Goal: Task Accomplishment & Management: Manage account settings

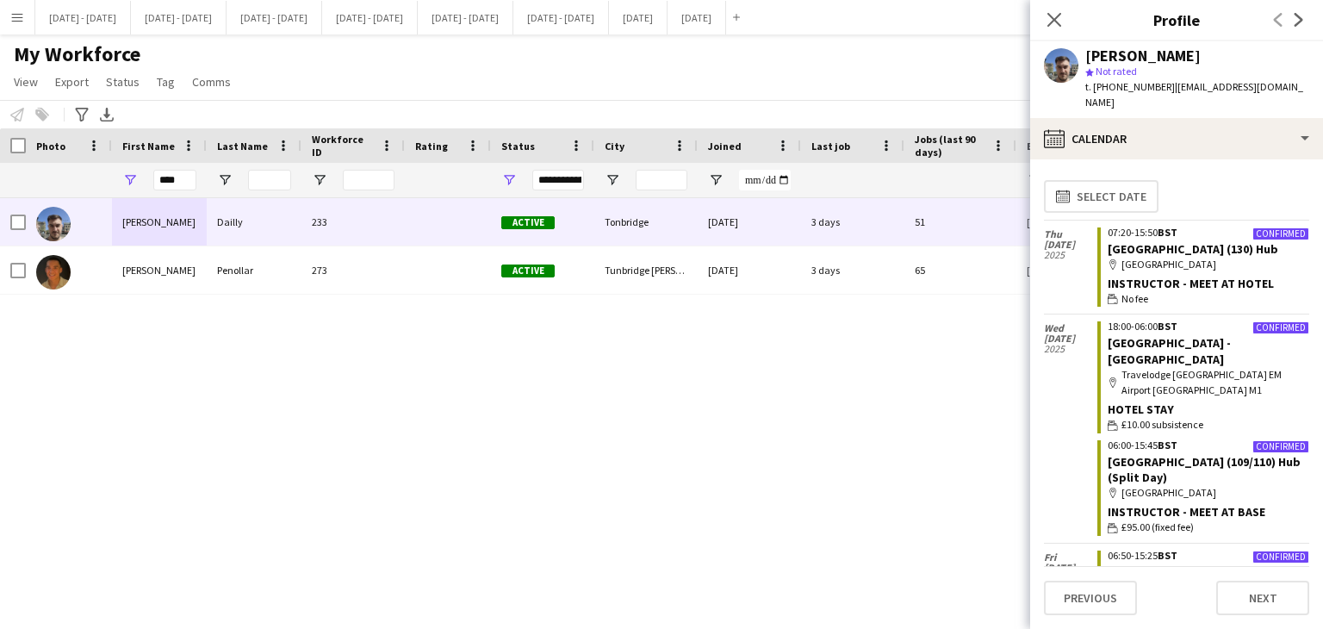
scroll to position [1065, 0]
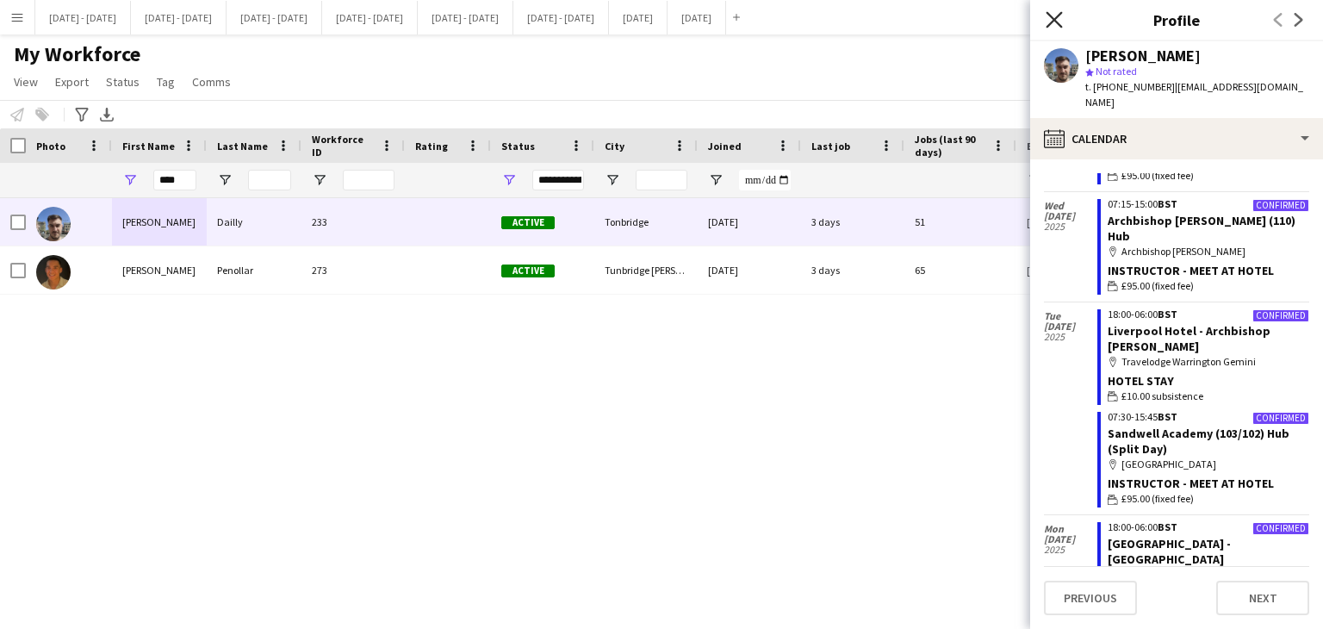
click at [1053, 18] on icon at bounding box center [1054, 19] width 16 height 16
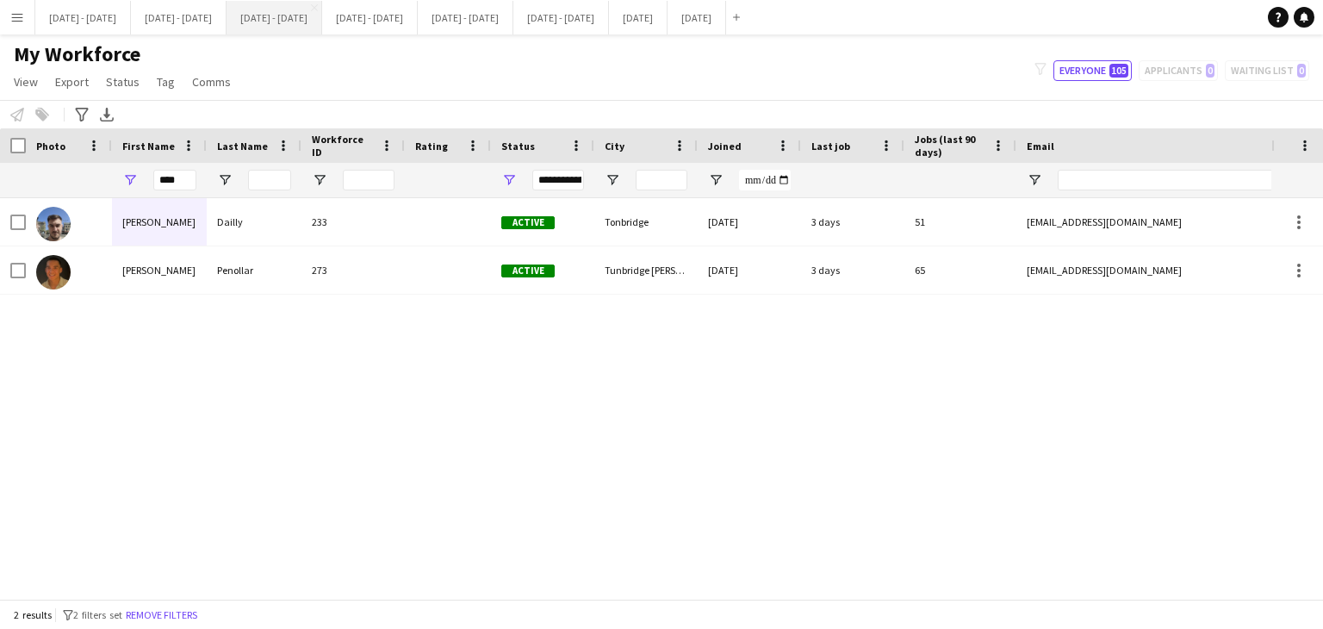
click at [322, 23] on button "[DATE] - [DATE] Close" at bounding box center [275, 18] width 96 height 34
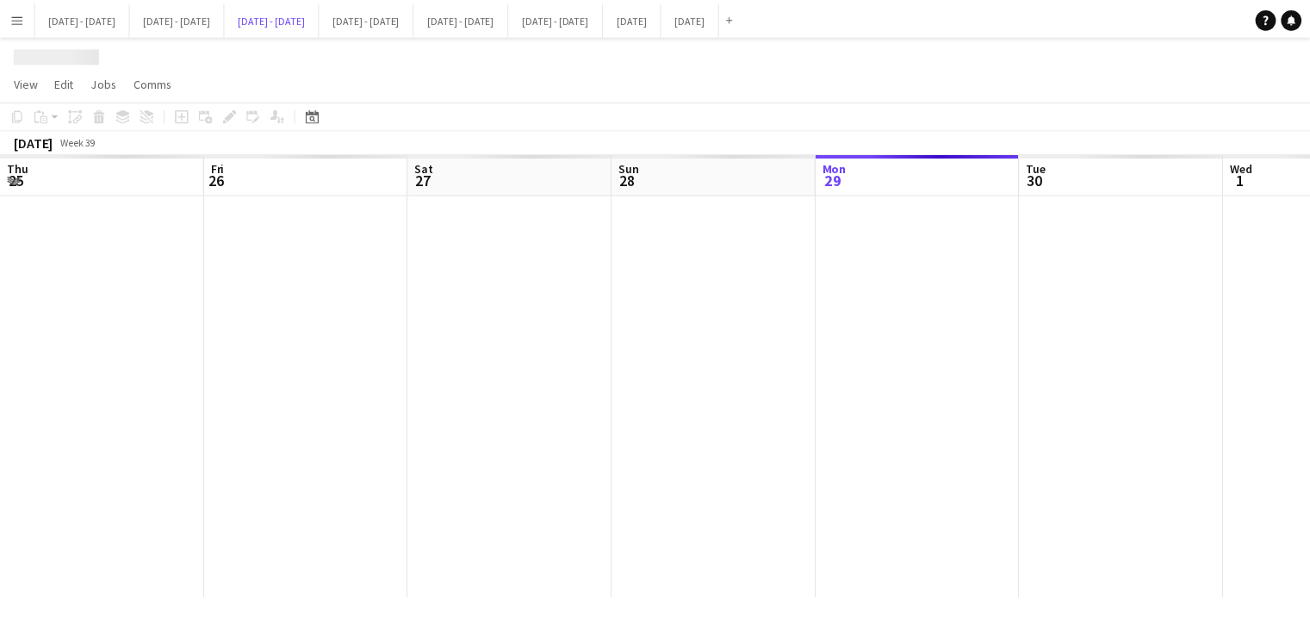
scroll to position [0, 586]
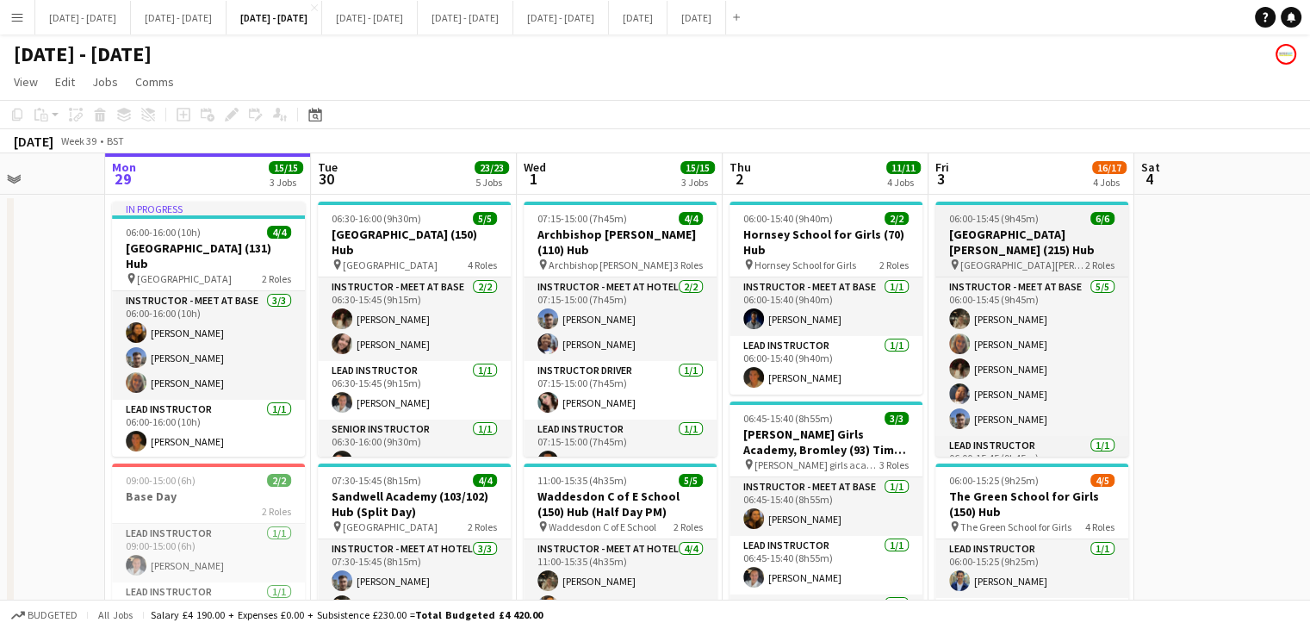
drag, startPoint x: 1164, startPoint y: 175, endPoint x: 1039, endPoint y: 210, distance: 129.8
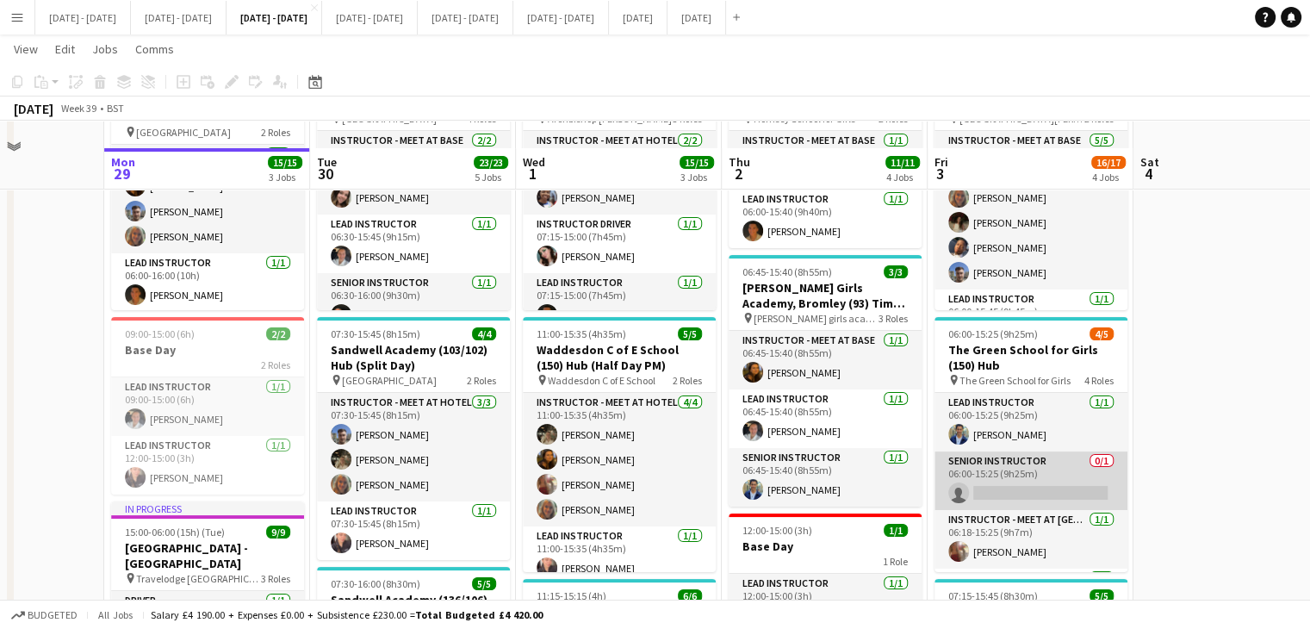
scroll to position [172, 0]
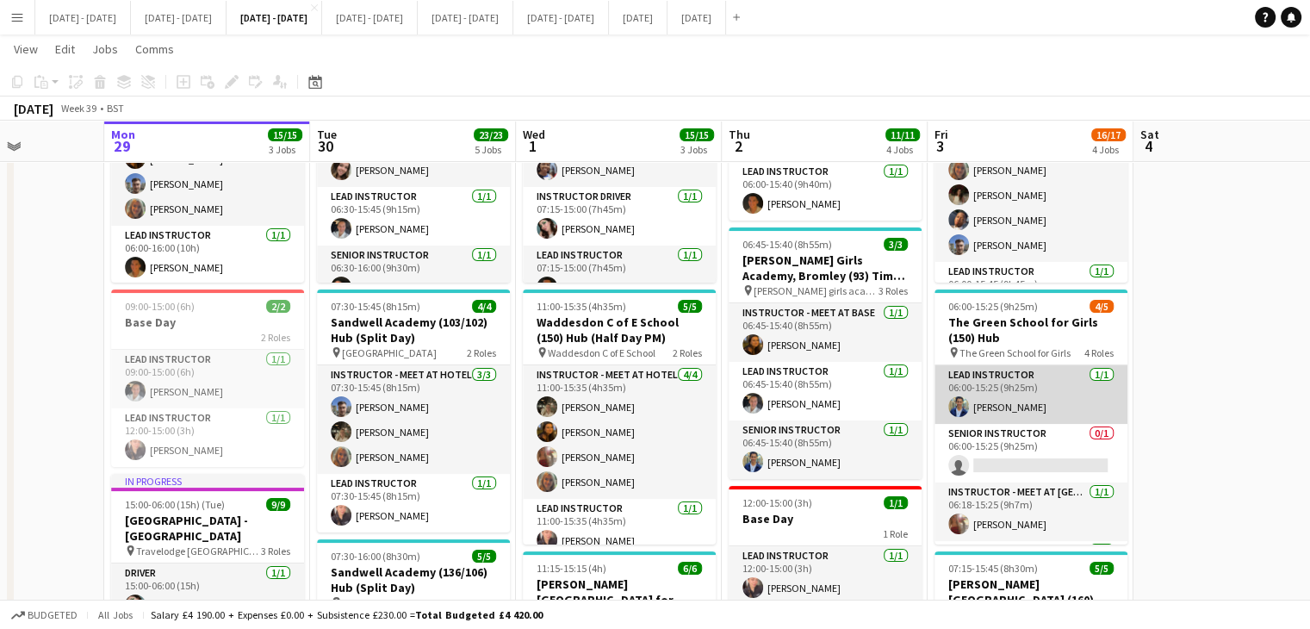
click at [1004, 374] on app-card-role "Lead Instructor [DATE] 06:00-15:25 (9h25m) [PERSON_NAME]" at bounding box center [1031, 394] width 193 height 59
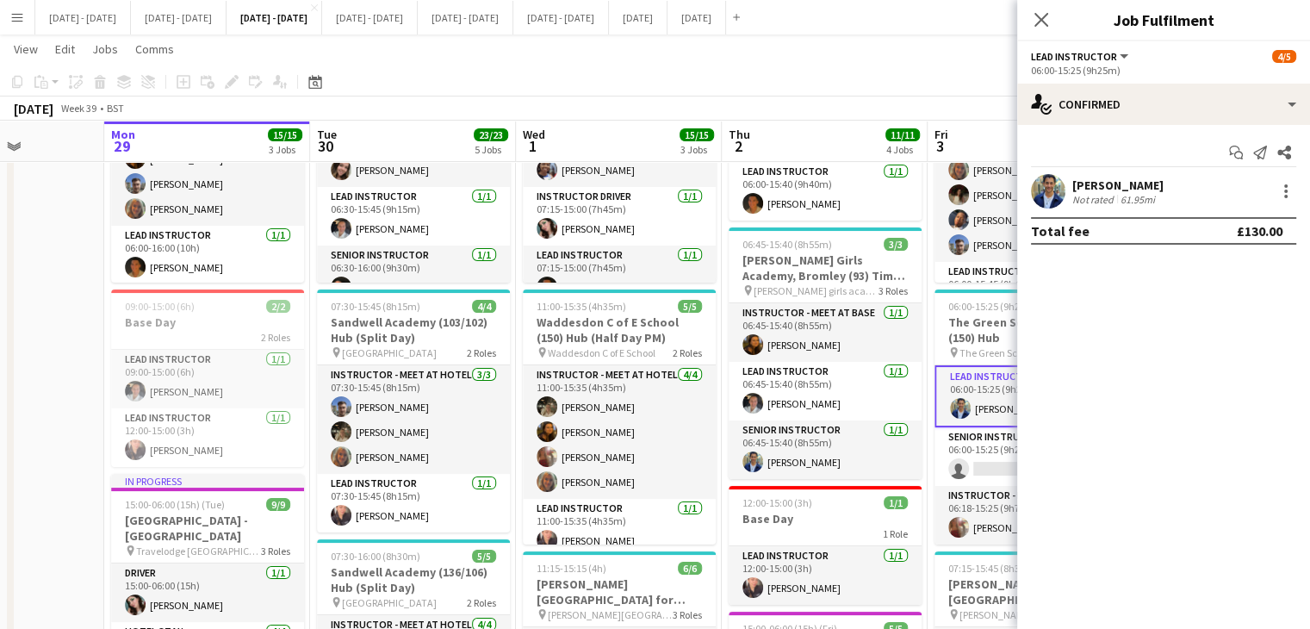
click at [1014, 10] on app-navbar "Menu Boards Boards Boards All jobs Status Workforce Workforce My Workforce Recr…" at bounding box center [655, 17] width 1310 height 34
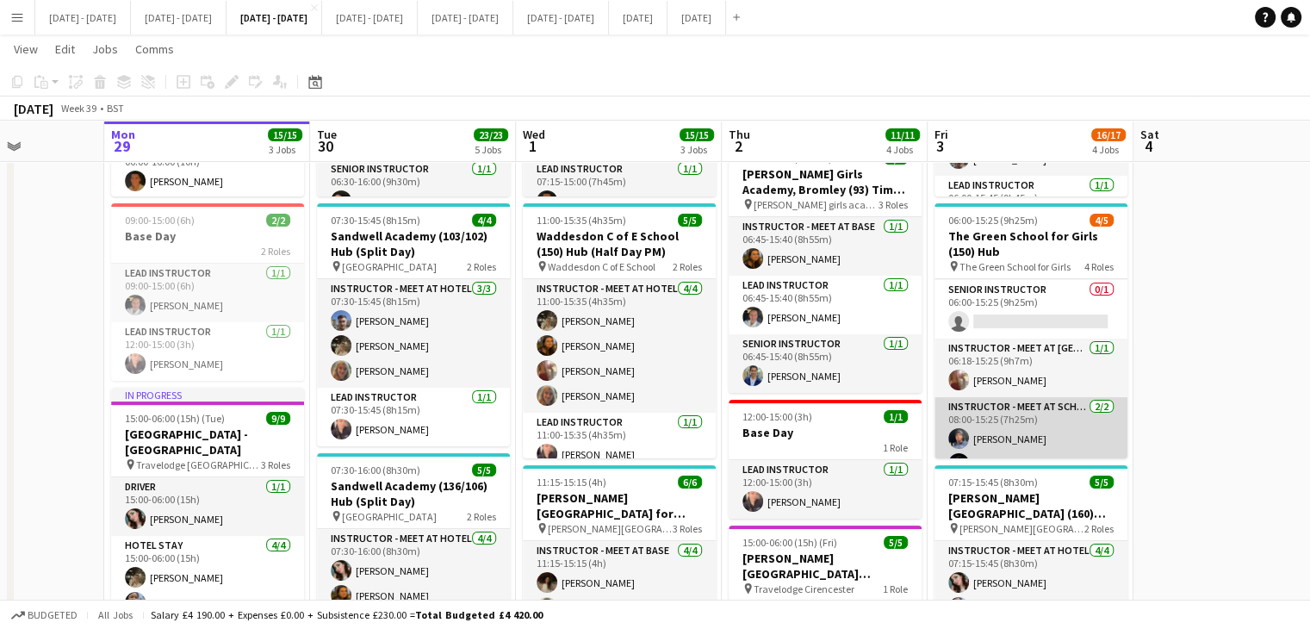
scroll to position [79, 0]
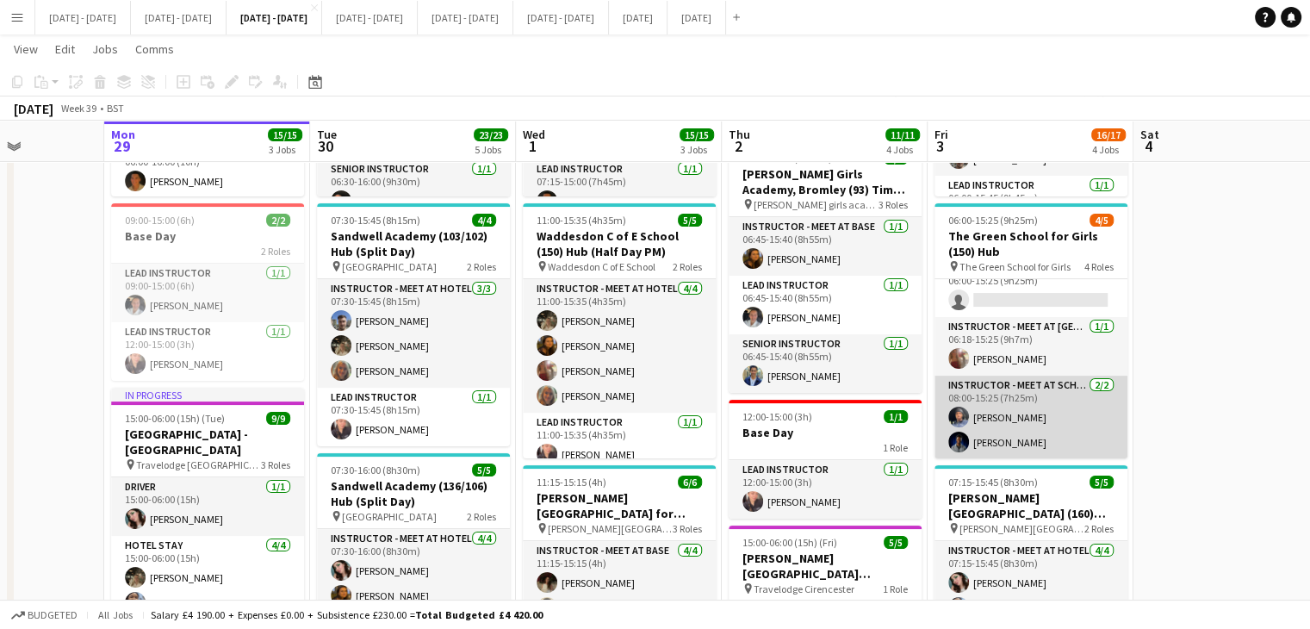
click at [1031, 401] on app-card-role "Instructor - Meet at School [DATE] 08:00-15:25 (7h25m) [PERSON_NAME] [PERSON_NA…" at bounding box center [1031, 418] width 193 height 84
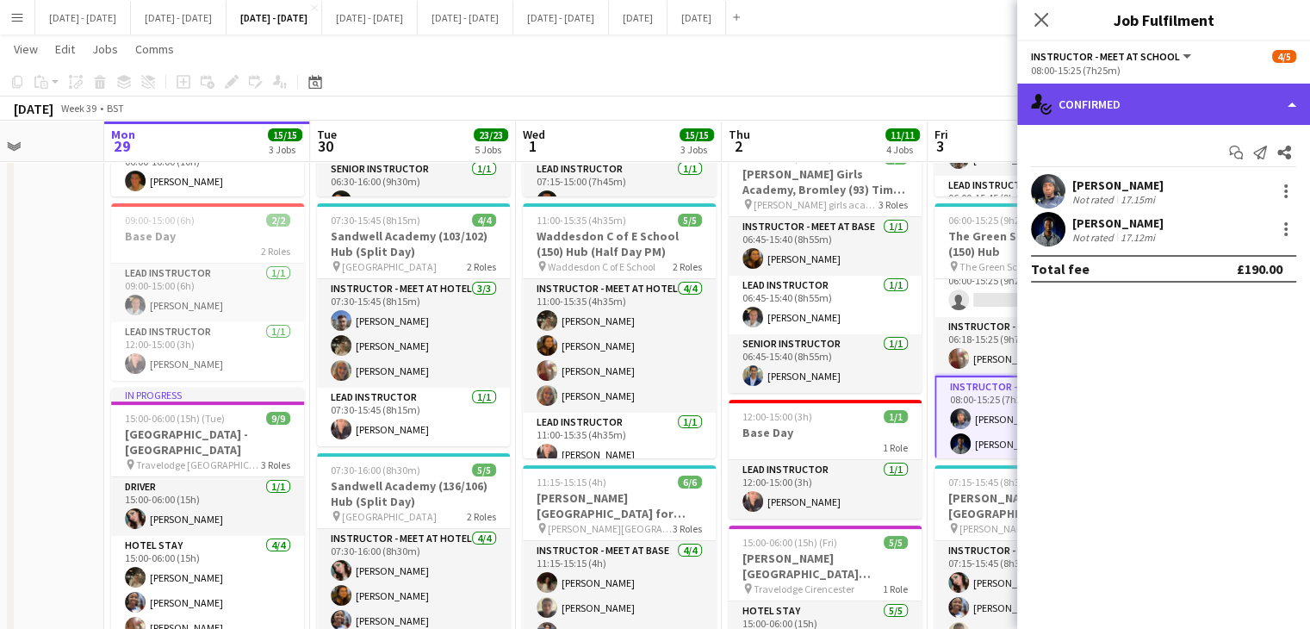
click at [1186, 109] on div "single-neutral-actions-check-2 Confirmed" at bounding box center [1163, 104] width 293 height 41
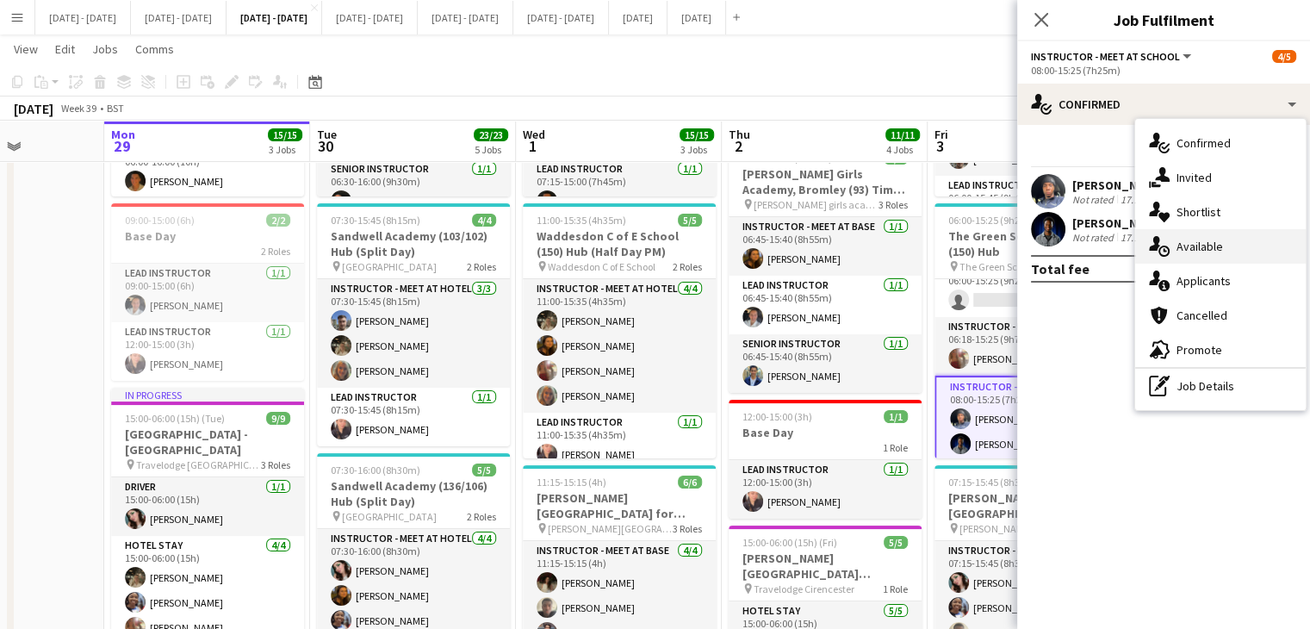
click at [1233, 245] on div "single-neutral-actions-upload Available" at bounding box center [1220, 246] width 171 height 34
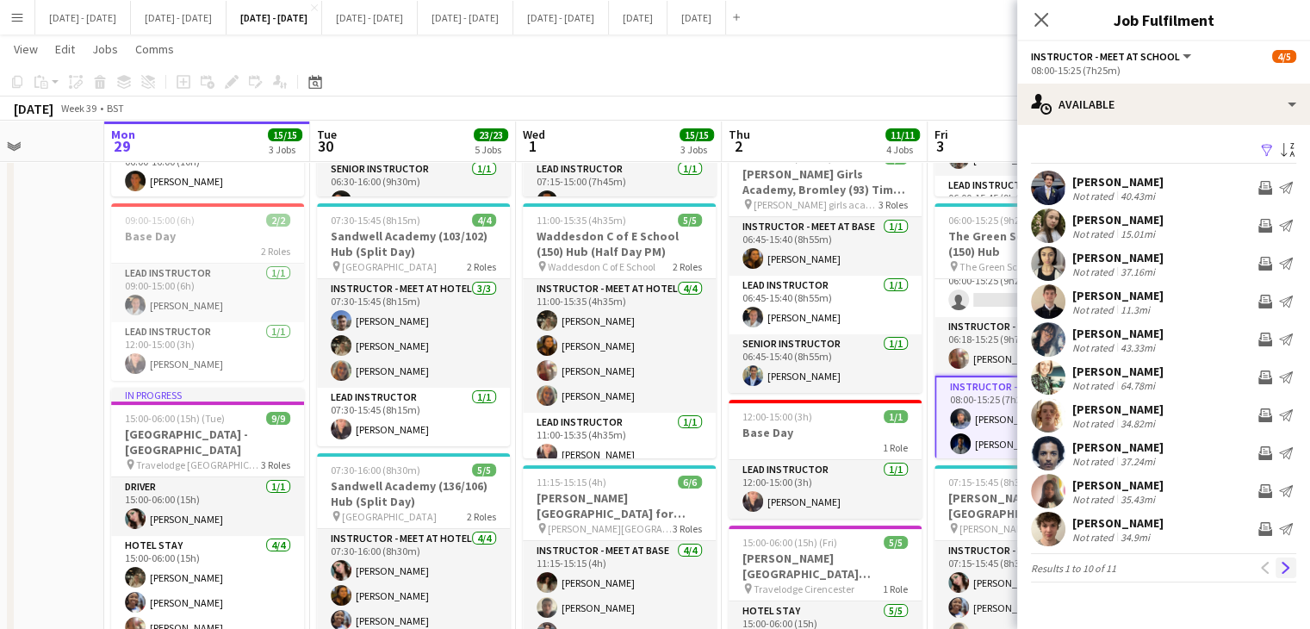
click at [1289, 569] on app-icon "Next" at bounding box center [1286, 568] width 12 height 12
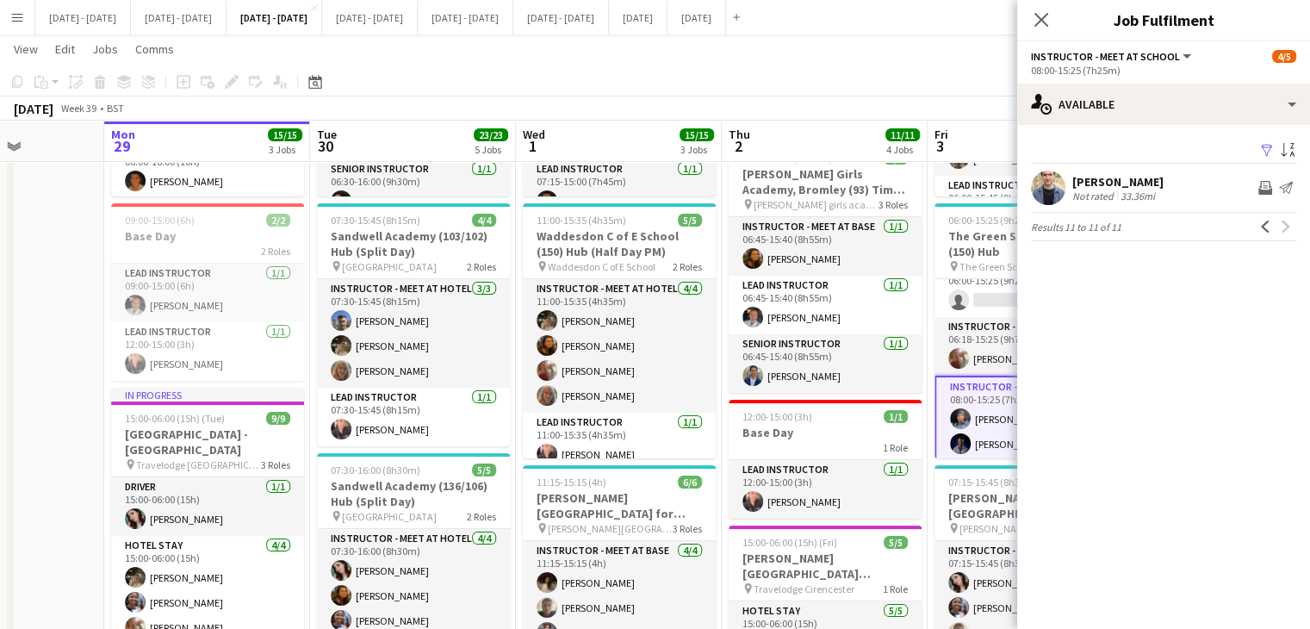
click at [1087, 184] on div "[PERSON_NAME]" at bounding box center [1117, 182] width 91 height 16
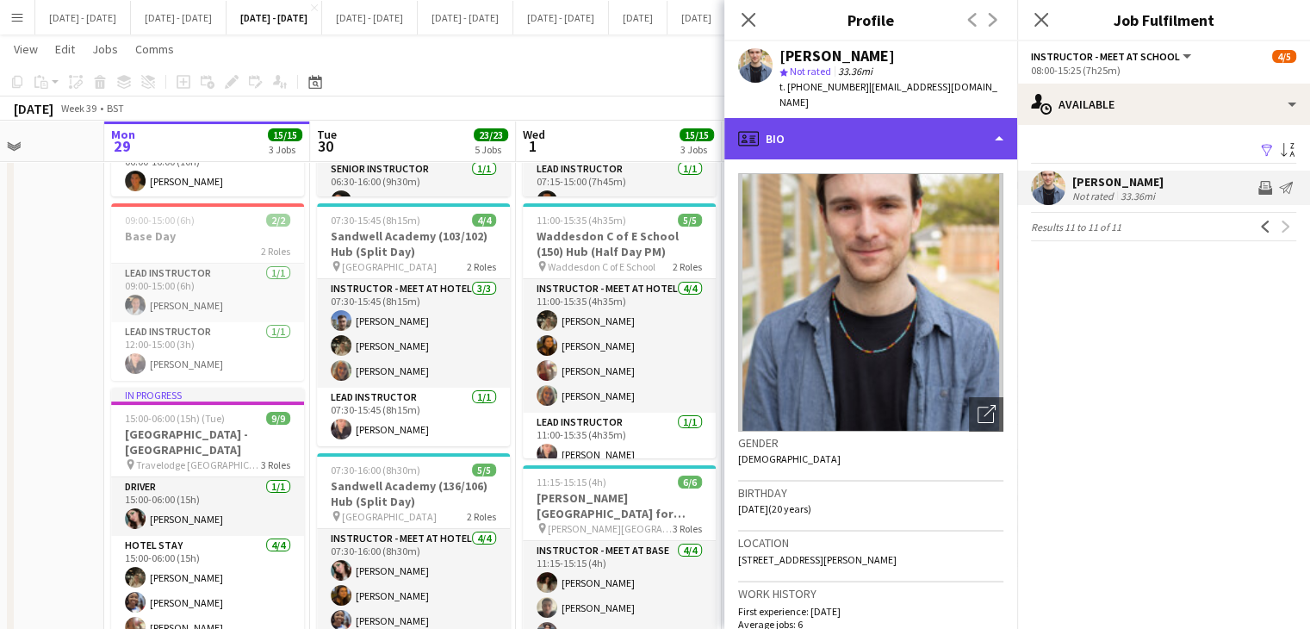
click at [976, 121] on div "profile Bio" at bounding box center [870, 138] width 293 height 41
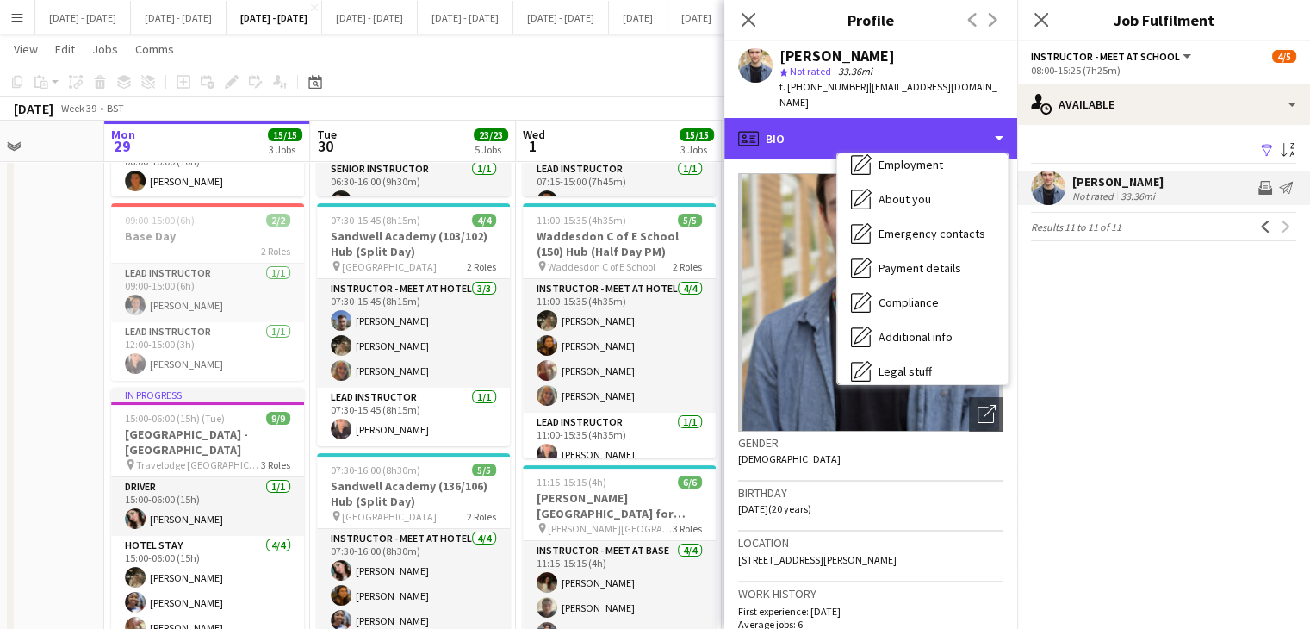
scroll to position [162, 0]
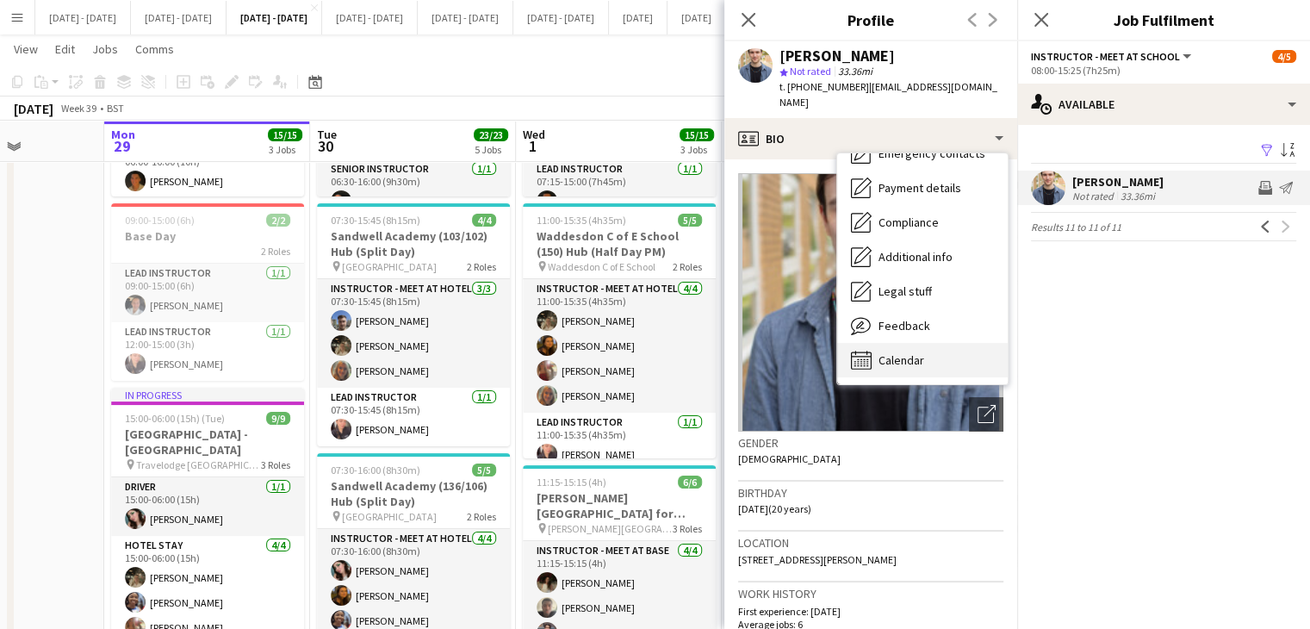
click at [947, 343] on div "Calendar Calendar" at bounding box center [922, 360] width 171 height 34
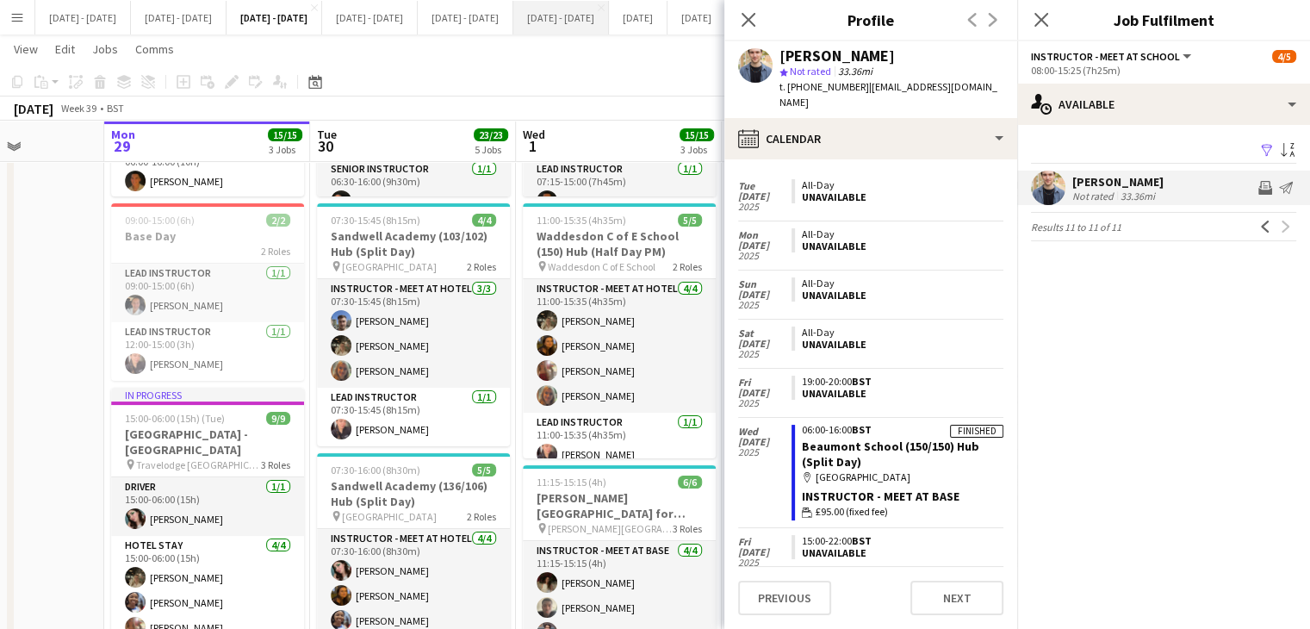
scroll to position [86, 0]
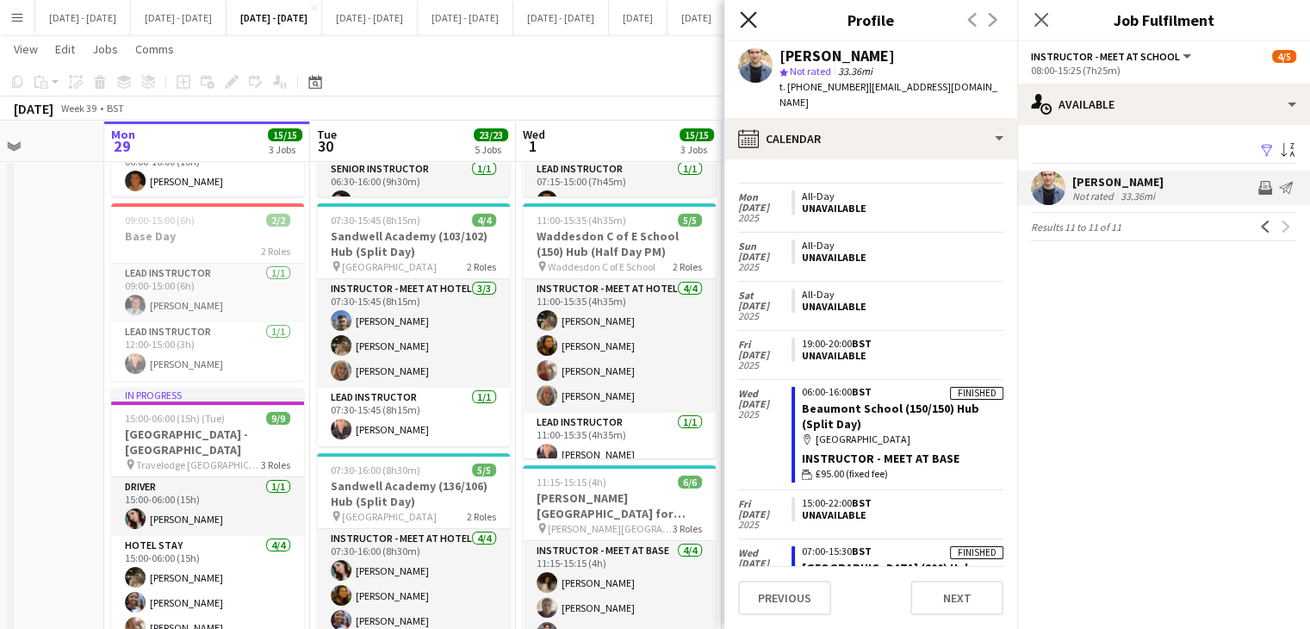
click at [741, 24] on app-icon "Close pop-in" at bounding box center [748, 20] width 25 height 25
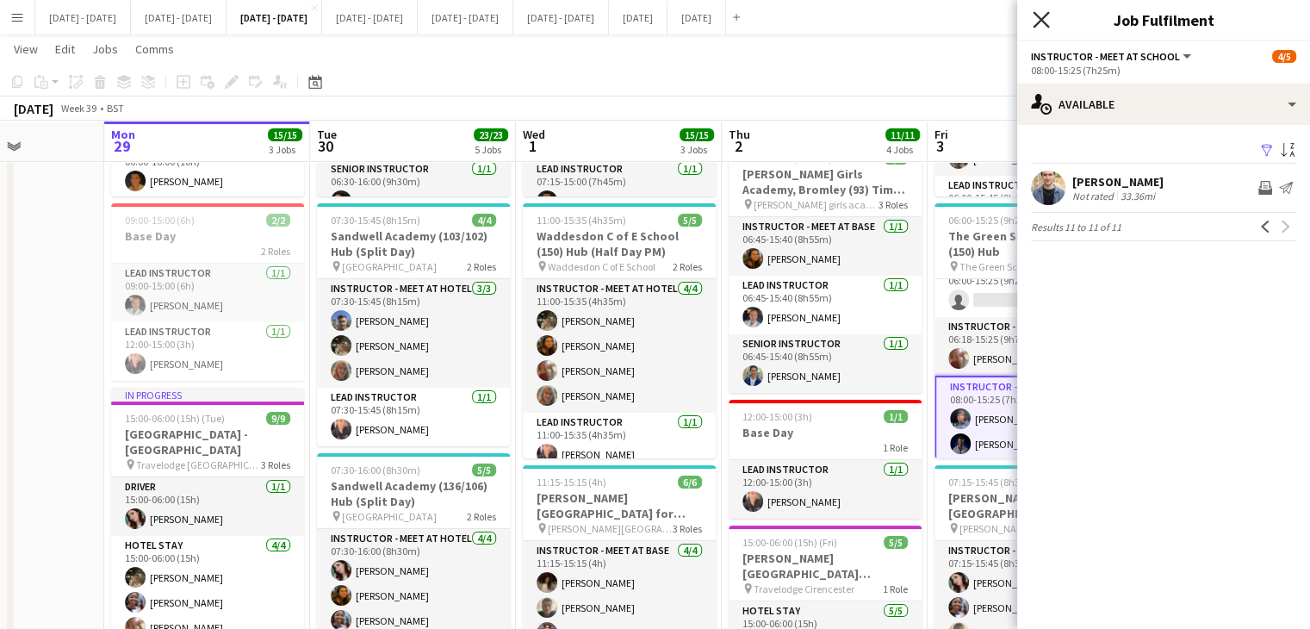
click at [1034, 15] on icon "Close pop-in" at bounding box center [1041, 19] width 16 height 16
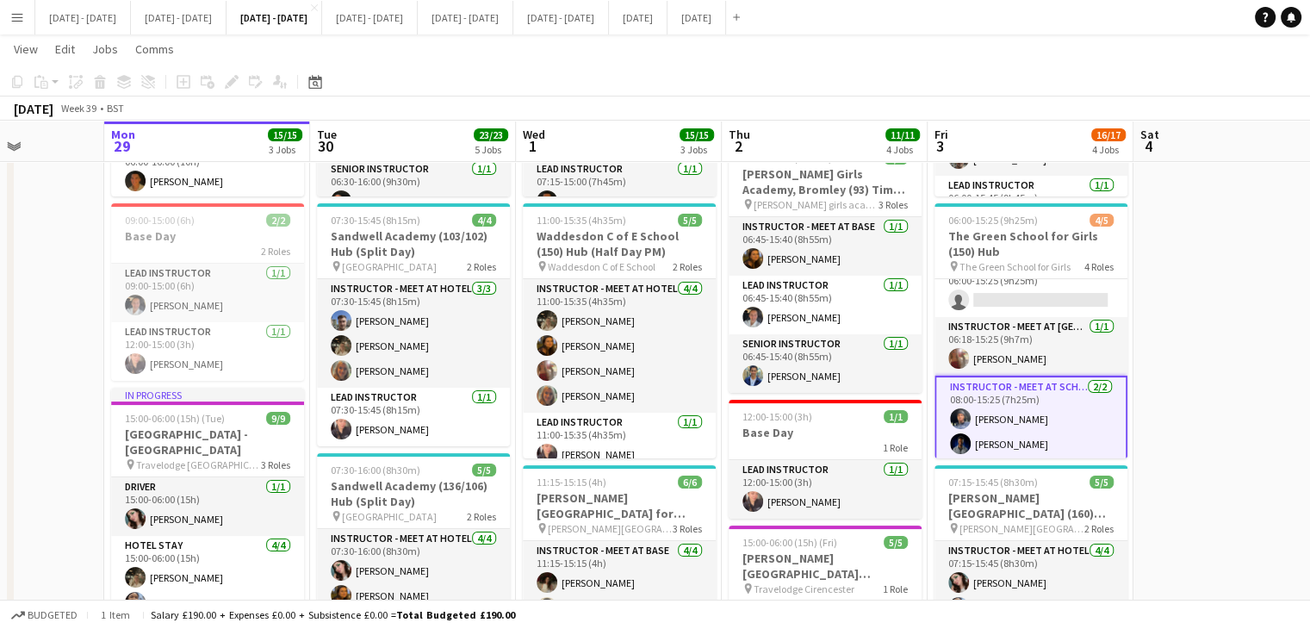
click at [21, 15] on app-icon "Menu" at bounding box center [17, 17] width 14 height 14
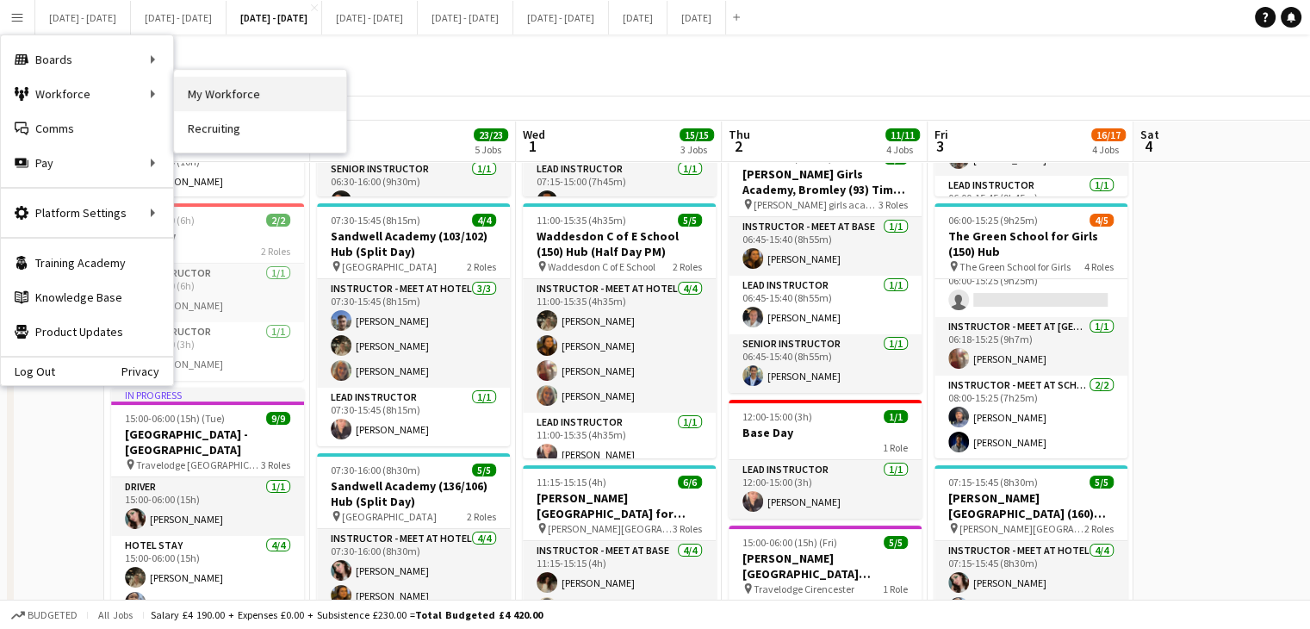
click at [198, 99] on link "My Workforce" at bounding box center [260, 94] width 172 height 34
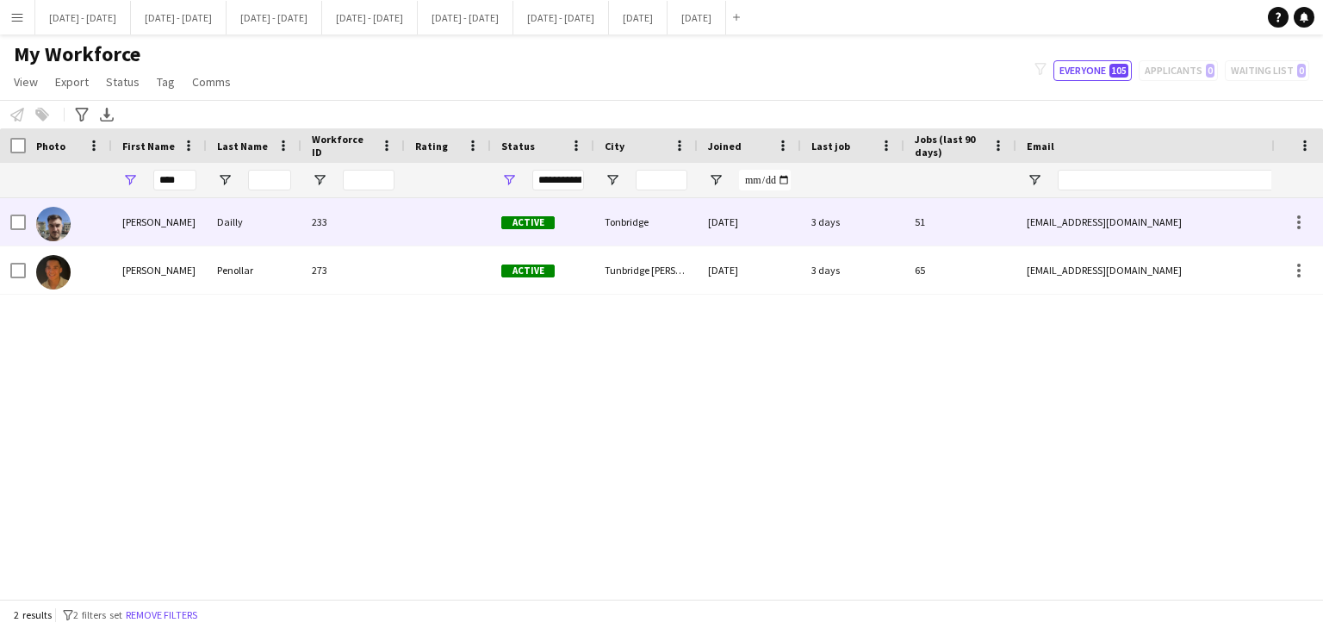
click at [283, 223] on div "Dailly" at bounding box center [254, 221] width 95 height 47
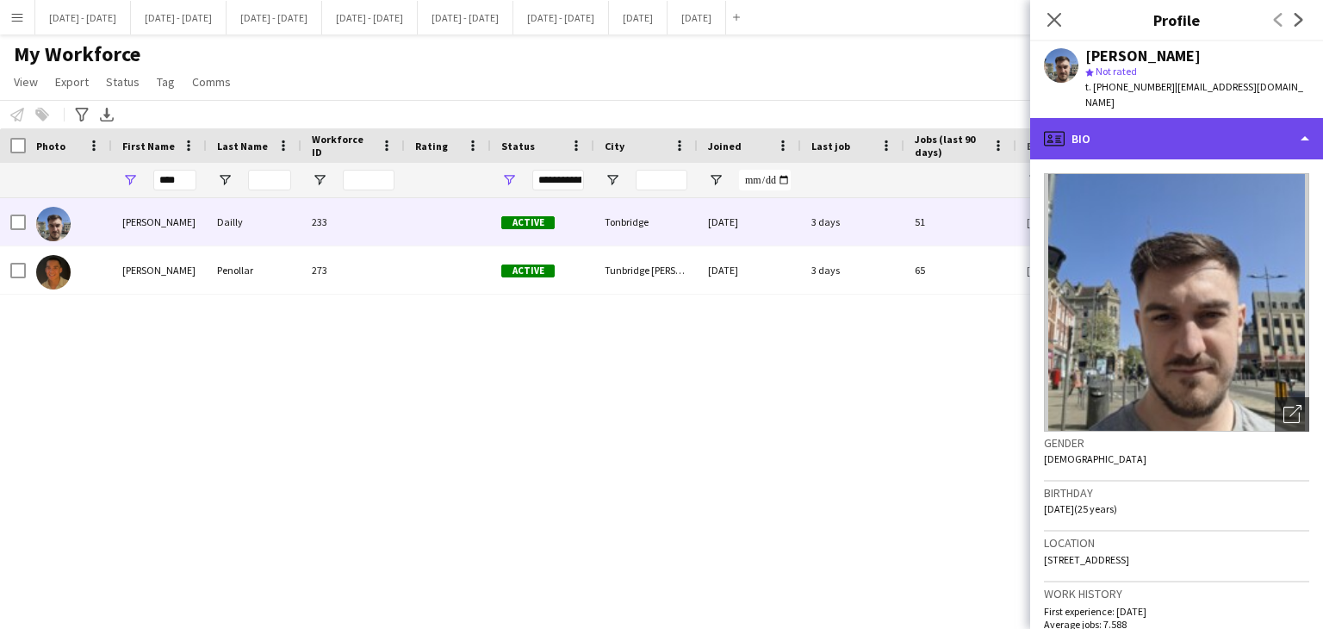
click at [1134, 125] on div "profile Bio" at bounding box center [1176, 138] width 293 height 41
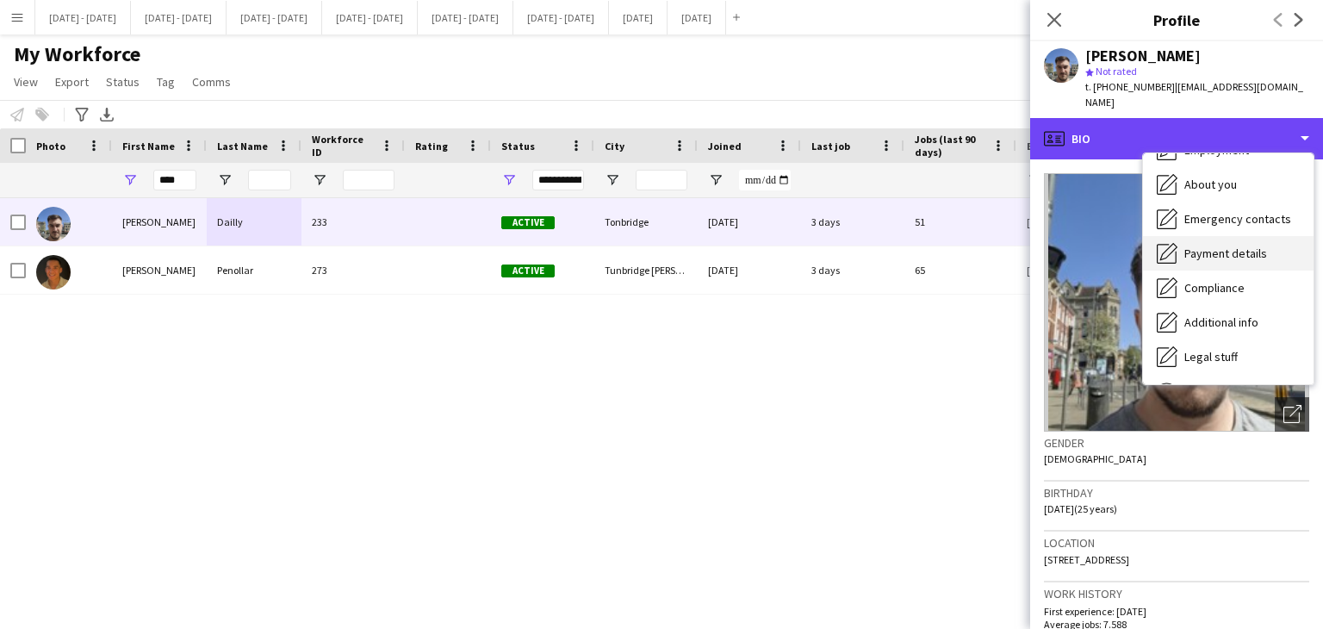
scroll to position [162, 0]
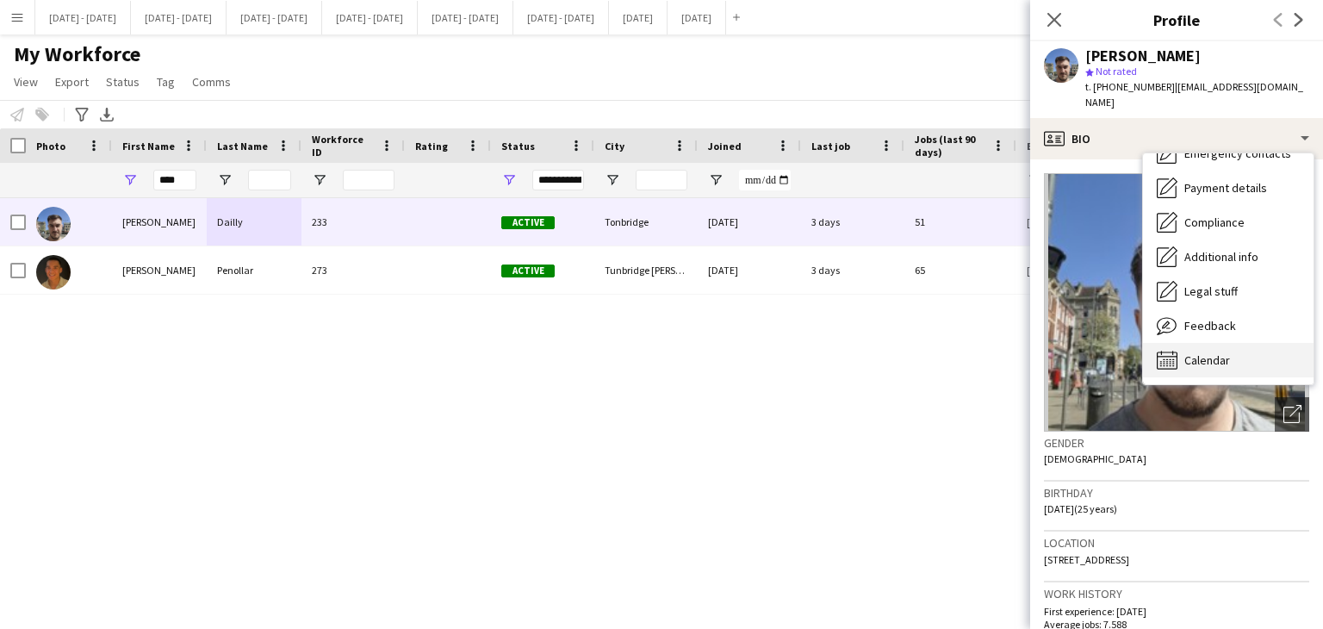
click at [1217, 352] on span "Calendar" at bounding box center [1207, 360] width 46 height 16
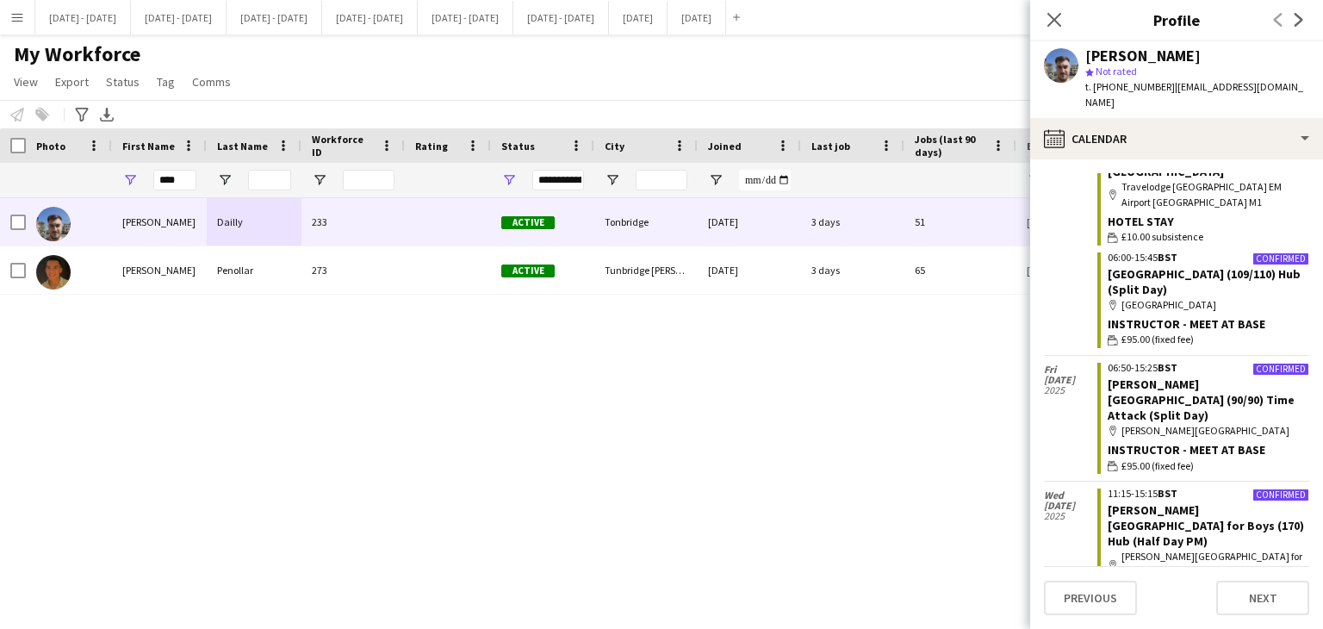
scroll to position [360, 0]
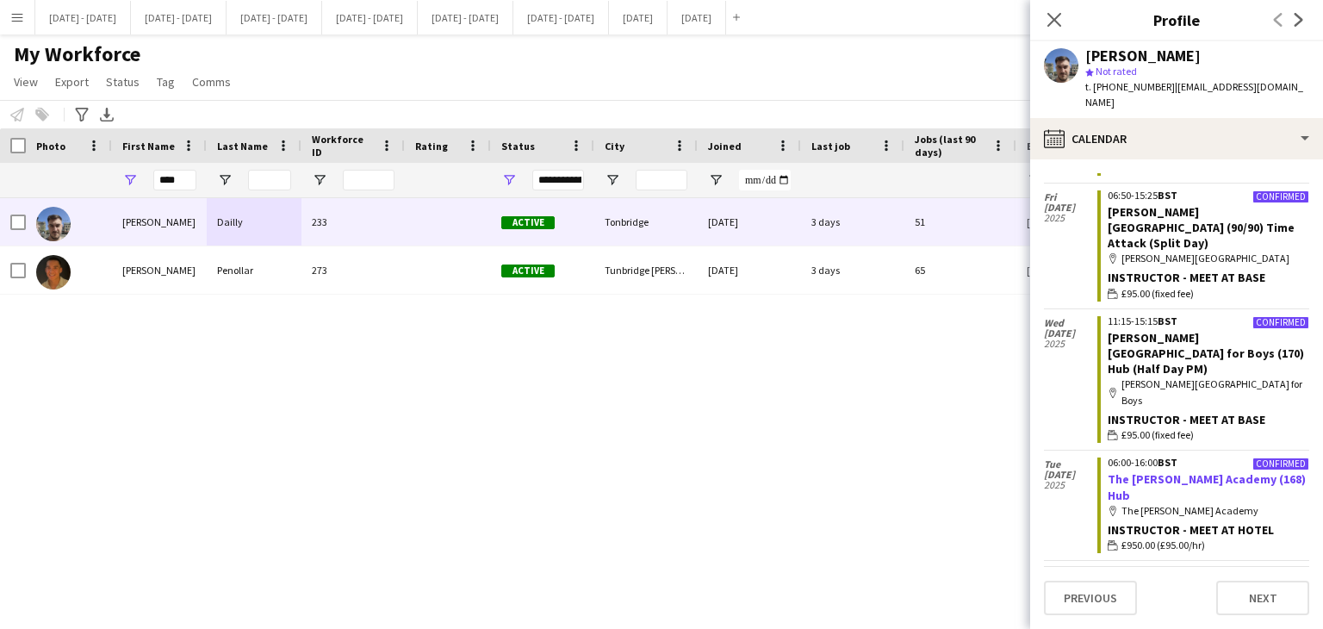
click at [1178, 471] on link "The [PERSON_NAME] Academy (168) Hub" at bounding box center [1207, 486] width 198 height 31
click at [1051, 22] on icon at bounding box center [1054, 19] width 16 height 16
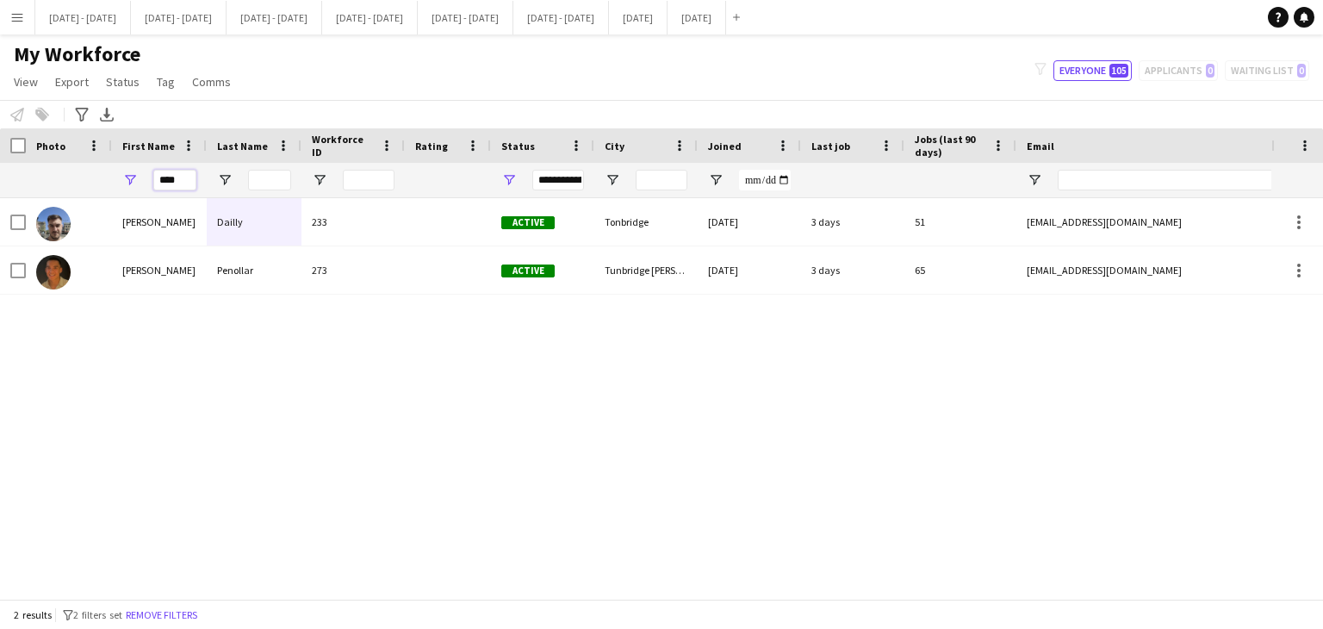
drag, startPoint x: 186, startPoint y: 180, endPoint x: 96, endPoint y: 171, distance: 90.9
click at [96, 171] on div "****" at bounding box center [933, 180] width 1867 height 34
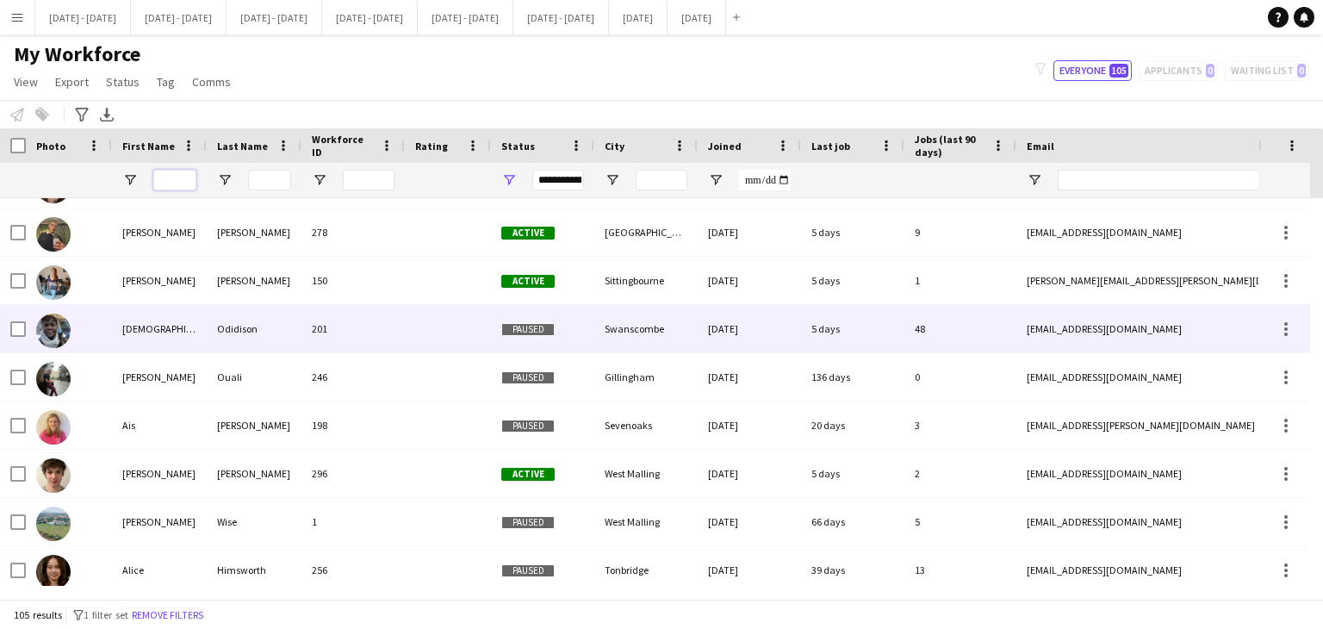
scroll to position [0, 0]
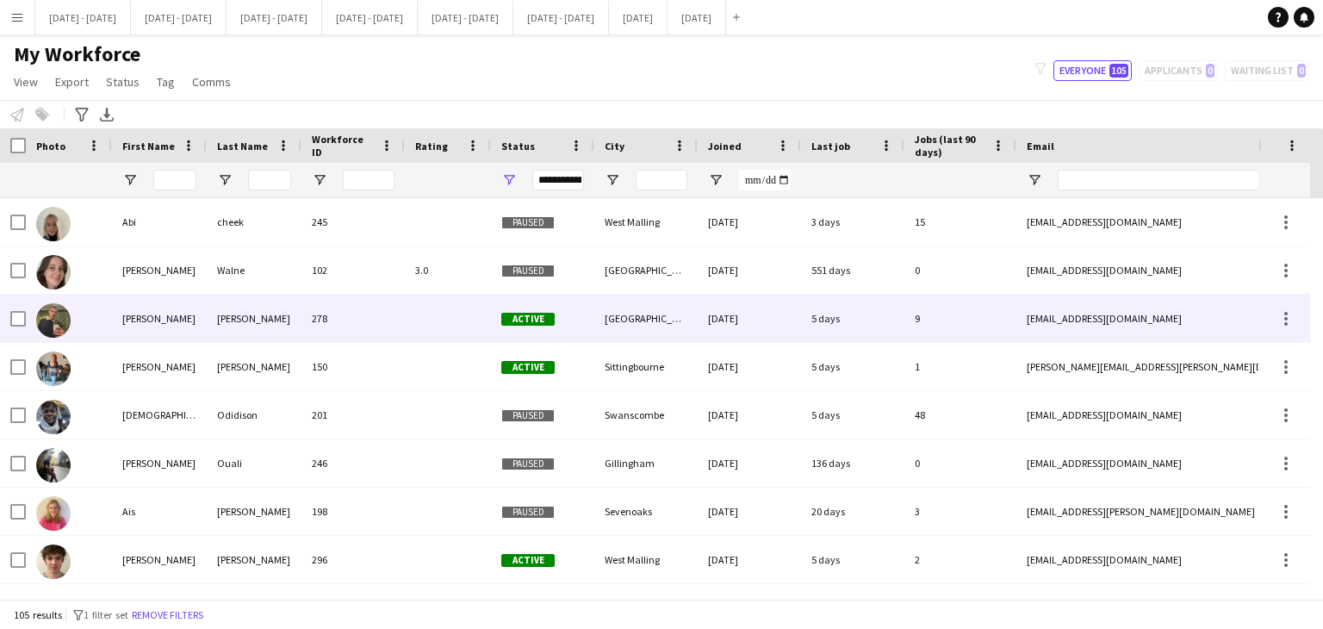
click at [272, 328] on div "[PERSON_NAME]" at bounding box center [254, 318] width 95 height 47
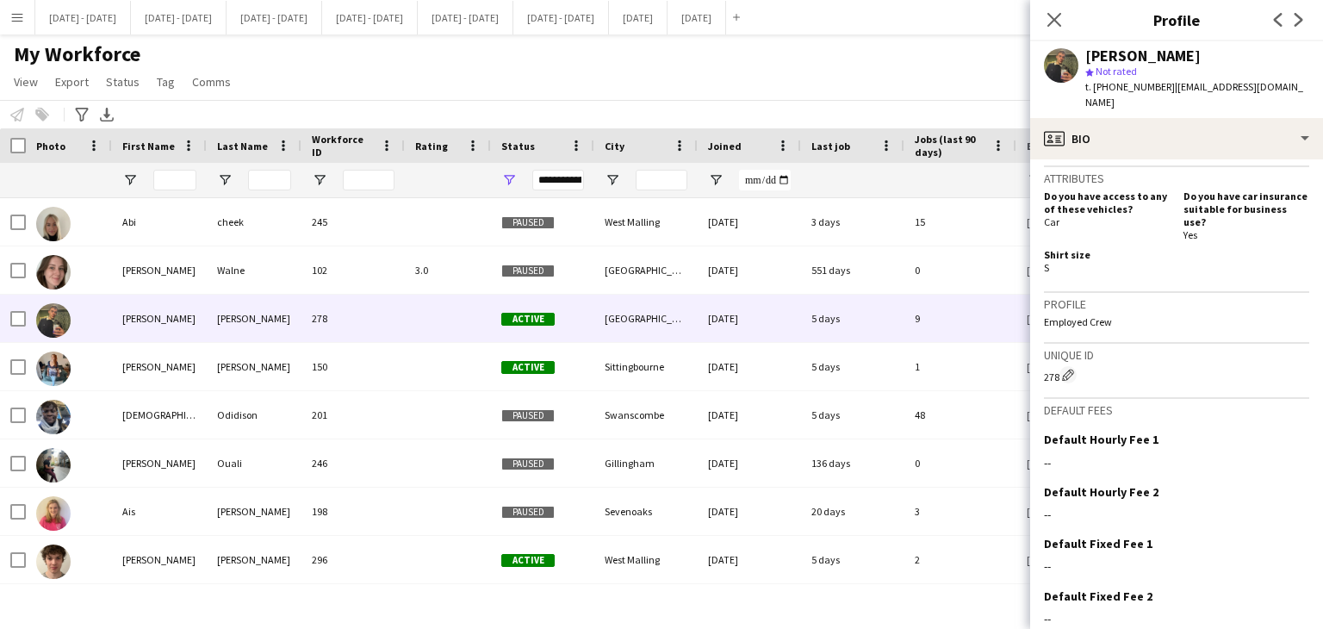
scroll to position [786, 0]
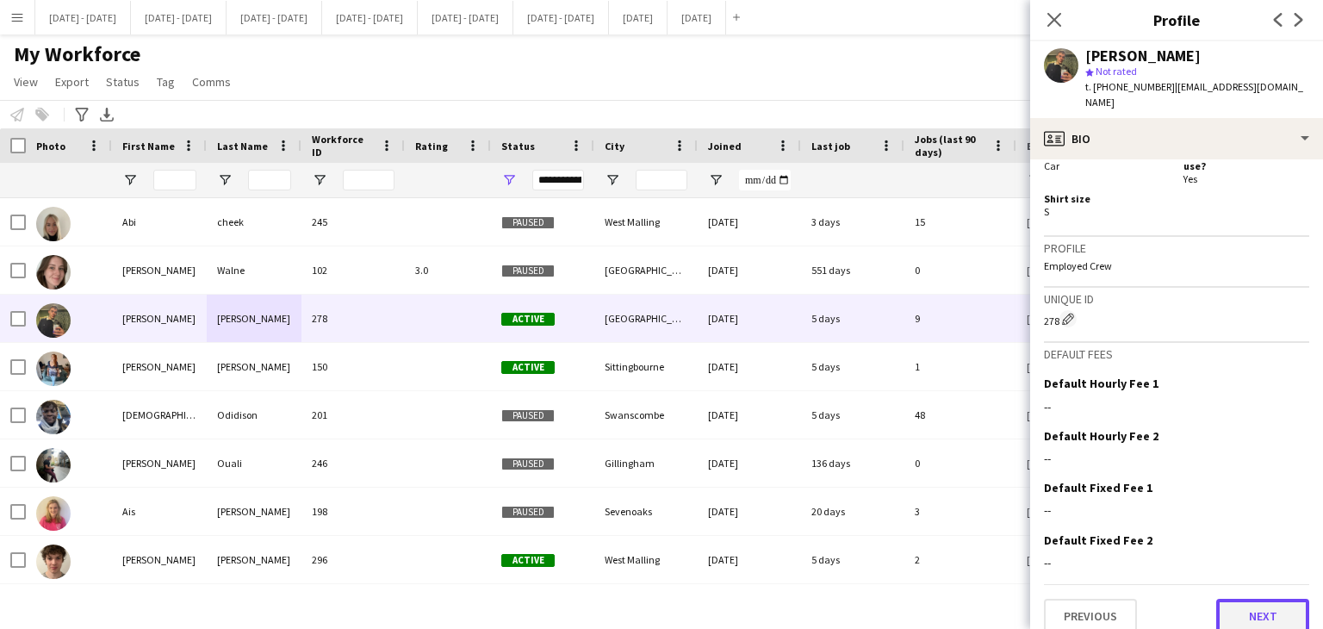
click at [1237, 599] on button "Next" at bounding box center [1262, 616] width 93 height 34
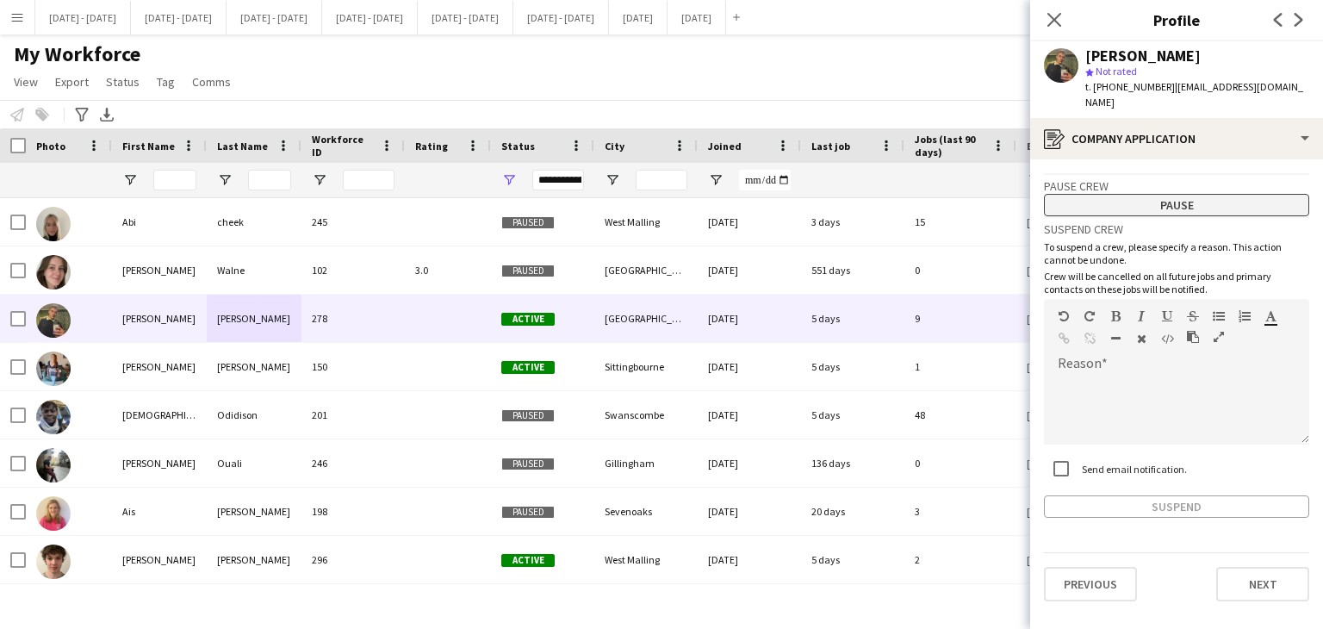
click at [1189, 194] on button "Pause" at bounding box center [1176, 205] width 265 height 22
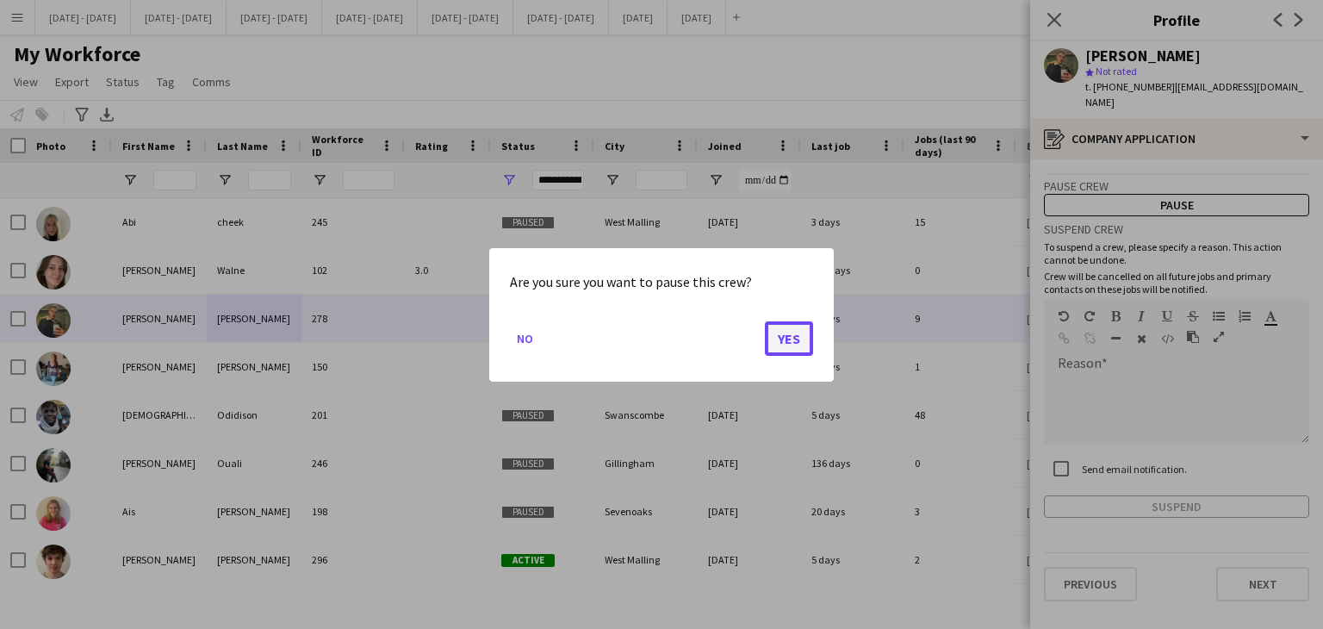
click at [787, 335] on button "Yes" at bounding box center [789, 337] width 48 height 34
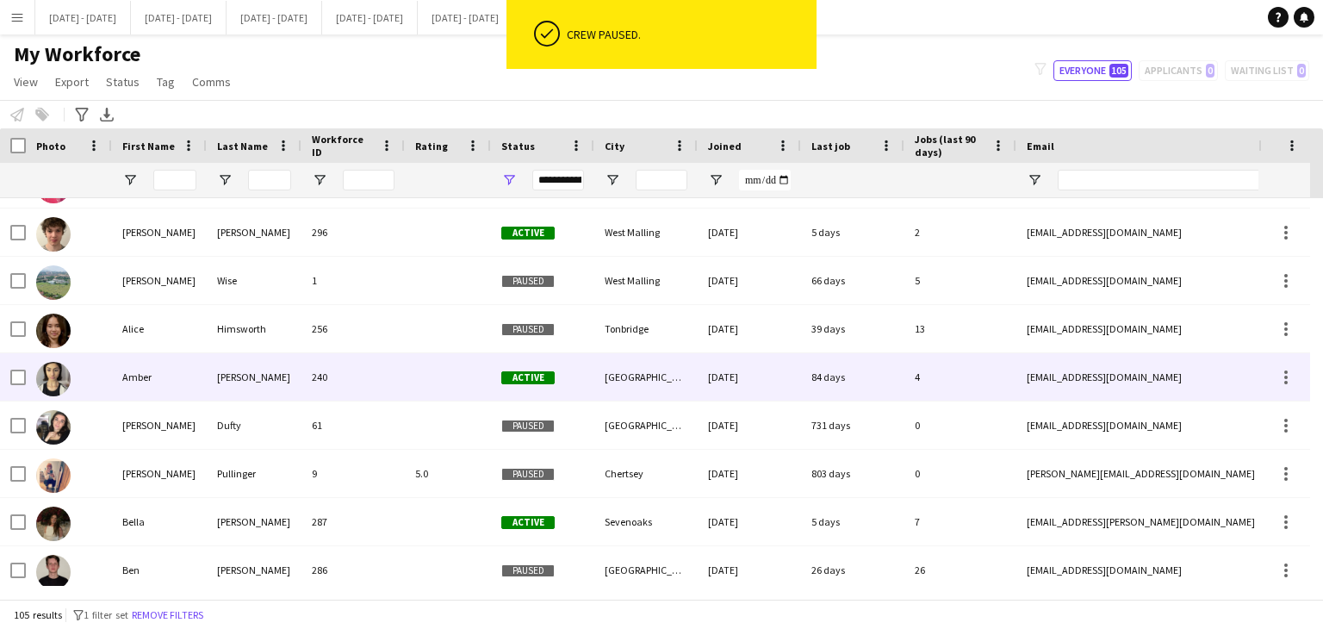
scroll to position [345, 0]
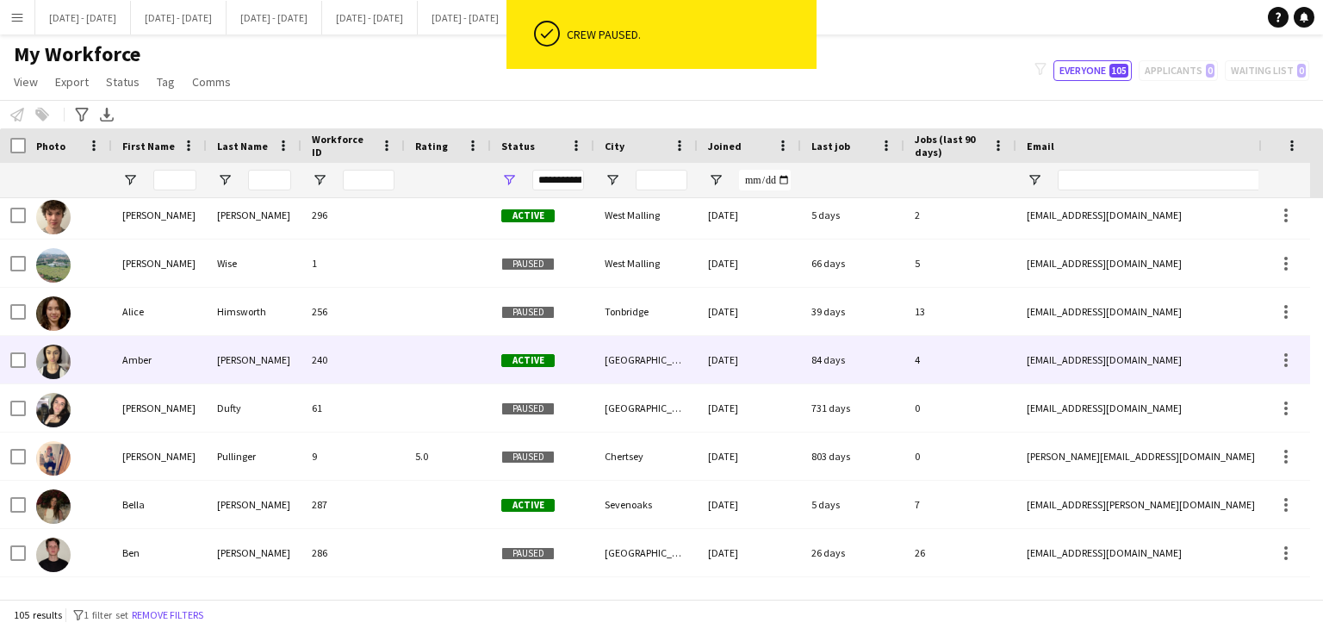
click at [417, 369] on div at bounding box center [448, 359] width 86 height 47
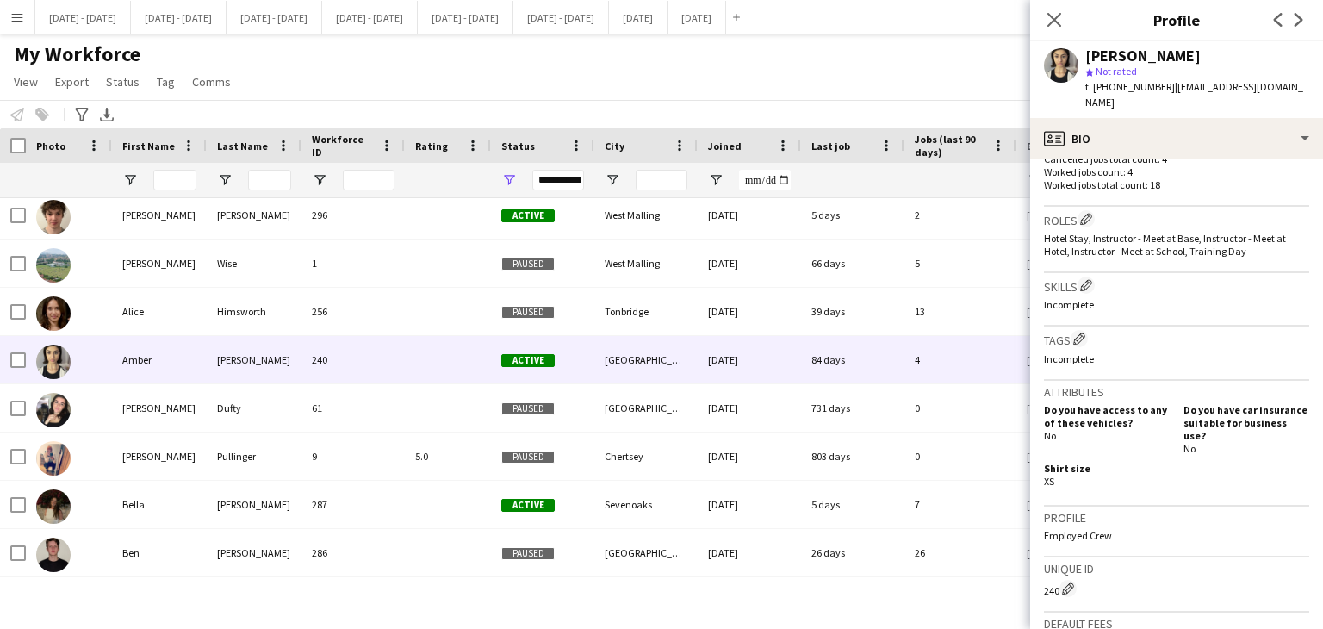
scroll to position [0, 0]
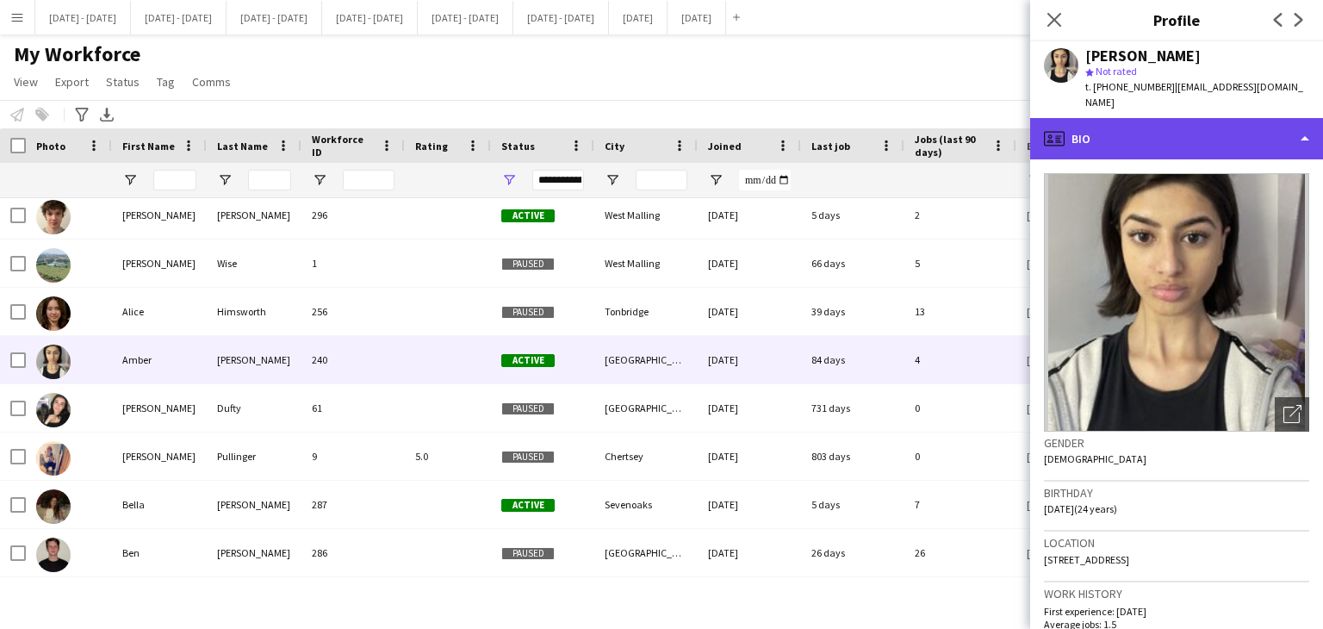
click at [1263, 127] on div "profile Bio" at bounding box center [1176, 138] width 293 height 41
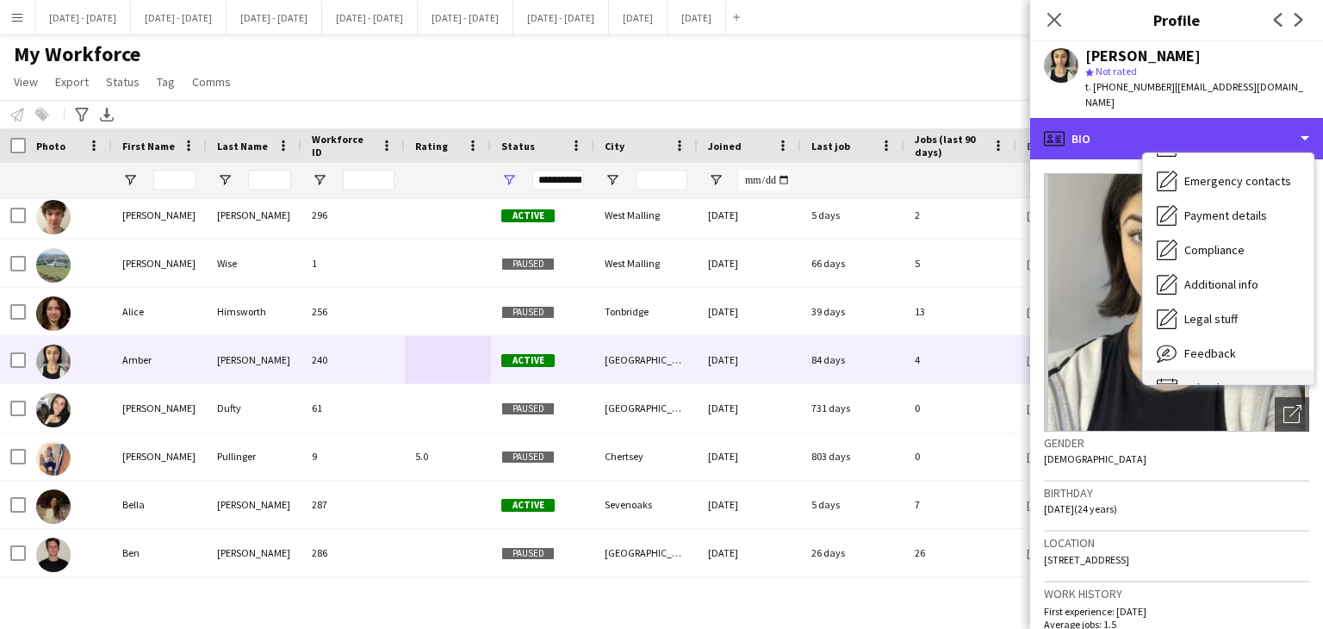
scroll to position [162, 0]
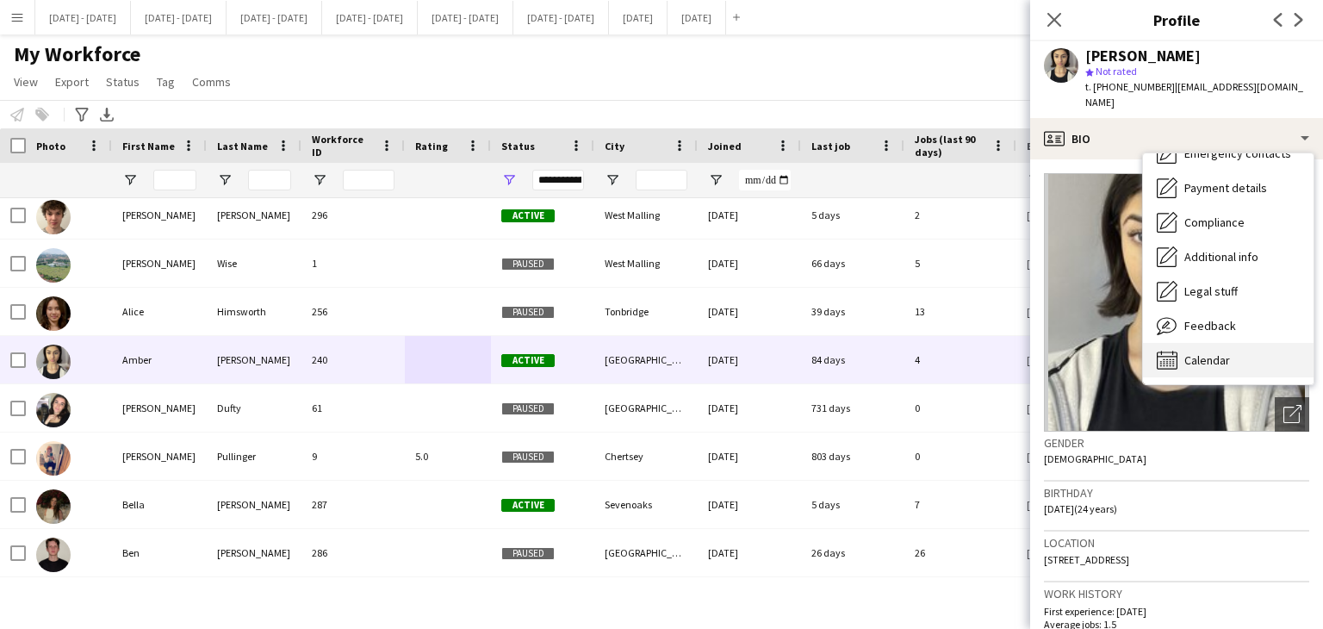
click at [1214, 352] on span "Calendar" at bounding box center [1207, 360] width 46 height 16
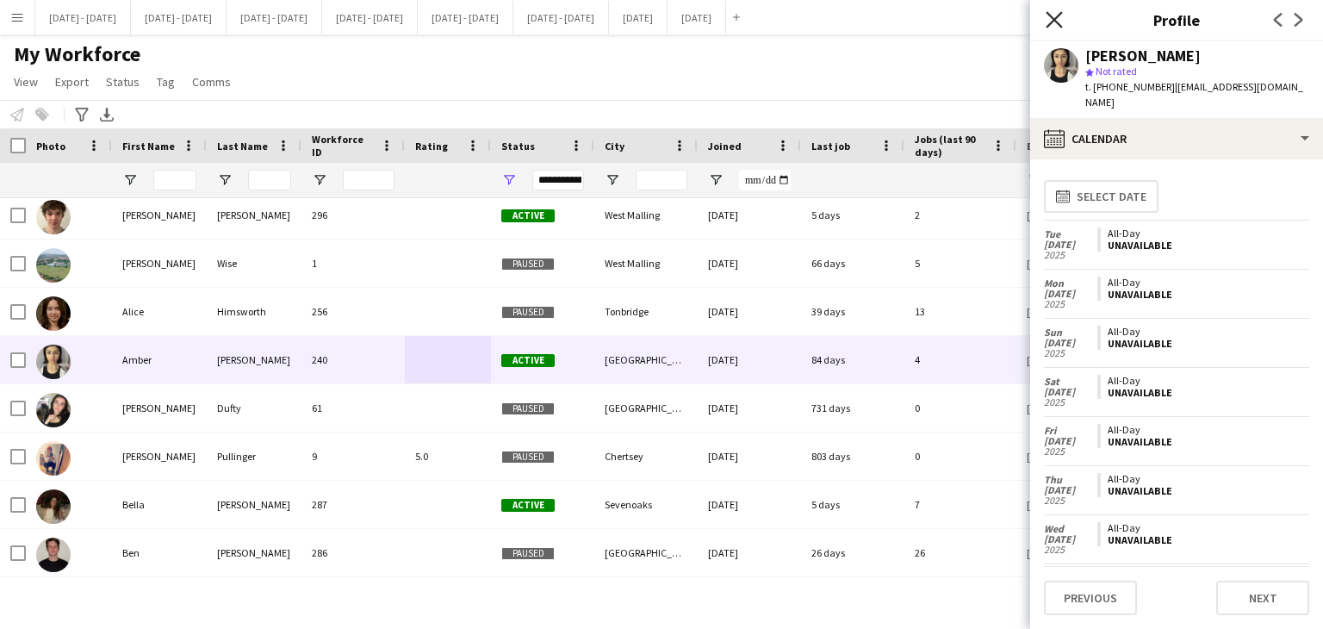
click at [1060, 22] on icon "Close pop-in" at bounding box center [1054, 19] width 16 height 16
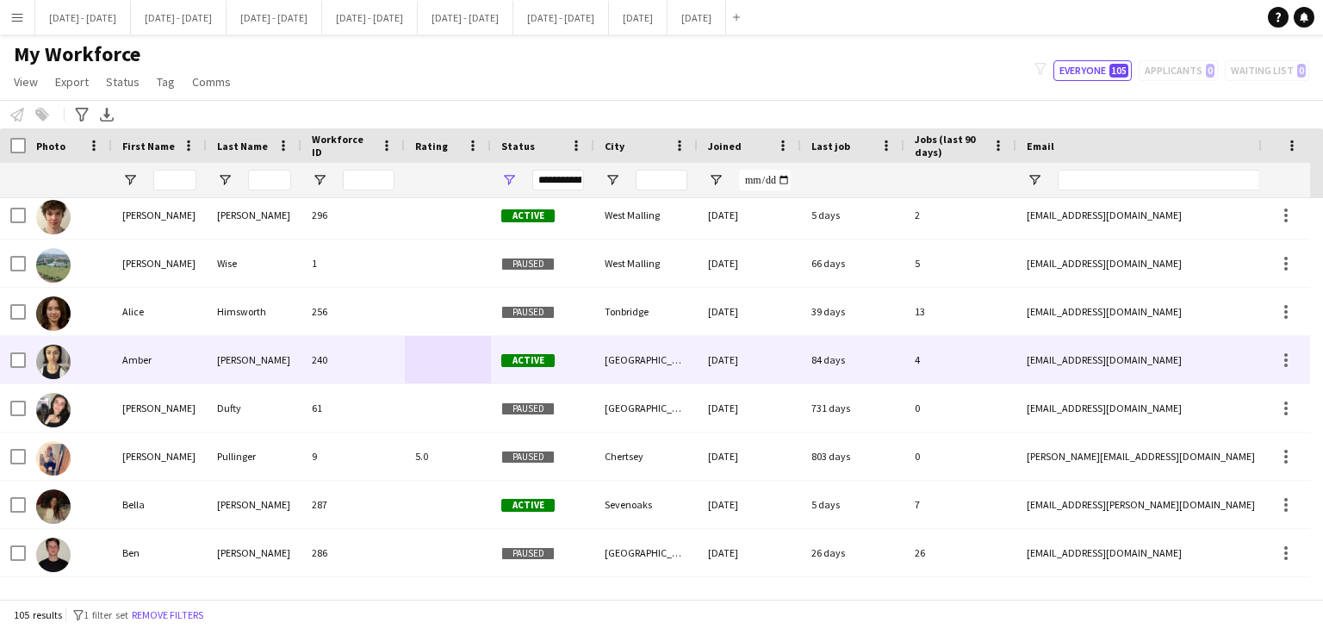
click at [372, 354] on div "240" at bounding box center [352, 359] width 103 height 47
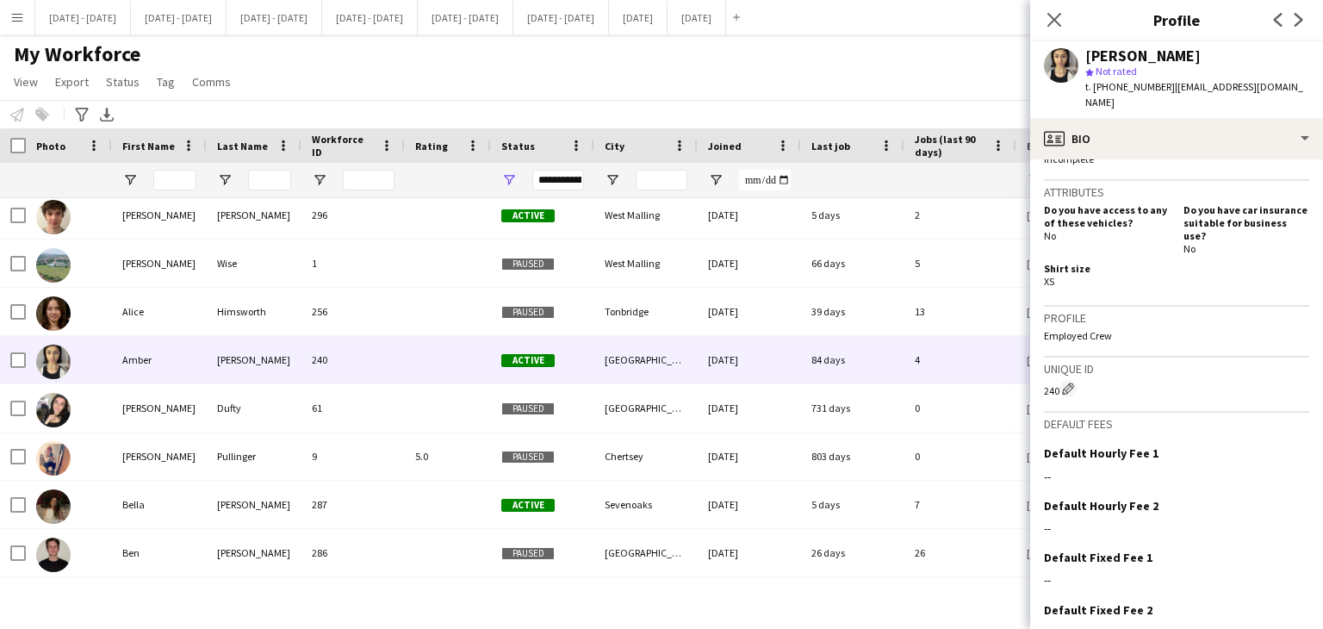
scroll to position [773, 0]
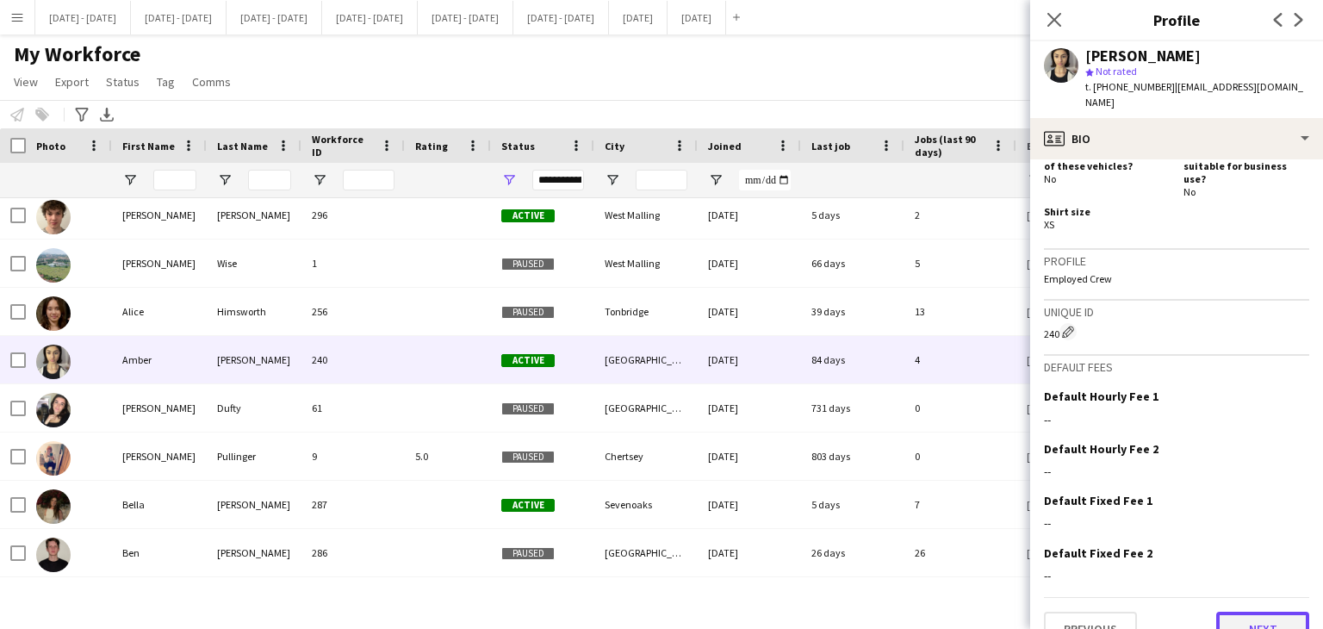
click at [1269, 612] on button "Next" at bounding box center [1262, 629] width 93 height 34
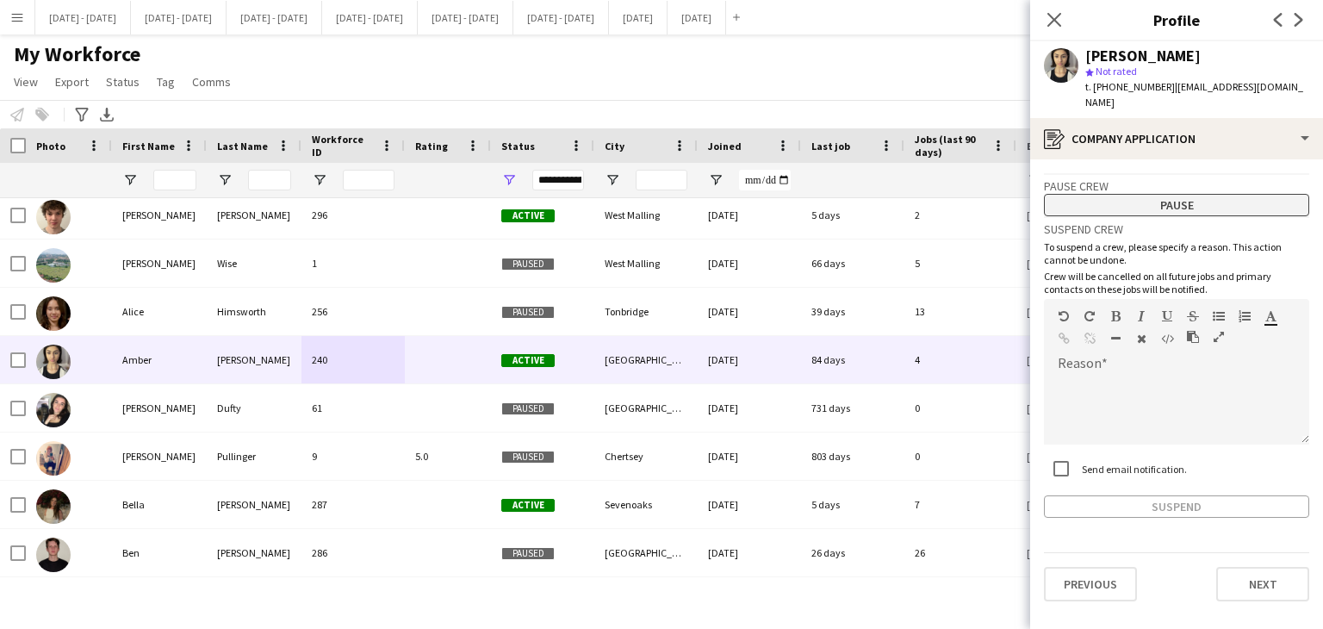
click at [1172, 194] on button "Pause" at bounding box center [1176, 205] width 265 height 22
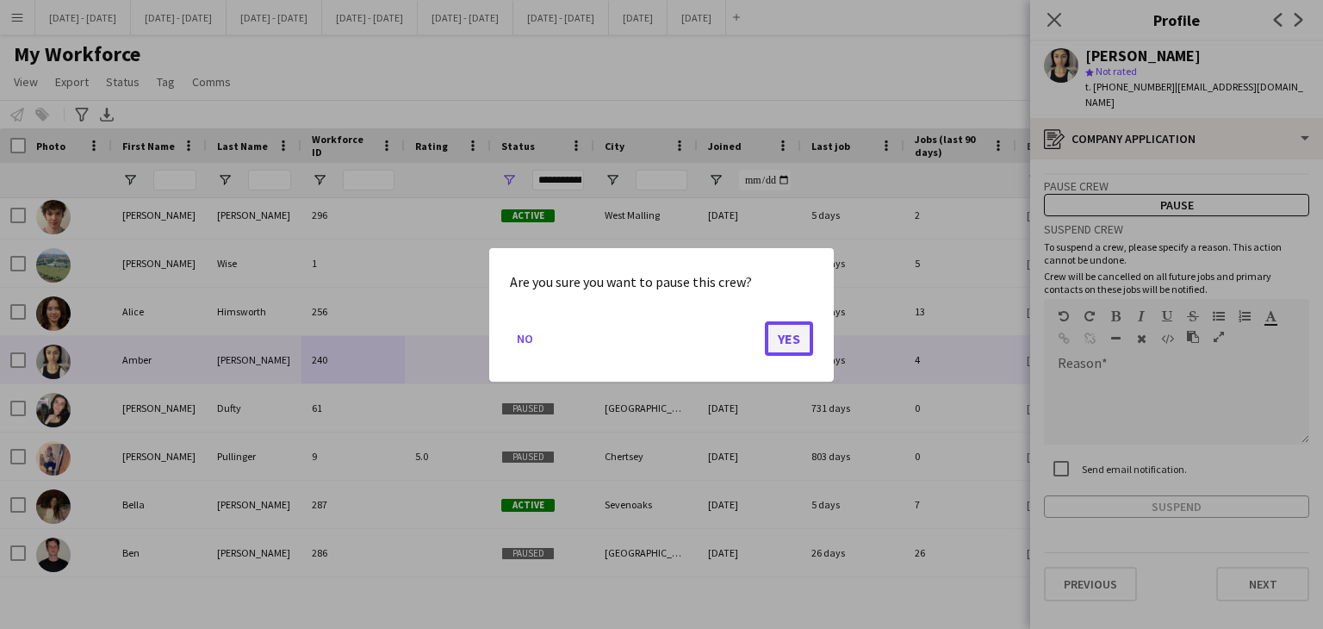
click at [792, 342] on button "Yes" at bounding box center [789, 337] width 48 height 34
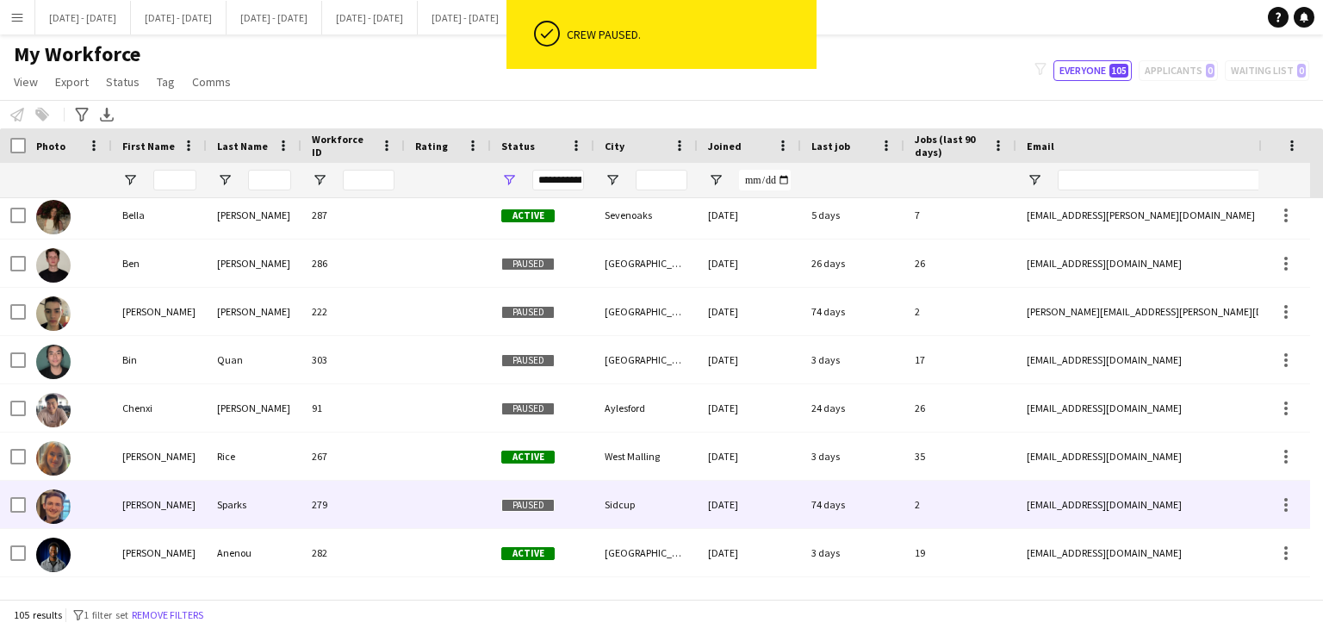
scroll to position [0, 0]
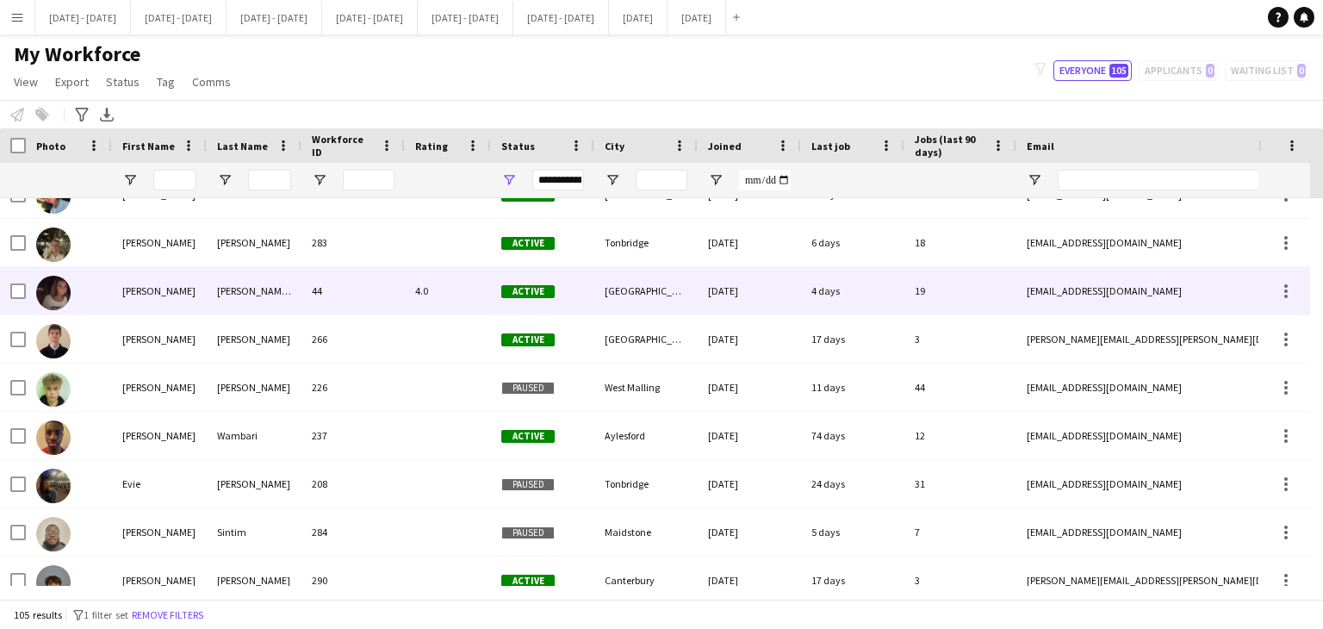
click at [406, 286] on div "4.0" at bounding box center [448, 290] width 86 height 47
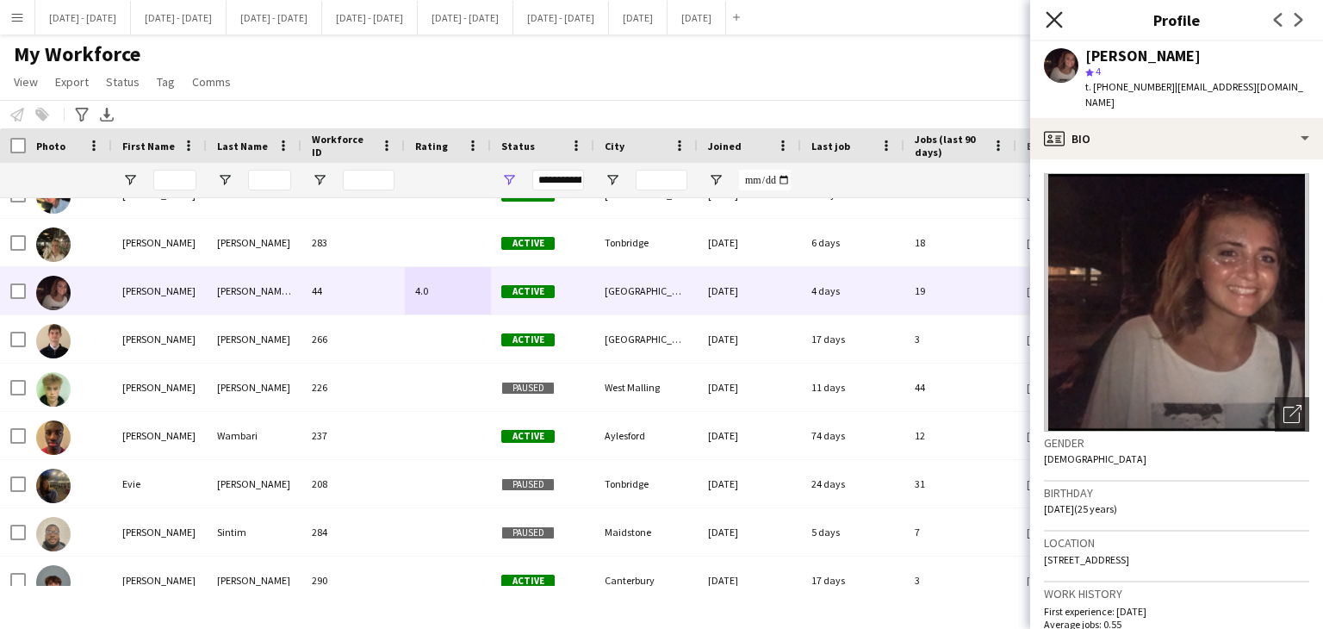
click at [1058, 14] on icon "Close pop-in" at bounding box center [1054, 19] width 16 height 16
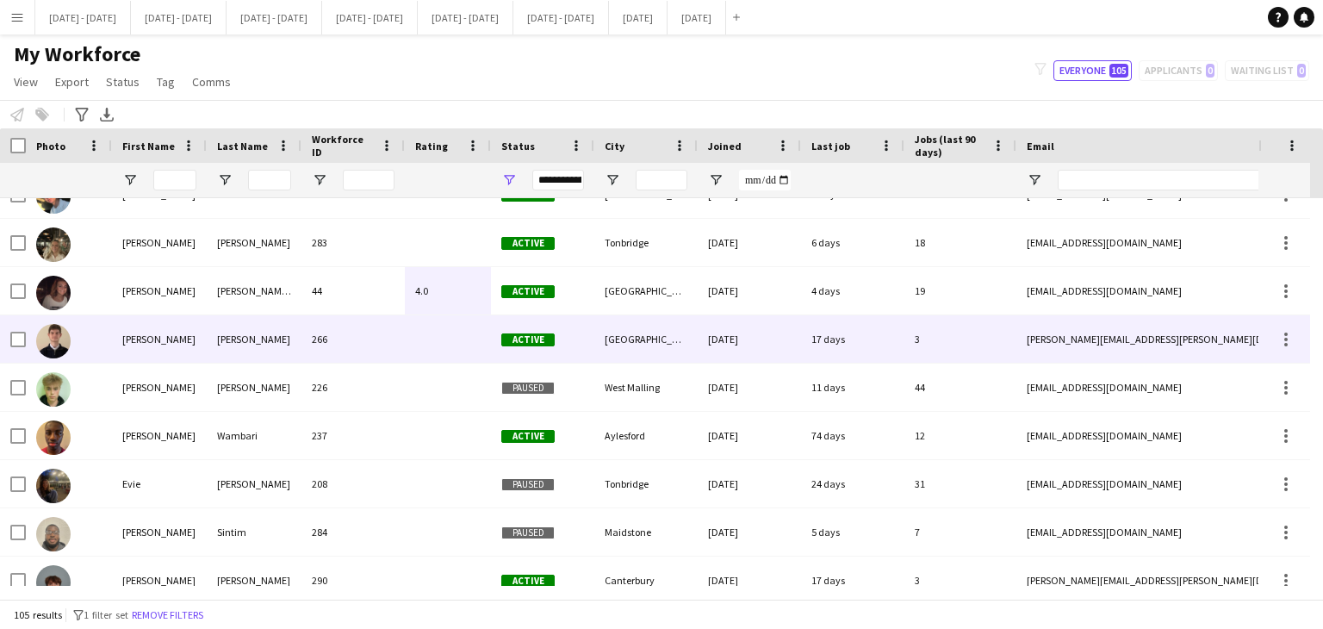
click at [452, 345] on div at bounding box center [448, 338] width 86 height 47
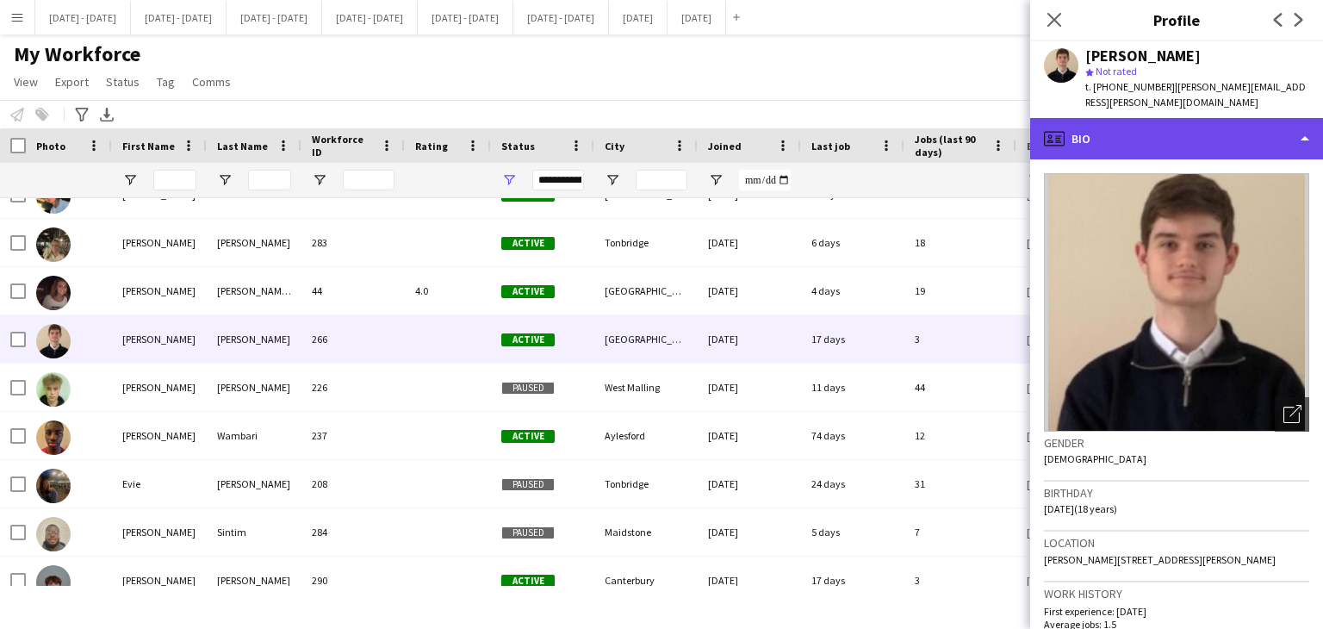
click at [1251, 118] on div "profile Bio" at bounding box center [1176, 138] width 293 height 41
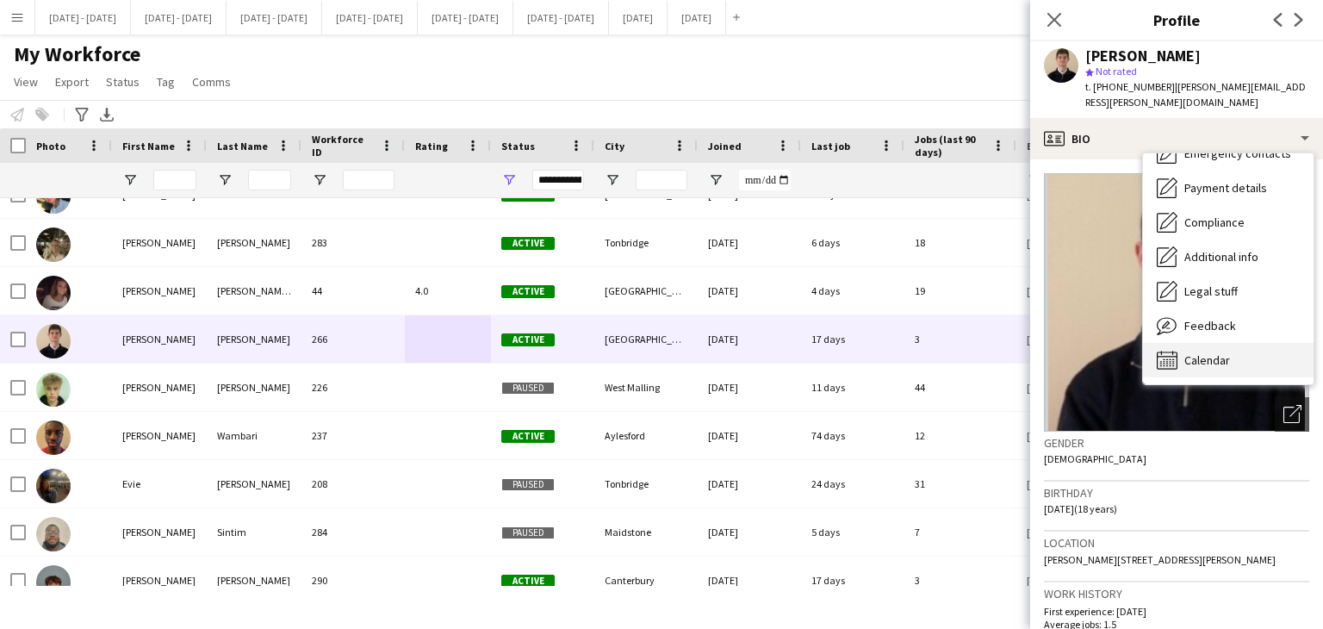
click at [1190, 352] on span "Calendar" at bounding box center [1207, 360] width 46 height 16
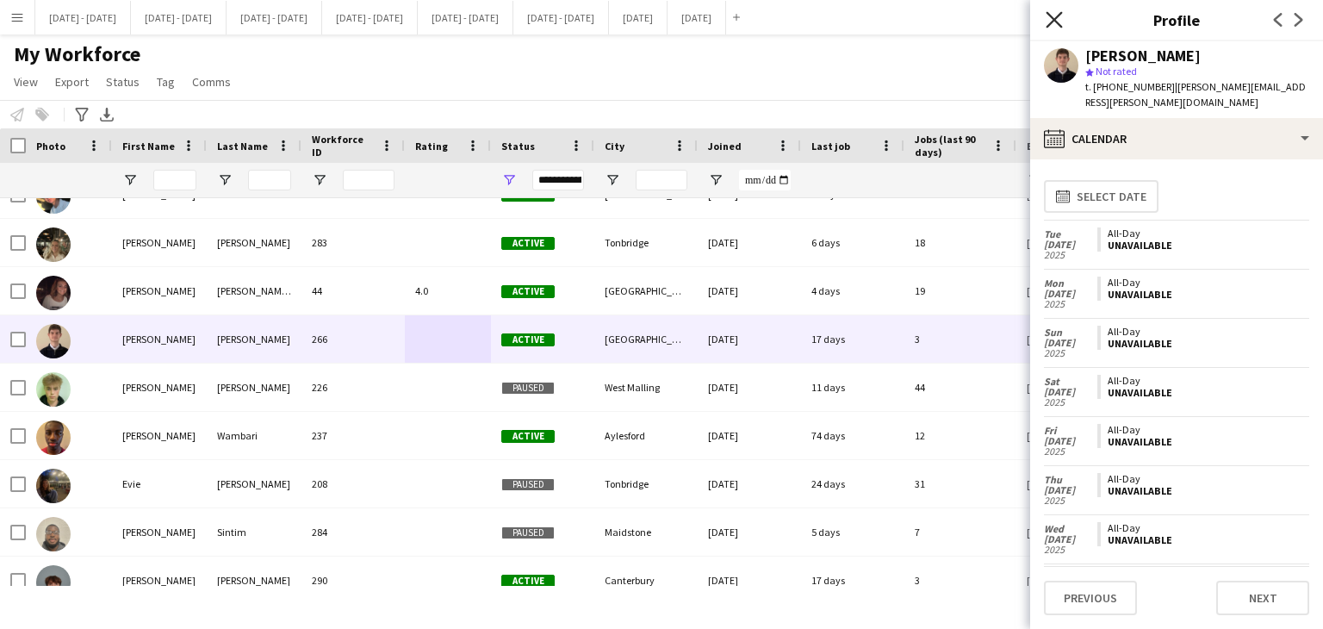
click at [1052, 15] on icon "Close pop-in" at bounding box center [1054, 19] width 16 height 16
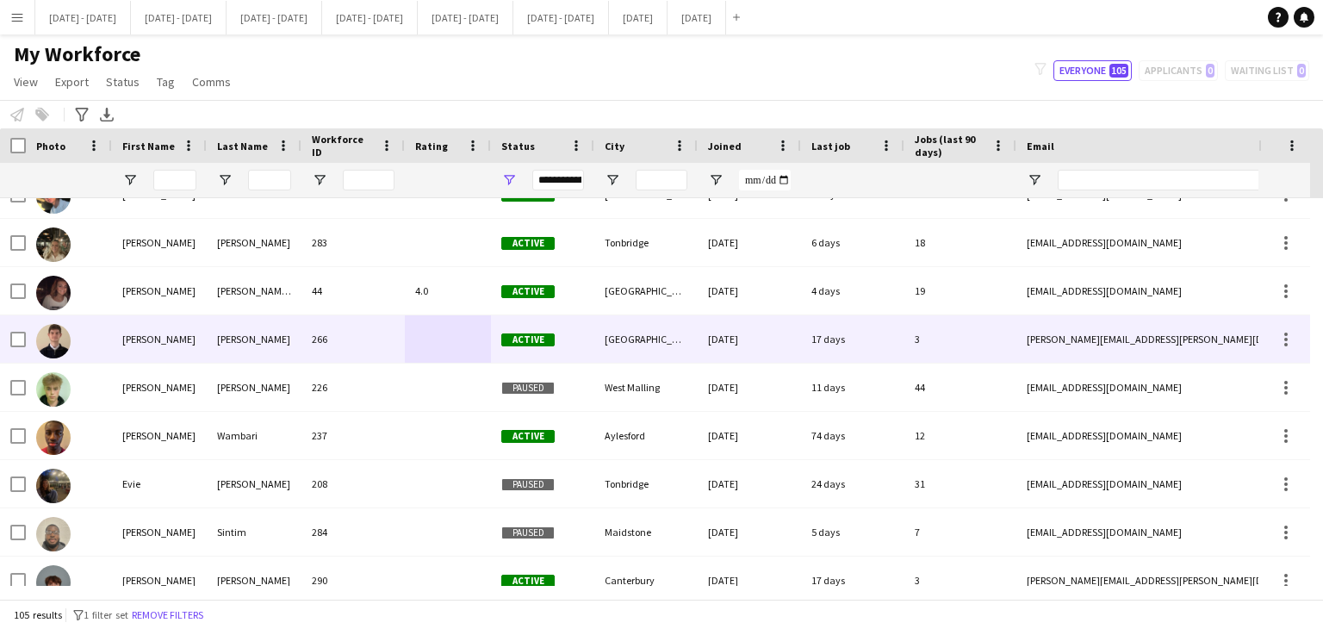
click at [449, 346] on div at bounding box center [448, 338] width 86 height 47
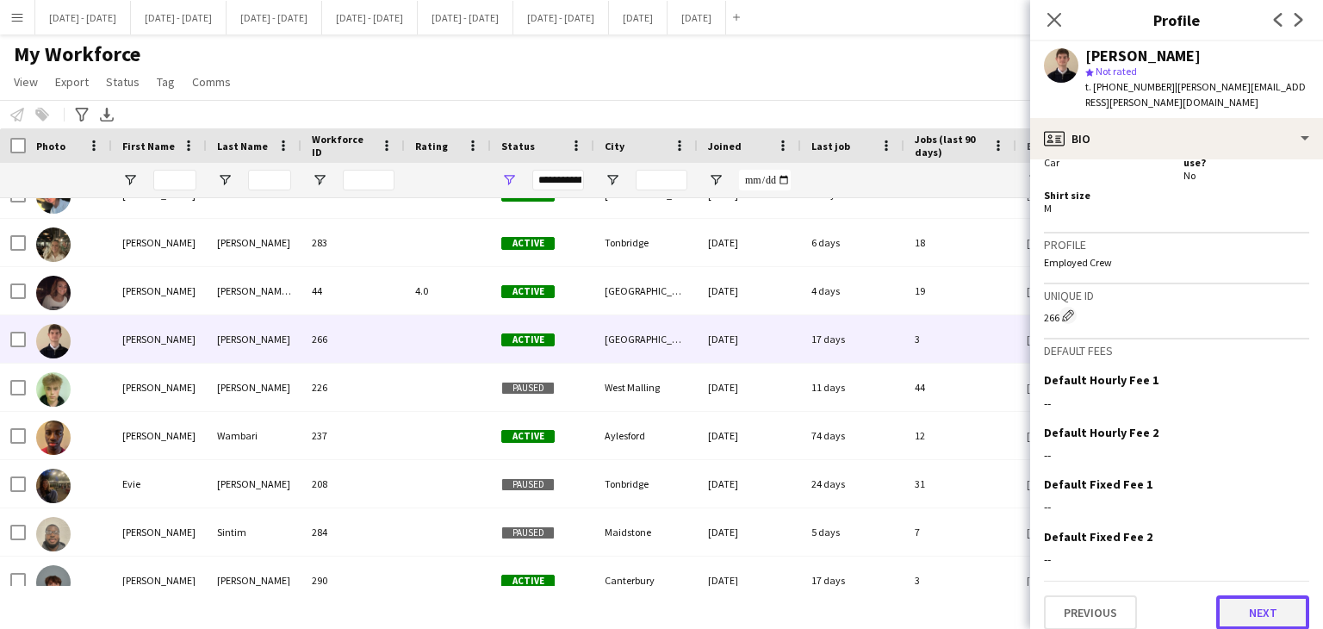
click at [1248, 595] on button "Next" at bounding box center [1262, 612] width 93 height 34
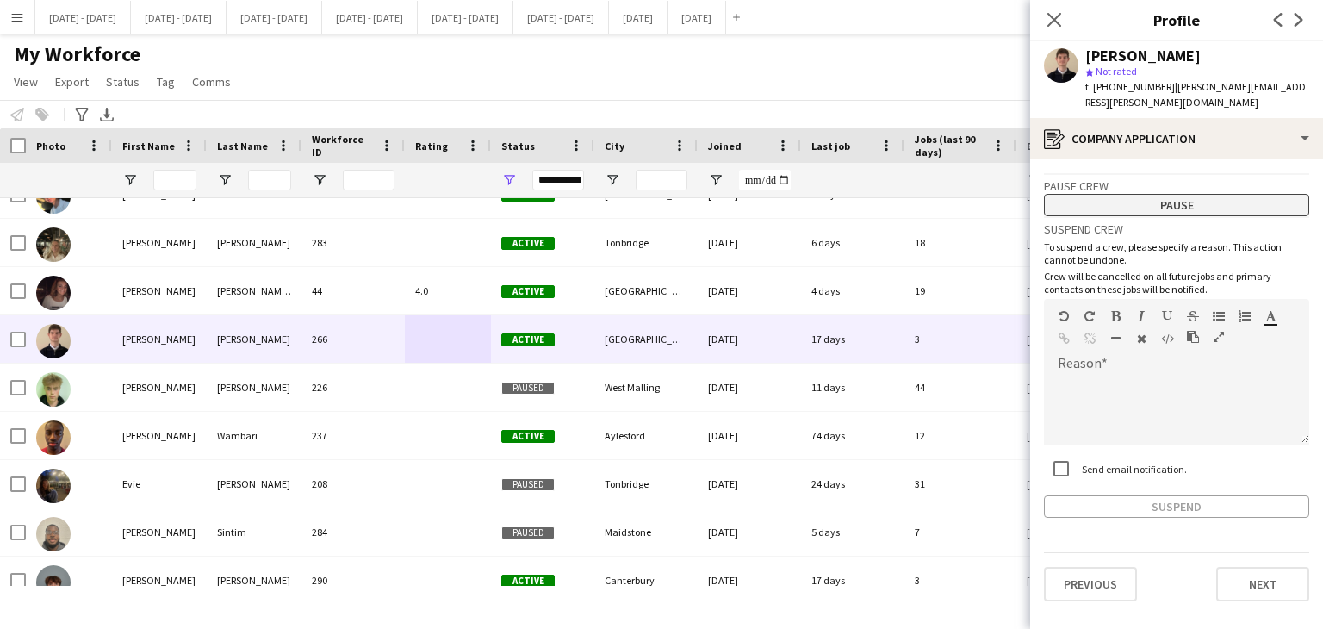
click at [1158, 194] on button "Pause" at bounding box center [1176, 205] width 265 height 22
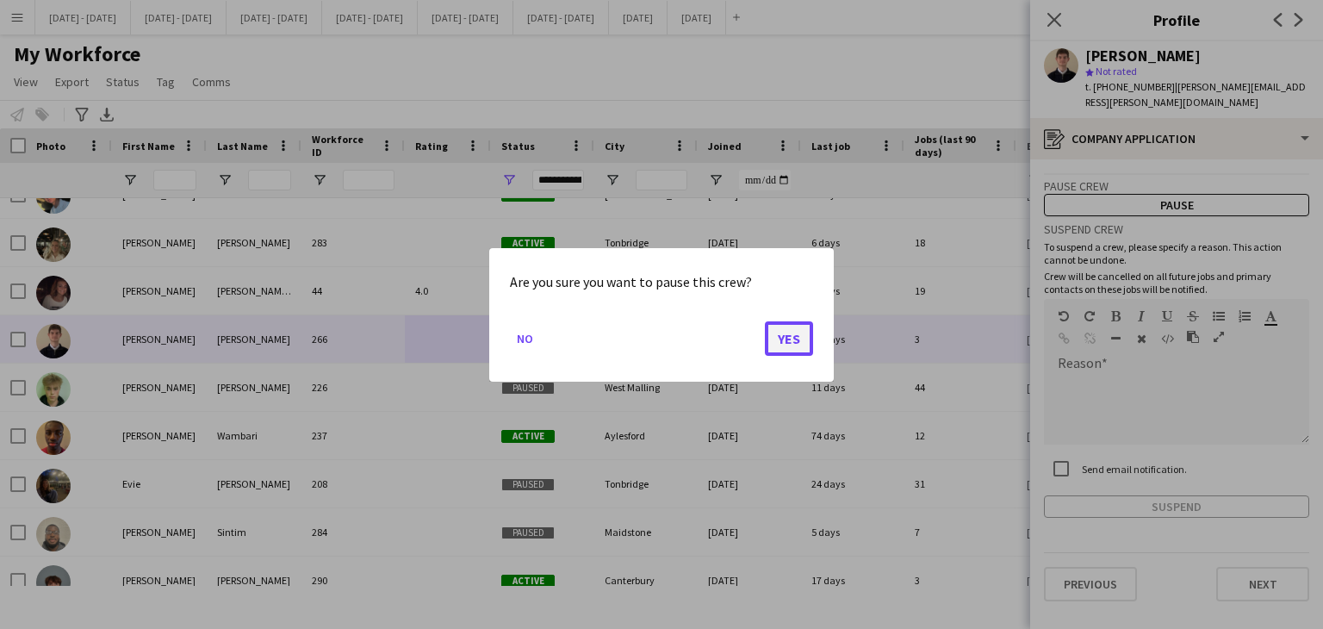
click at [792, 338] on button "Yes" at bounding box center [789, 337] width 48 height 34
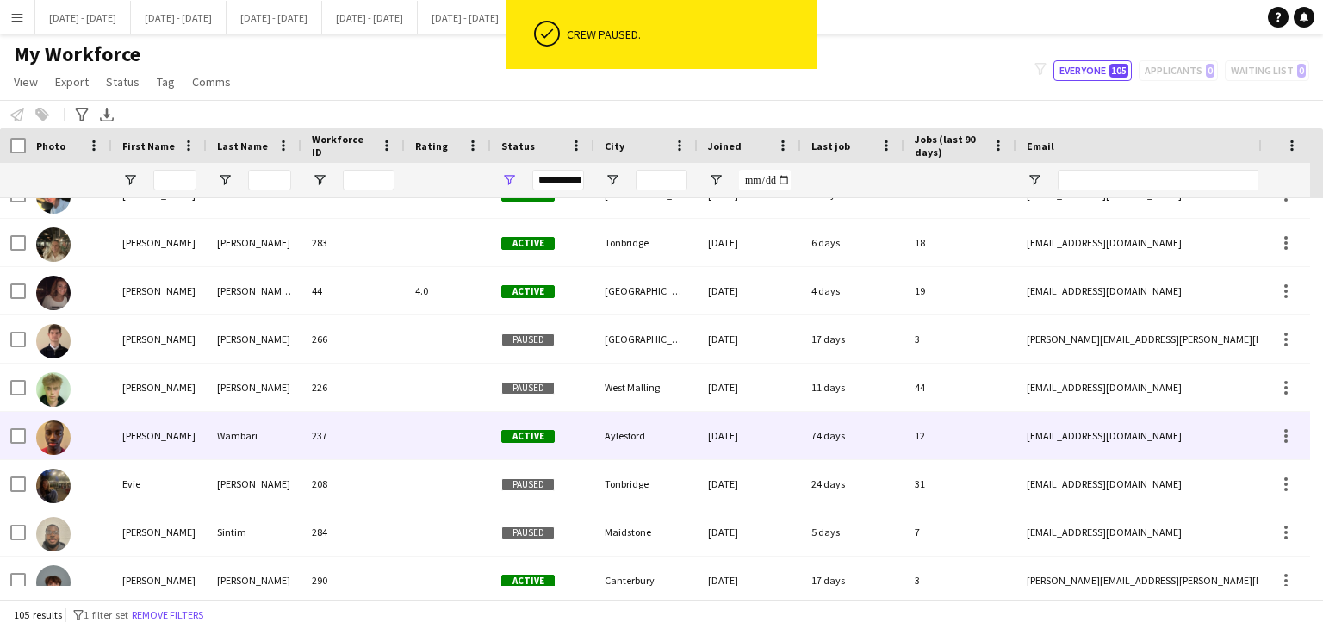
click at [401, 444] on div "237" at bounding box center [352, 435] width 103 height 47
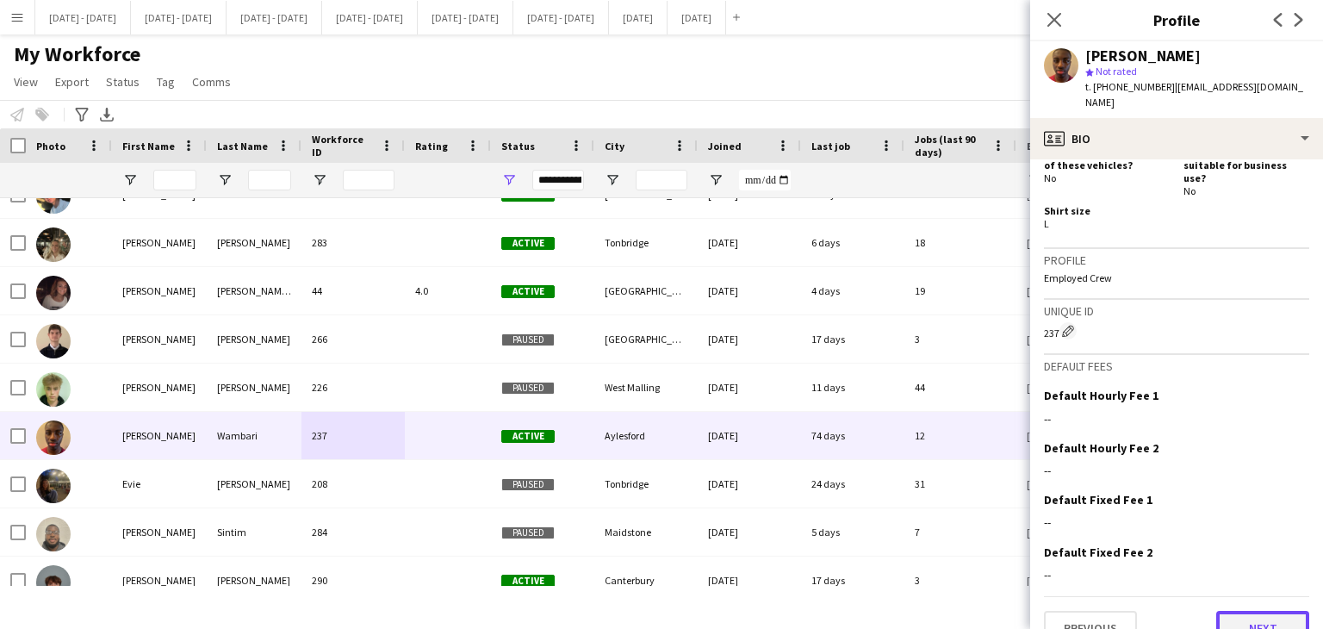
click at [1247, 611] on button "Next" at bounding box center [1262, 628] width 93 height 34
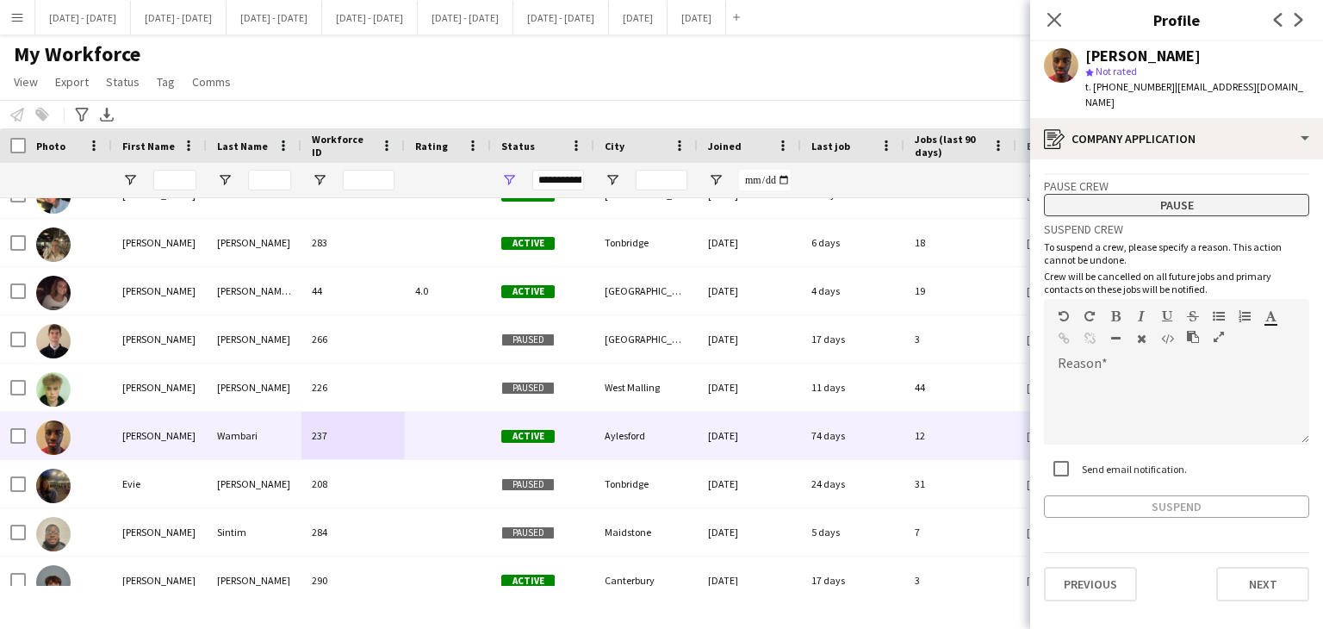
click at [1195, 194] on button "Pause" at bounding box center [1176, 205] width 265 height 22
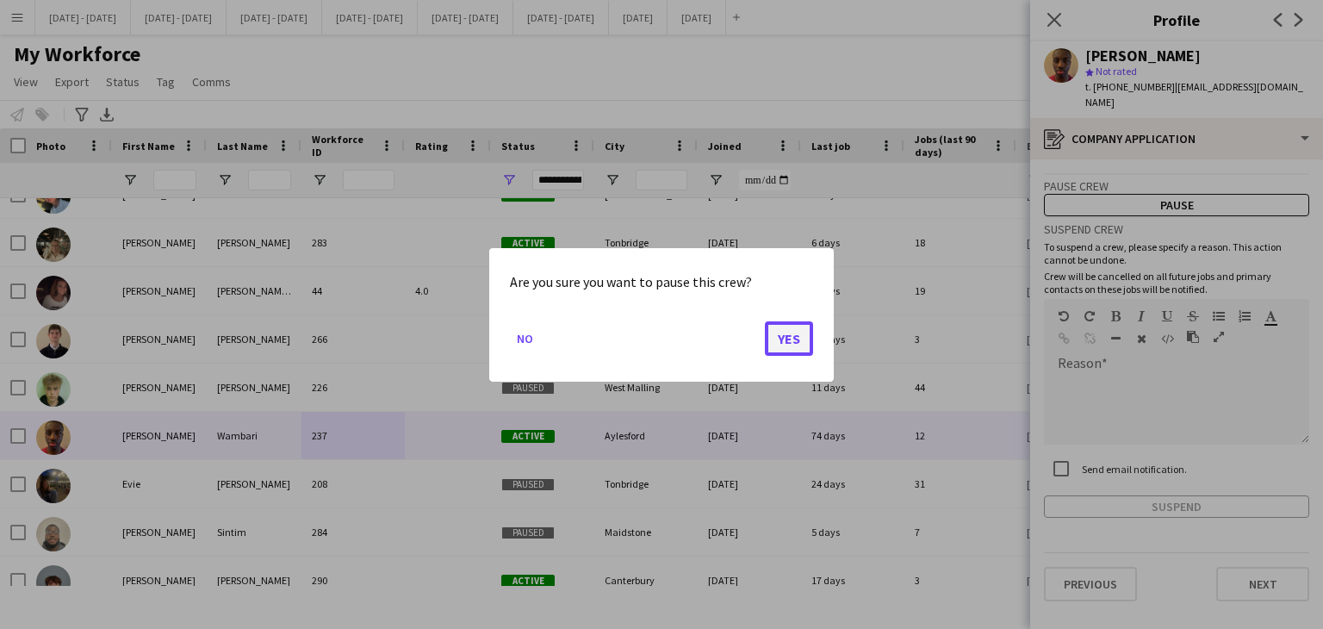
click at [782, 343] on button "Yes" at bounding box center [789, 337] width 48 height 34
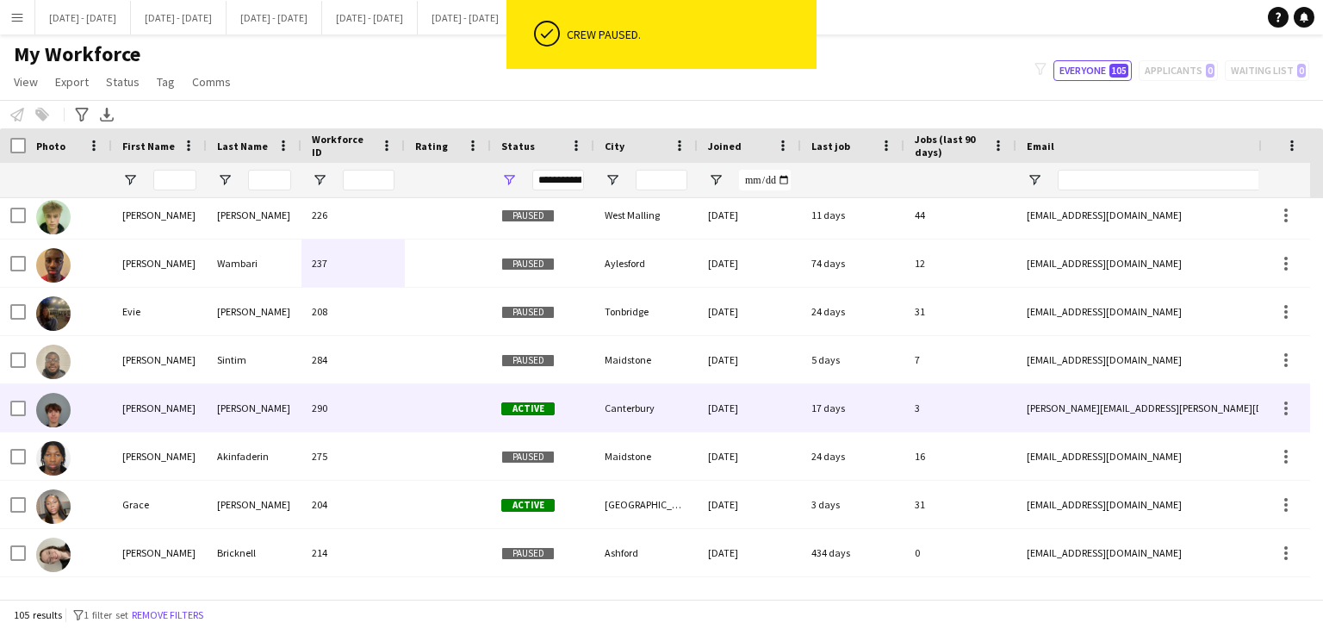
click at [446, 411] on div at bounding box center [448, 407] width 86 height 47
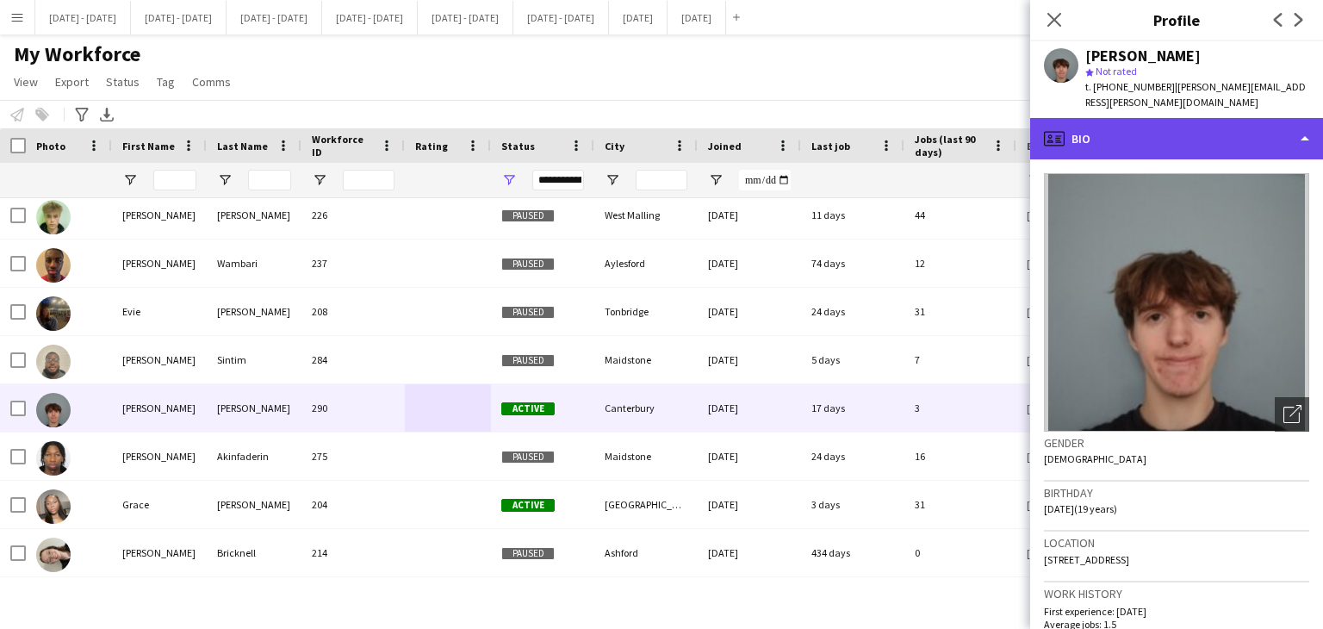
click at [1079, 124] on div "profile Bio" at bounding box center [1176, 138] width 293 height 41
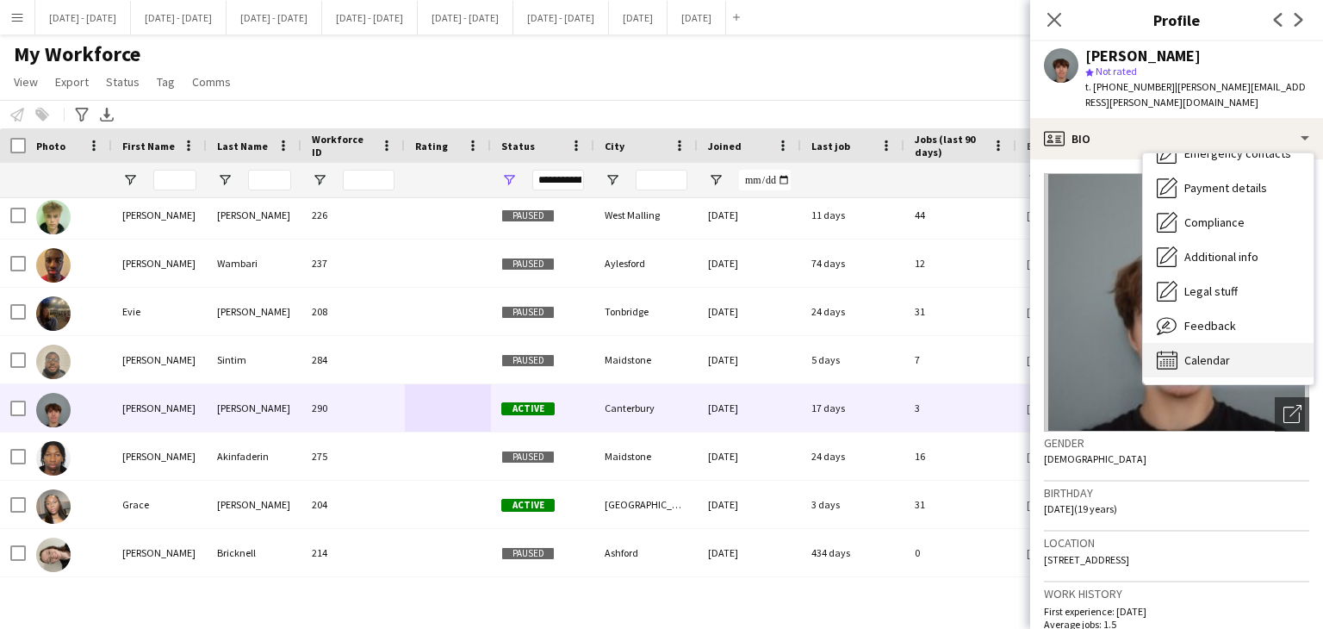
click at [1209, 352] on span "Calendar" at bounding box center [1207, 360] width 46 height 16
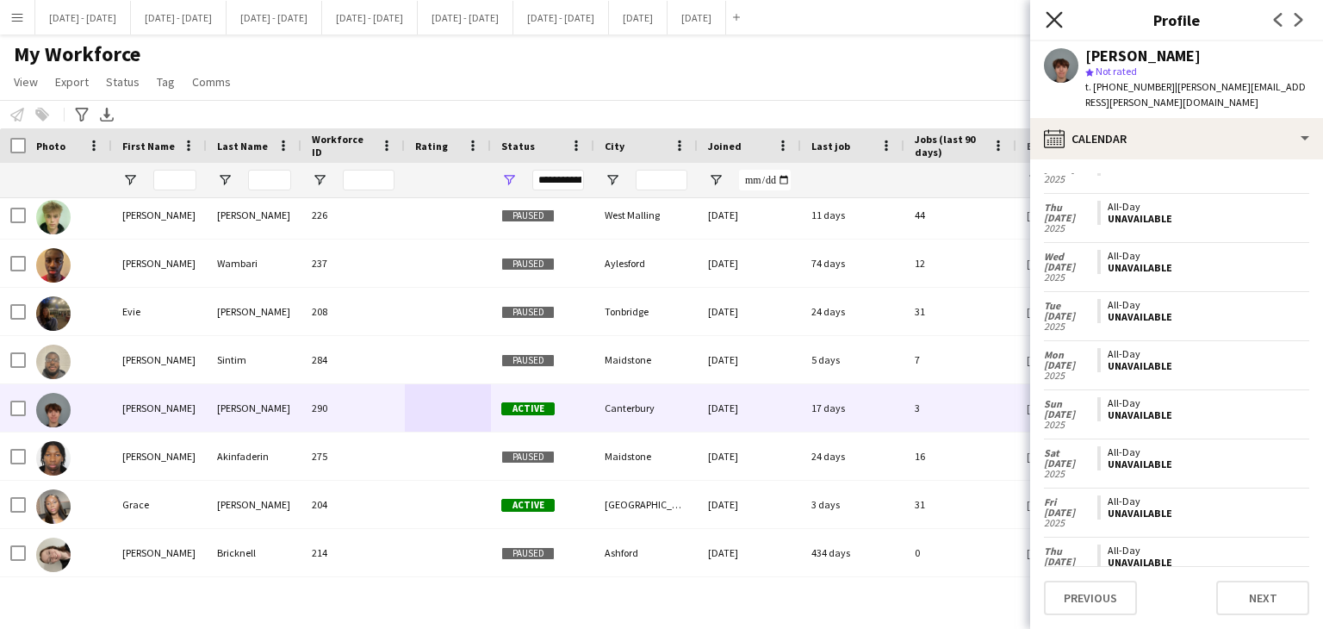
click at [1054, 22] on icon "Close pop-in" at bounding box center [1054, 19] width 16 height 16
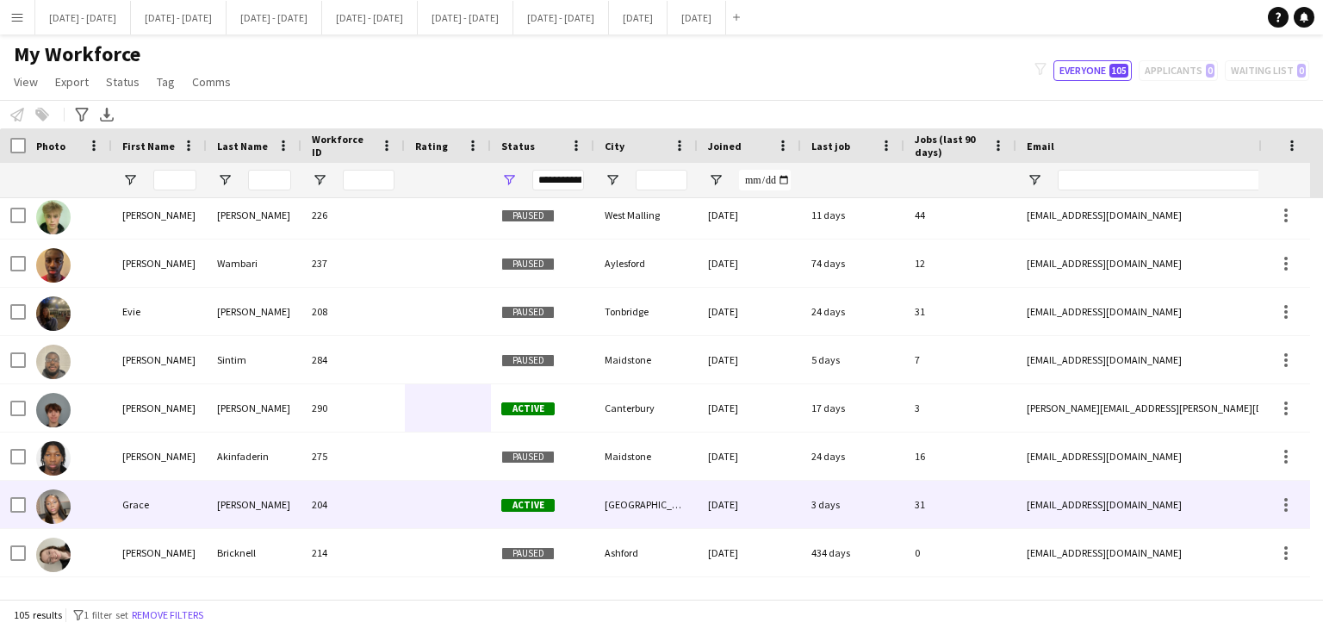
click at [328, 501] on div "204" at bounding box center [352, 504] width 103 height 47
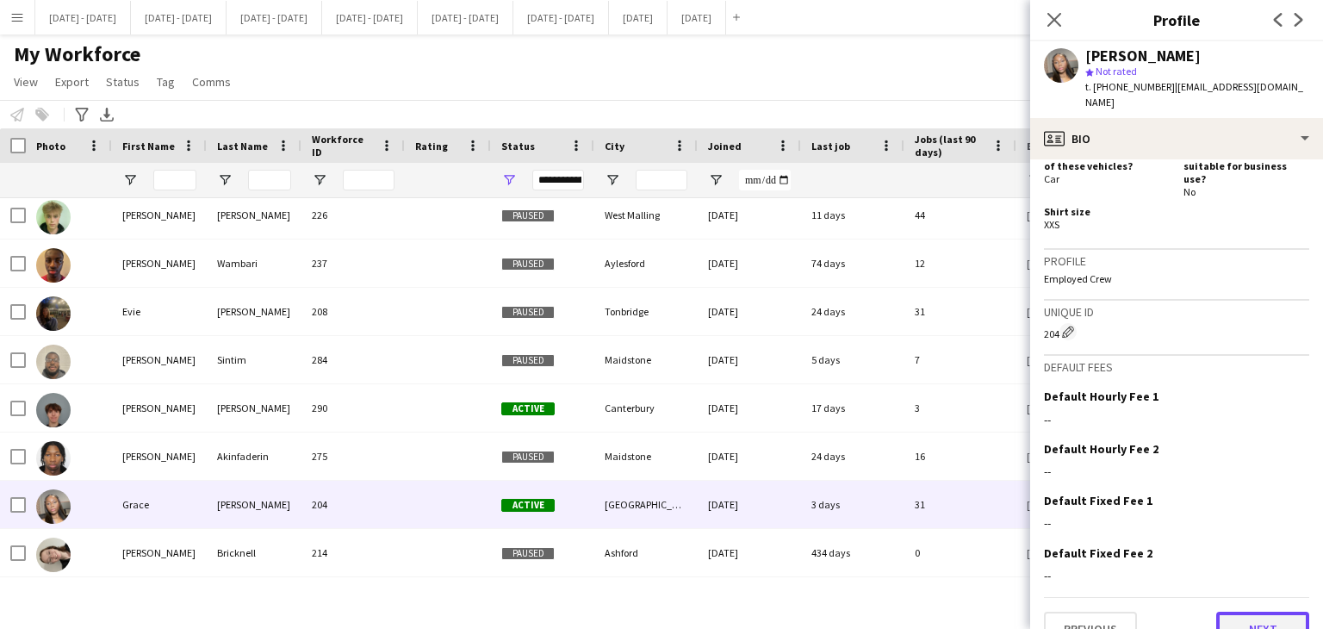
click at [1230, 612] on button "Next" at bounding box center [1262, 629] width 93 height 34
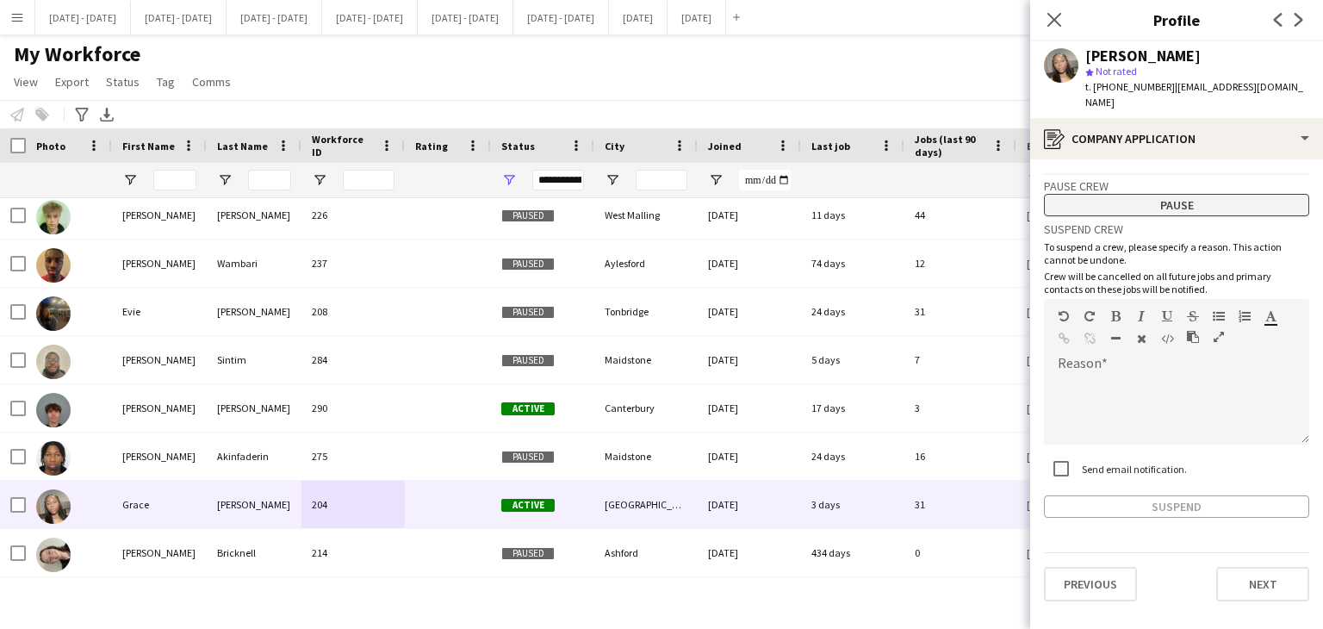
click at [1115, 194] on button "Pause" at bounding box center [1176, 205] width 265 height 22
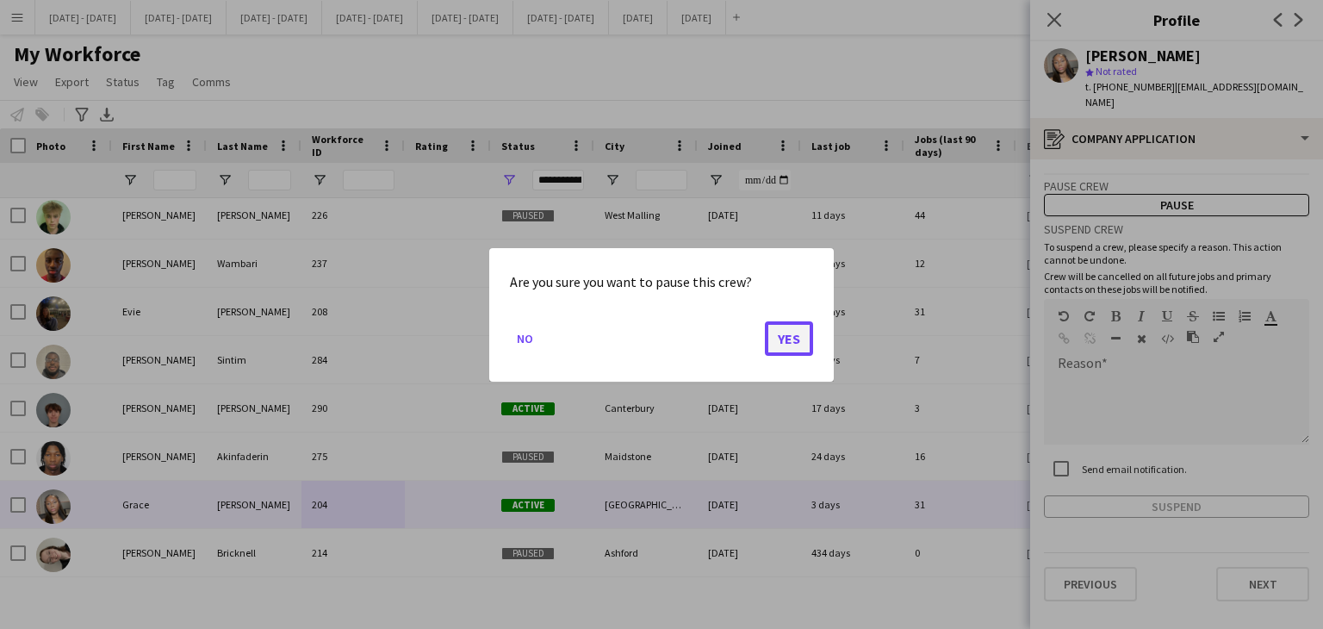
click at [810, 326] on button "Yes" at bounding box center [789, 337] width 48 height 34
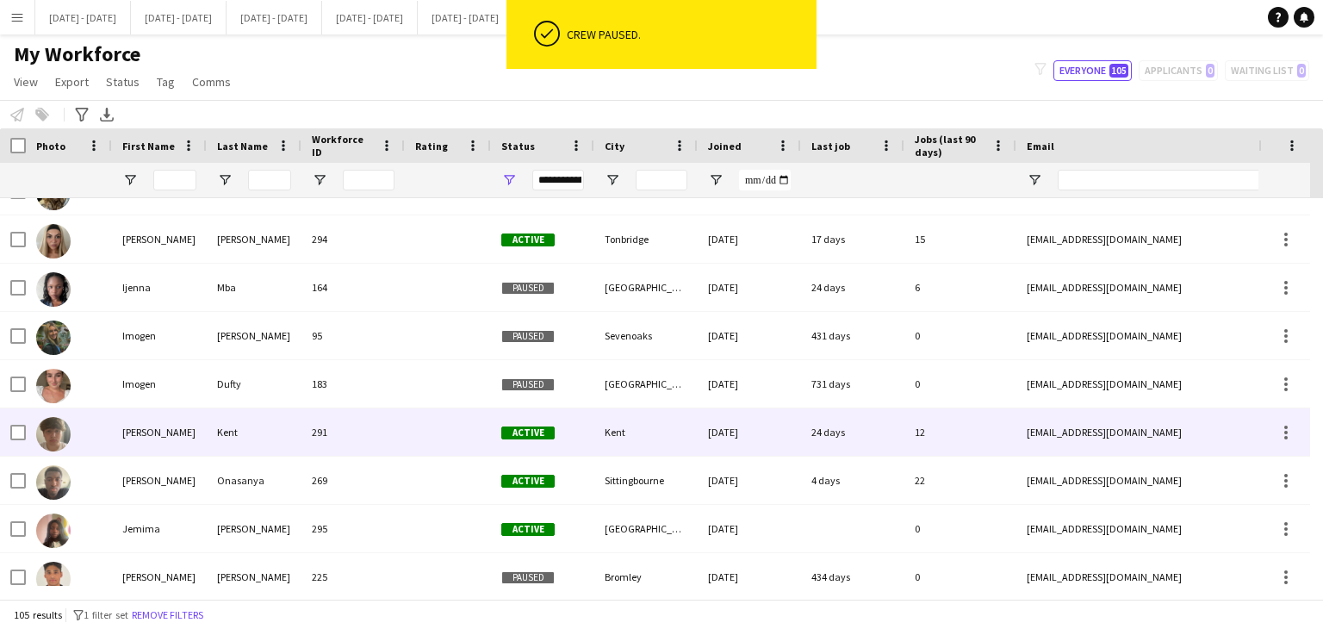
click at [457, 442] on div at bounding box center [448, 431] width 86 height 47
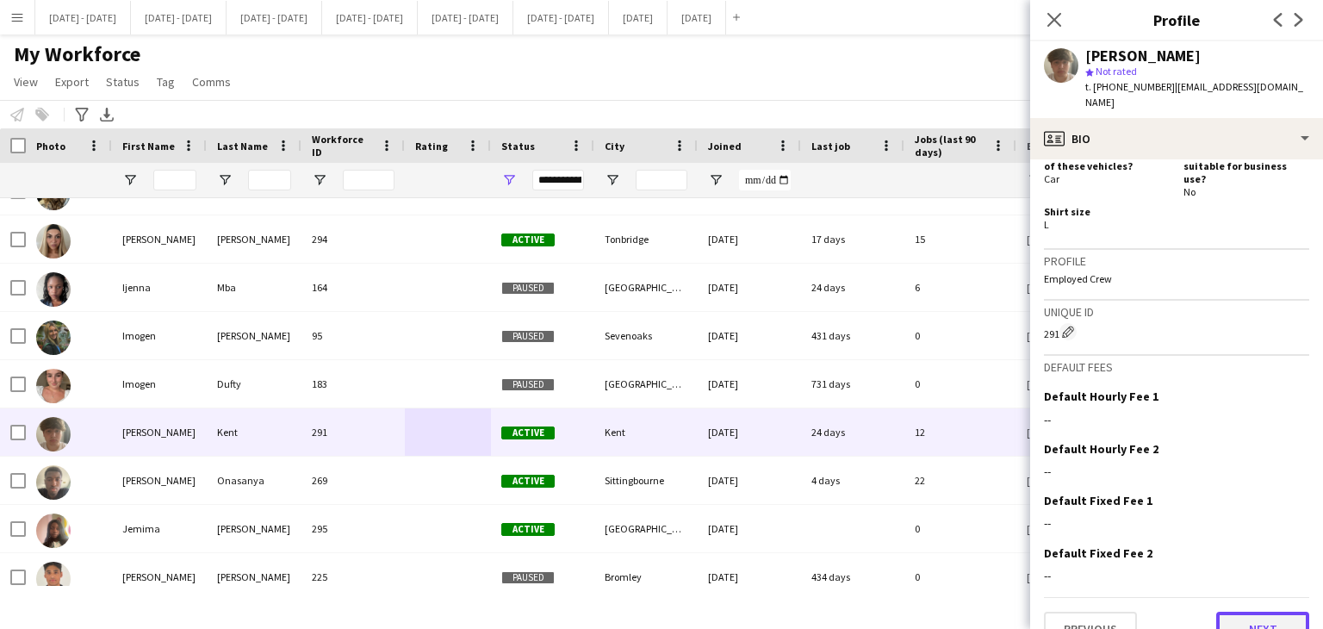
click at [1223, 612] on button "Next" at bounding box center [1262, 629] width 93 height 34
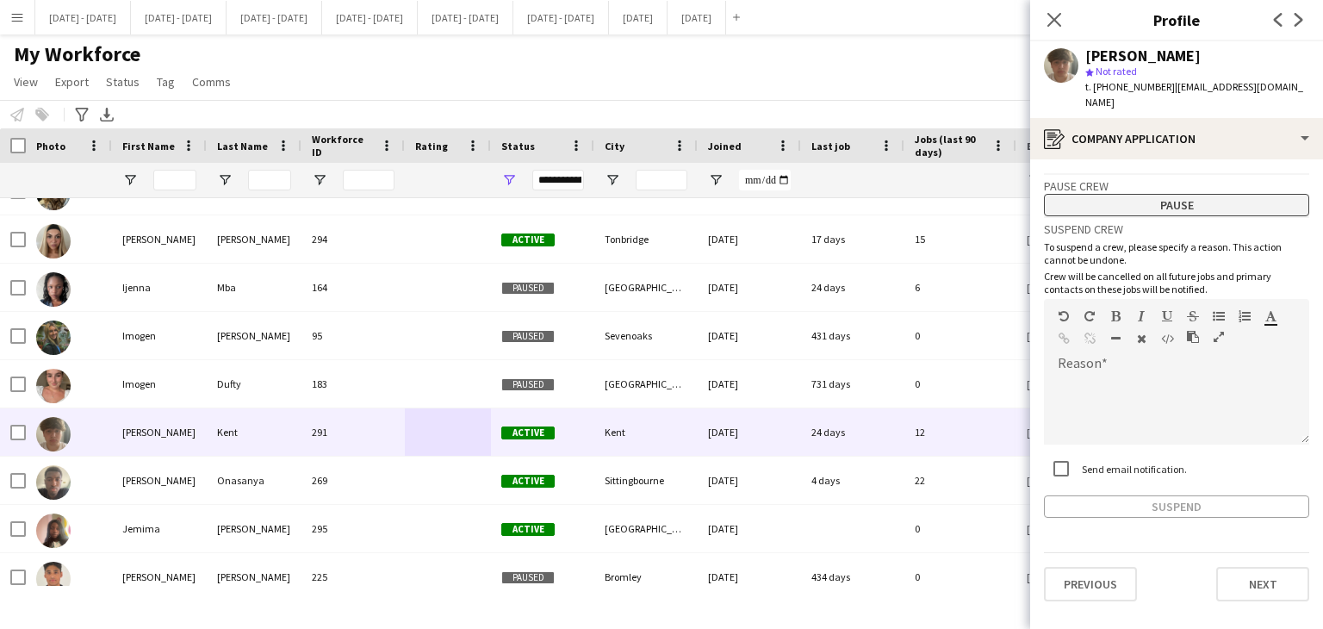
click at [1161, 194] on button "Pause" at bounding box center [1176, 205] width 265 height 22
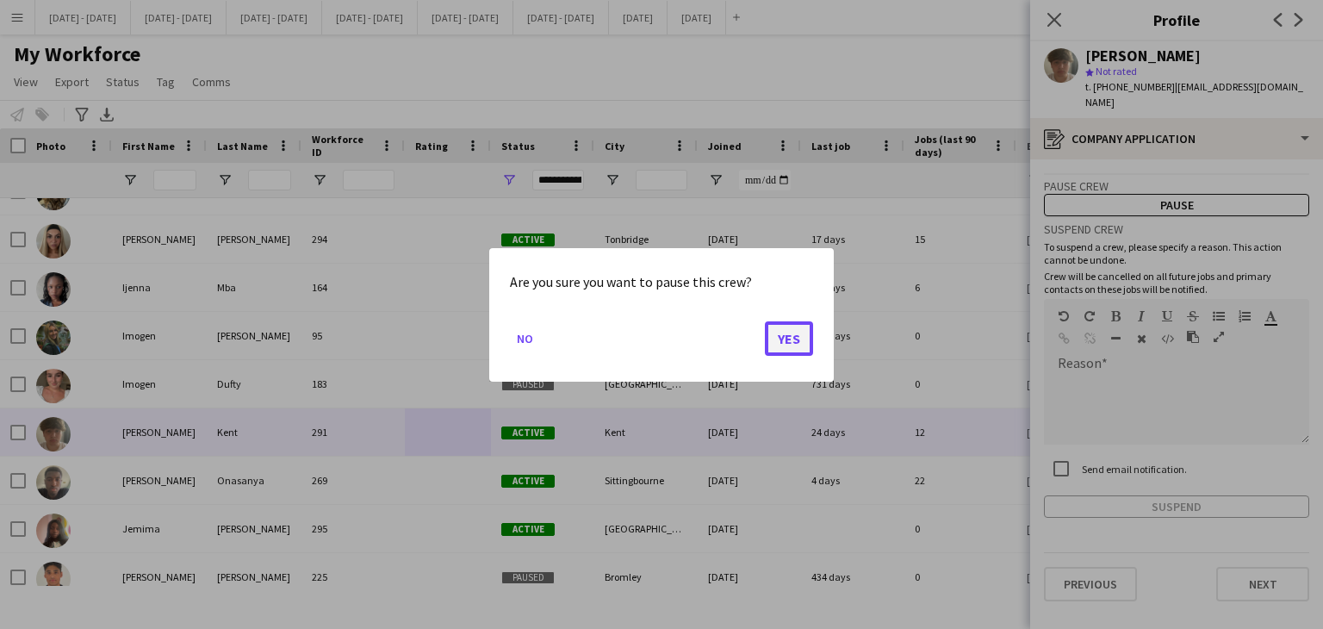
click at [796, 335] on button "Yes" at bounding box center [789, 337] width 48 height 34
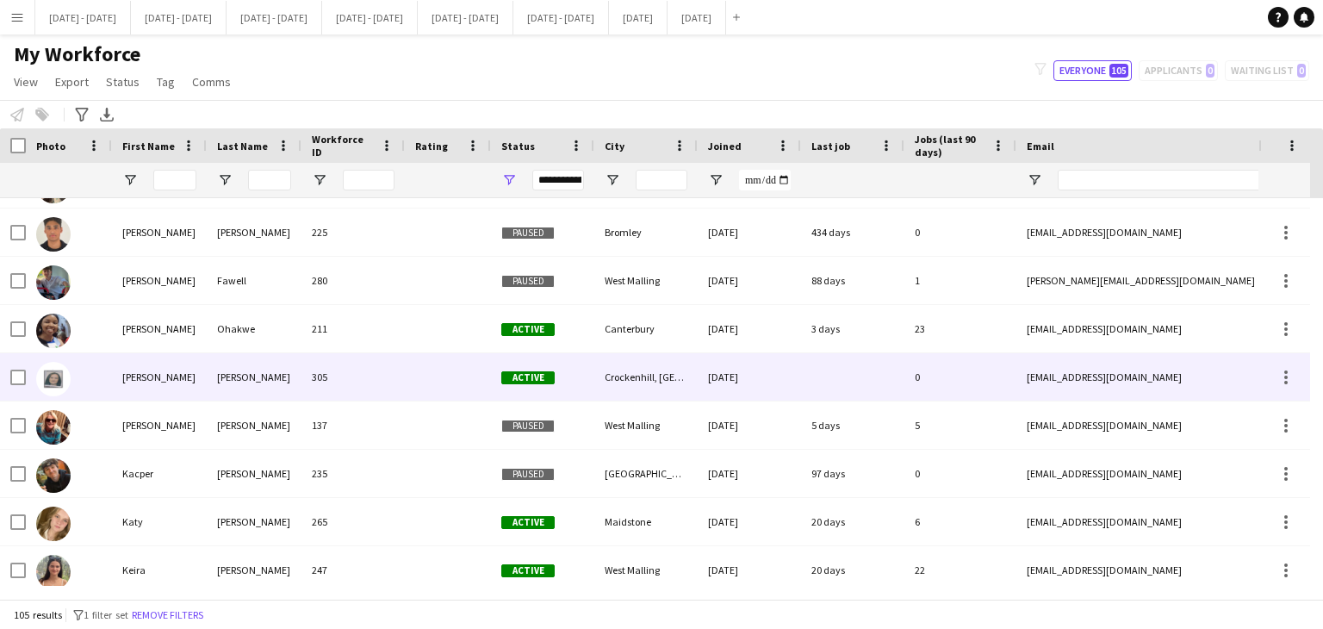
click at [400, 384] on div "305" at bounding box center [352, 376] width 103 height 47
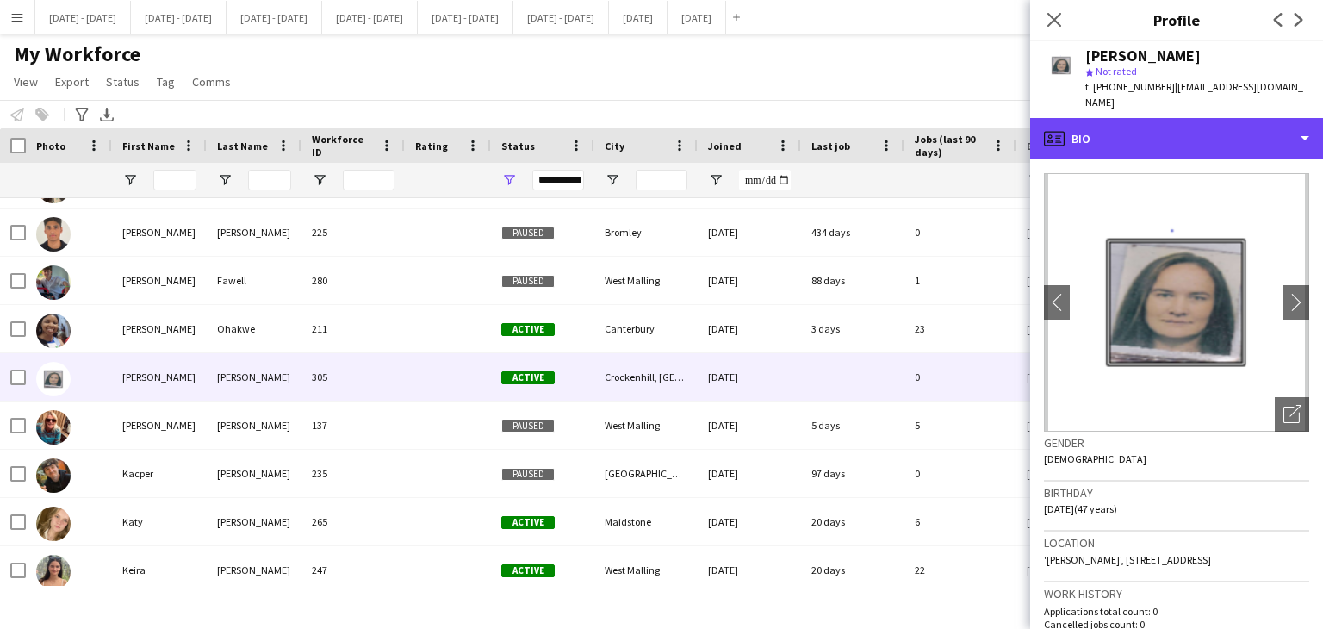
drag, startPoint x: 1208, startPoint y: 125, endPoint x: 1184, endPoint y: 184, distance: 64.1
click at [1207, 126] on div "profile Bio" at bounding box center [1176, 138] width 293 height 41
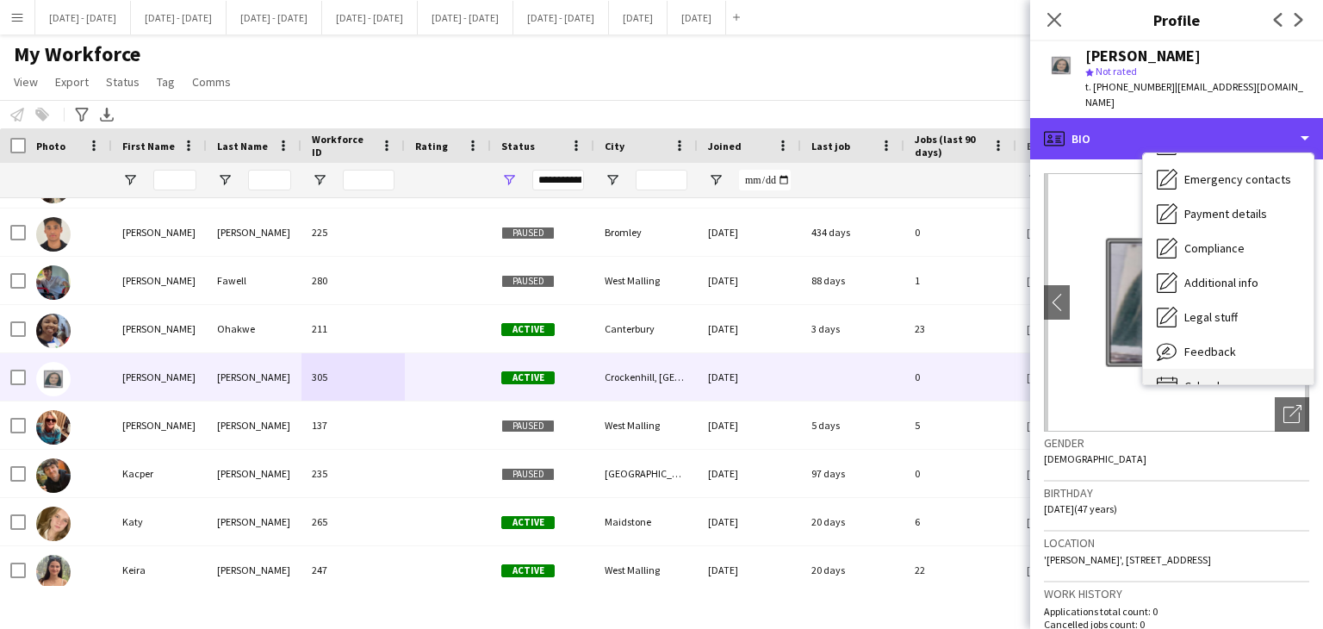
scroll to position [162, 0]
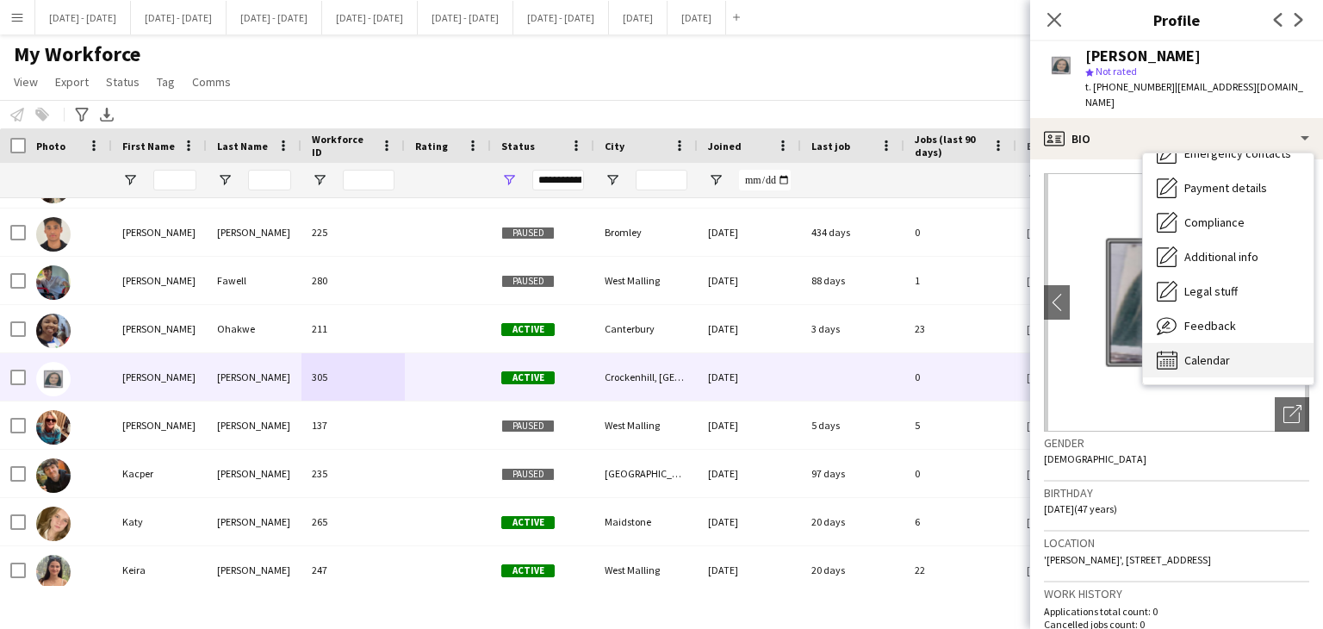
click at [1226, 352] on span "Calendar" at bounding box center [1207, 360] width 46 height 16
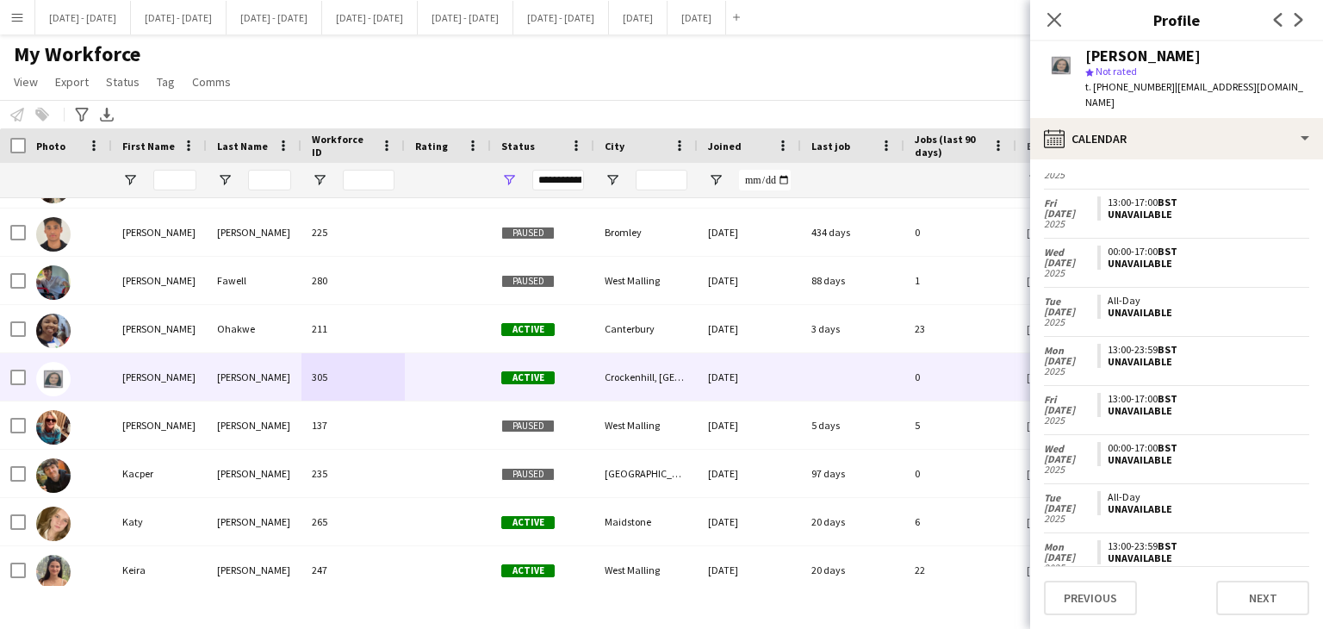
scroll to position [643, 0]
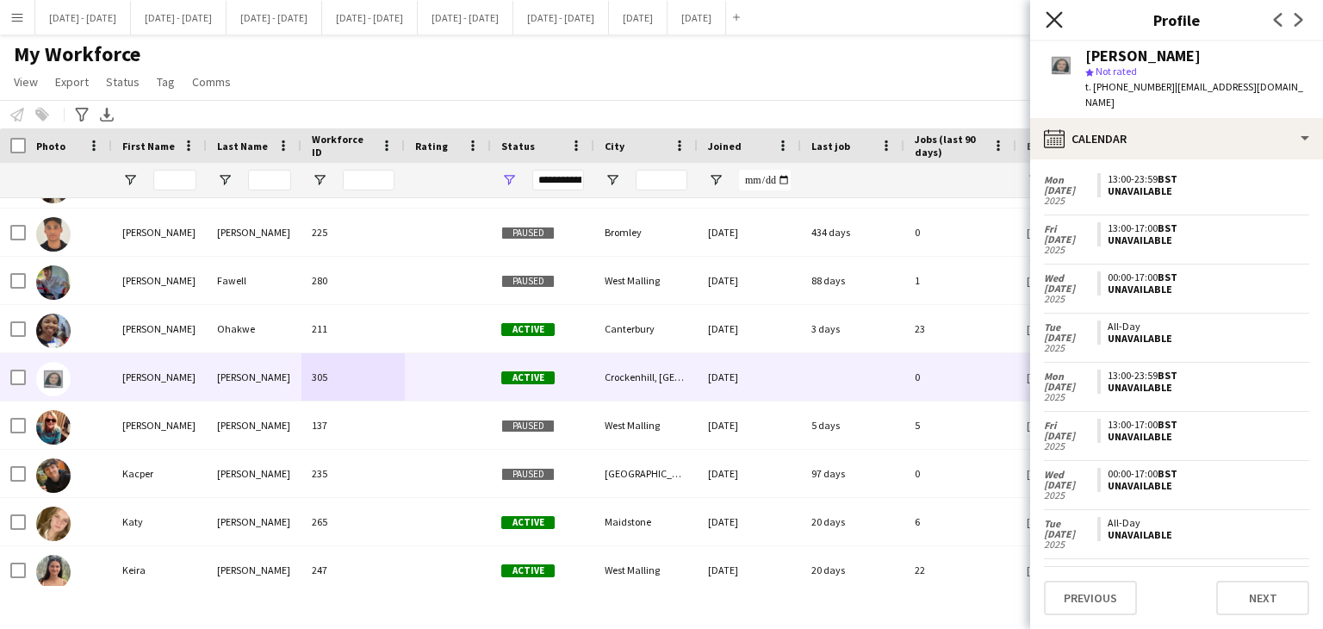
click at [1053, 16] on icon "Close pop-in" at bounding box center [1054, 19] width 16 height 16
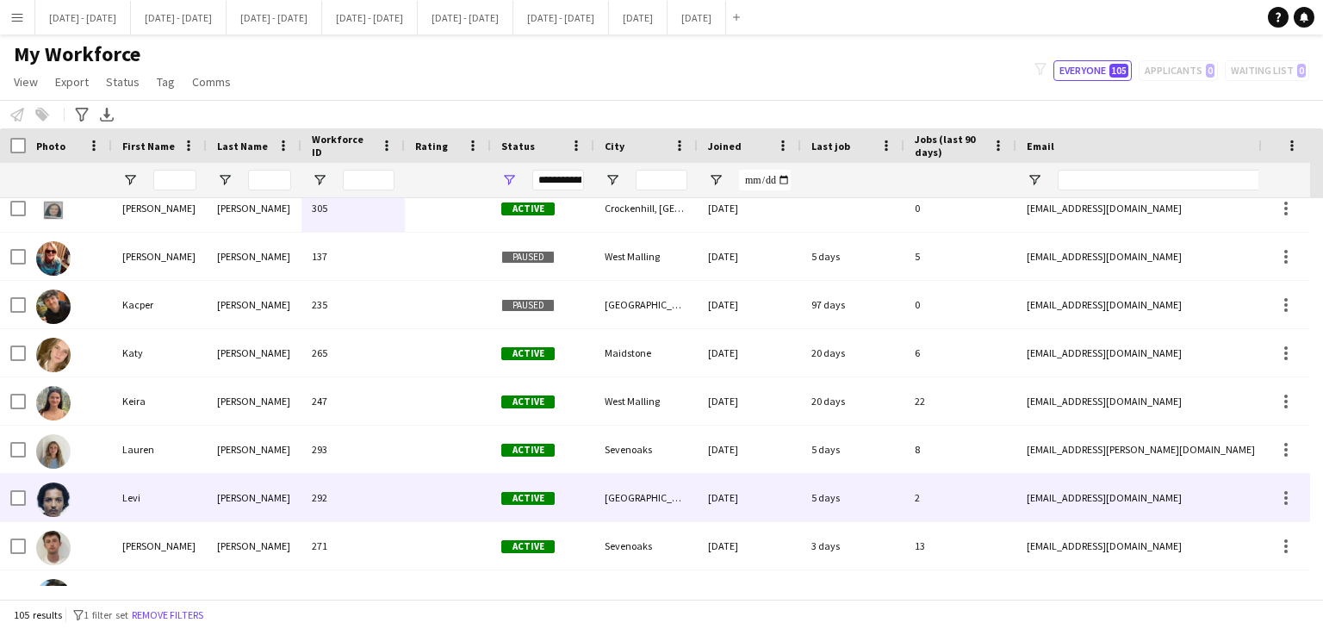
scroll to position [2670, 0]
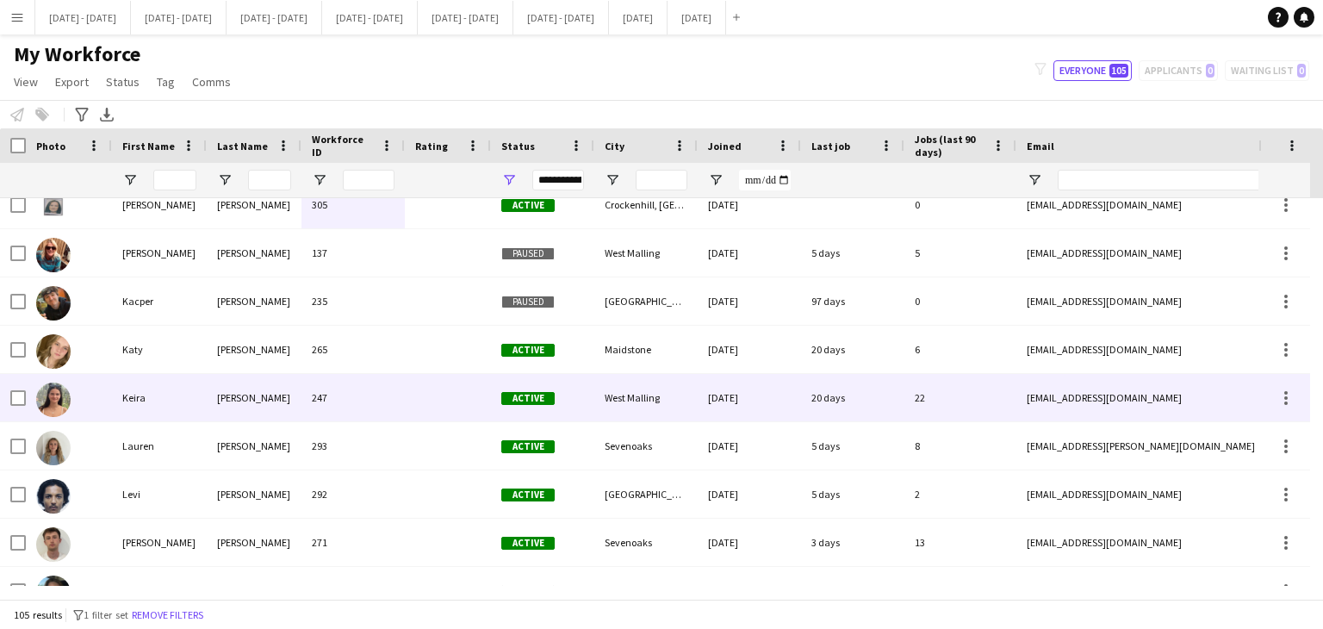
drag, startPoint x: 372, startPoint y: 399, endPoint x: 393, endPoint y: 397, distance: 20.7
click at [373, 399] on div "247" at bounding box center [352, 397] width 103 height 47
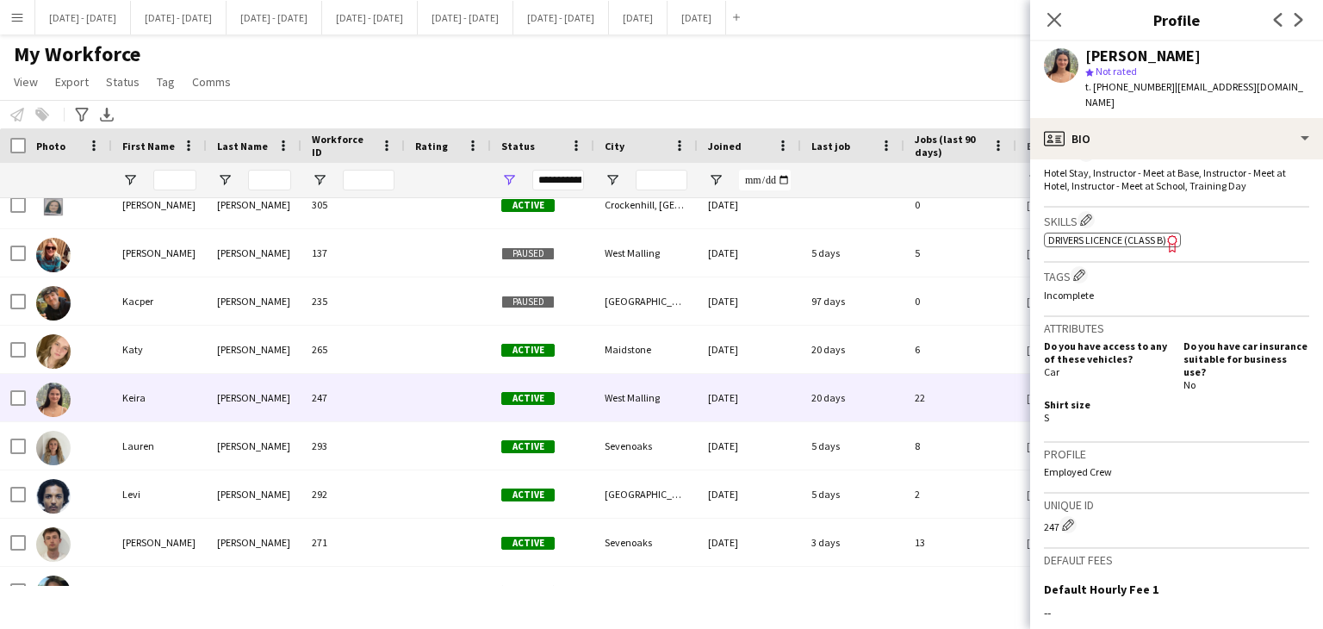
scroll to position [775, 0]
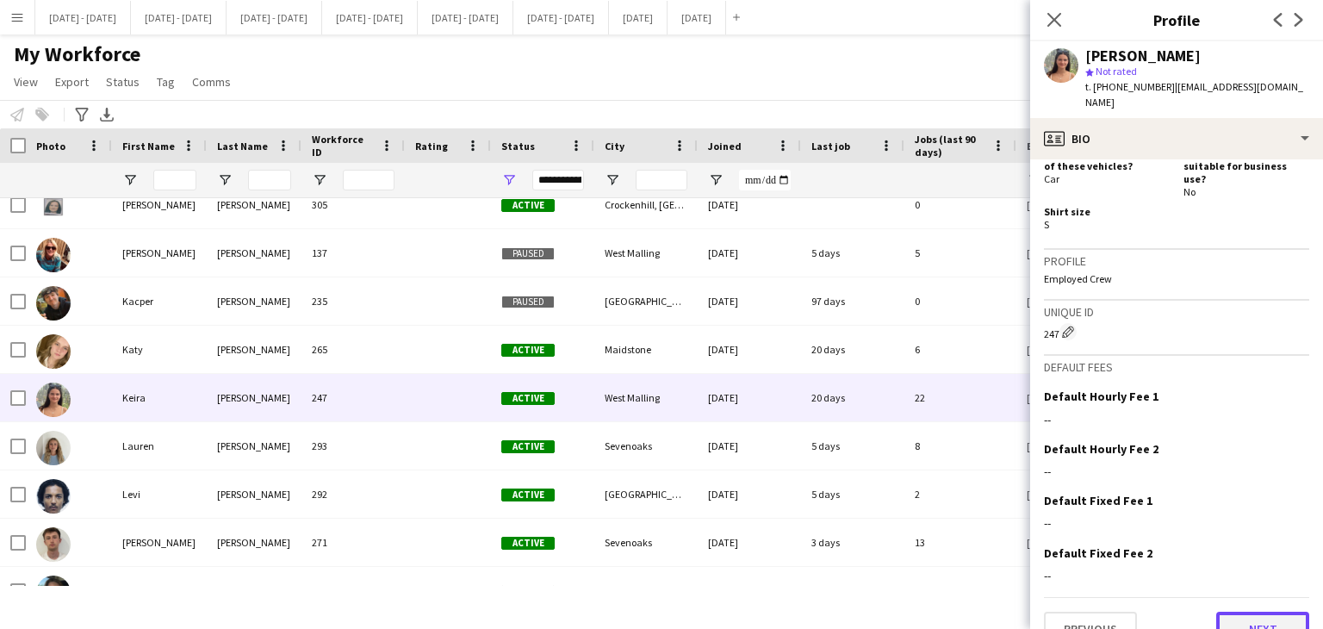
click at [1266, 612] on button "Next" at bounding box center [1262, 629] width 93 height 34
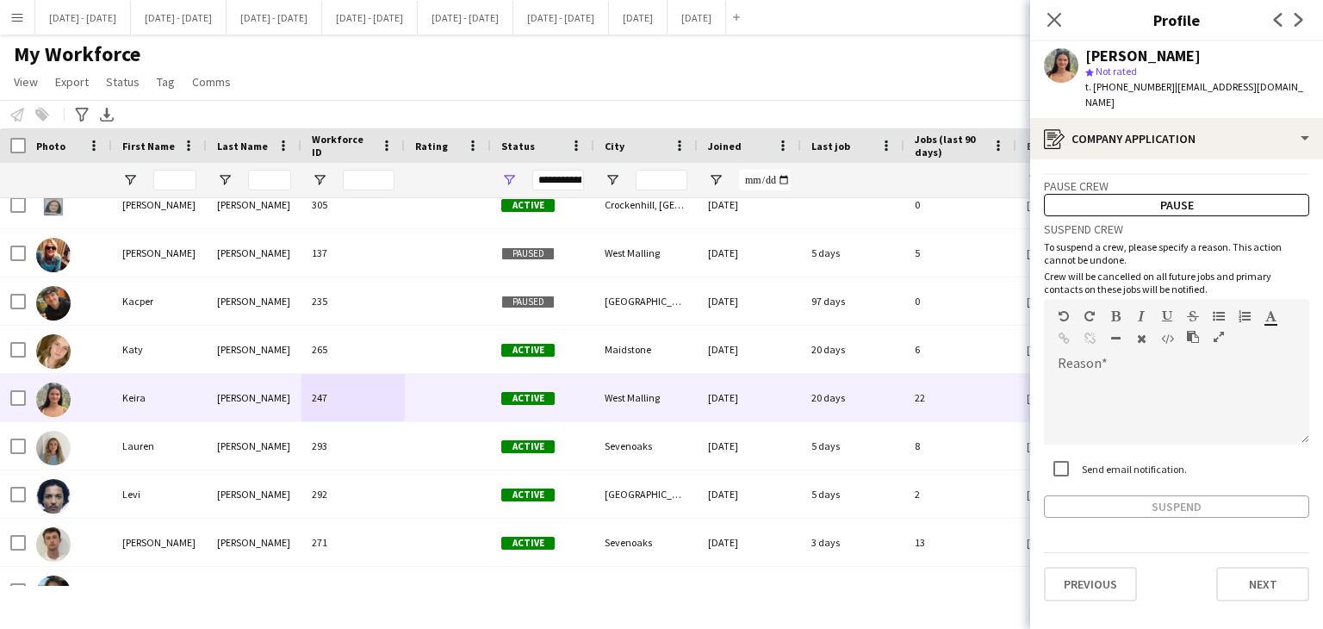
click at [1192, 178] on h3 "Pause crew" at bounding box center [1176, 186] width 265 height 16
click at [1192, 194] on button "Pause" at bounding box center [1176, 205] width 265 height 22
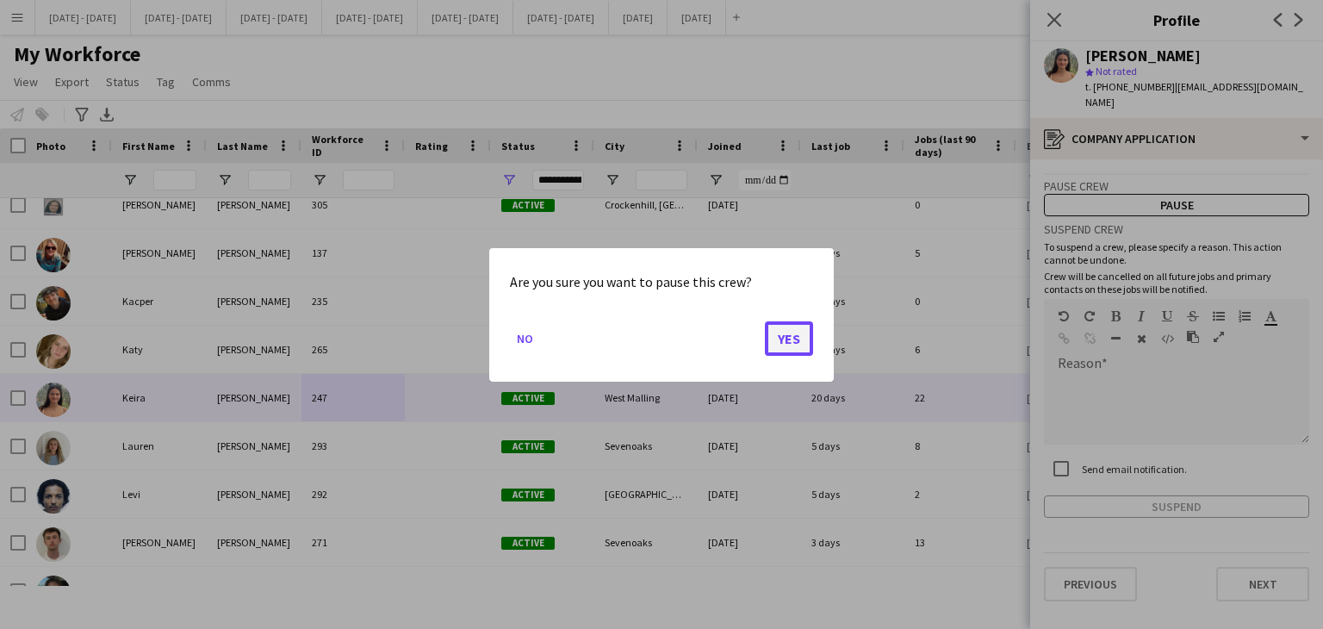
click at [786, 329] on button "Yes" at bounding box center [789, 337] width 48 height 34
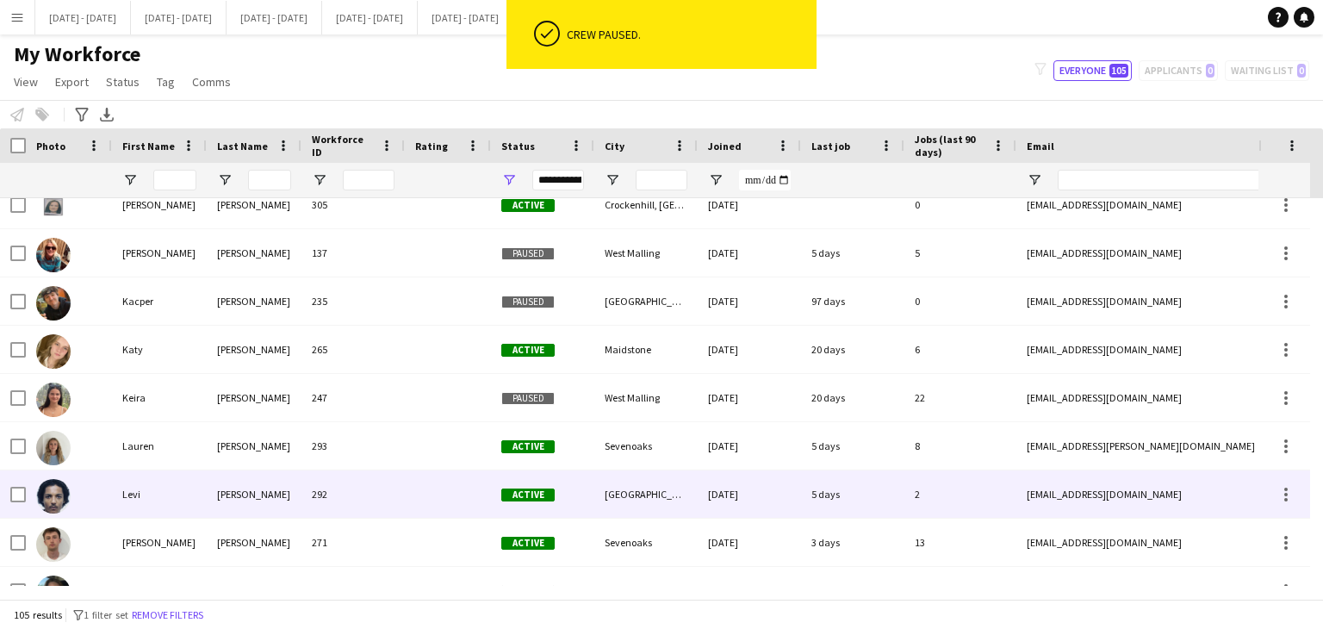
click at [363, 491] on div "292" at bounding box center [352, 493] width 103 height 47
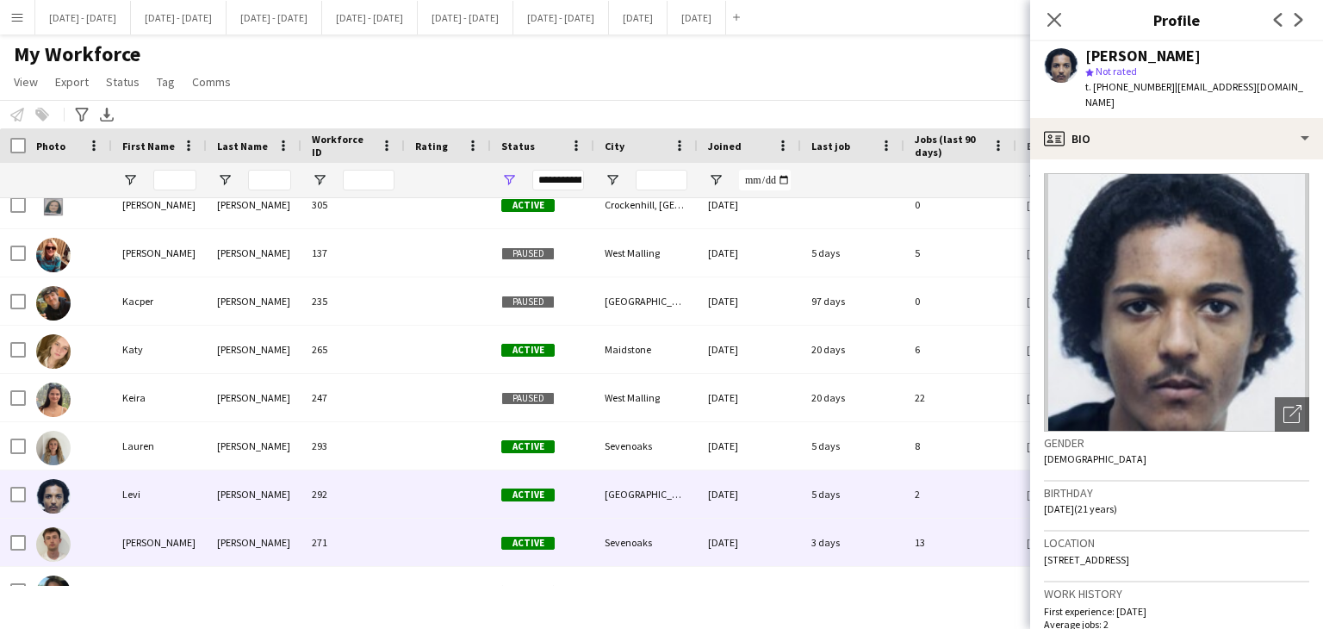
click at [365, 526] on div "271" at bounding box center [352, 542] width 103 height 47
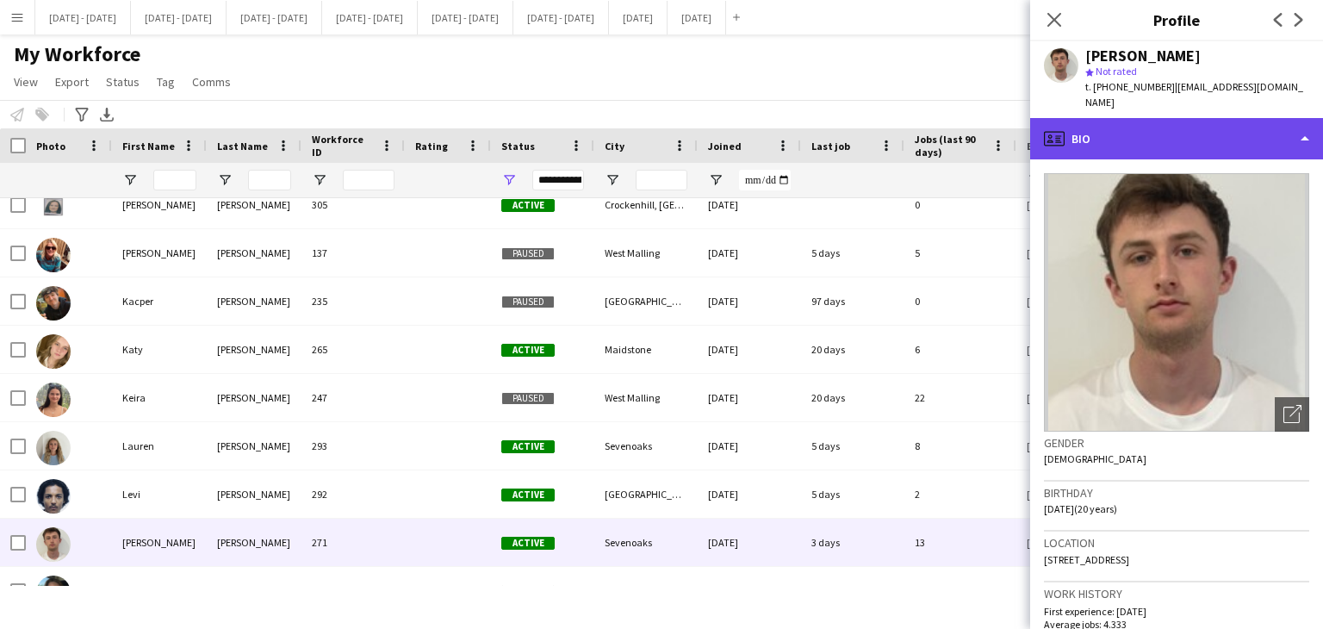
click at [1102, 126] on div "profile Bio" at bounding box center [1176, 138] width 293 height 41
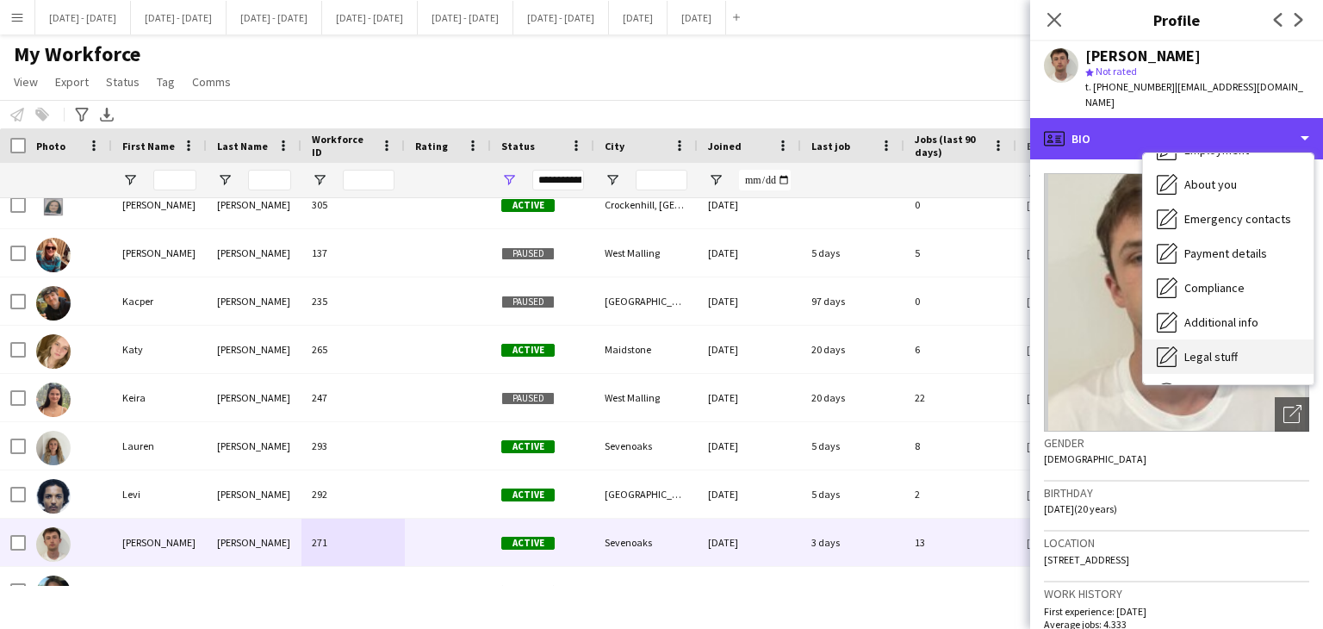
scroll to position [162, 0]
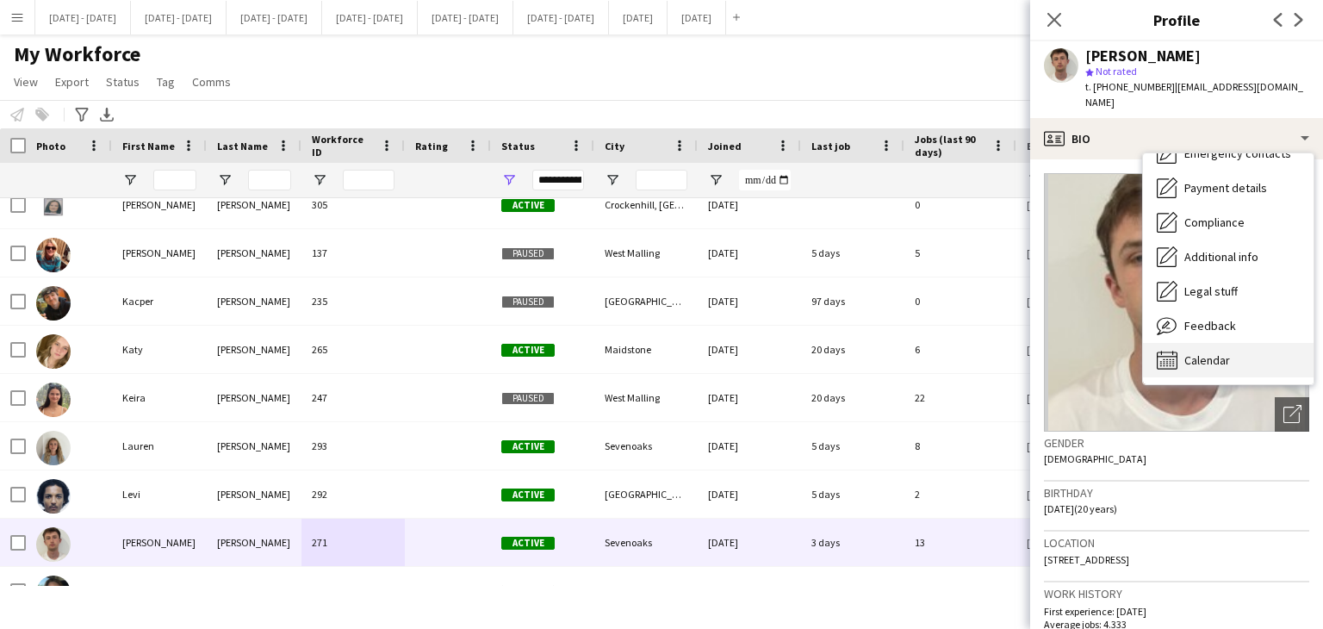
click at [1195, 356] on div "Calendar Calendar" at bounding box center [1228, 360] width 171 height 34
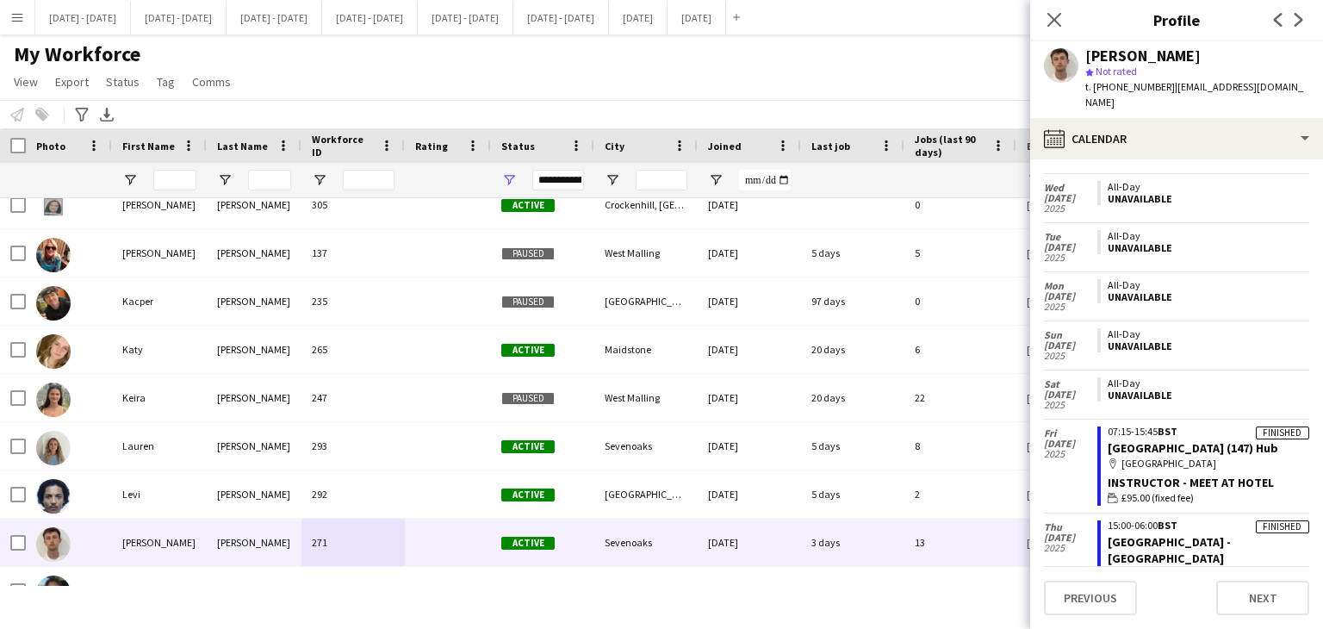
scroll to position [3, 0]
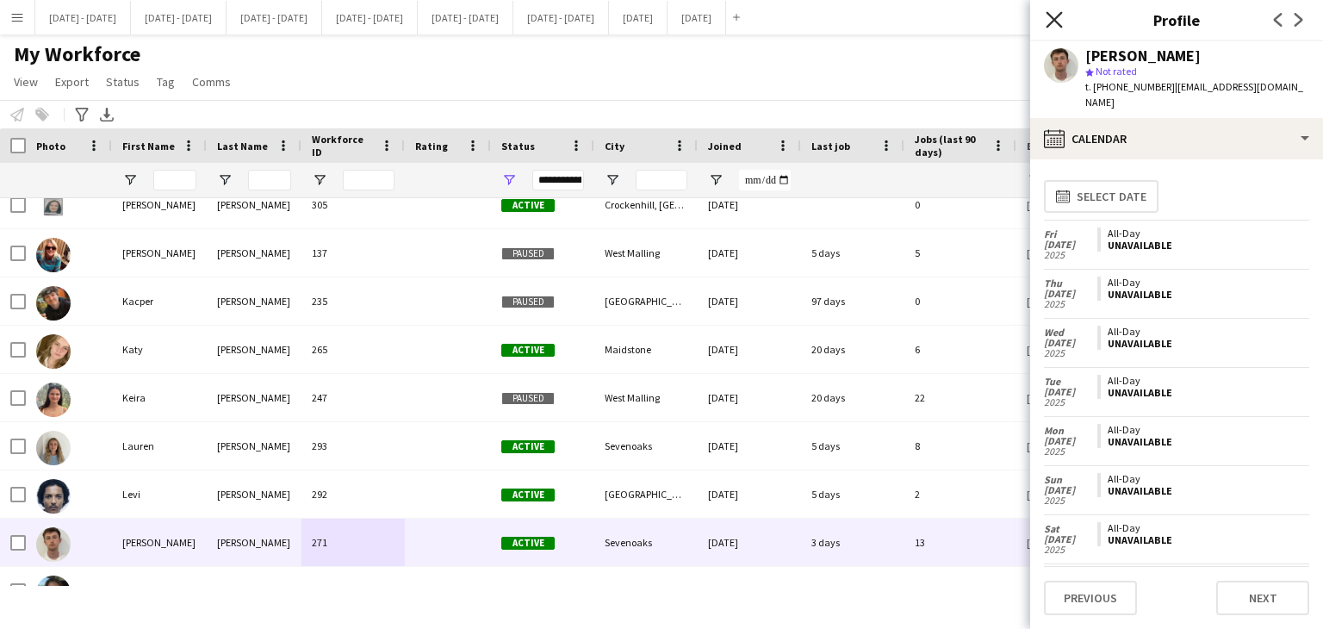
click at [1054, 19] on icon at bounding box center [1054, 19] width 16 height 16
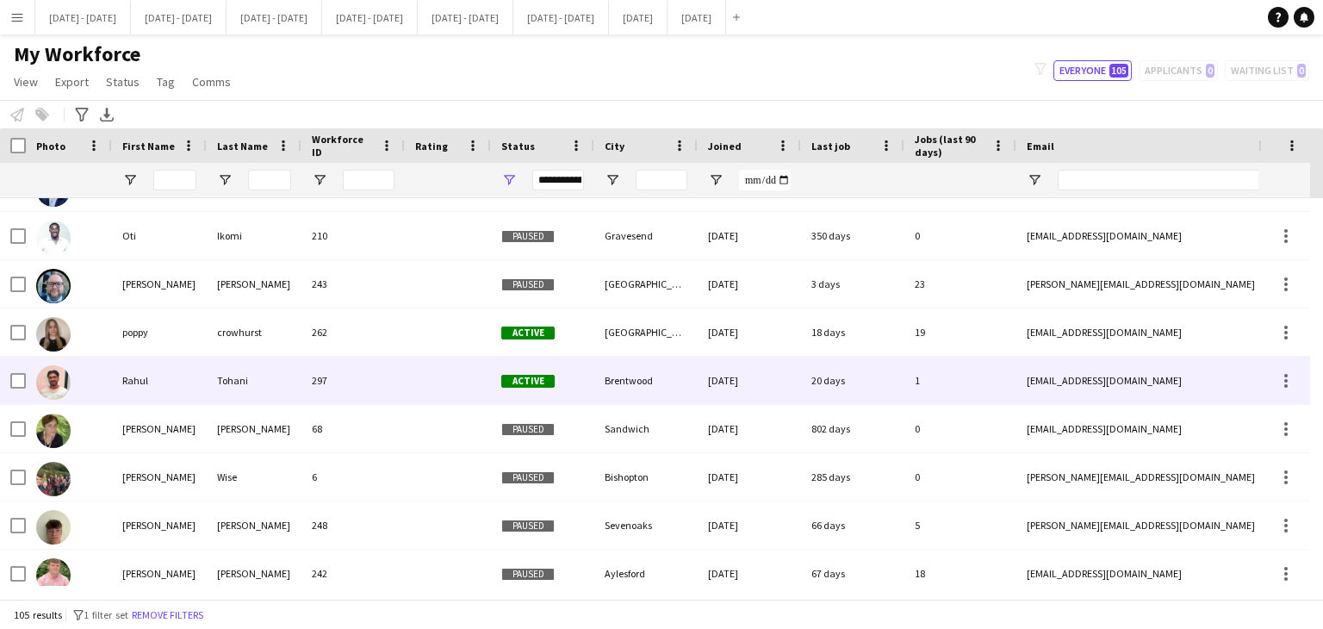
click at [410, 396] on div at bounding box center [448, 380] width 86 height 47
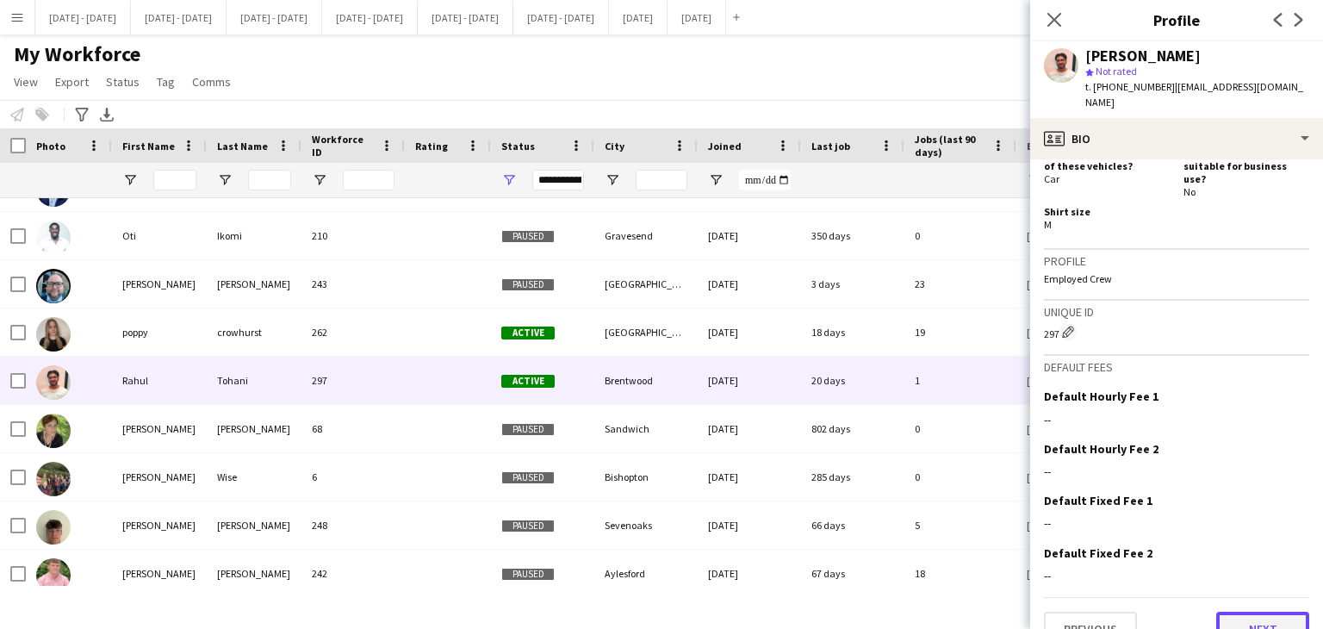
click at [1262, 612] on button "Next" at bounding box center [1262, 629] width 93 height 34
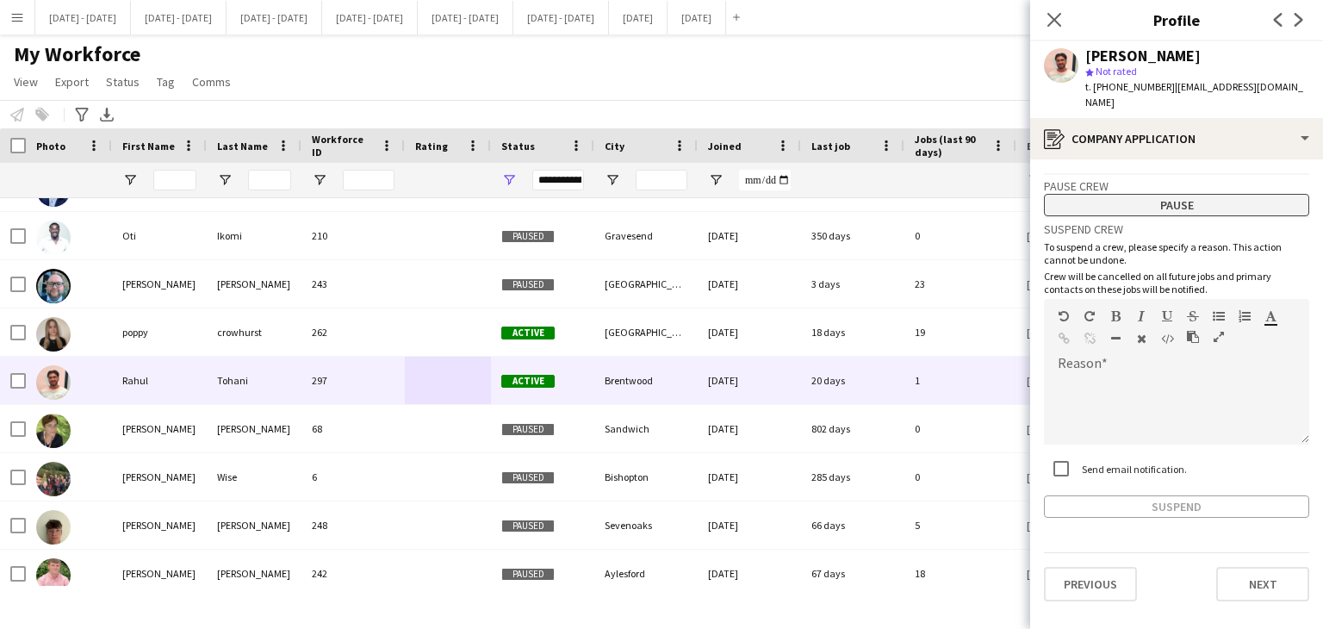
click at [1197, 194] on button "Pause" at bounding box center [1176, 205] width 265 height 22
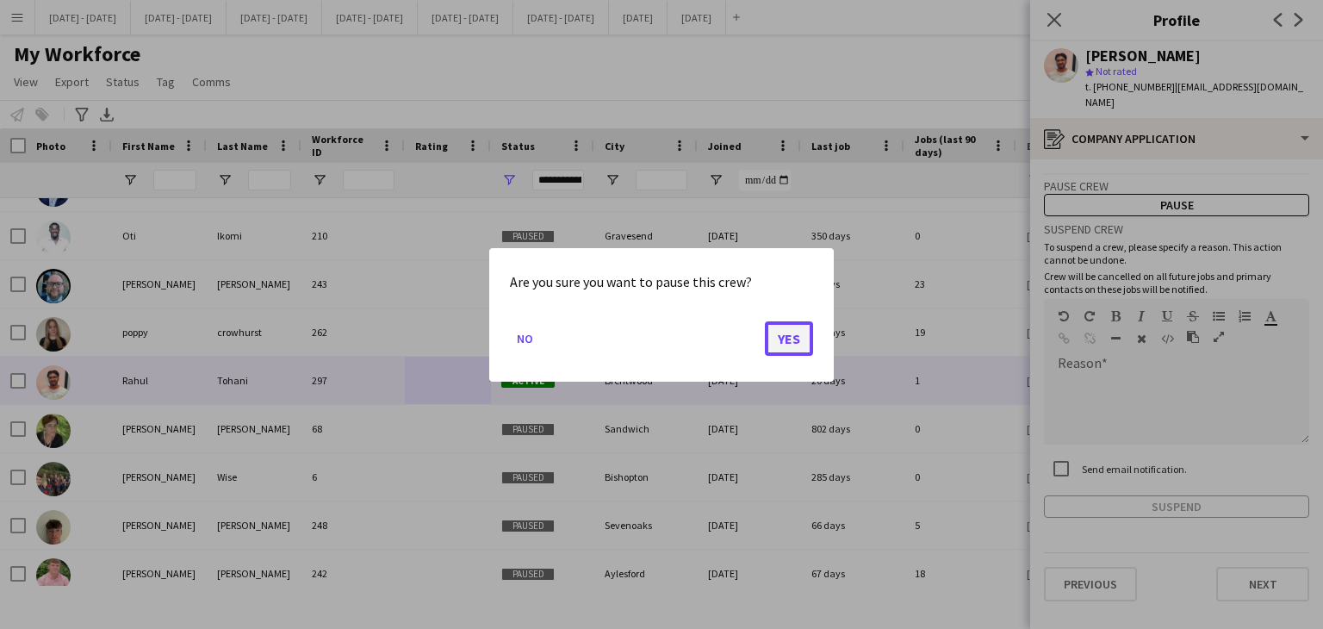
click at [804, 333] on button "Yes" at bounding box center [789, 337] width 48 height 34
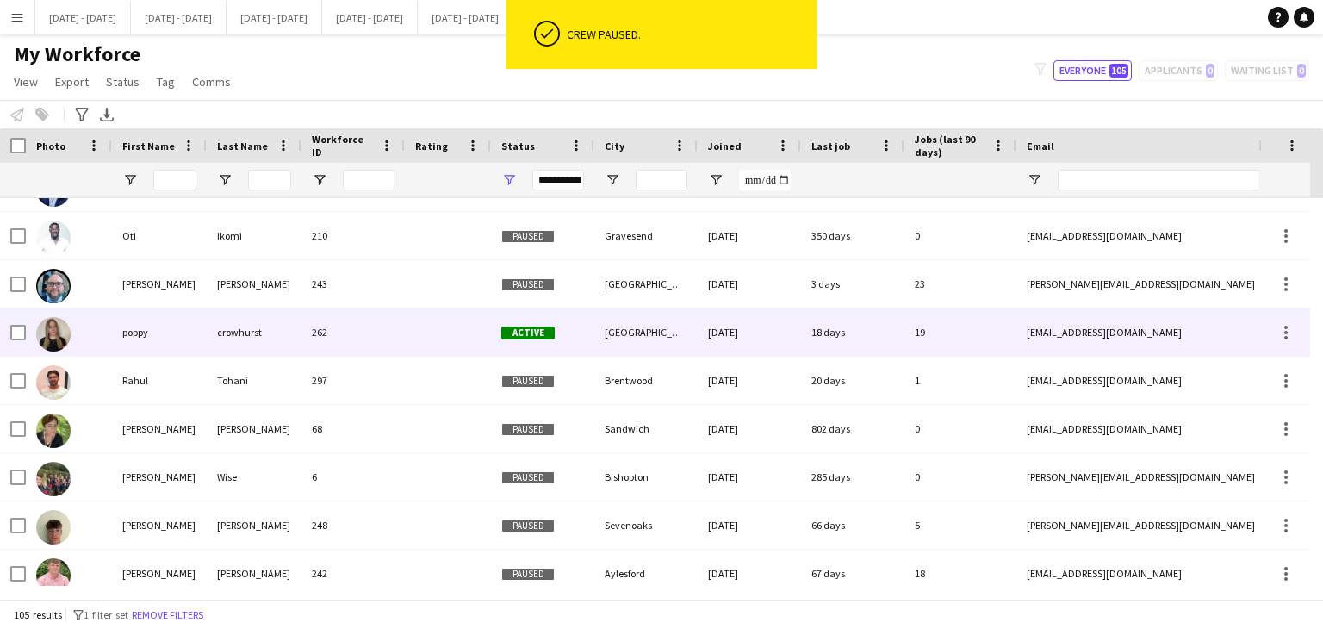
click at [408, 338] on div at bounding box center [448, 331] width 86 height 47
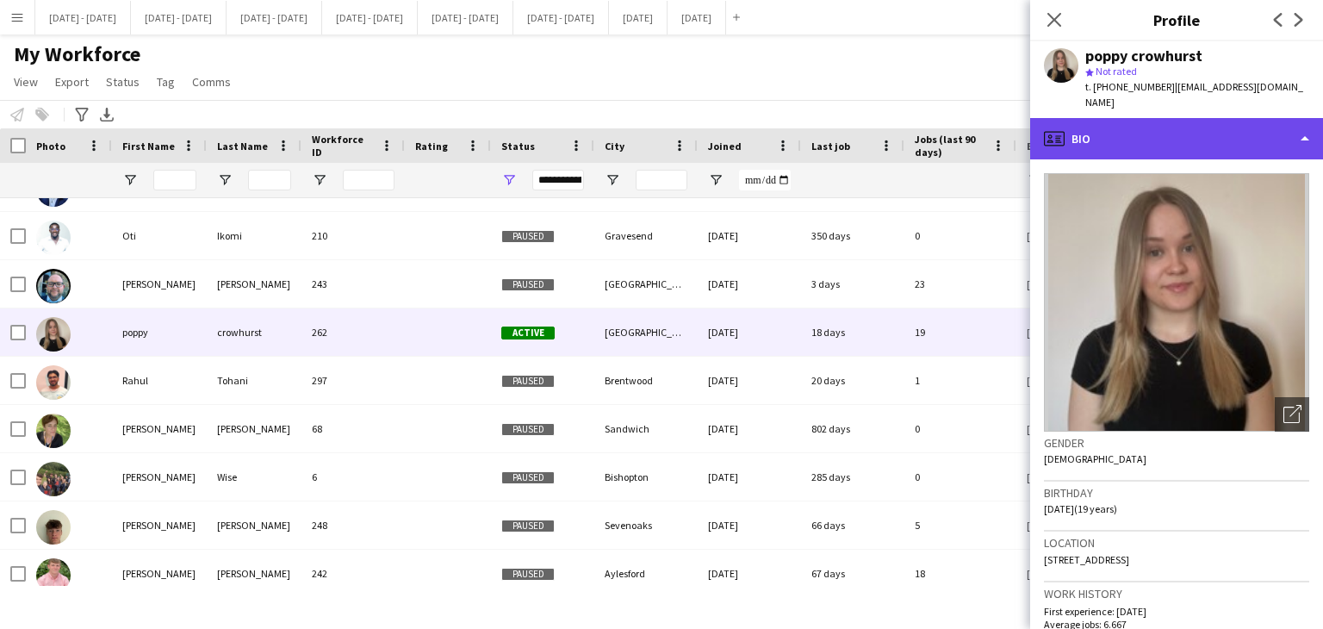
click at [1187, 128] on div "profile Bio" at bounding box center [1176, 138] width 293 height 41
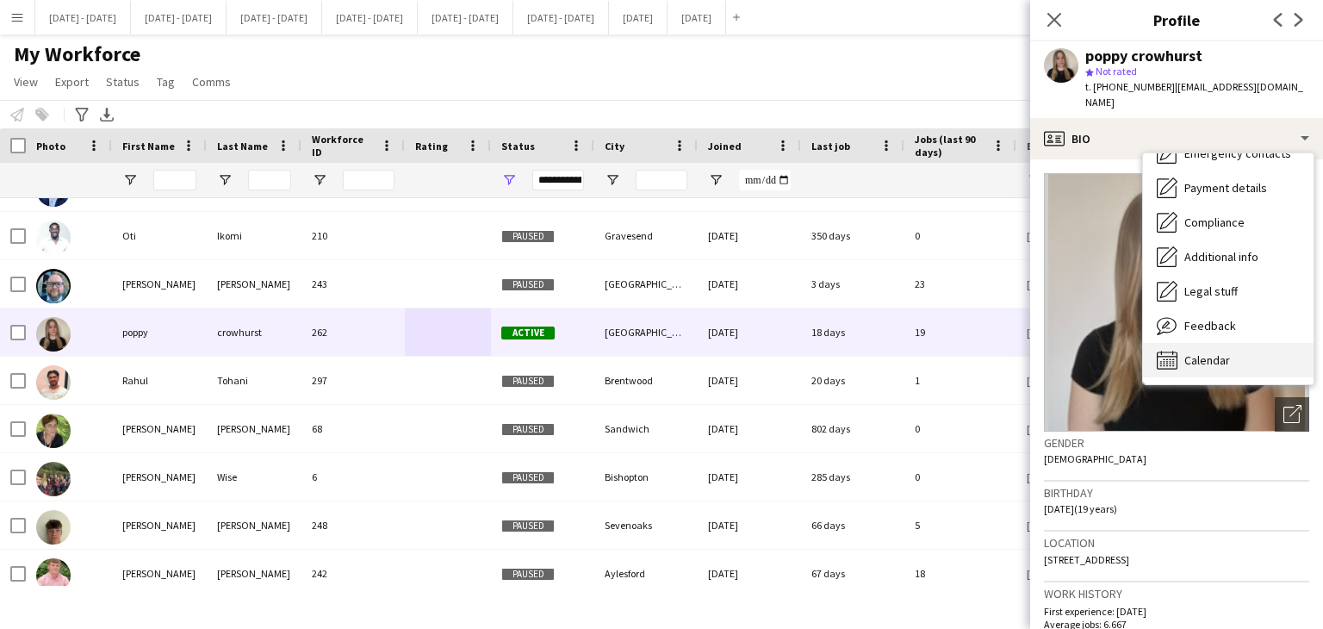
click at [1213, 352] on span "Calendar" at bounding box center [1207, 360] width 46 height 16
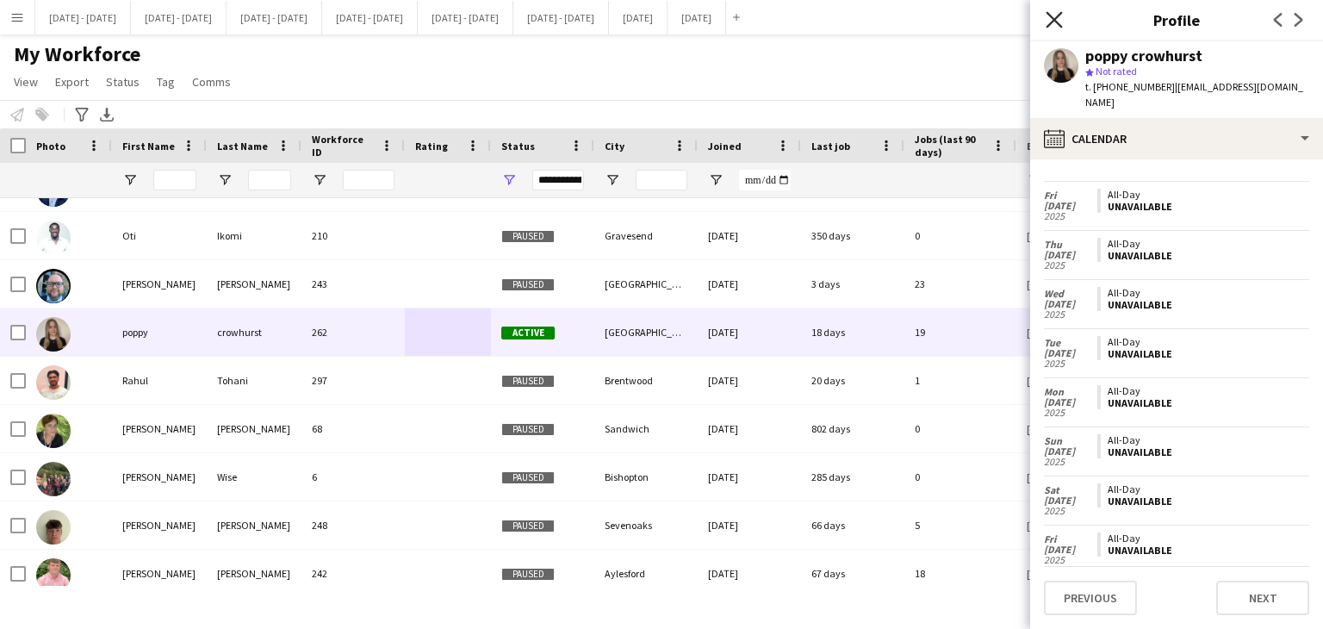
click at [1058, 22] on icon "Close pop-in" at bounding box center [1054, 19] width 16 height 16
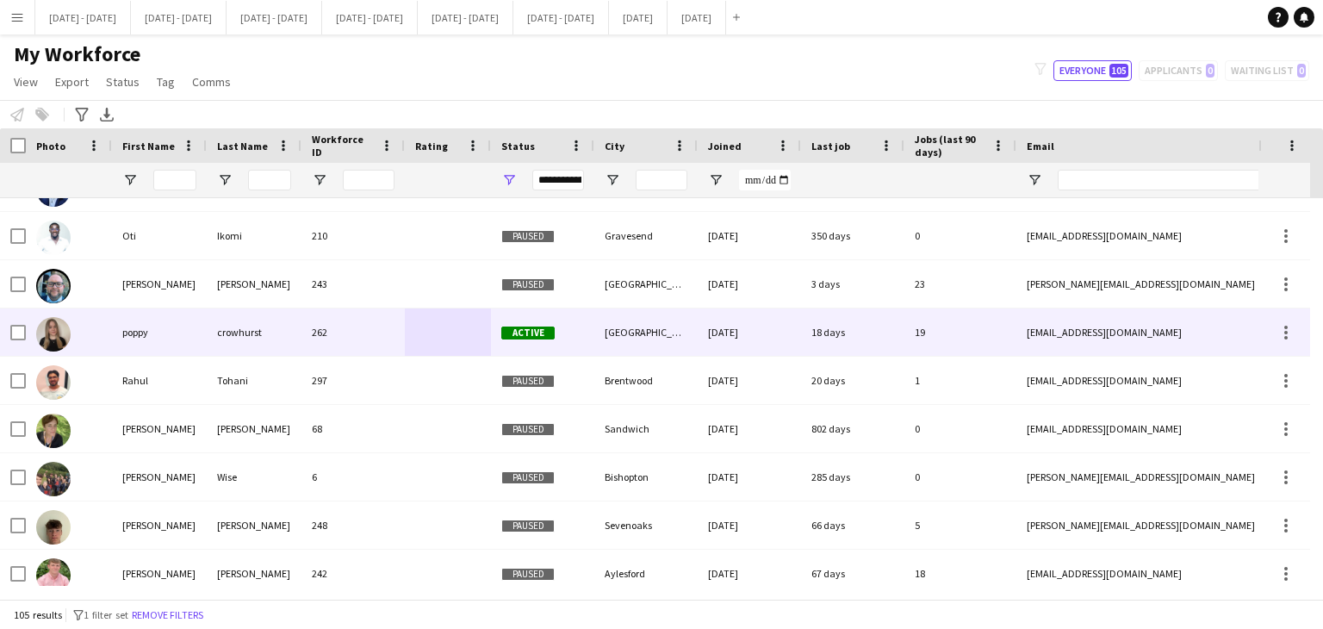
click at [267, 344] on div "crowhurst" at bounding box center [254, 331] width 95 height 47
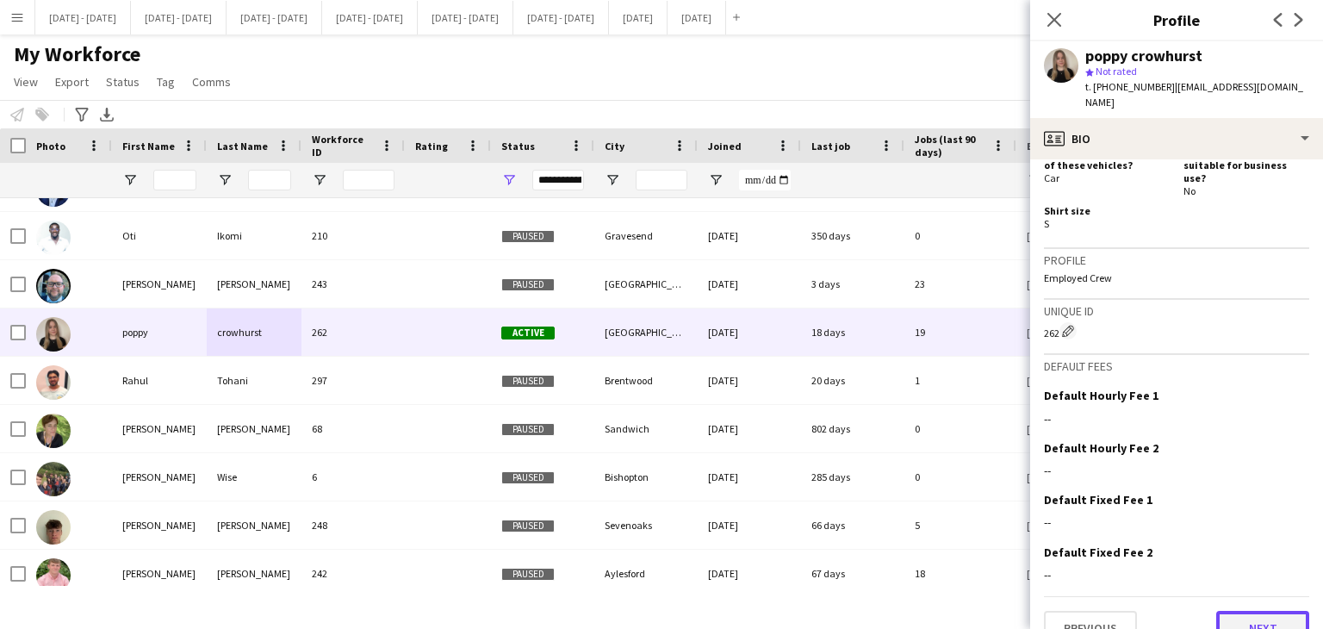
click at [1259, 611] on button "Next" at bounding box center [1262, 628] width 93 height 34
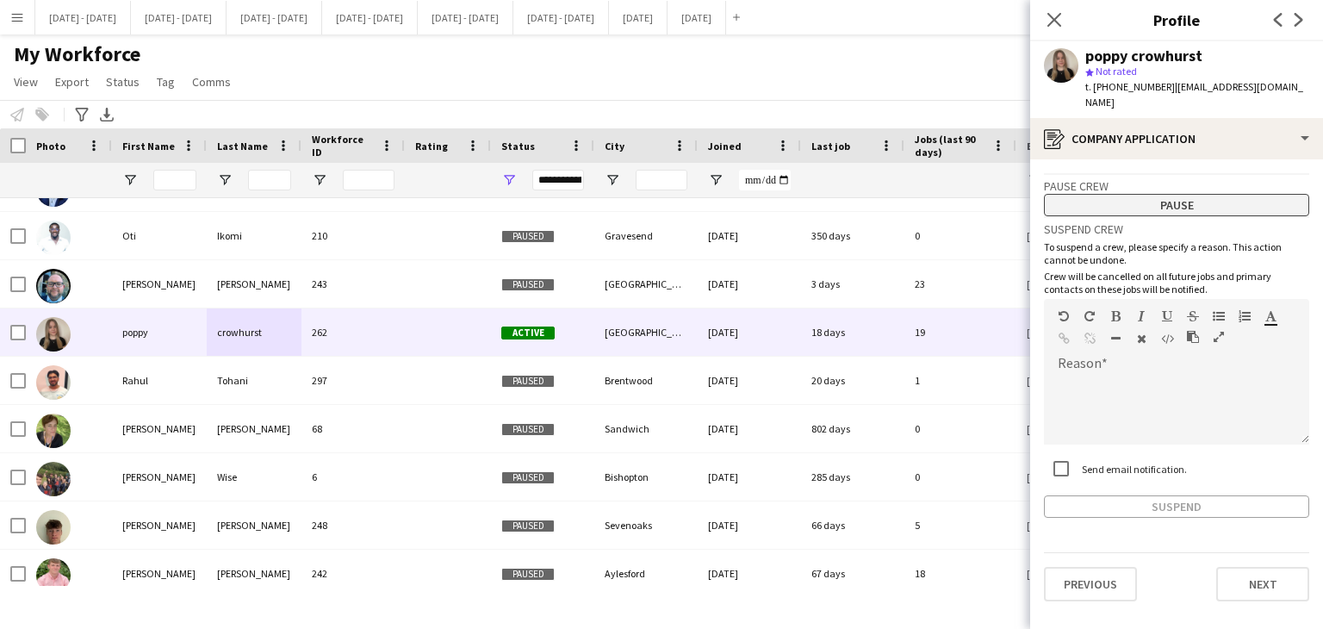
click at [1172, 194] on button "Pause" at bounding box center [1176, 205] width 265 height 22
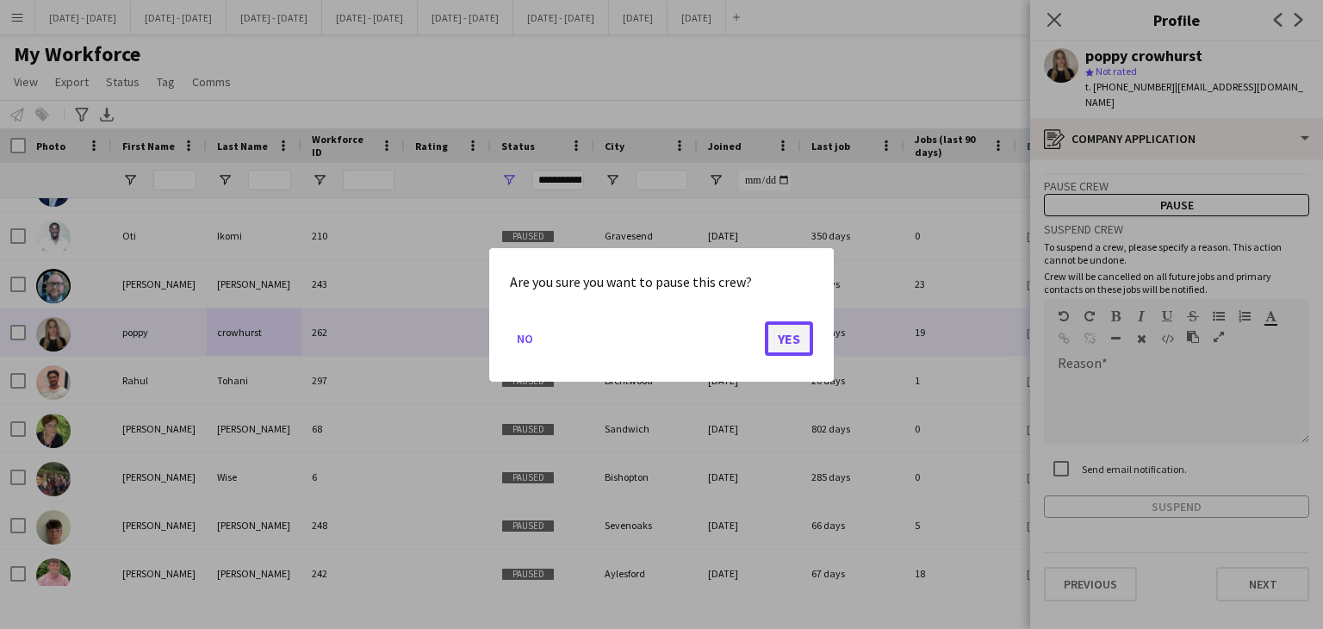
click at [795, 335] on button "Yes" at bounding box center [789, 337] width 48 height 34
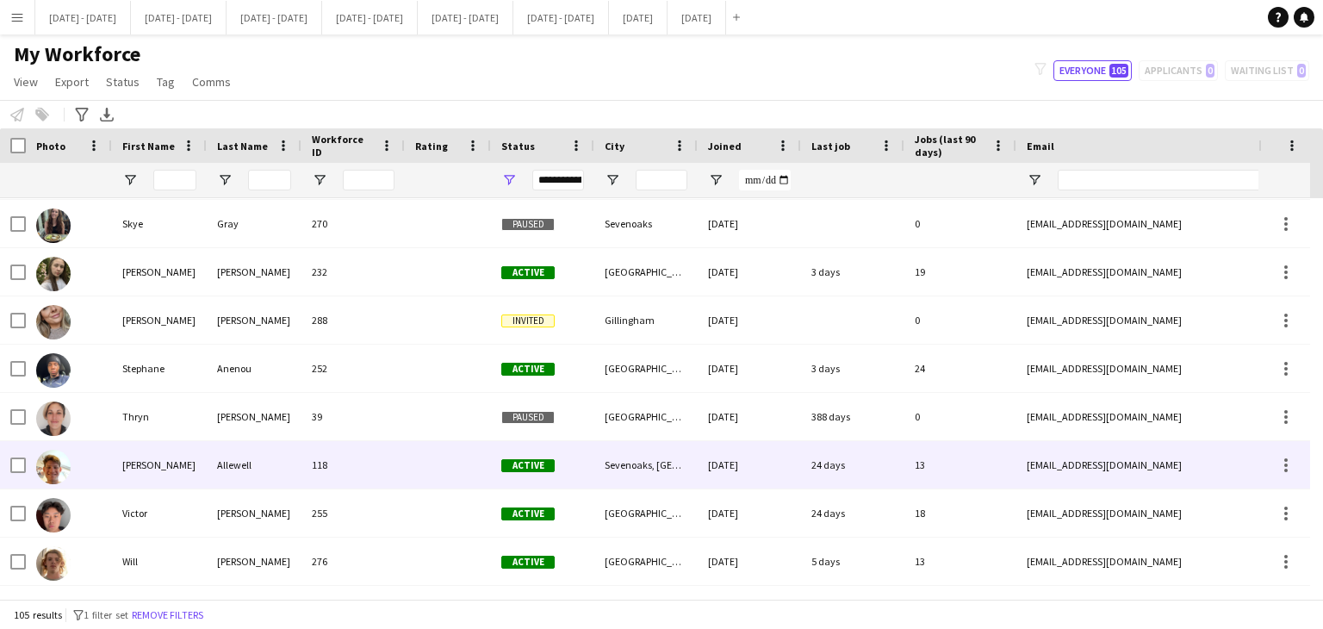
click at [325, 468] on div "118" at bounding box center [352, 464] width 103 height 47
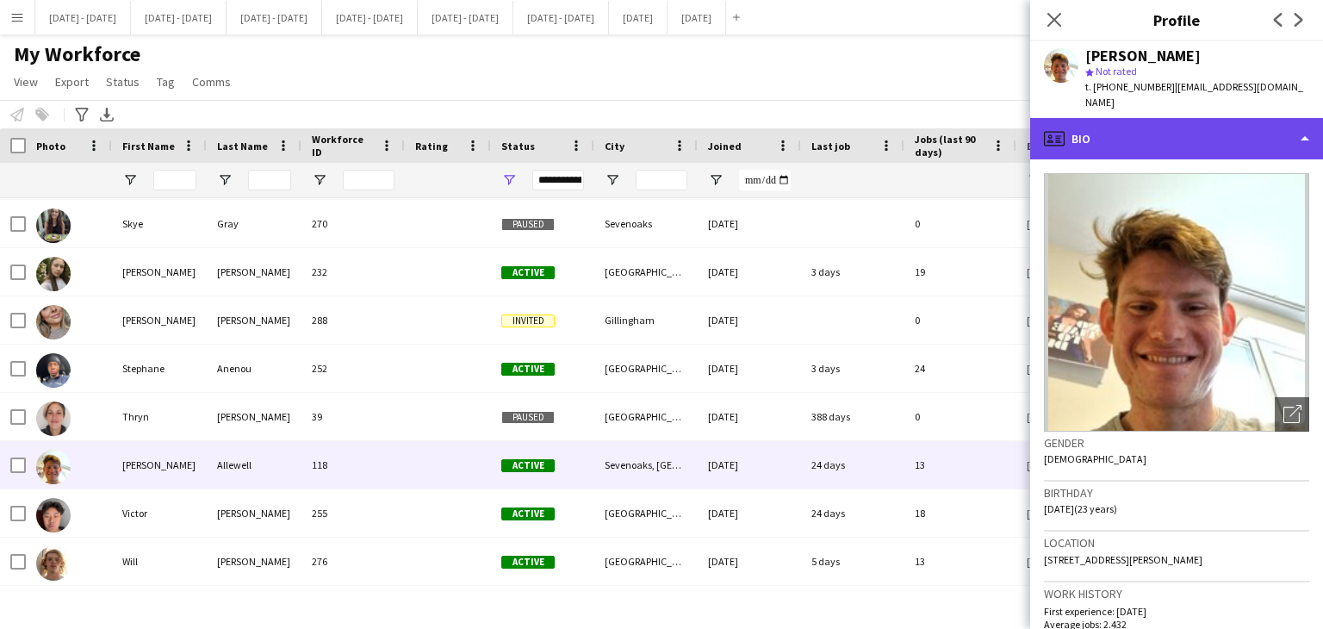
click at [1237, 127] on div "profile Bio" at bounding box center [1176, 138] width 293 height 41
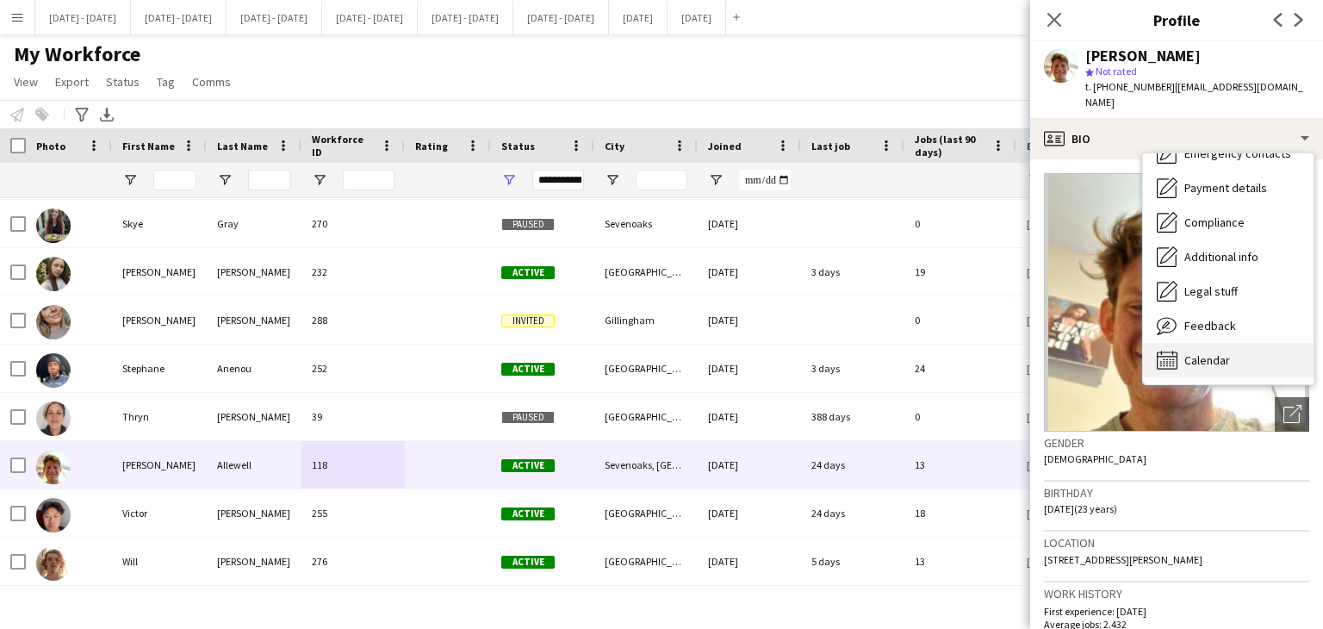
click at [1212, 352] on span "Calendar" at bounding box center [1207, 360] width 46 height 16
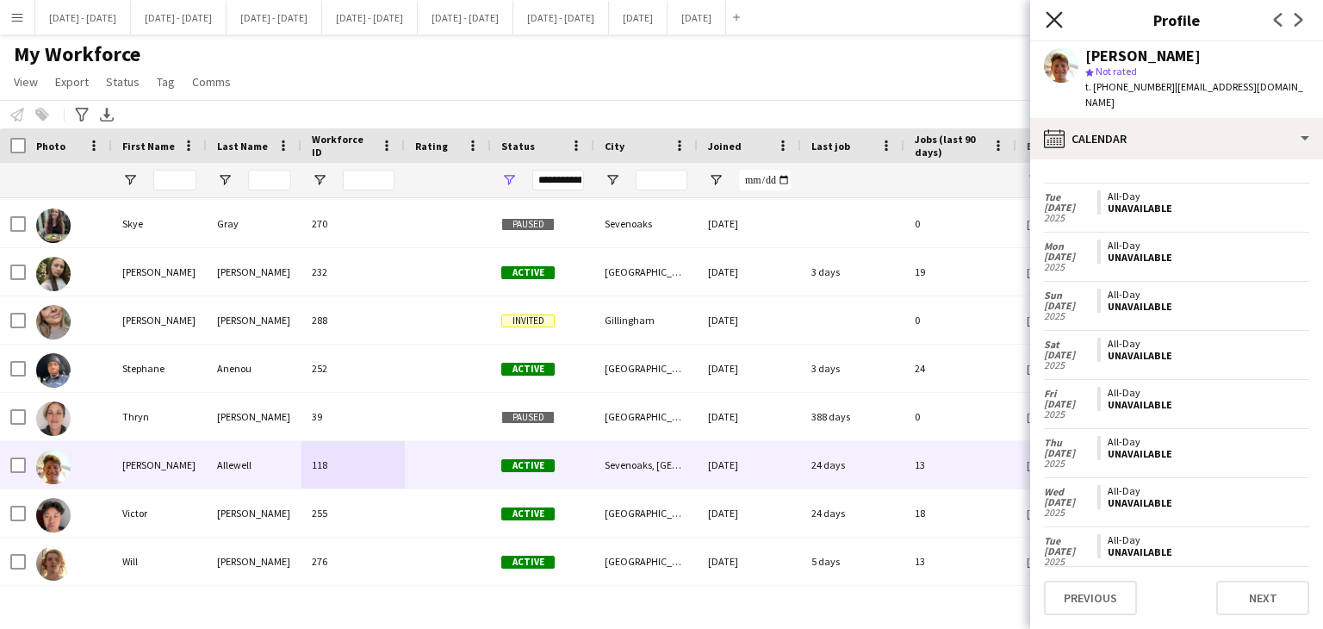
click at [1057, 22] on icon "Close pop-in" at bounding box center [1054, 19] width 16 height 16
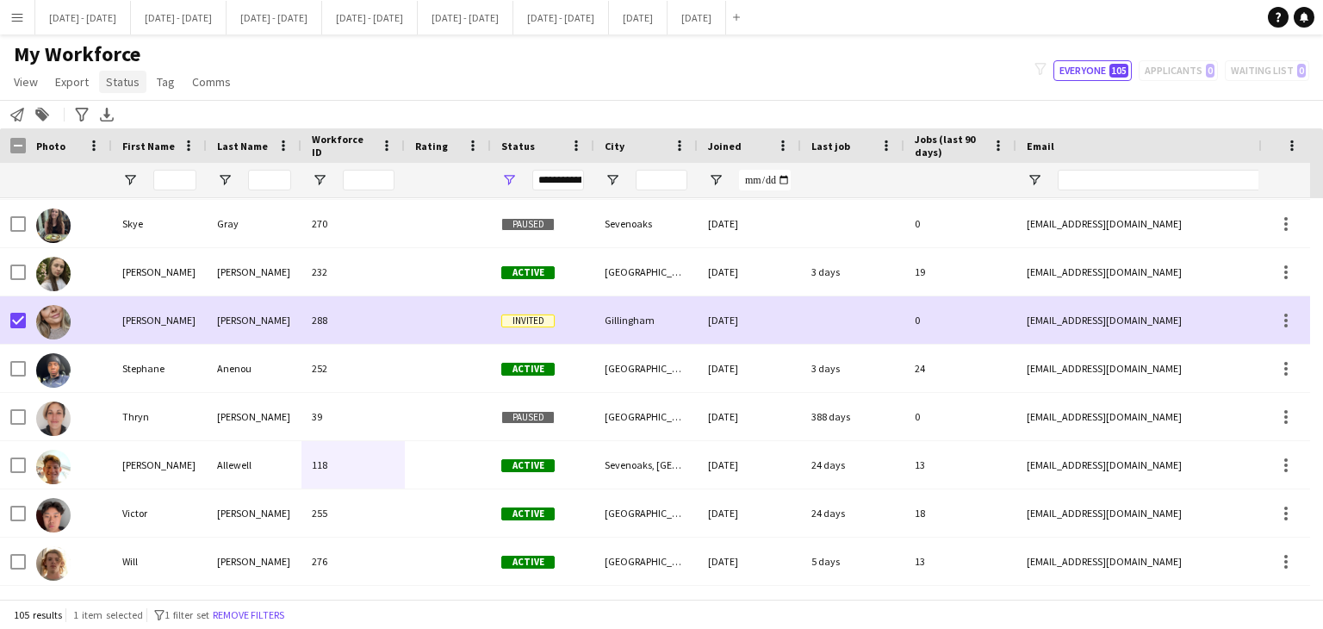
click at [120, 77] on span "Status" at bounding box center [123, 82] width 34 height 16
click at [144, 112] on link "Edit" at bounding box center [159, 119] width 121 height 36
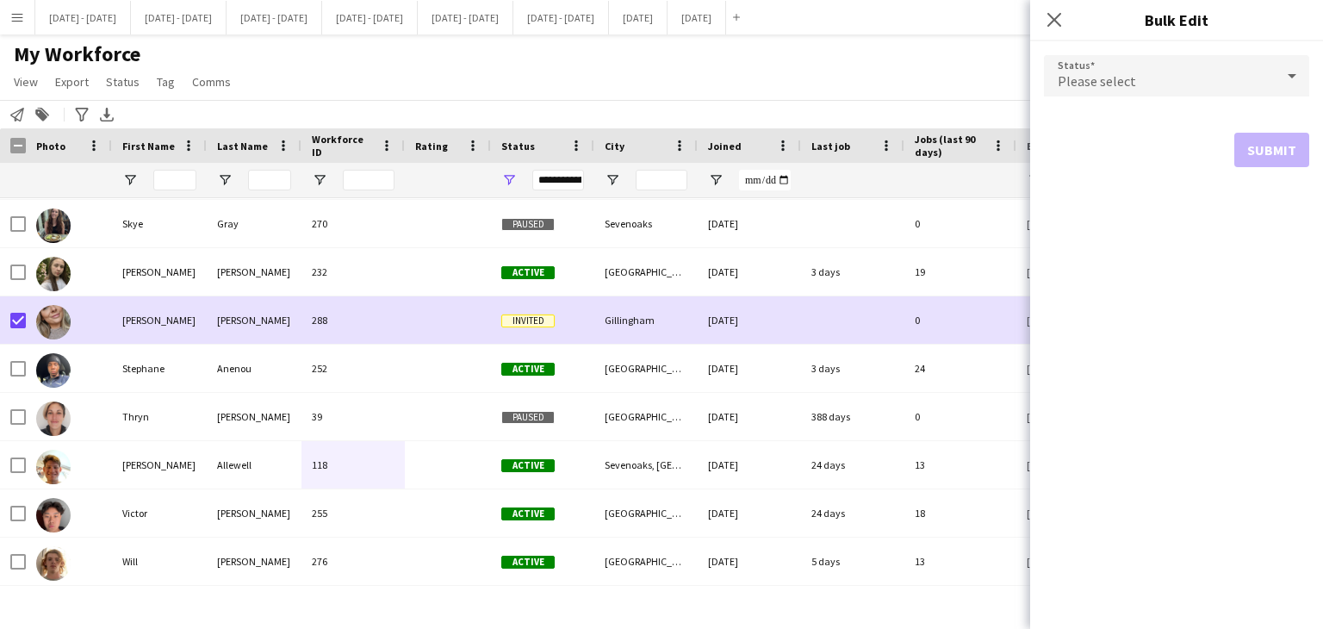
click at [1252, 68] on div "Please select" at bounding box center [1159, 75] width 231 height 41
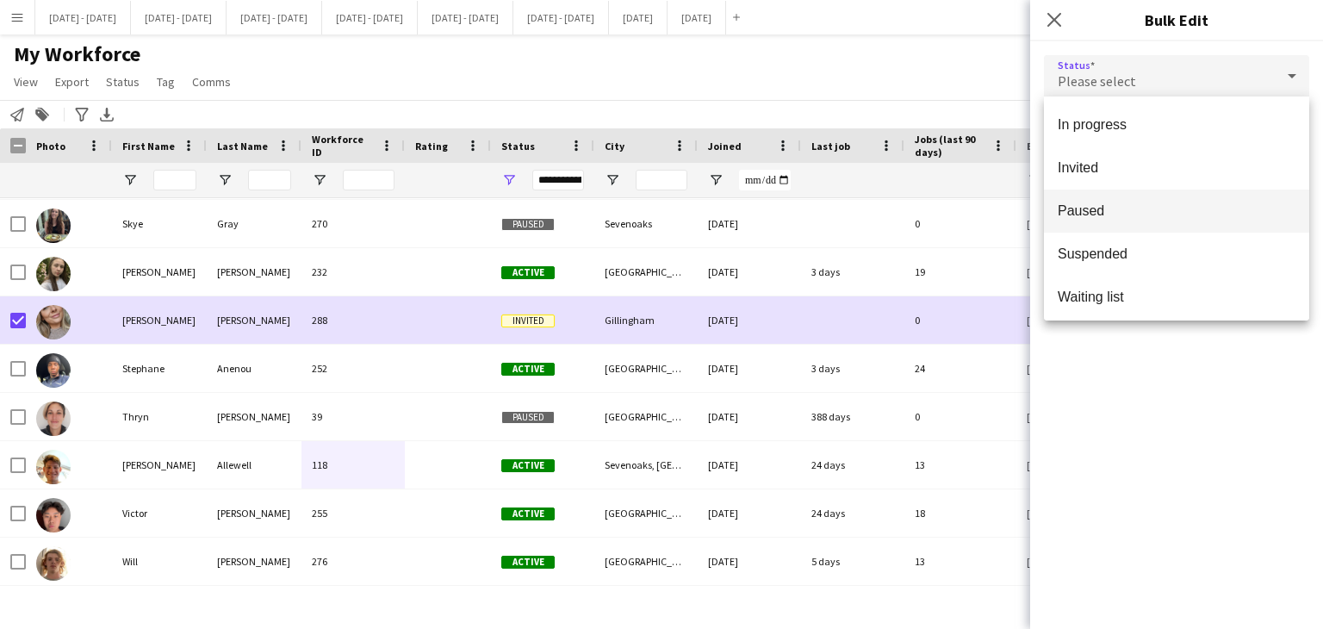
scroll to position [177, 0]
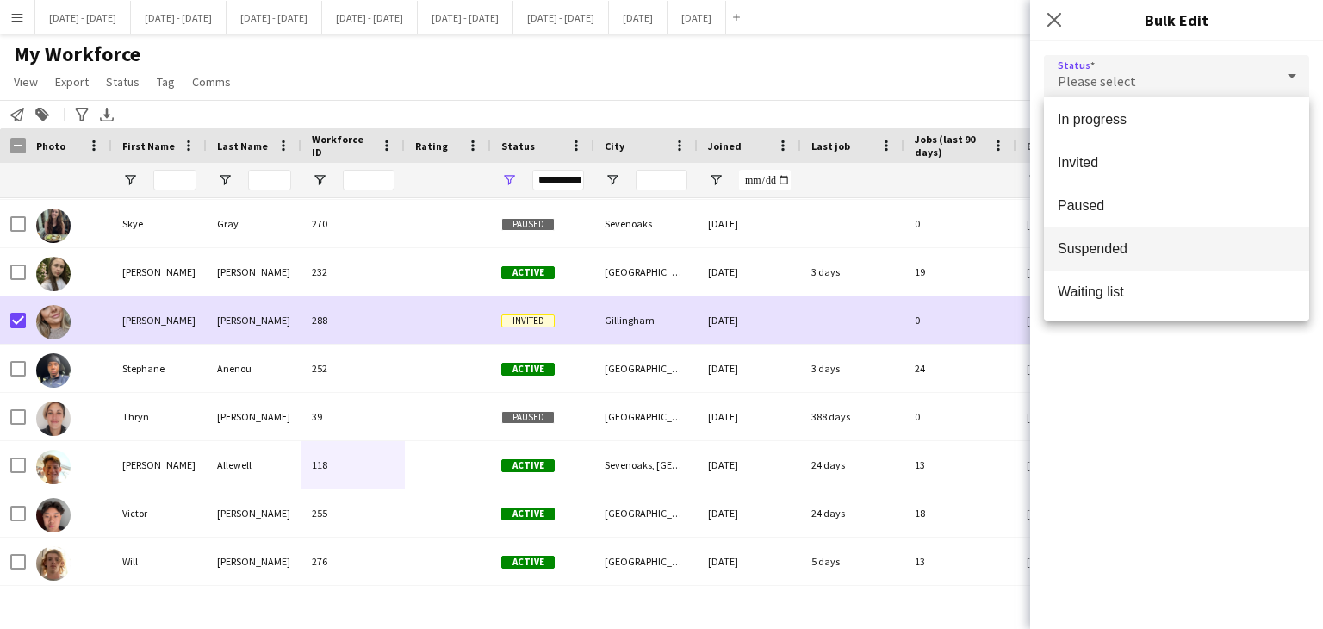
click at [1130, 250] on span "Suspended" at bounding box center [1177, 248] width 238 height 16
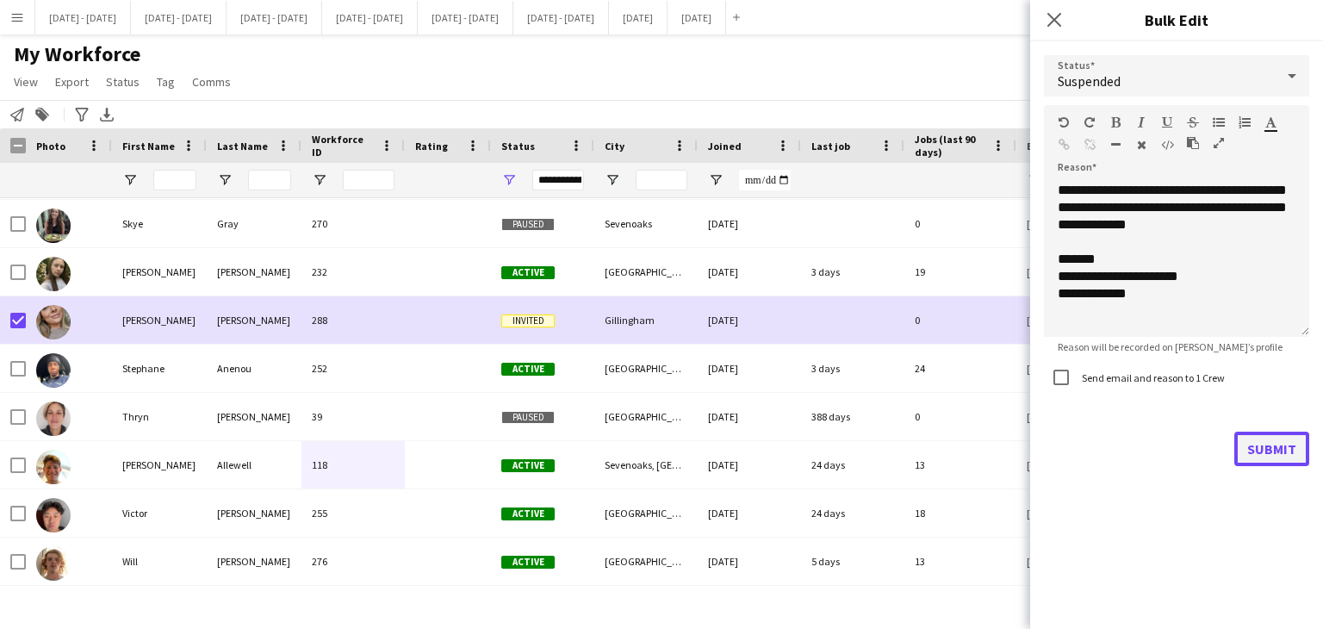
click at [1287, 453] on button "Submit" at bounding box center [1271, 449] width 75 height 34
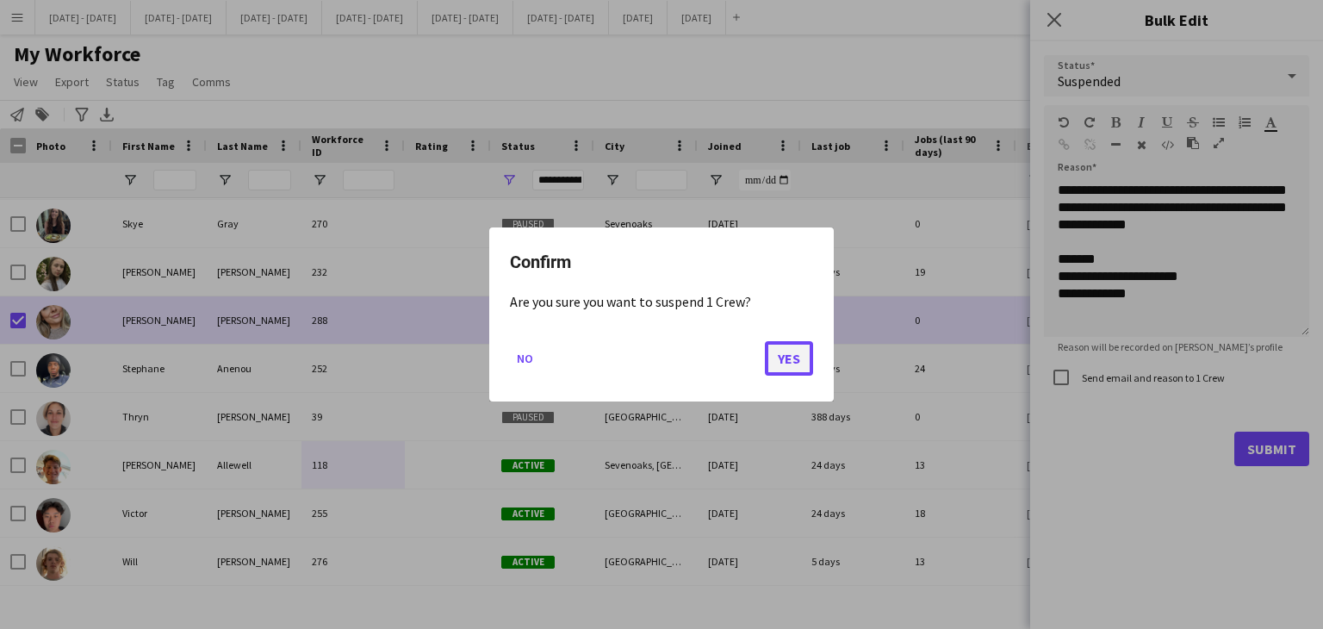
click at [780, 356] on button "Yes" at bounding box center [789, 358] width 48 height 34
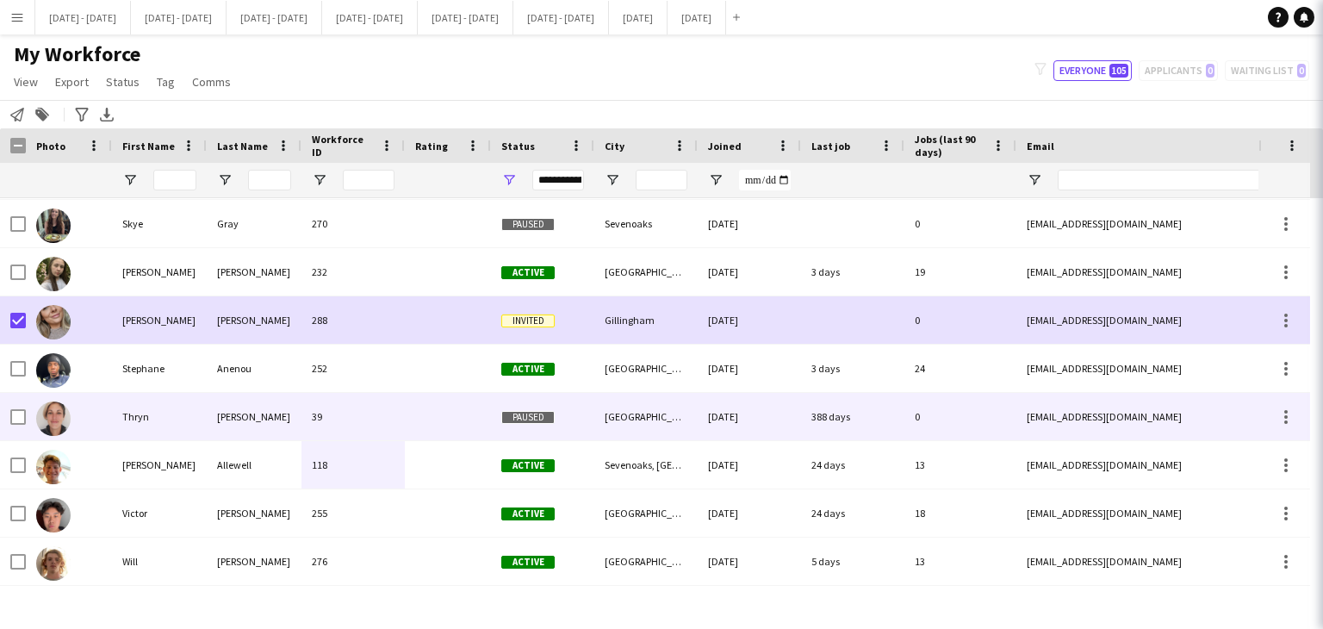
scroll to position [4629, 0]
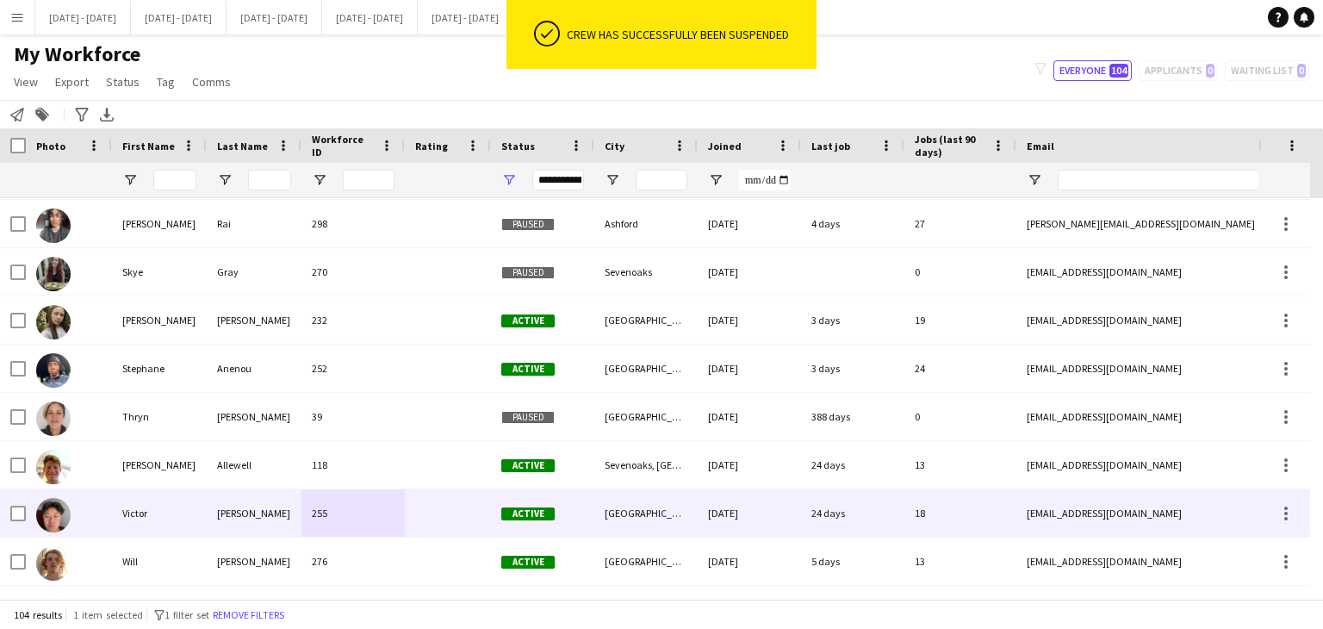
click at [333, 516] on div "255" at bounding box center [352, 512] width 103 height 47
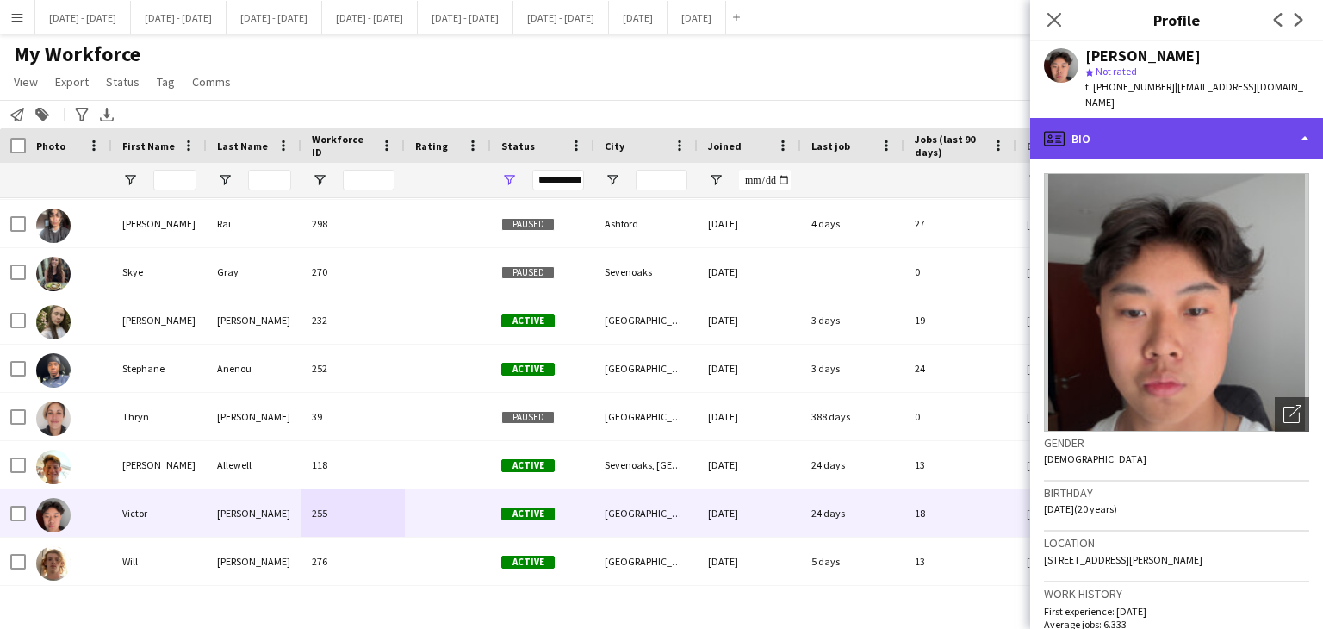
click at [1213, 128] on div "profile Bio" at bounding box center [1176, 138] width 293 height 41
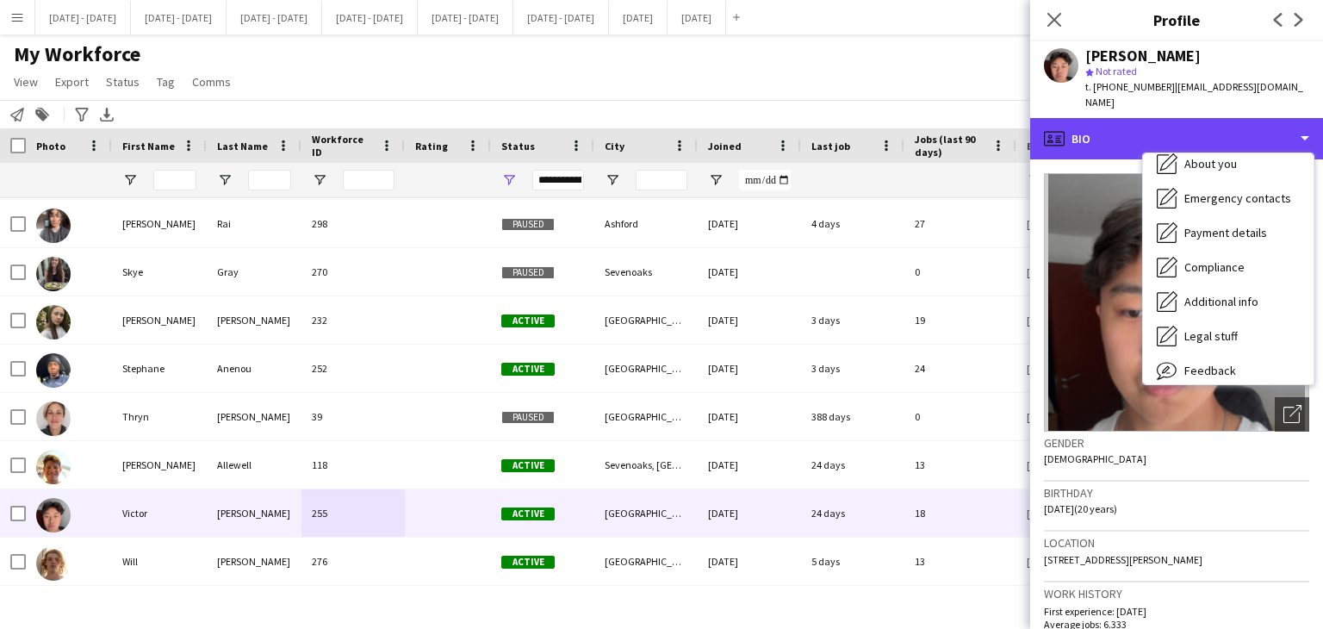
scroll to position [162, 0]
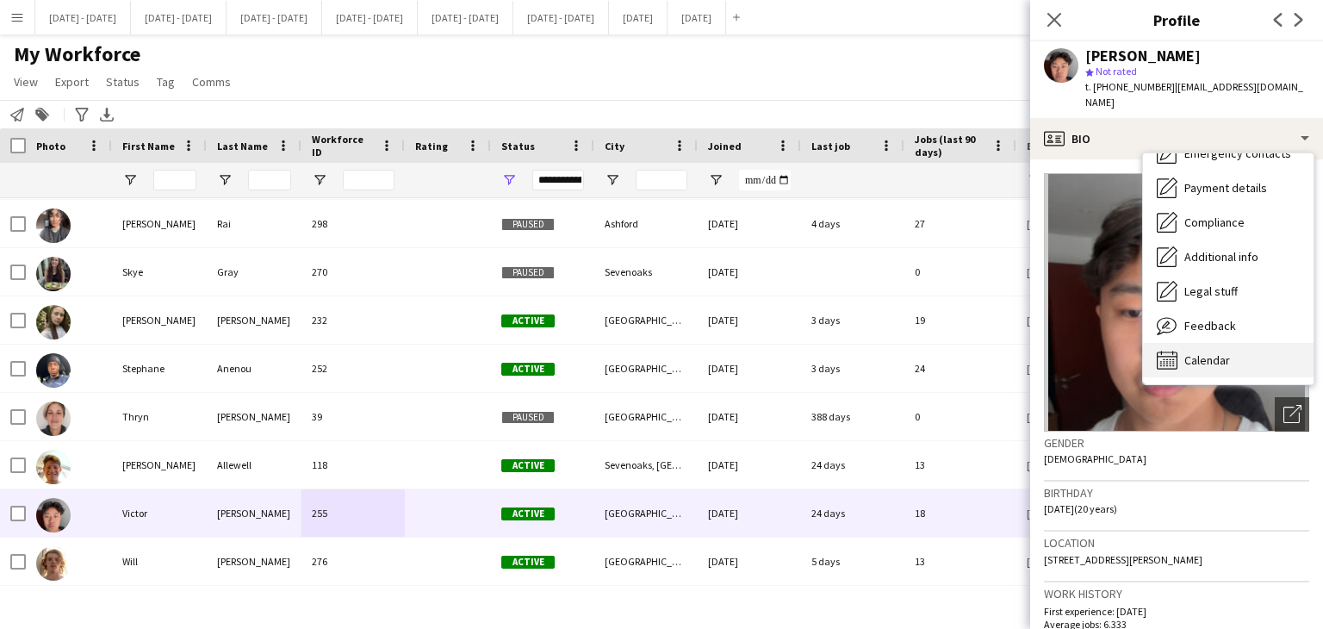
click at [1223, 352] on span "Calendar" at bounding box center [1207, 360] width 46 height 16
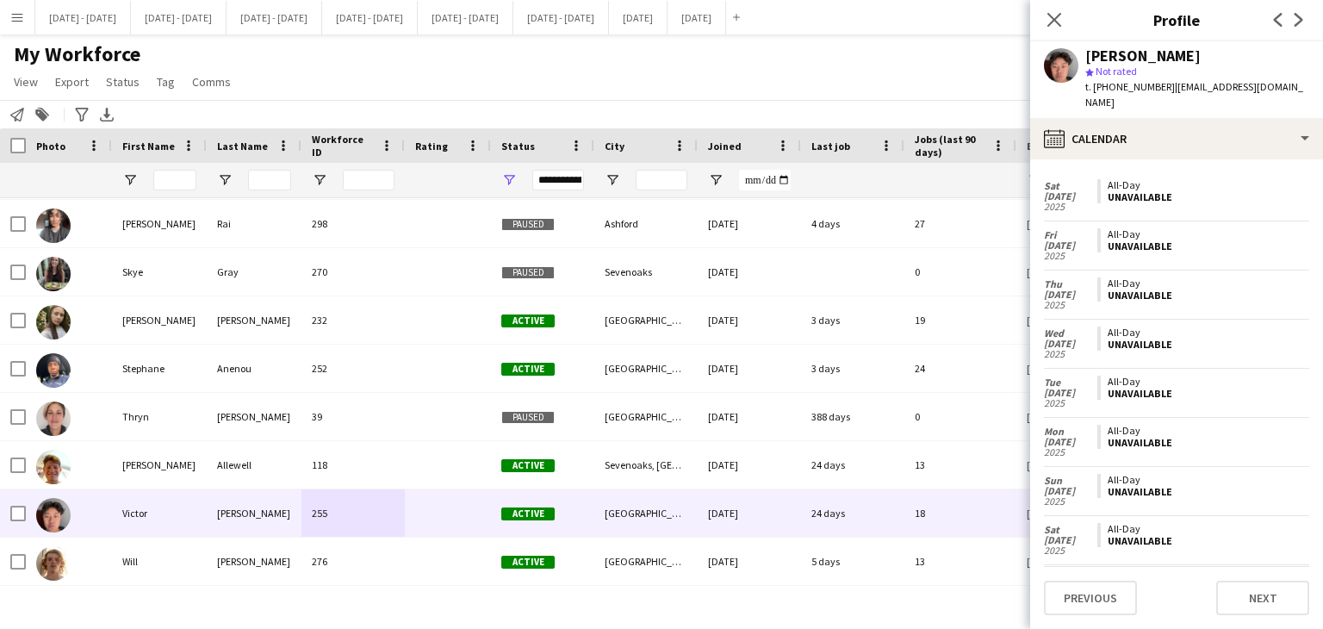
scroll to position [3000, 0]
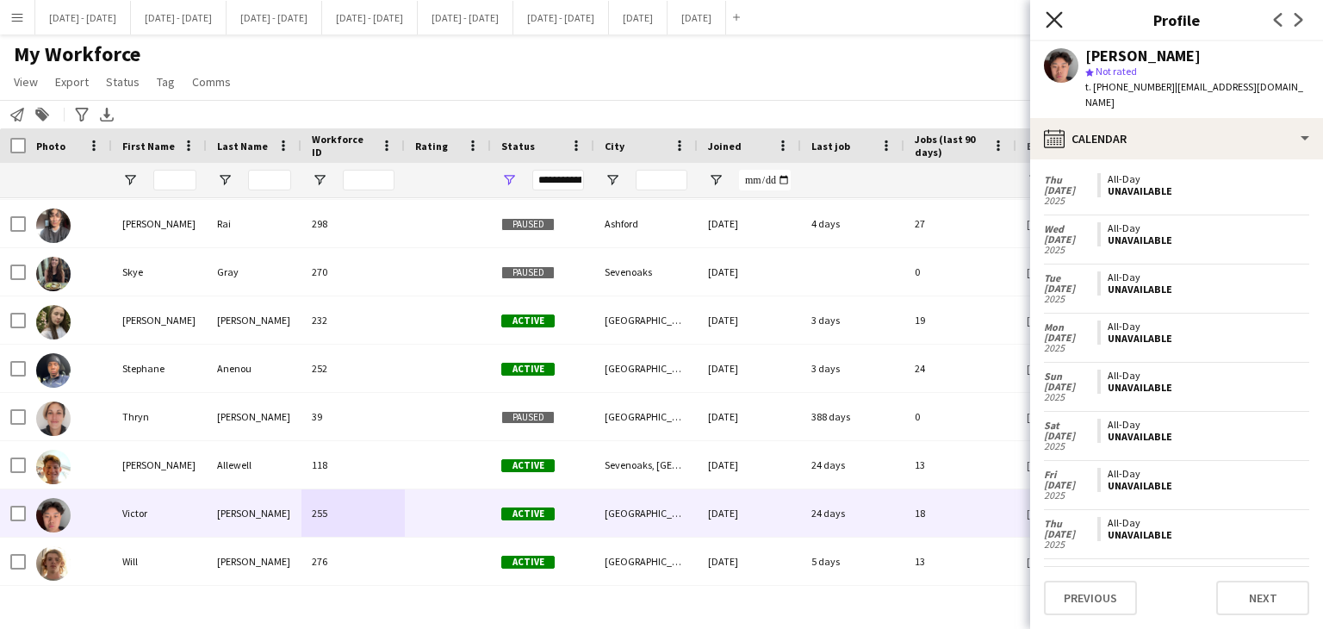
click at [1058, 20] on icon "Close pop-in" at bounding box center [1054, 19] width 16 height 16
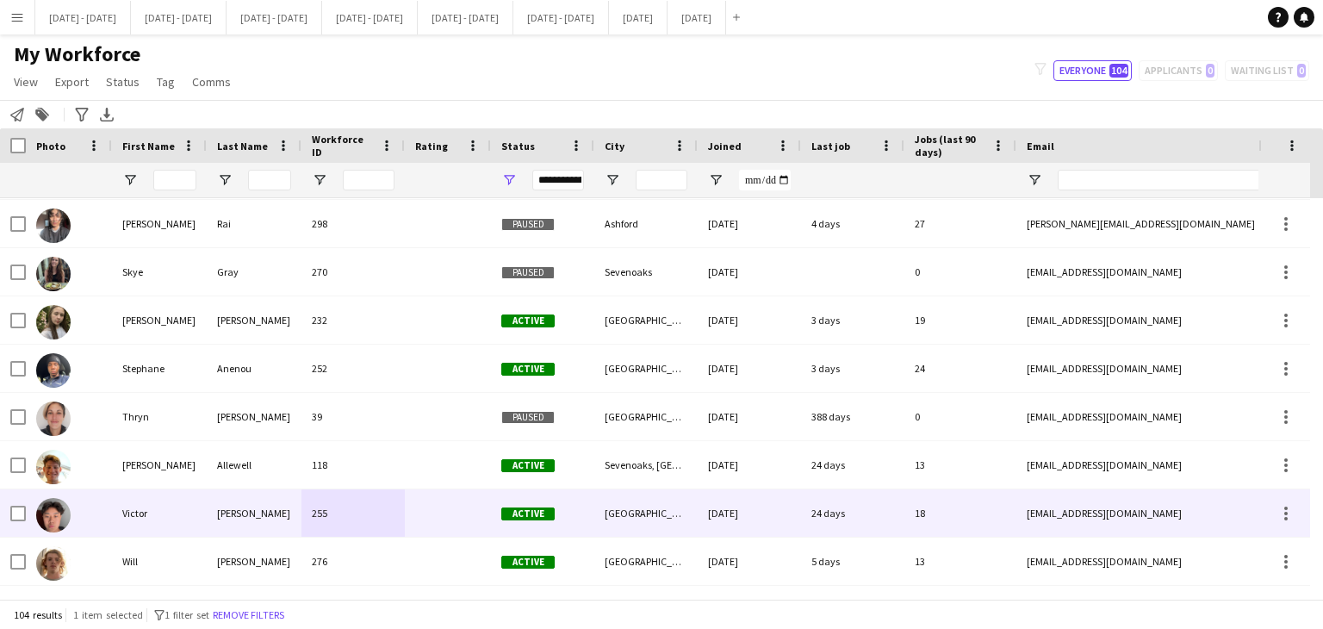
click at [428, 523] on div at bounding box center [448, 512] width 86 height 47
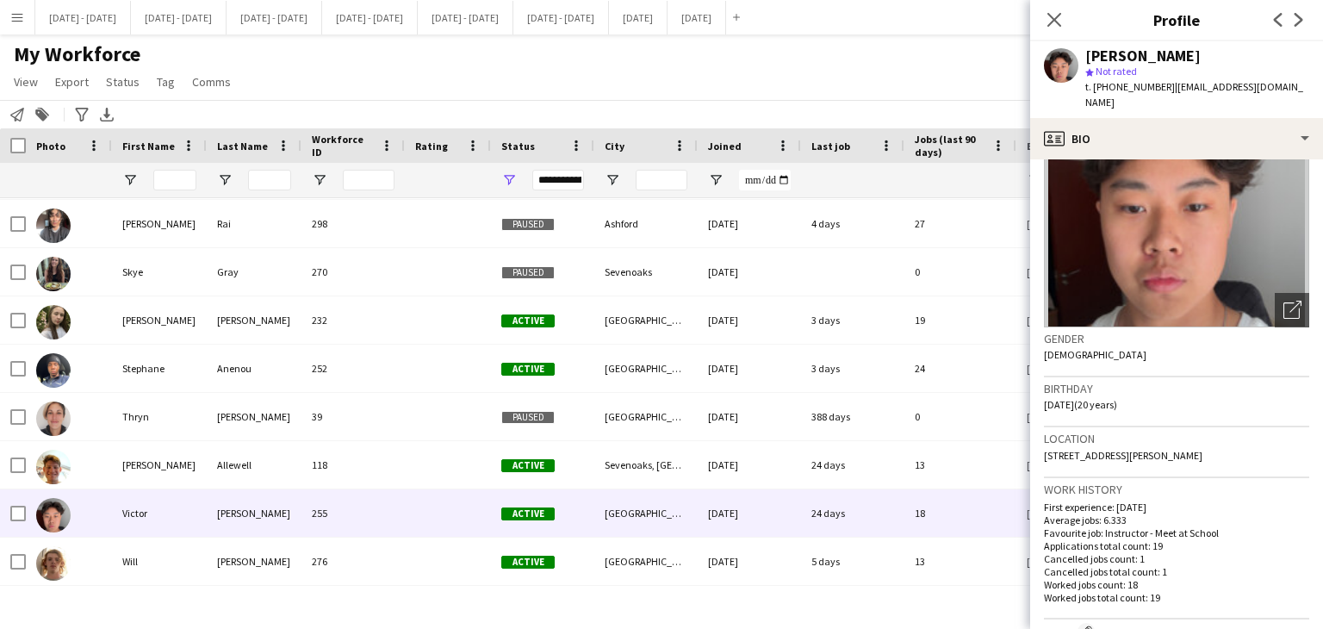
scroll to position [90, 0]
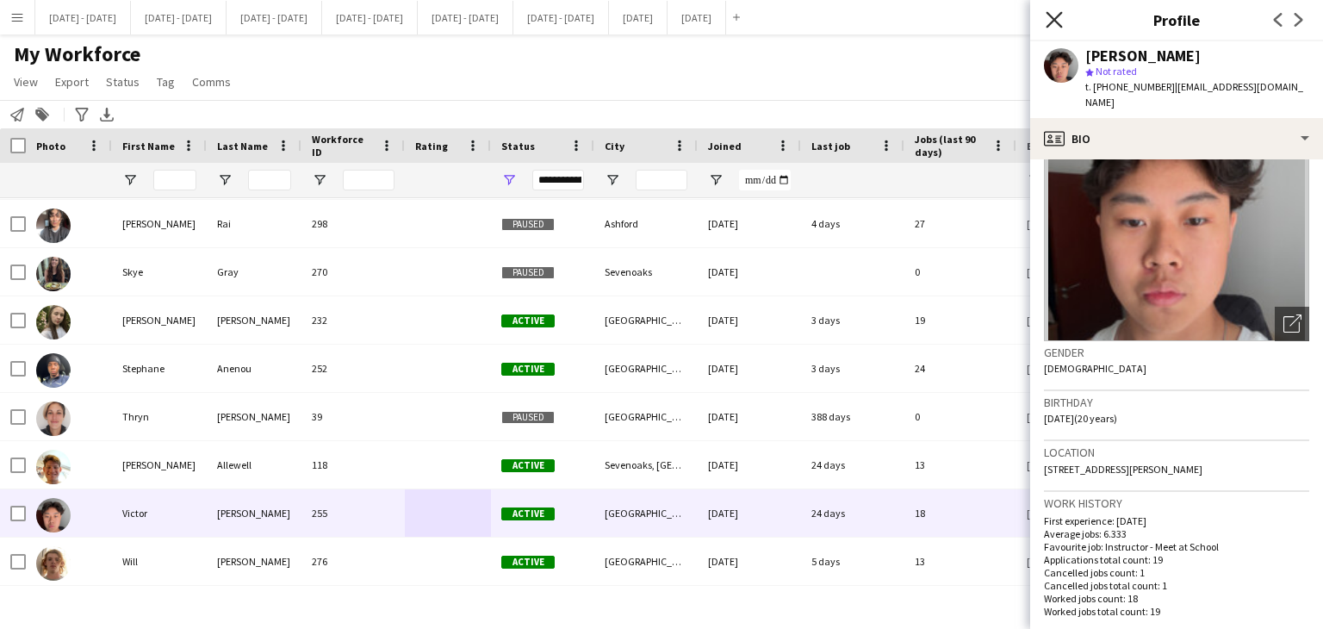
click at [1055, 17] on icon at bounding box center [1054, 19] width 16 height 16
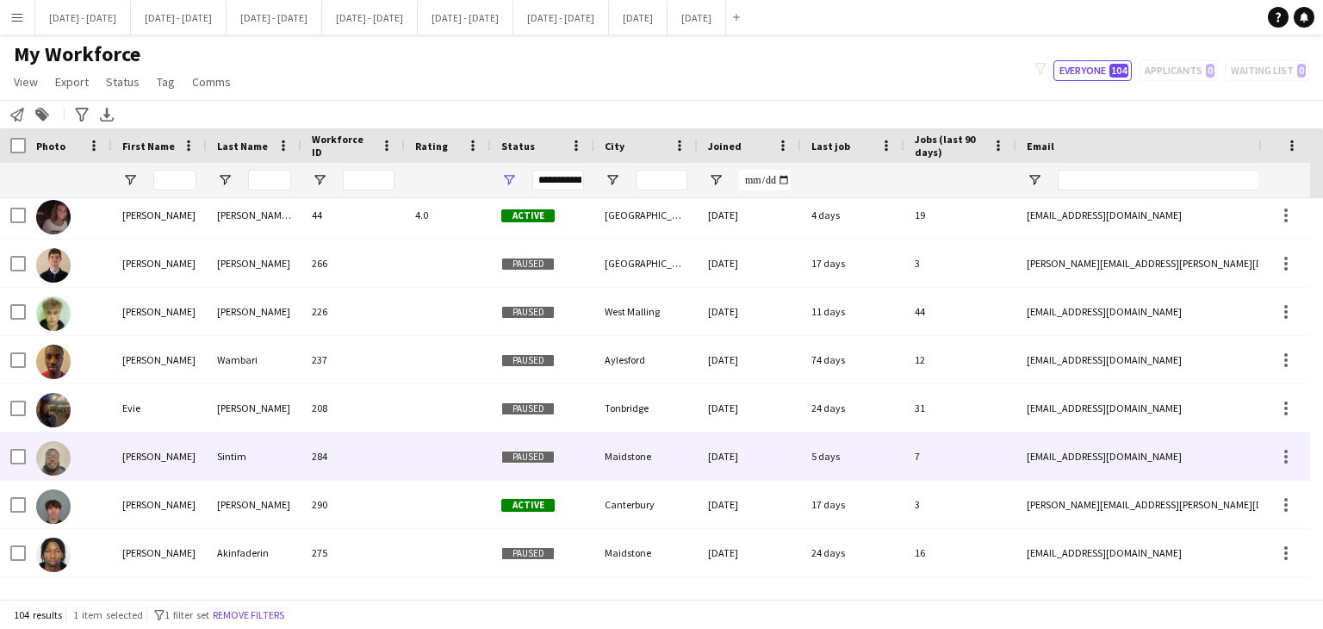
scroll to position [1109, 0]
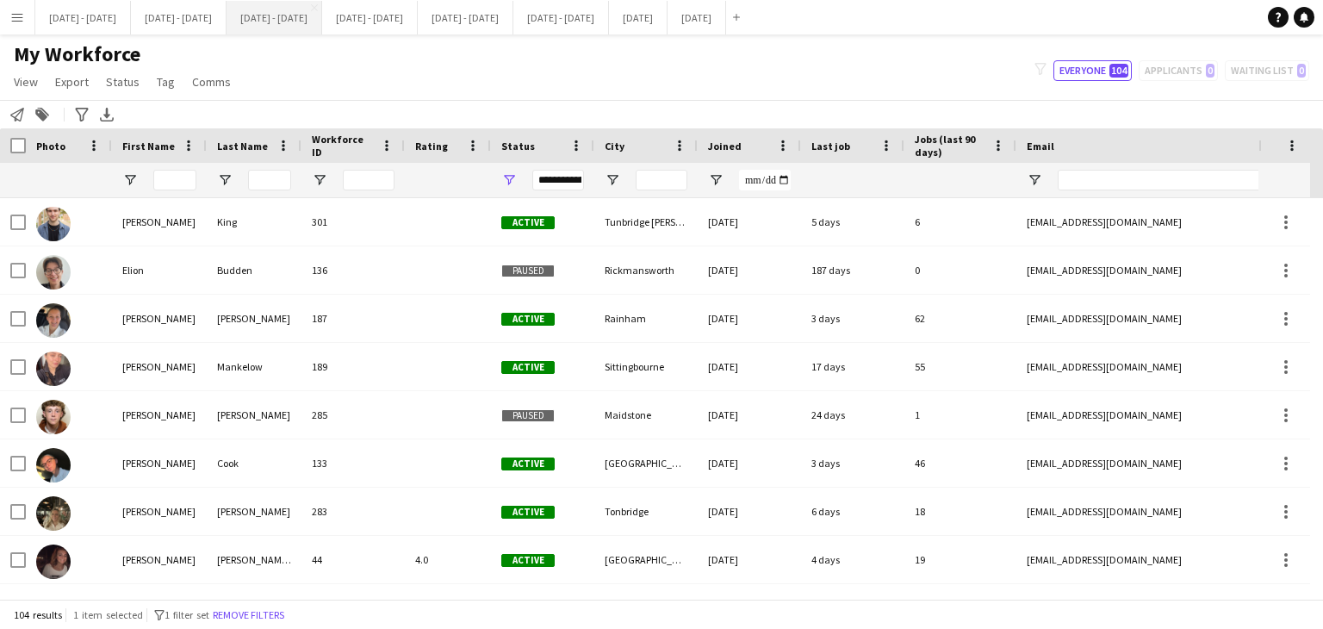
click at [317, 22] on button "[DATE] - [DATE] Close" at bounding box center [275, 18] width 96 height 34
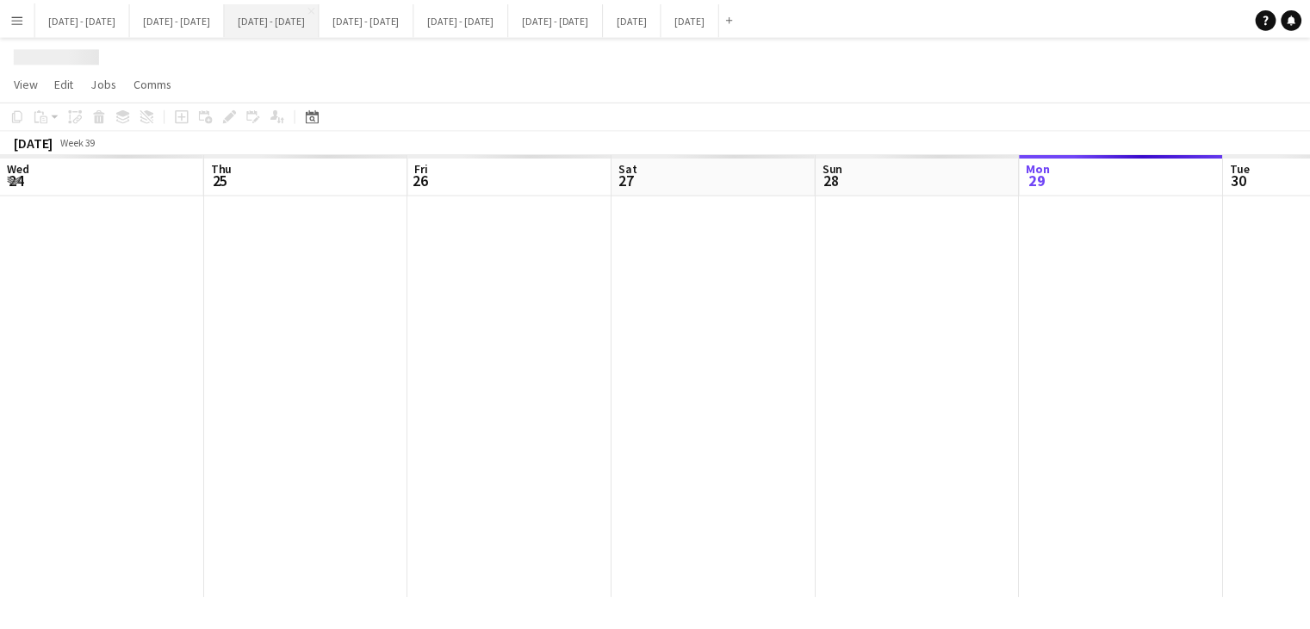
scroll to position [0, 591]
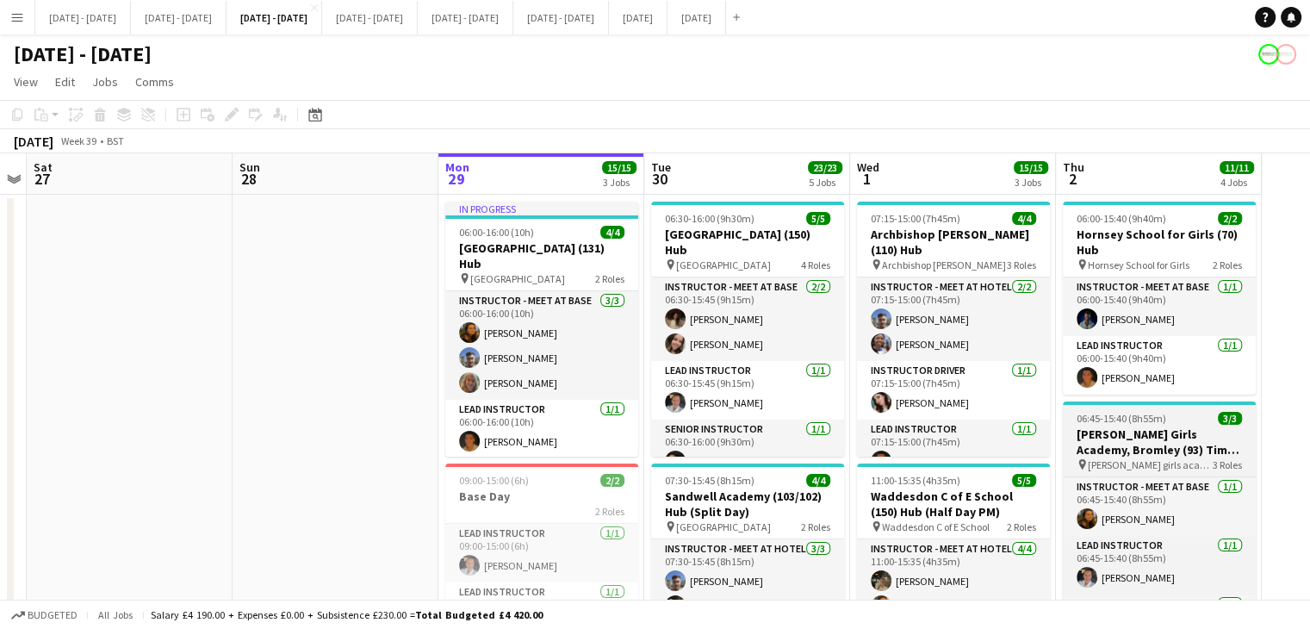
click at [1158, 440] on h3 "[PERSON_NAME] Girls Academy, Bromley (93) Time Attack" at bounding box center [1159, 441] width 193 height 31
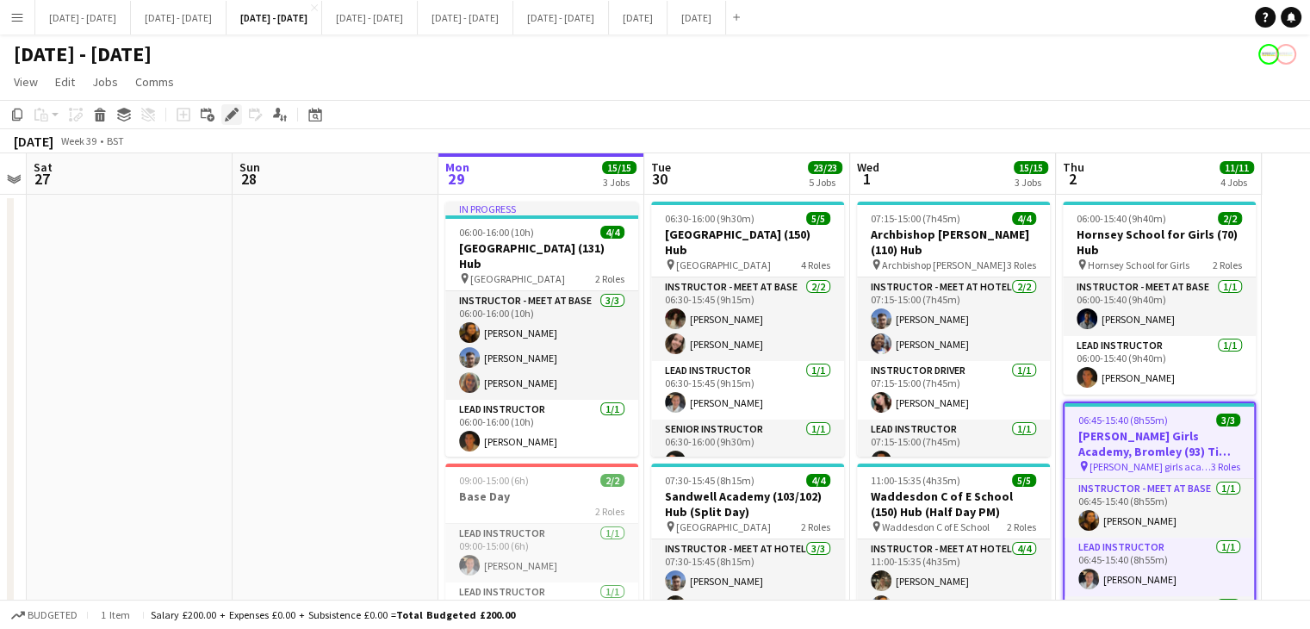
click at [231, 115] on icon at bounding box center [231, 114] width 9 height 9
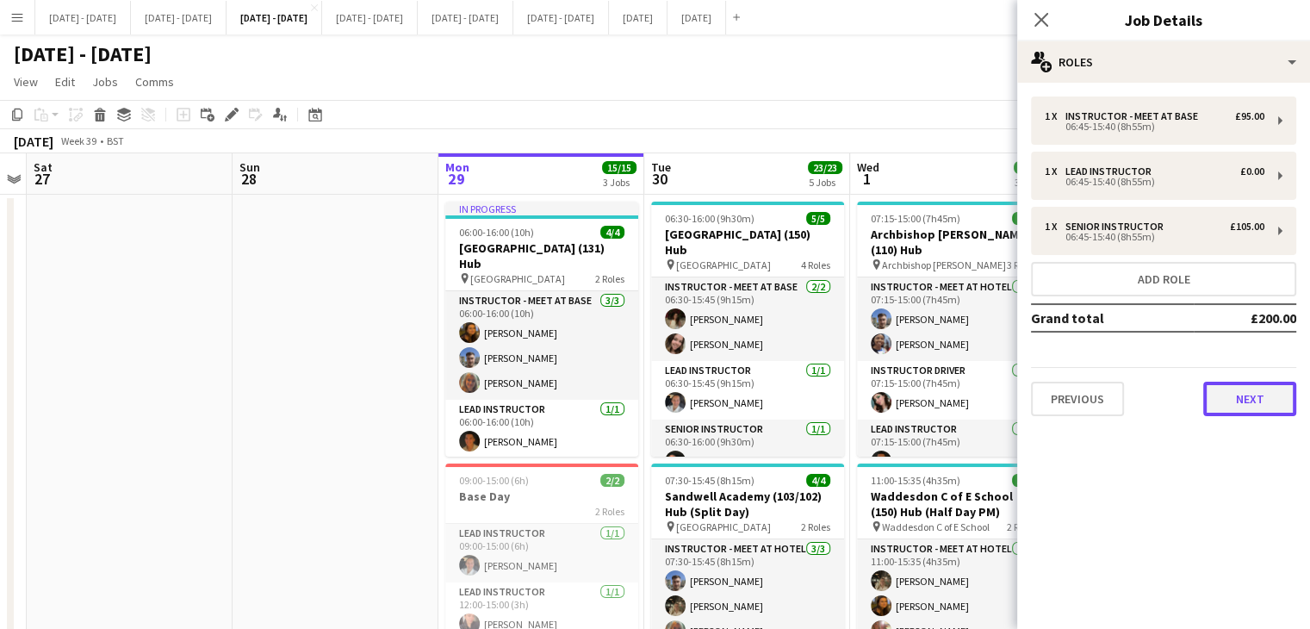
drag, startPoint x: 1216, startPoint y: 382, endPoint x: 1245, endPoint y: 466, distance: 88.5
click at [1217, 383] on button "Next" at bounding box center [1249, 399] width 93 height 34
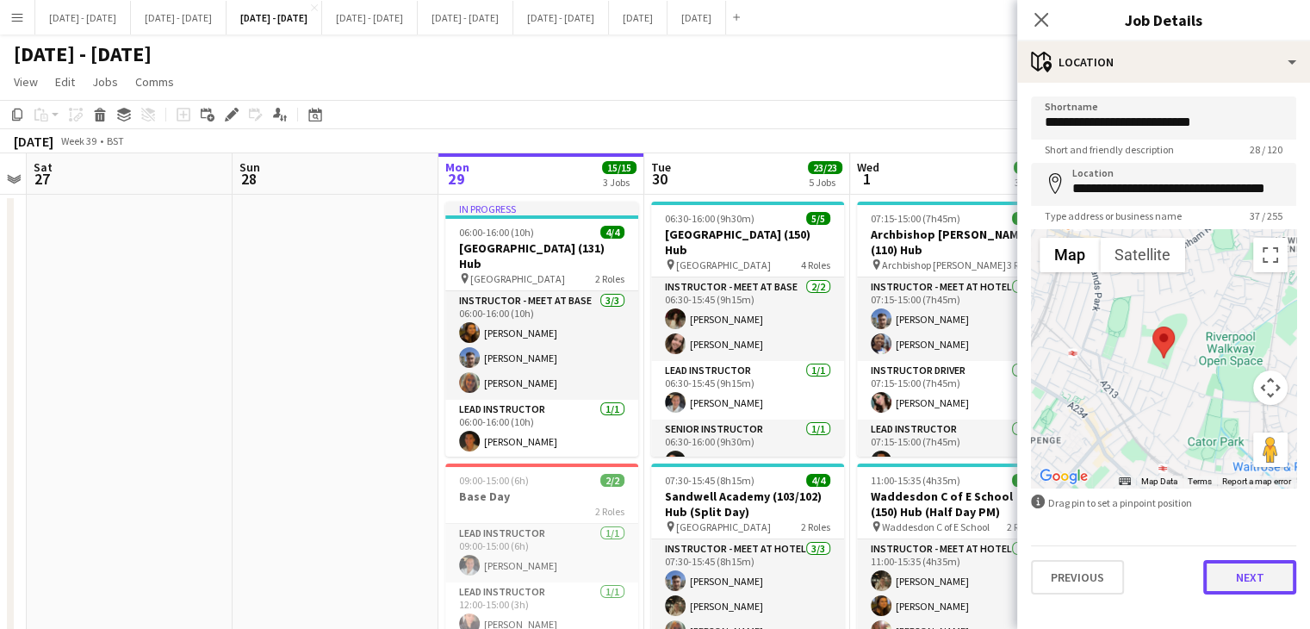
click at [1241, 582] on button "Next" at bounding box center [1249, 577] width 93 height 34
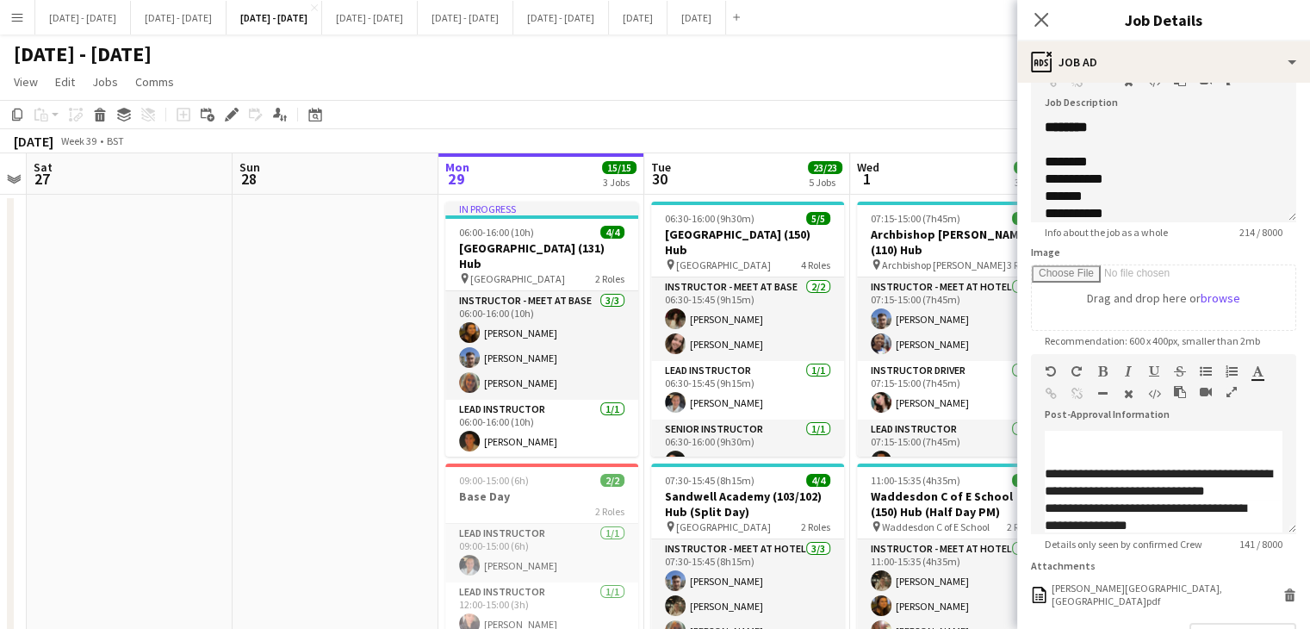
scroll to position [248, 0]
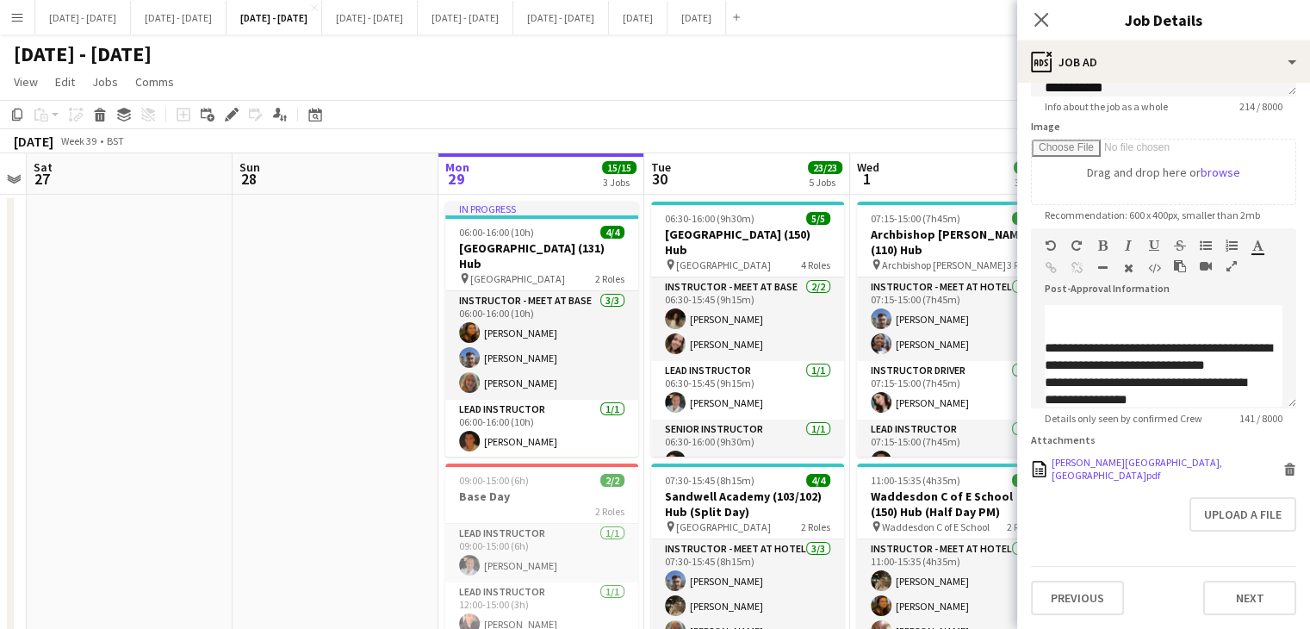
click at [1099, 480] on div "[PERSON_NAME][GEOGRAPHIC_DATA], [GEOGRAPHIC_DATA]pdf" at bounding box center [1165, 469] width 227 height 26
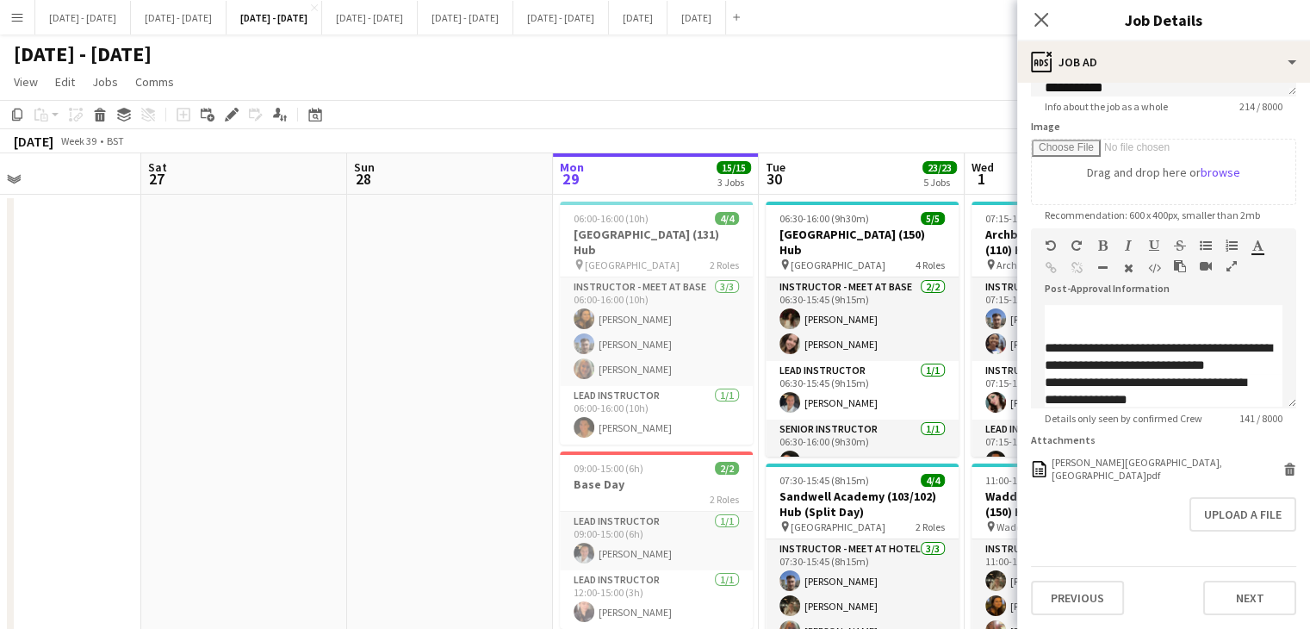
scroll to position [0, 481]
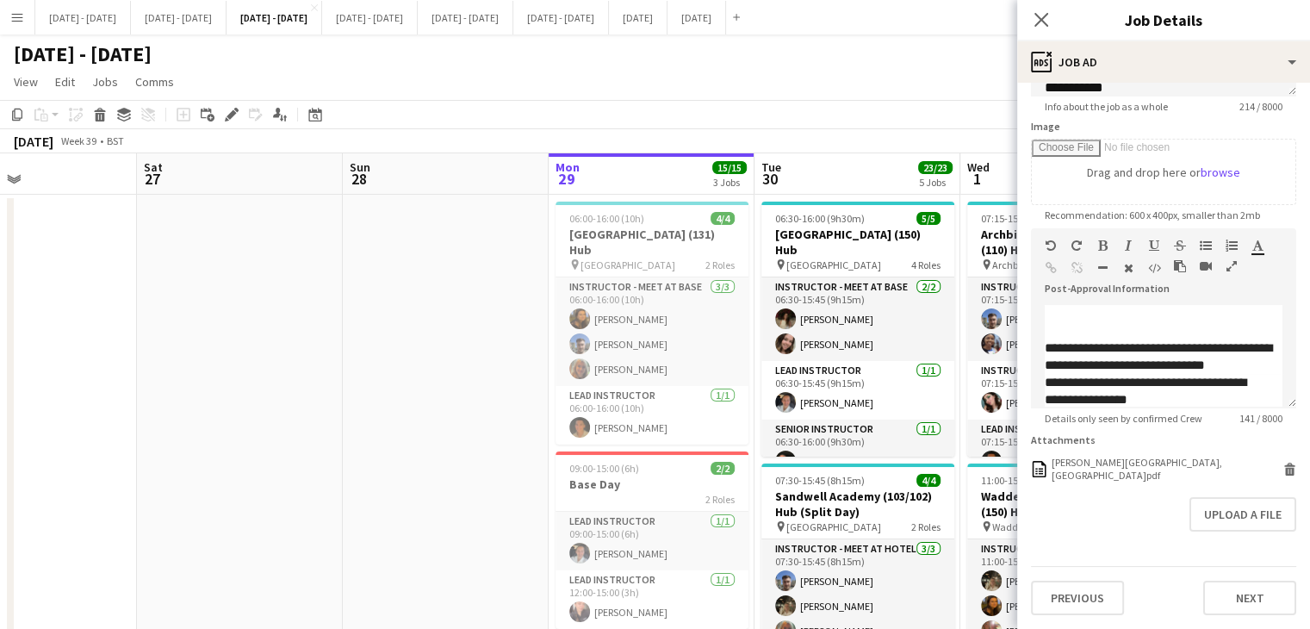
drag, startPoint x: 761, startPoint y: 170, endPoint x: 665, endPoint y: 188, distance: 98.1
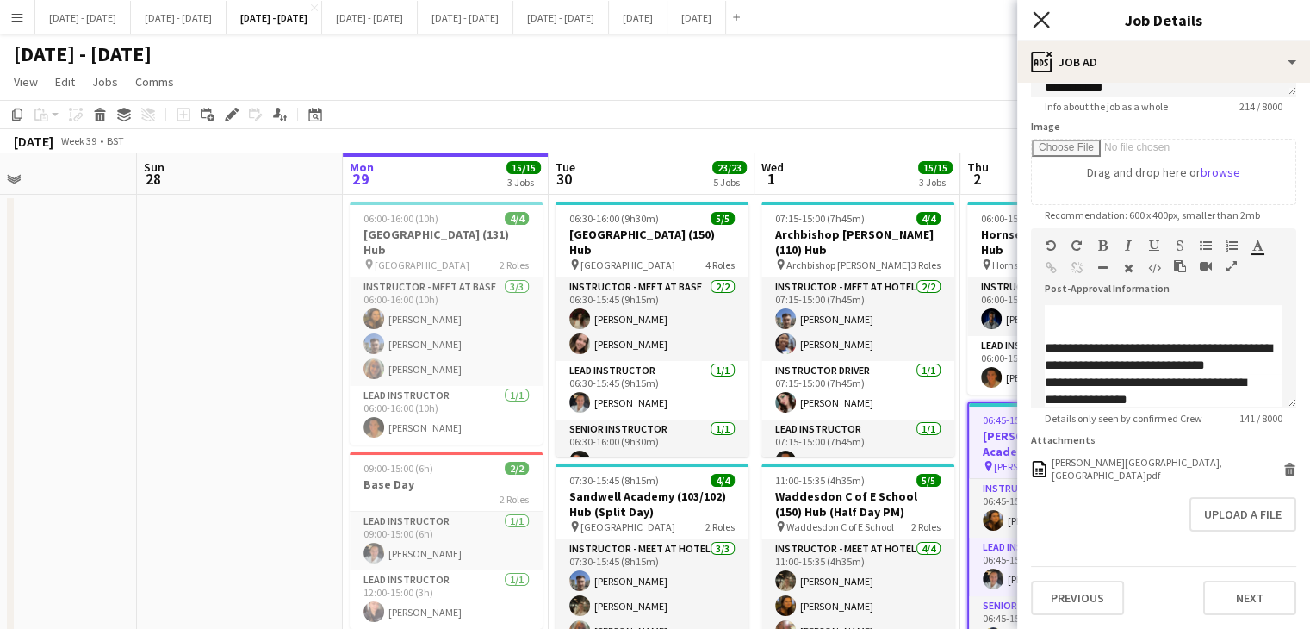
click at [1044, 21] on icon "Close pop-in" at bounding box center [1041, 19] width 16 height 16
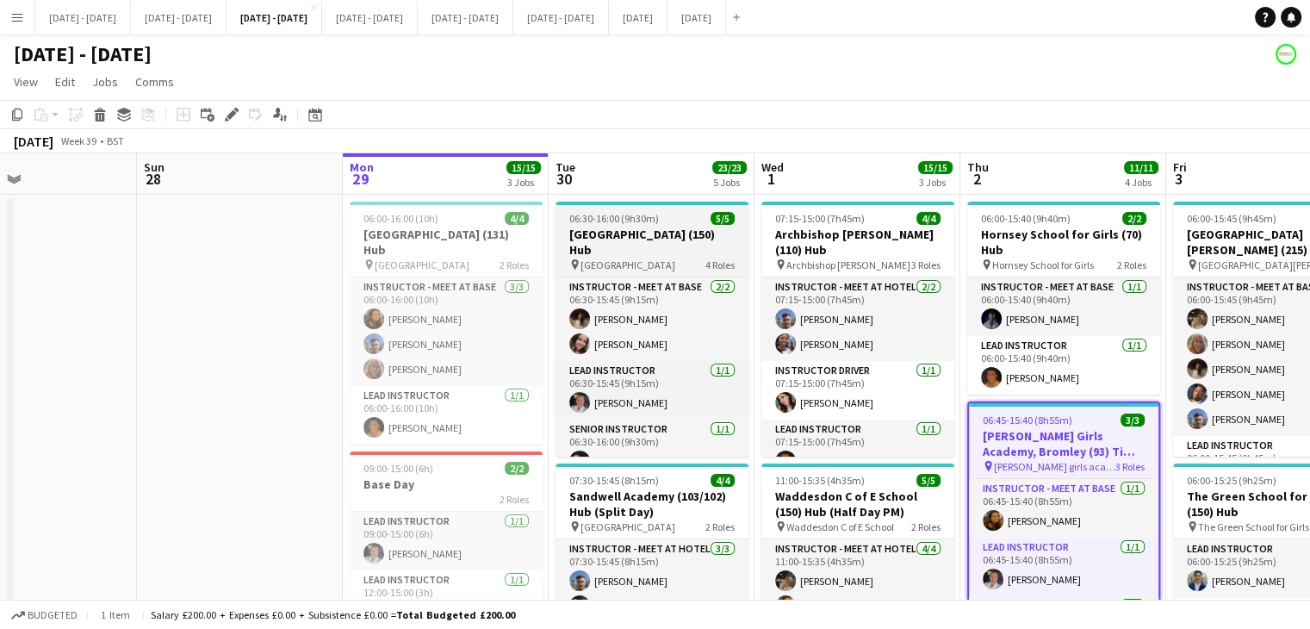
click at [648, 214] on span "06:30-16:00 (9h30m)" at bounding box center [614, 218] width 90 height 13
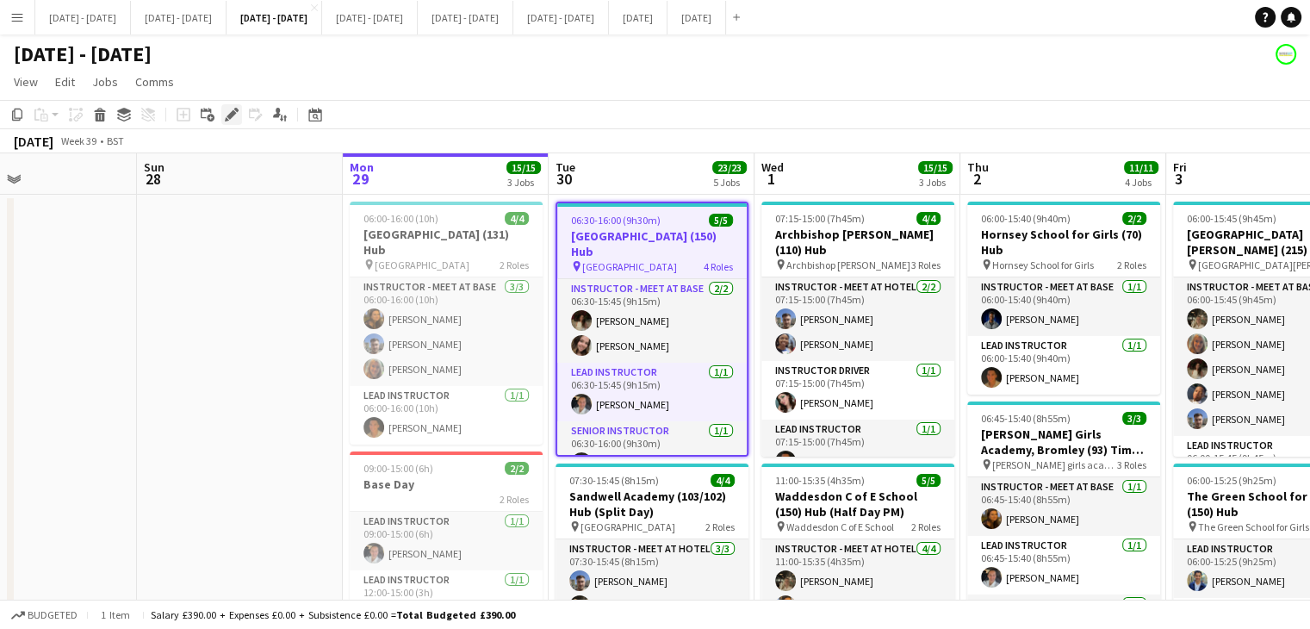
click at [227, 117] on icon at bounding box center [231, 114] width 9 height 9
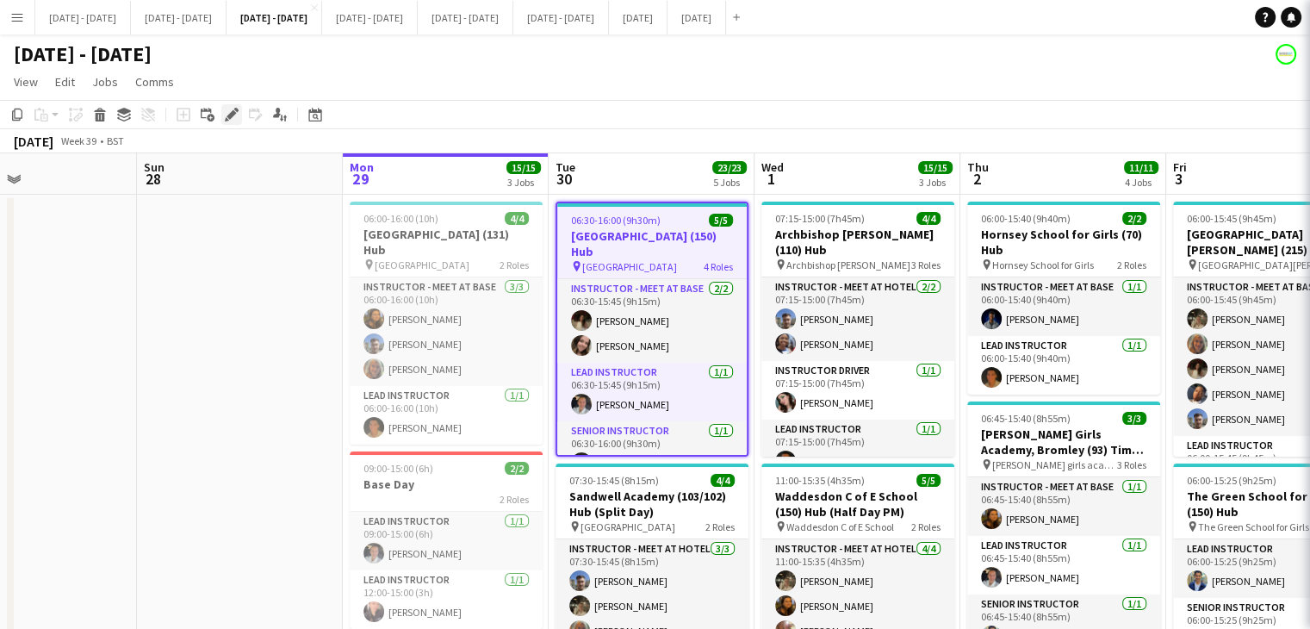
type input "**********"
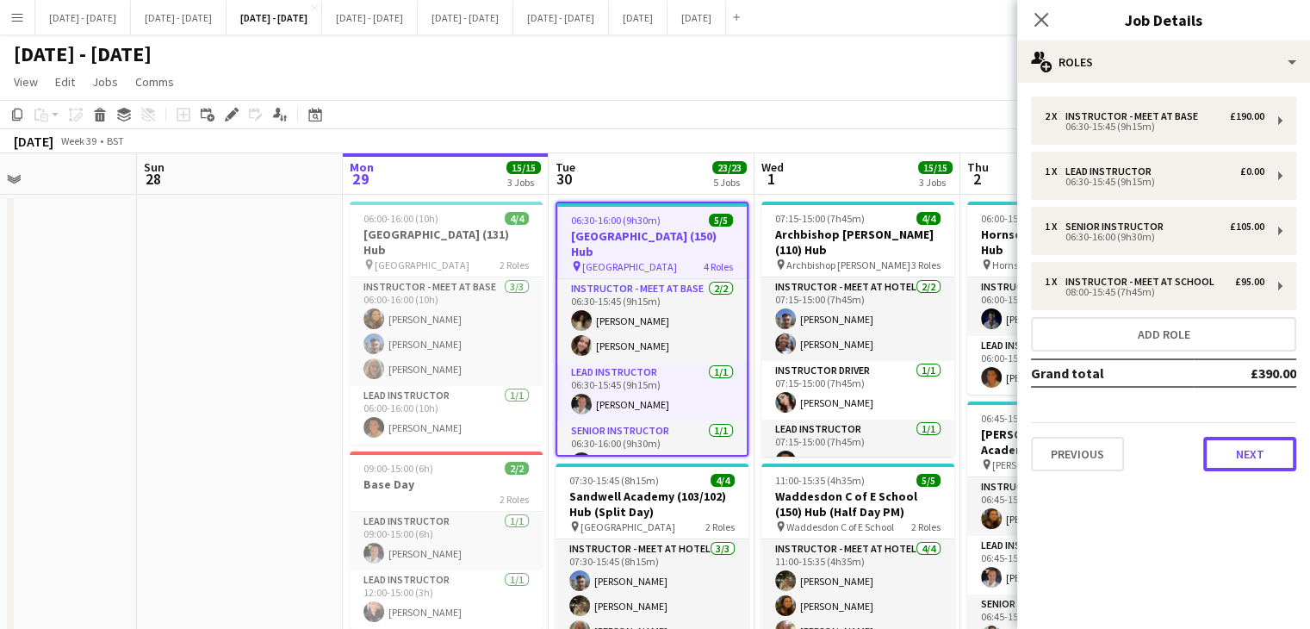
click at [1240, 455] on button "Next" at bounding box center [1249, 454] width 93 height 34
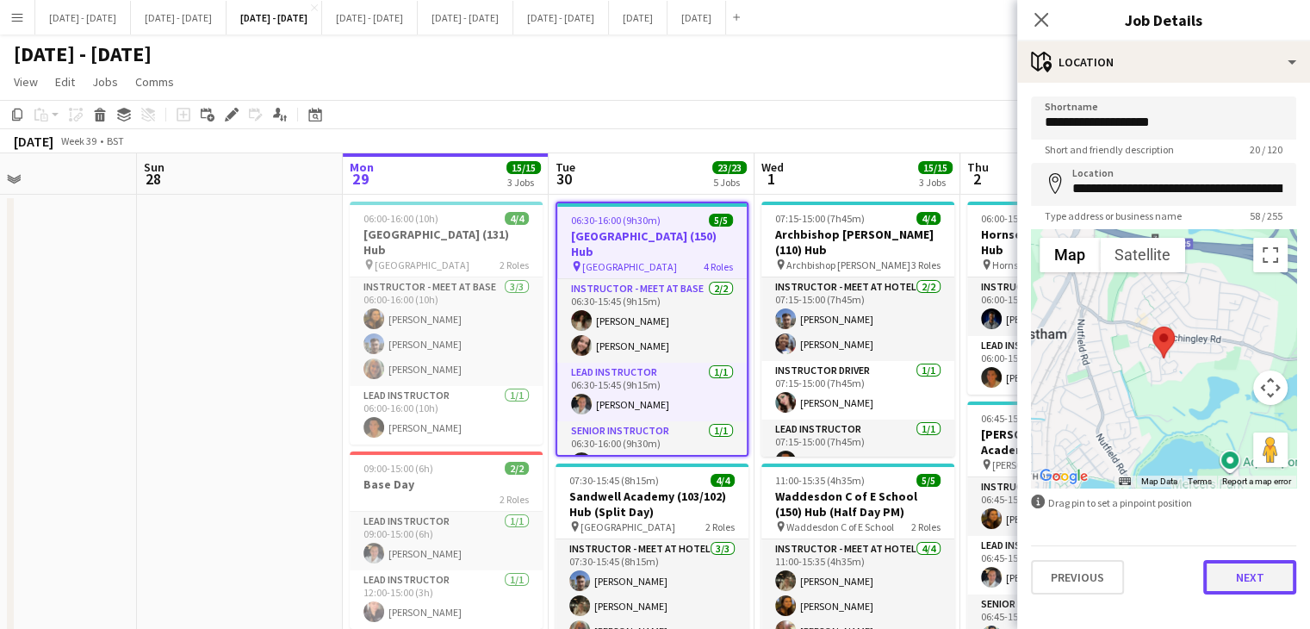
click at [1226, 575] on button "Next" at bounding box center [1249, 577] width 93 height 34
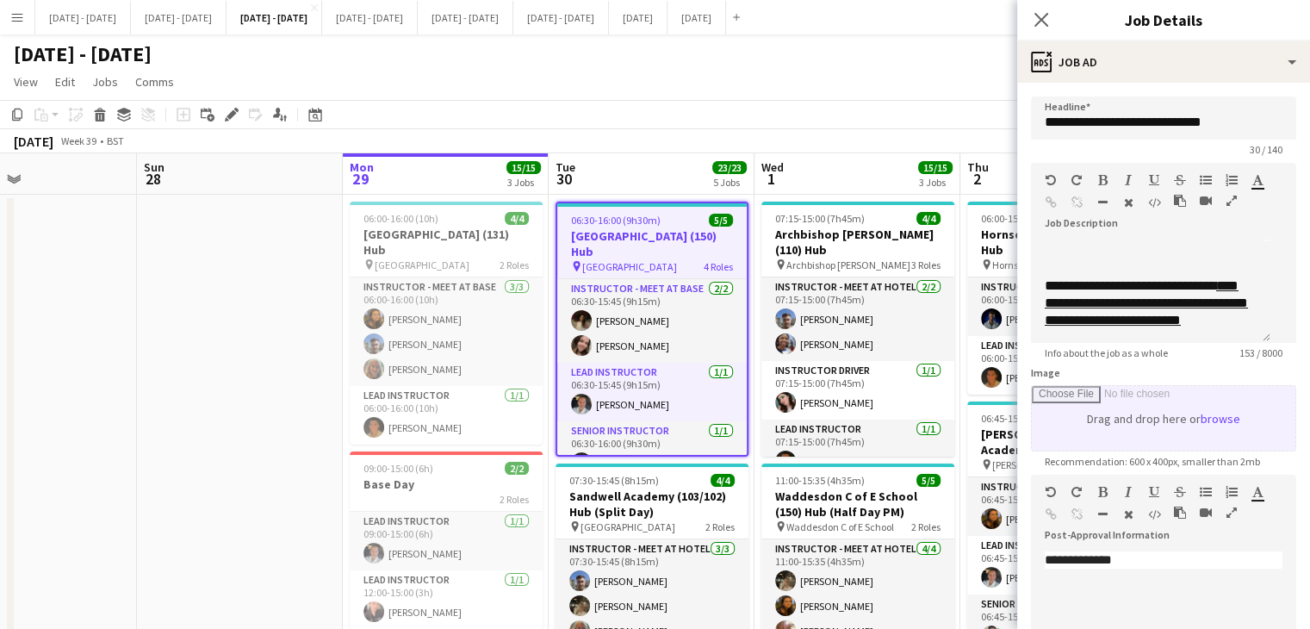
scroll to position [117, 0]
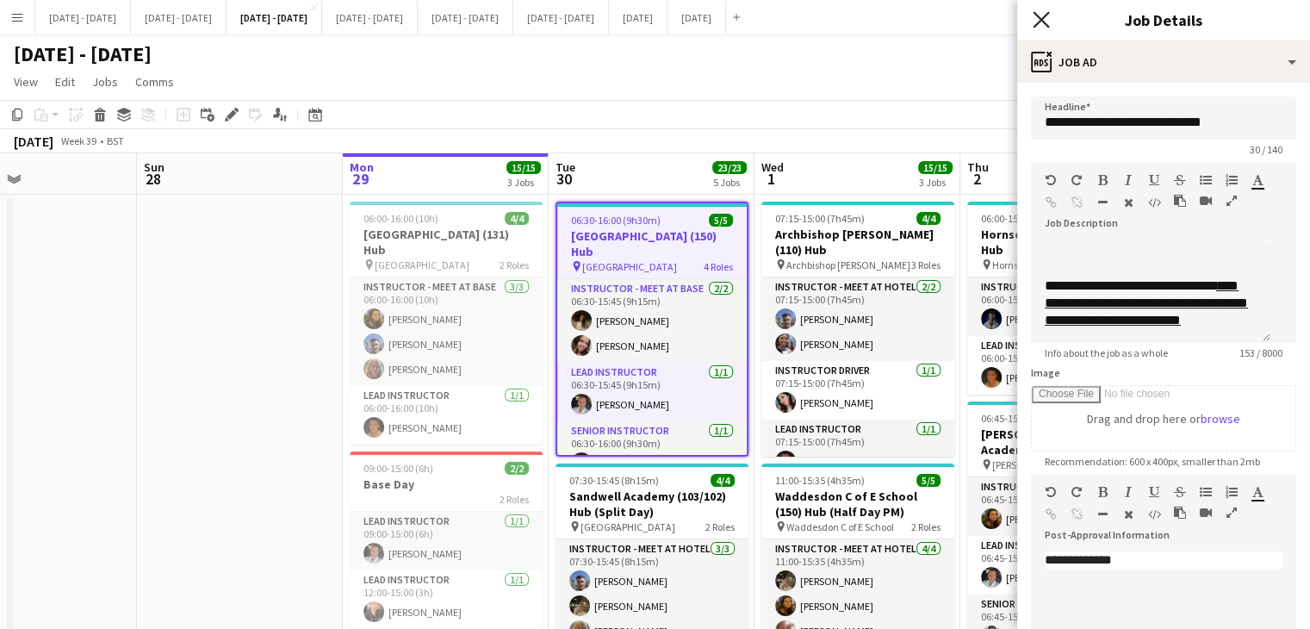
click at [1040, 15] on icon "Close pop-in" at bounding box center [1041, 19] width 16 height 16
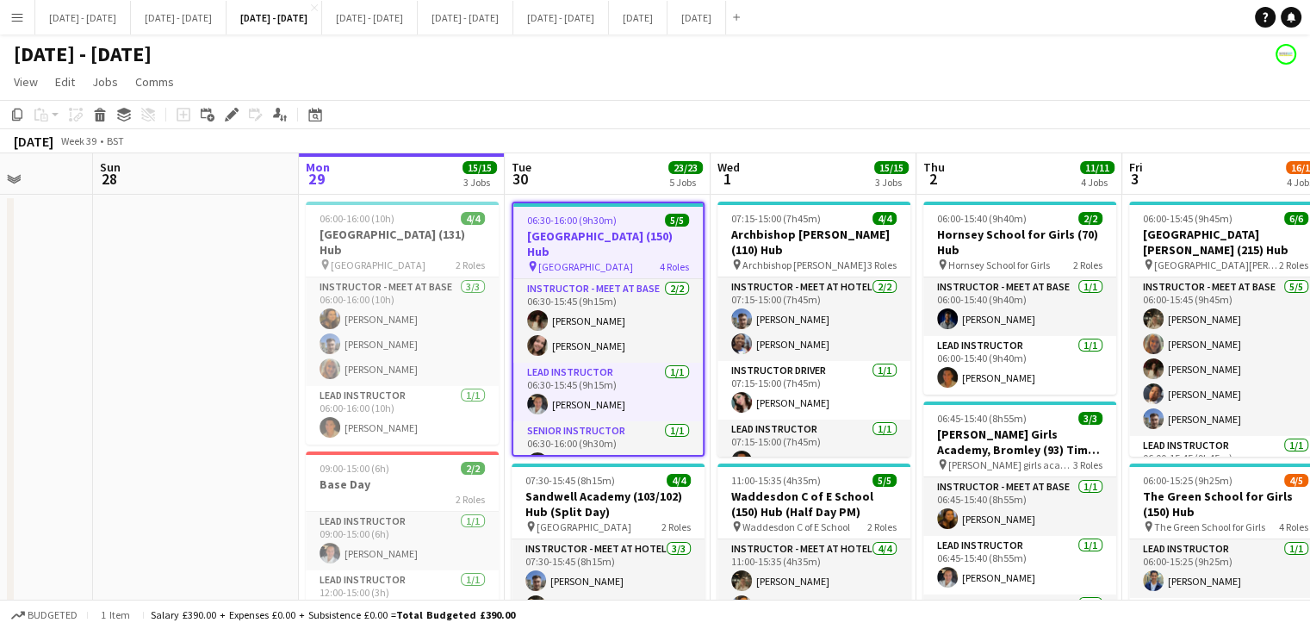
scroll to position [0, 536]
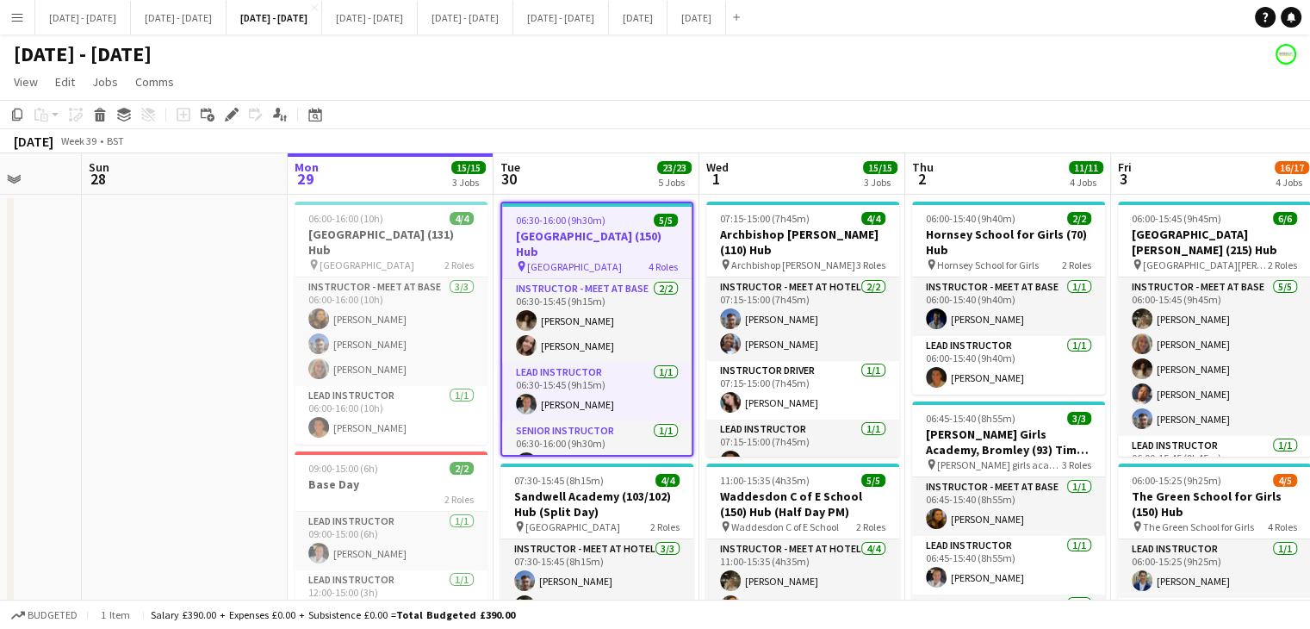
drag, startPoint x: 644, startPoint y: 174, endPoint x: 589, endPoint y: 178, distance: 55.3
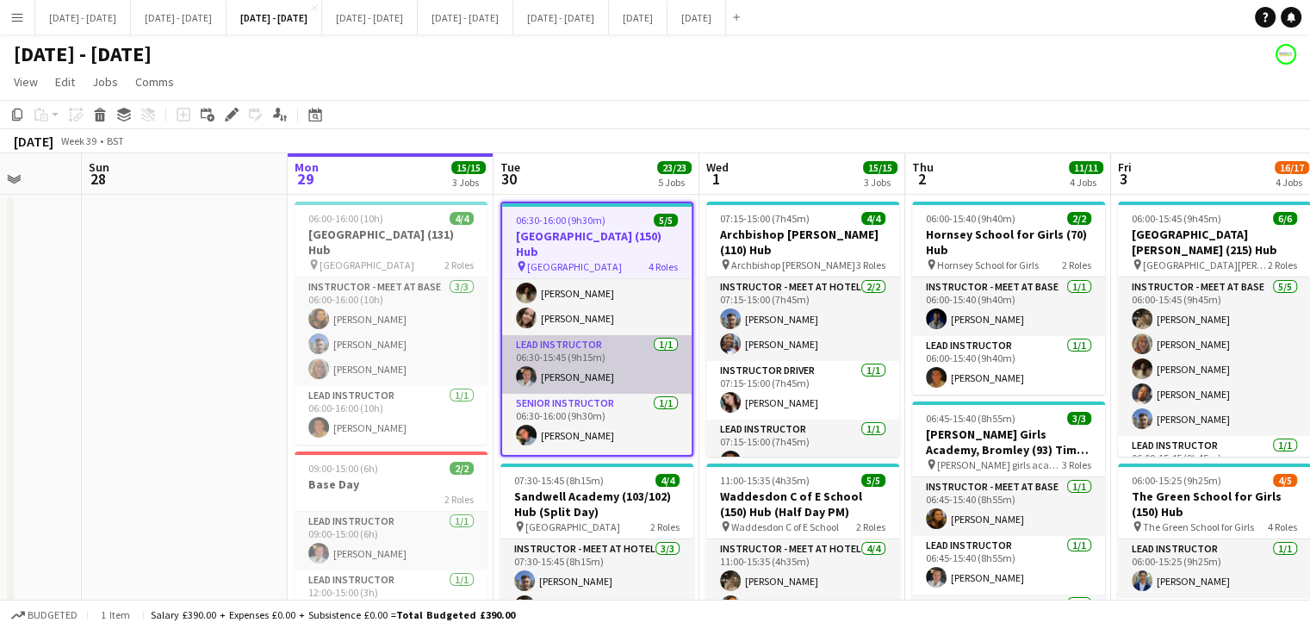
scroll to position [0, 0]
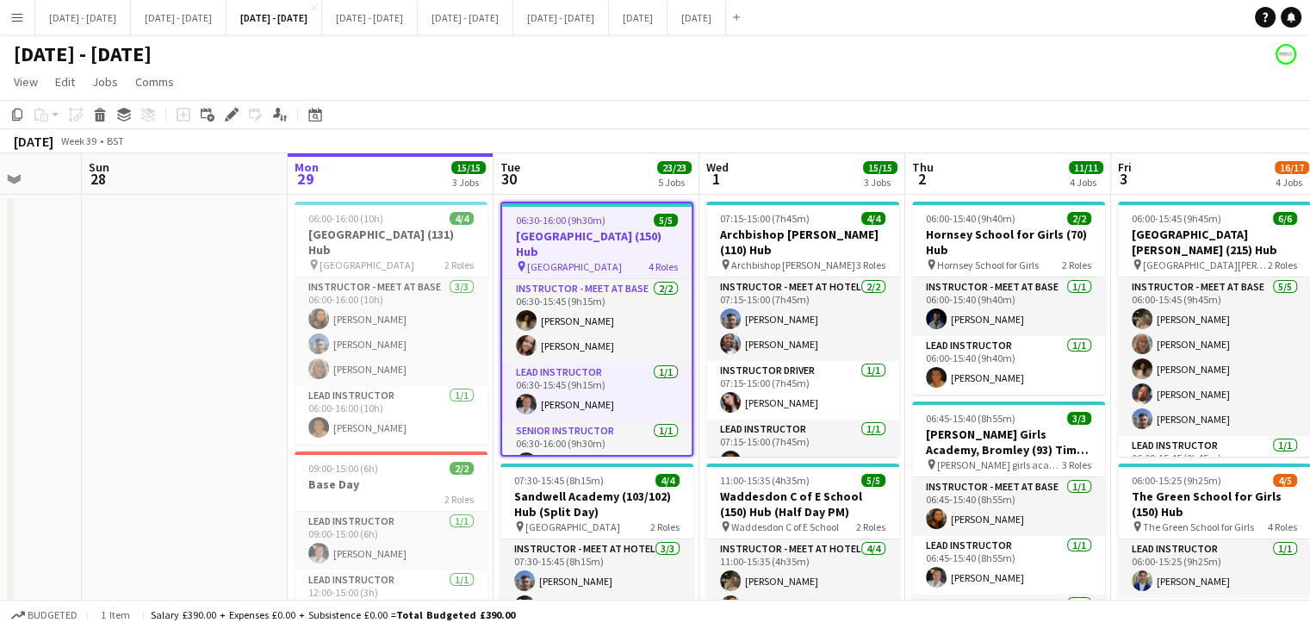
click at [627, 245] on h3 "[GEOGRAPHIC_DATA] (150) Hub" at bounding box center [596, 243] width 189 height 31
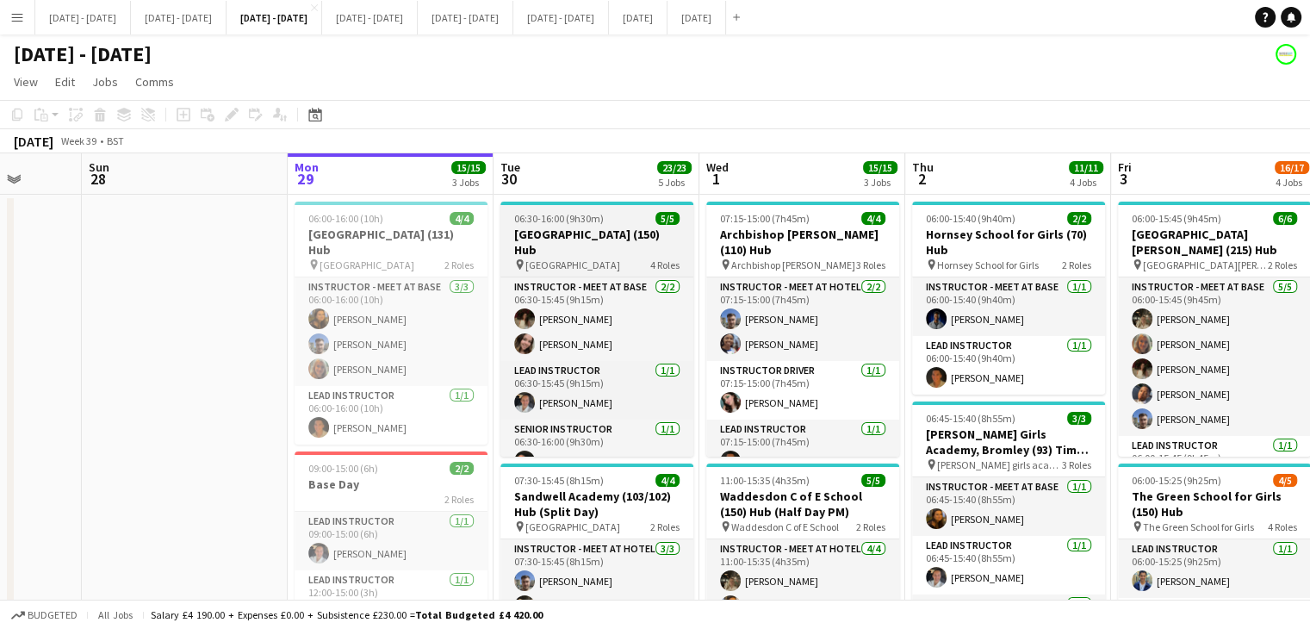
click at [627, 245] on h3 "[GEOGRAPHIC_DATA] (150) Hub" at bounding box center [596, 242] width 193 height 31
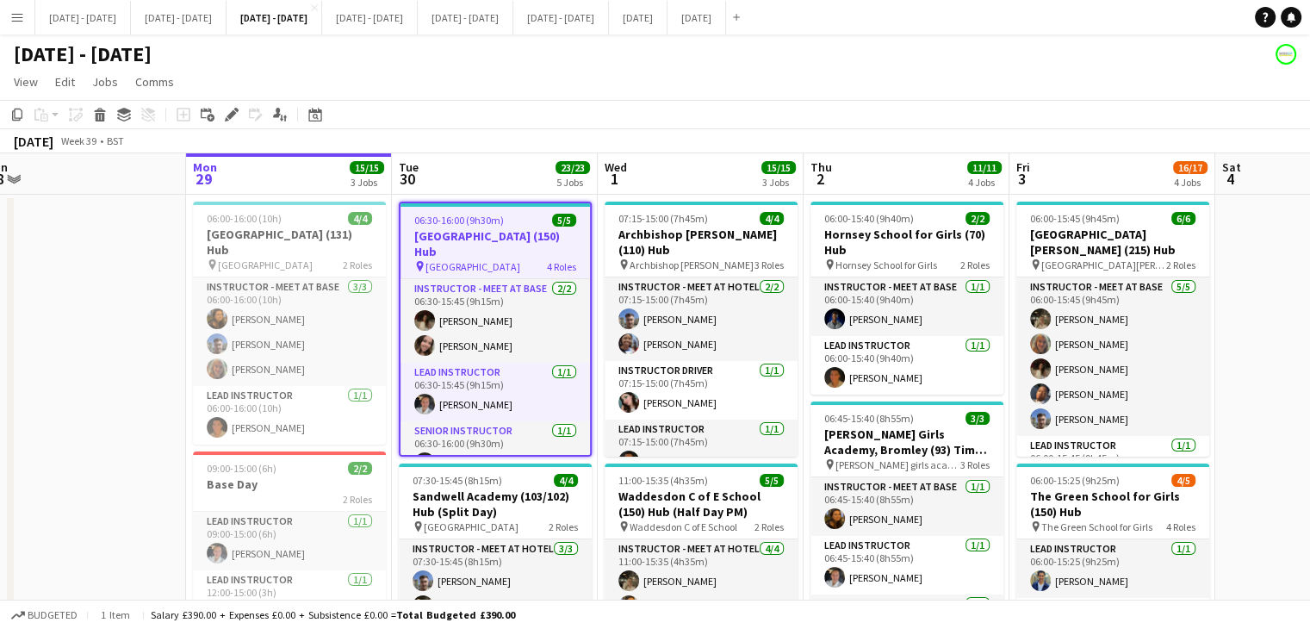
scroll to position [0, 441]
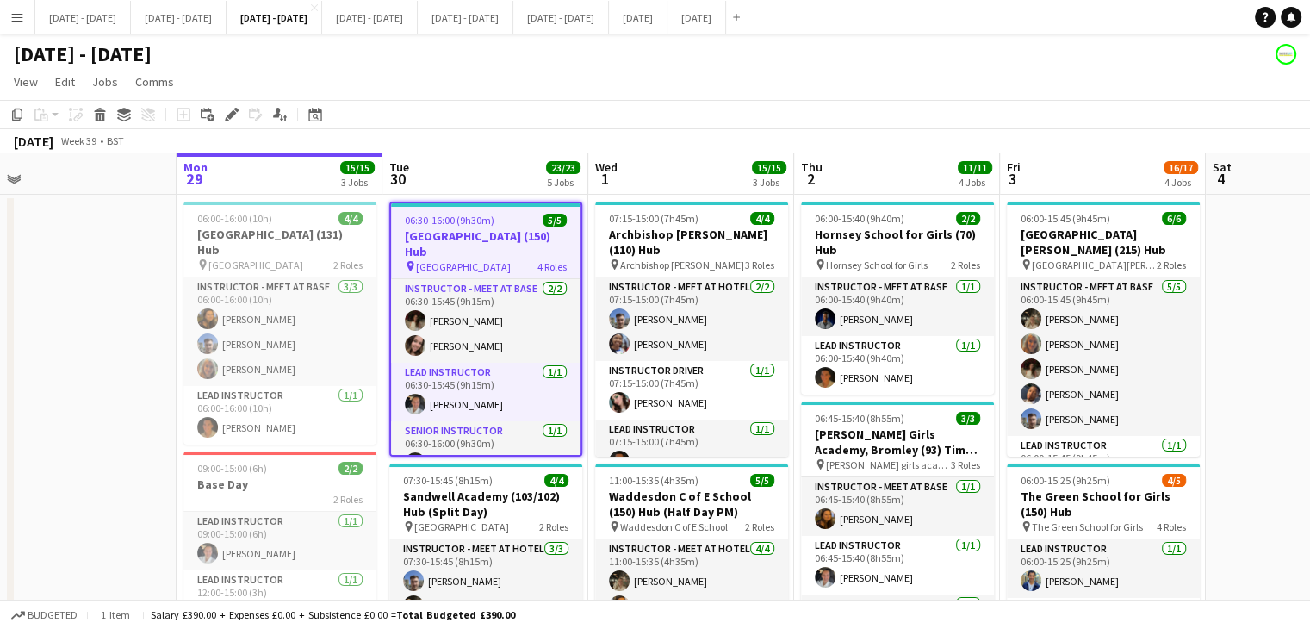
drag, startPoint x: 597, startPoint y: 180, endPoint x: 486, endPoint y: 192, distance: 111.8
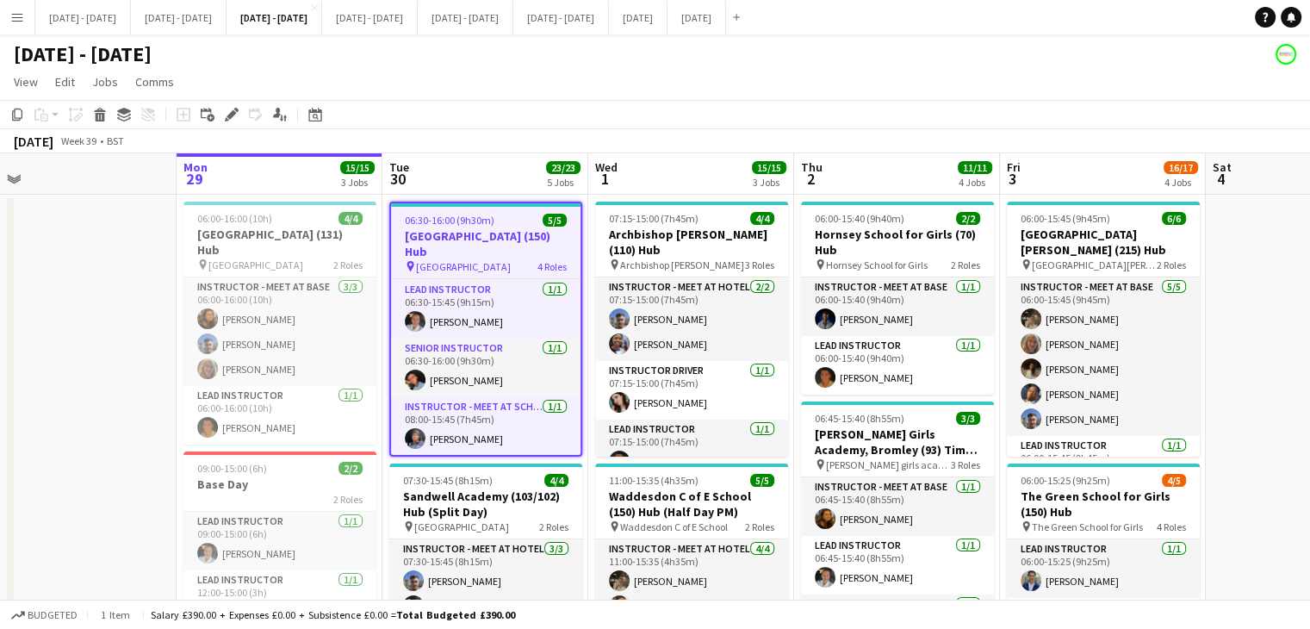
click at [748, 159] on app-board-header-date "Wed 1 15/15 3 Jobs" at bounding box center [691, 173] width 206 height 41
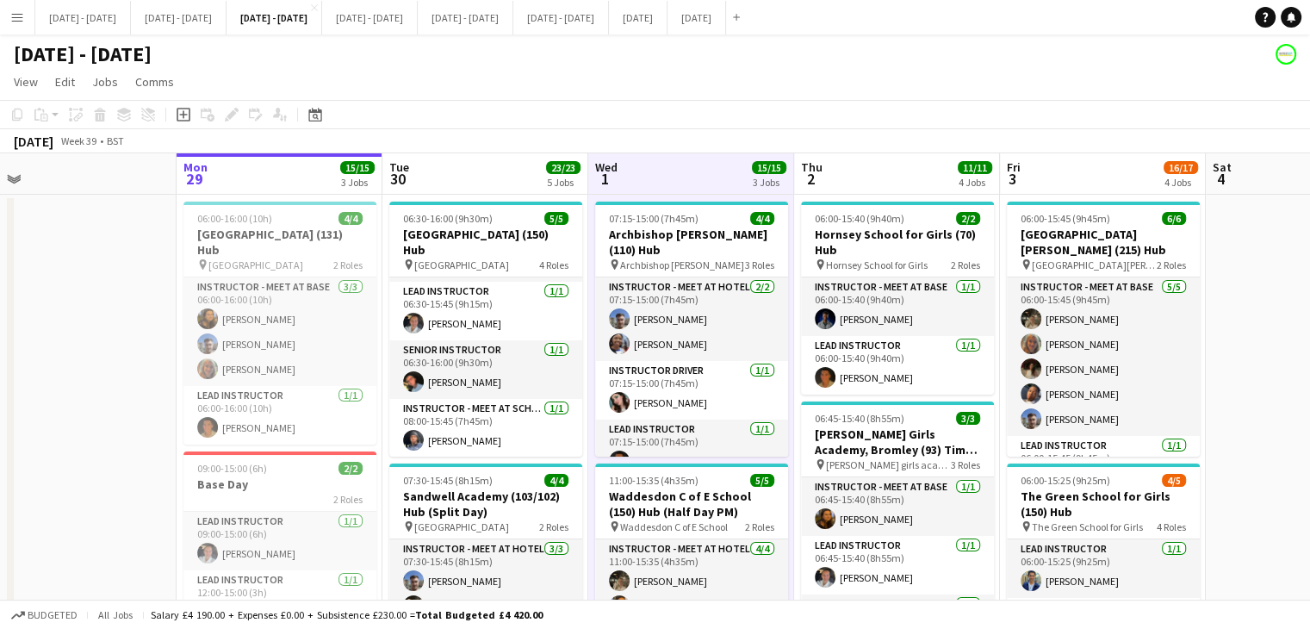
scroll to position [0, 500]
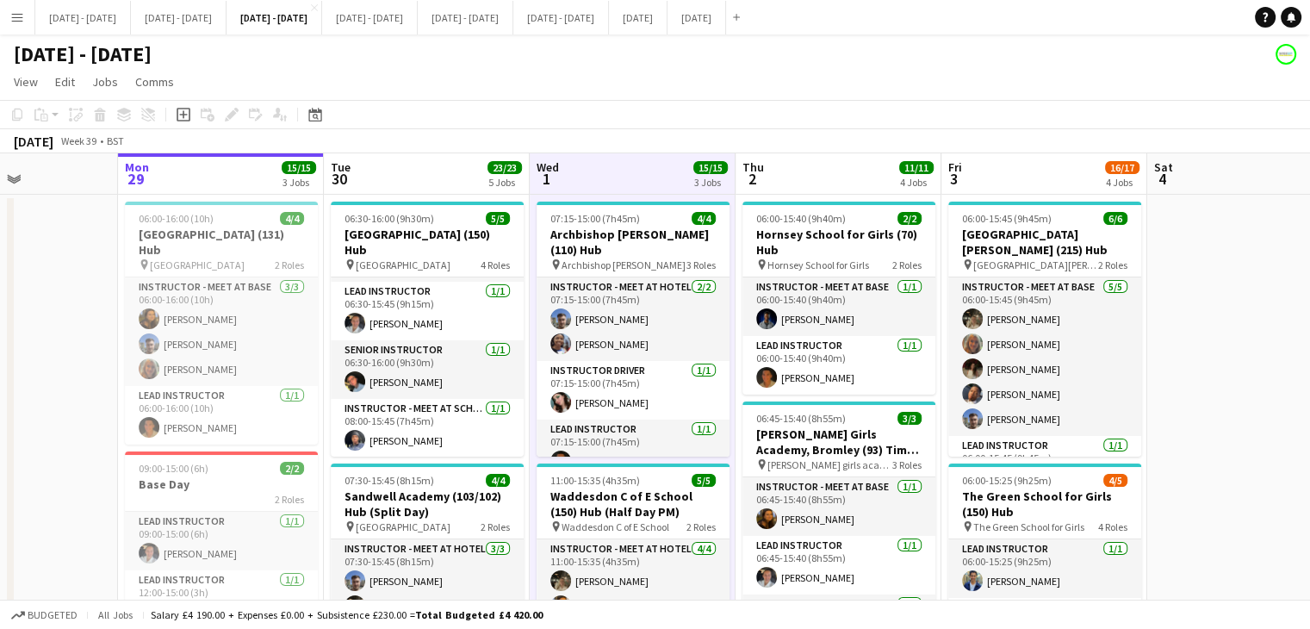
drag, startPoint x: 930, startPoint y: 184, endPoint x: 872, endPoint y: 197, distance: 60.0
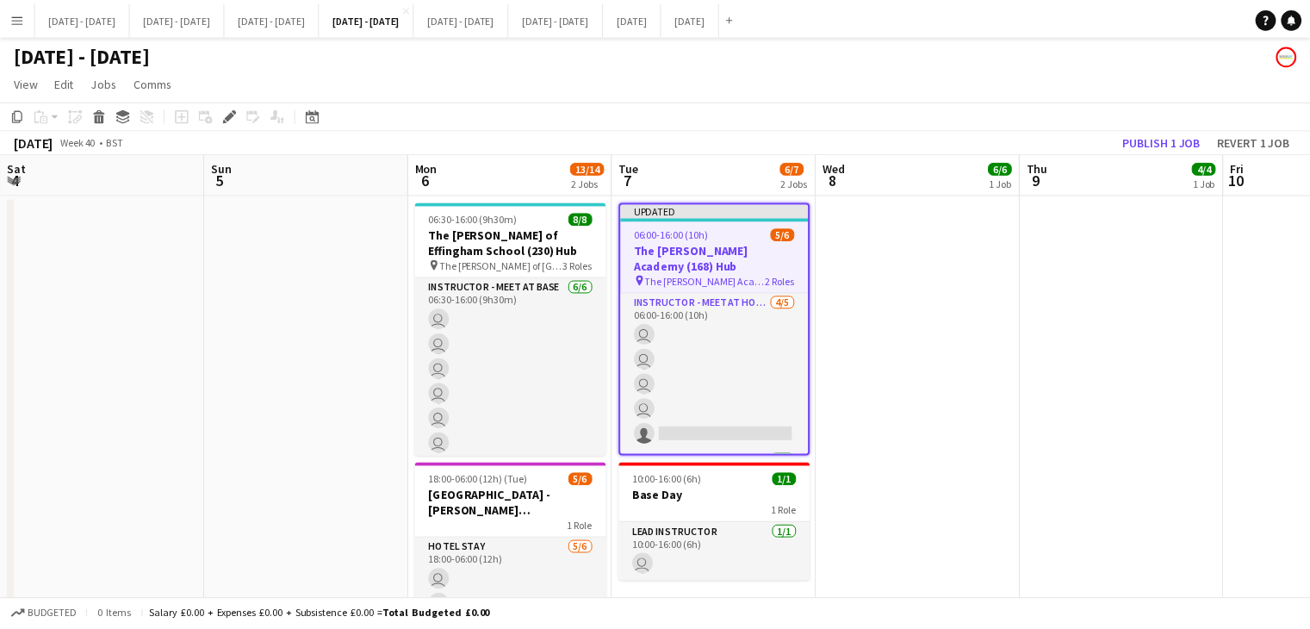
scroll to position [0, 593]
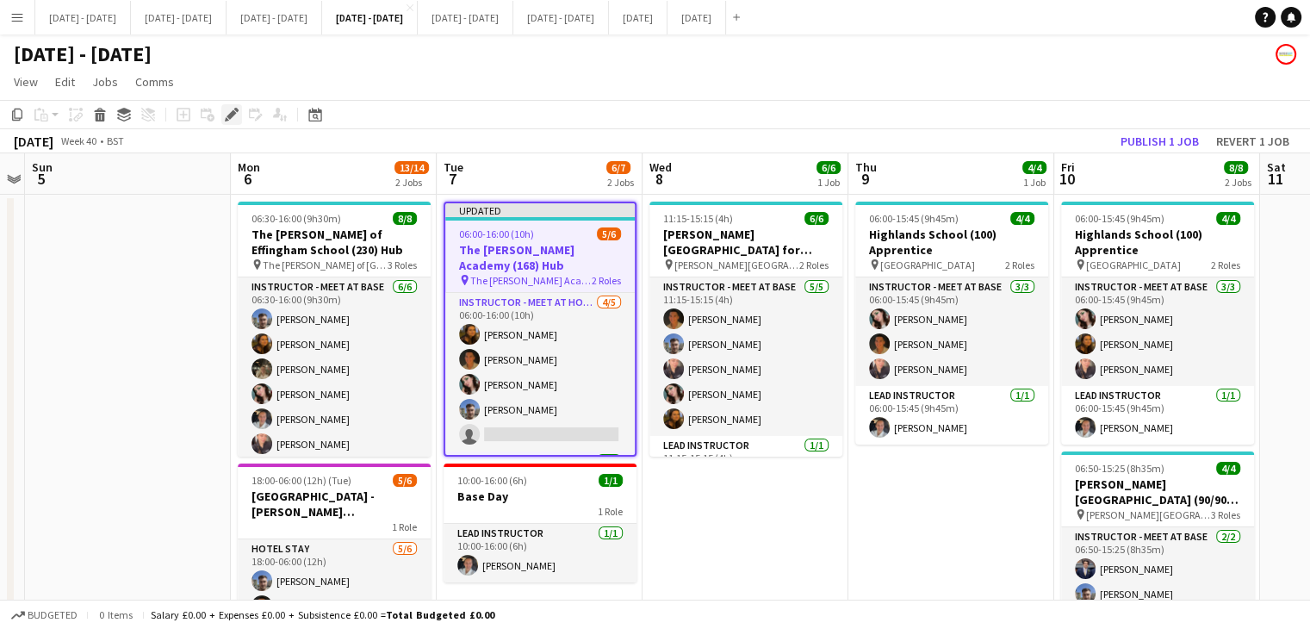
click at [227, 121] on div "Edit" at bounding box center [231, 114] width 21 height 21
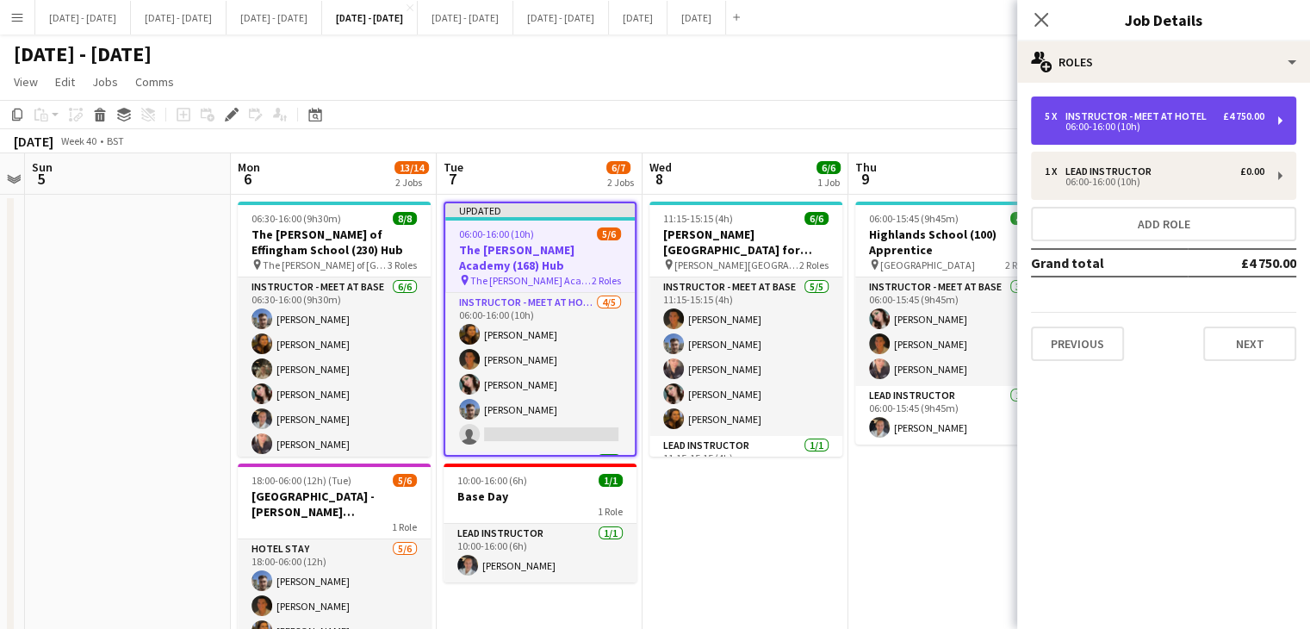
click at [1140, 124] on div "06:00-16:00 (10h)" at bounding box center [1155, 126] width 220 height 9
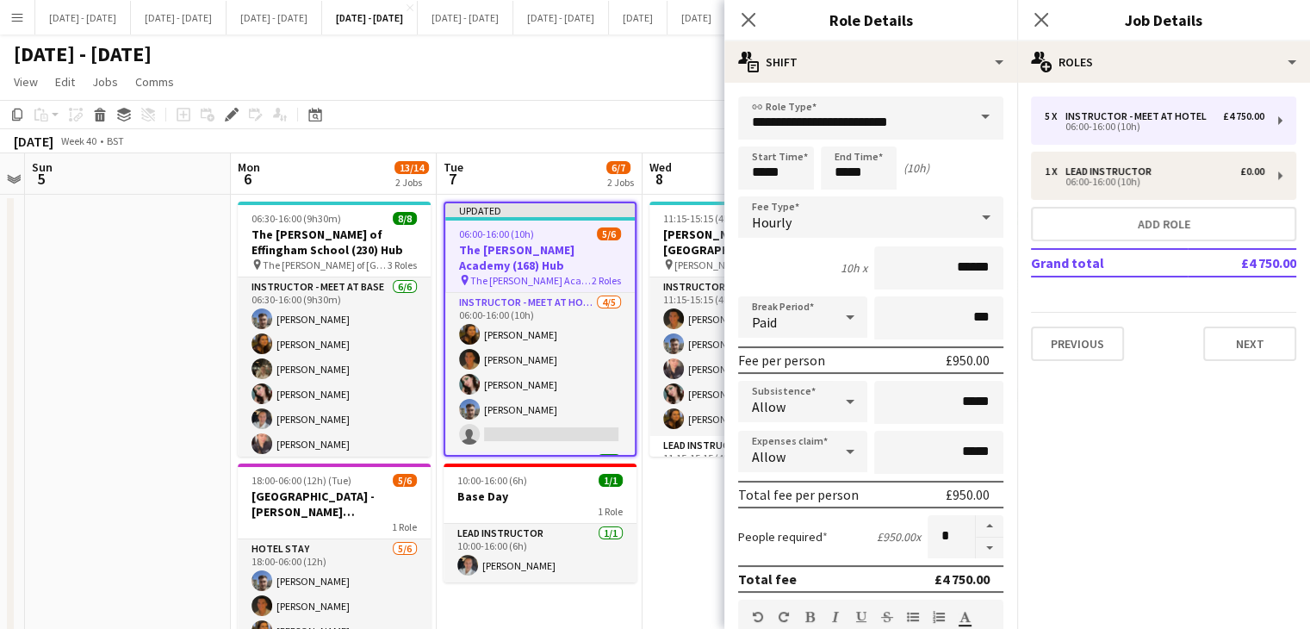
click at [887, 210] on div "Hourly" at bounding box center [853, 216] width 231 height 41
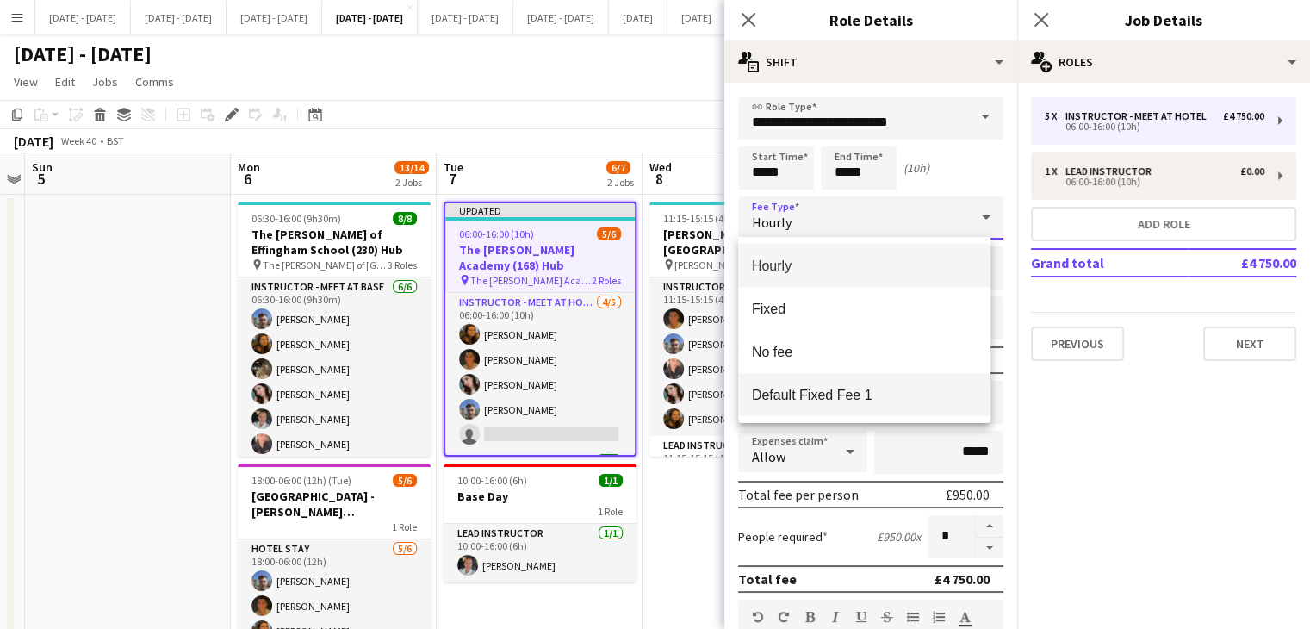
click at [848, 402] on span "Default Fixed Fee 1" at bounding box center [864, 395] width 225 height 16
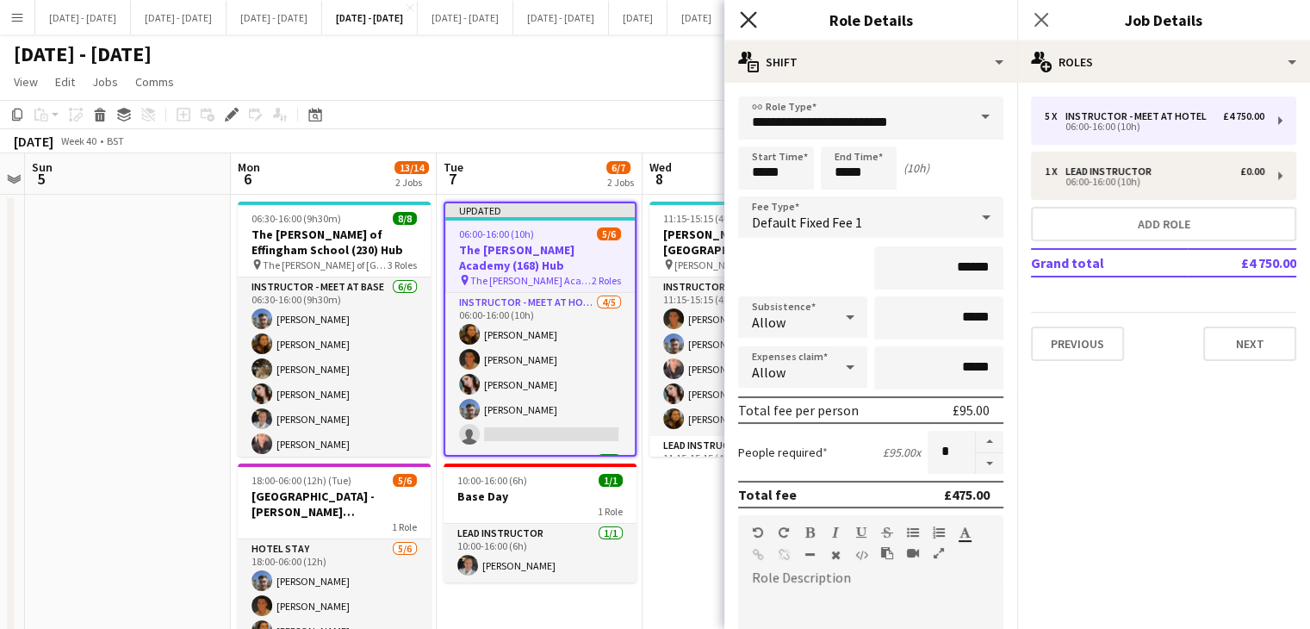
click at [750, 18] on icon at bounding box center [748, 19] width 16 height 16
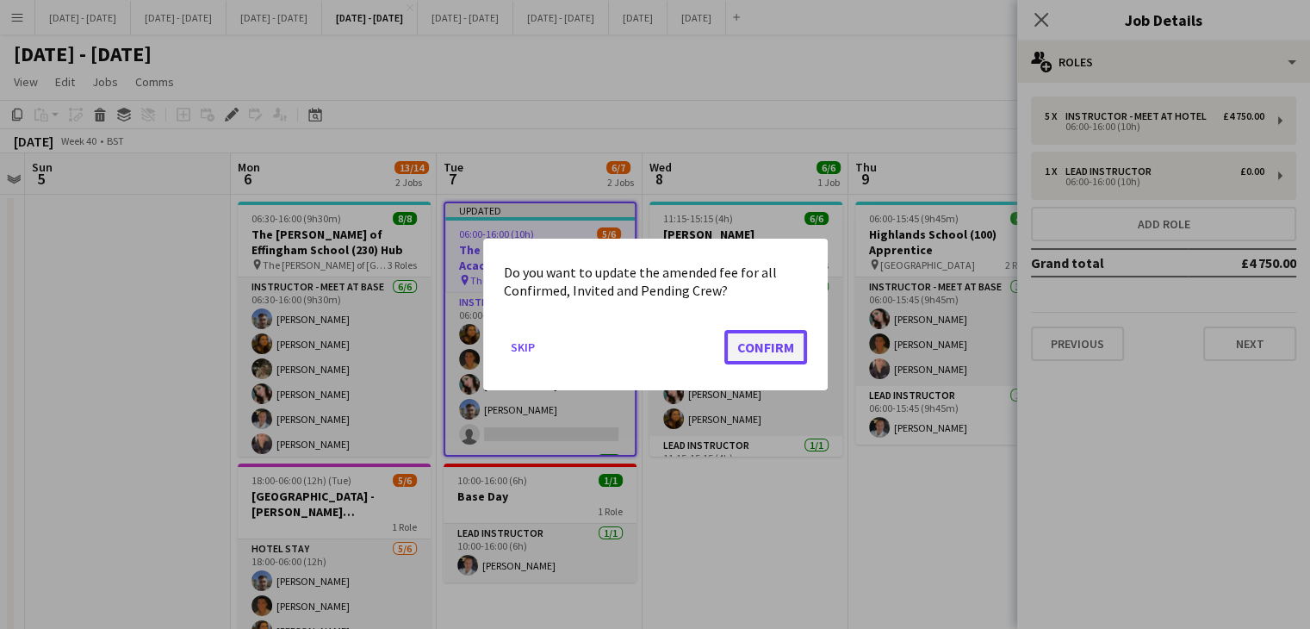
click at [748, 354] on button "Confirm" at bounding box center [765, 347] width 83 height 34
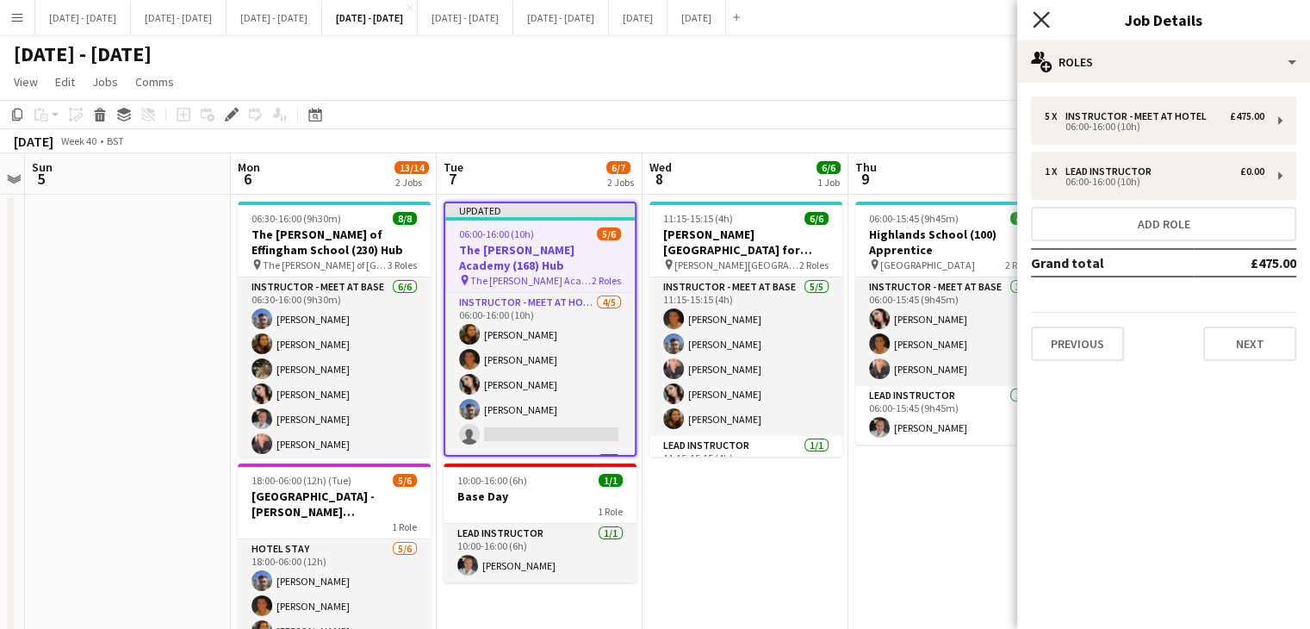
click at [1047, 18] on icon "Close pop-in" at bounding box center [1041, 19] width 16 height 16
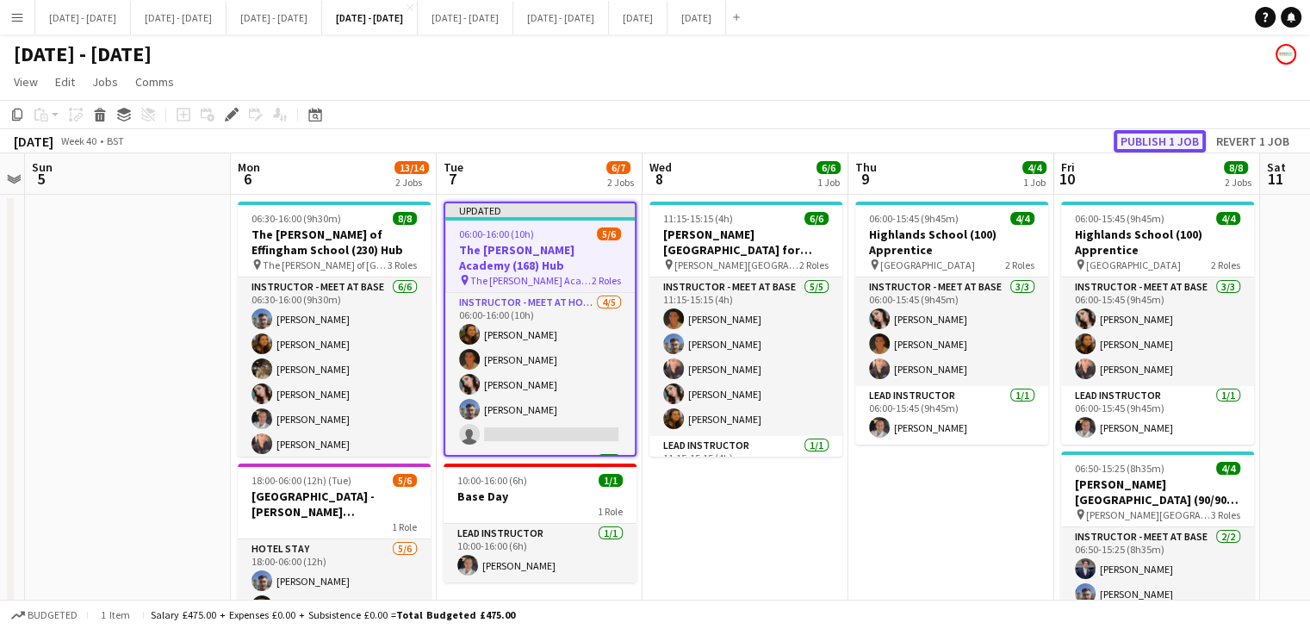
click at [1181, 146] on button "Publish 1 job" at bounding box center [1160, 141] width 92 height 22
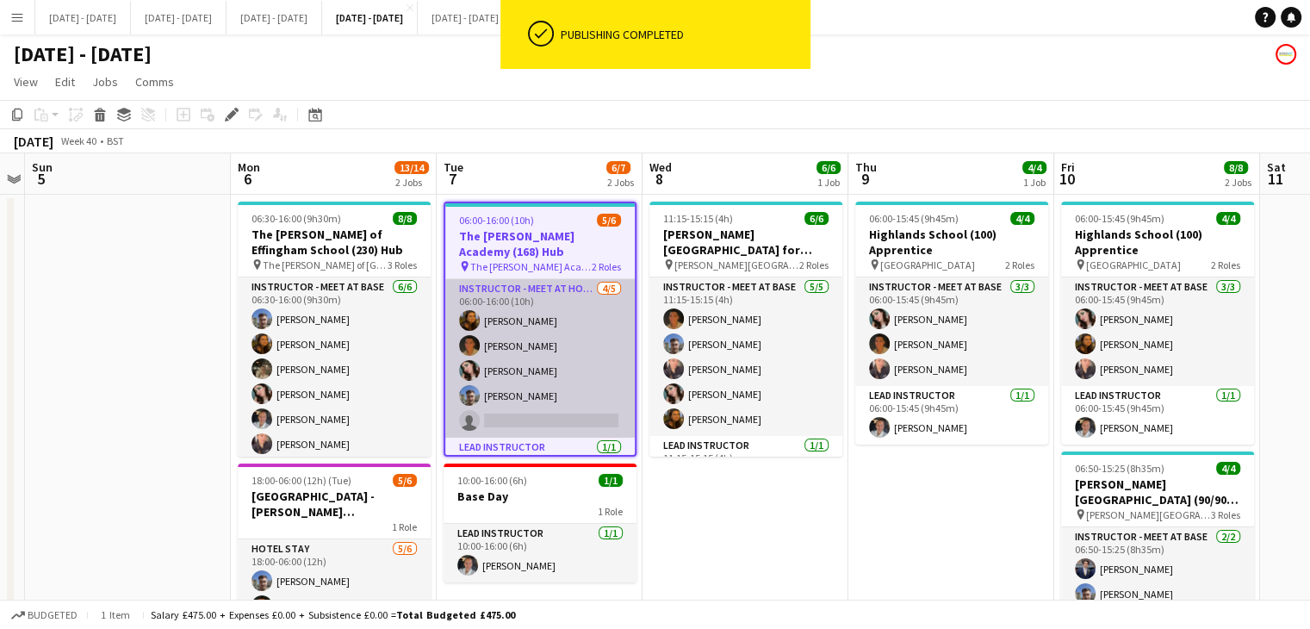
click at [517, 330] on app-card-role "Instructor - Meet at Hotel 4/5 06:00-16:00 (10h) Olivia Best Matthew Penollar L…" at bounding box center [539, 358] width 189 height 158
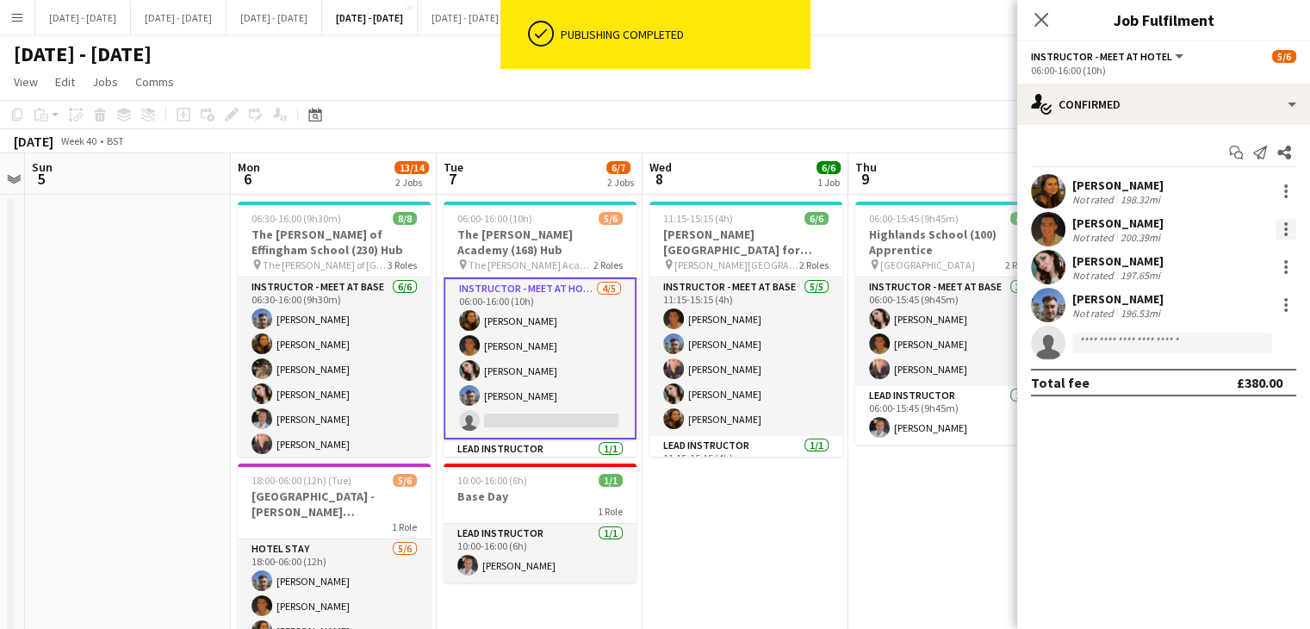
click at [1279, 232] on div at bounding box center [1286, 229] width 21 height 21
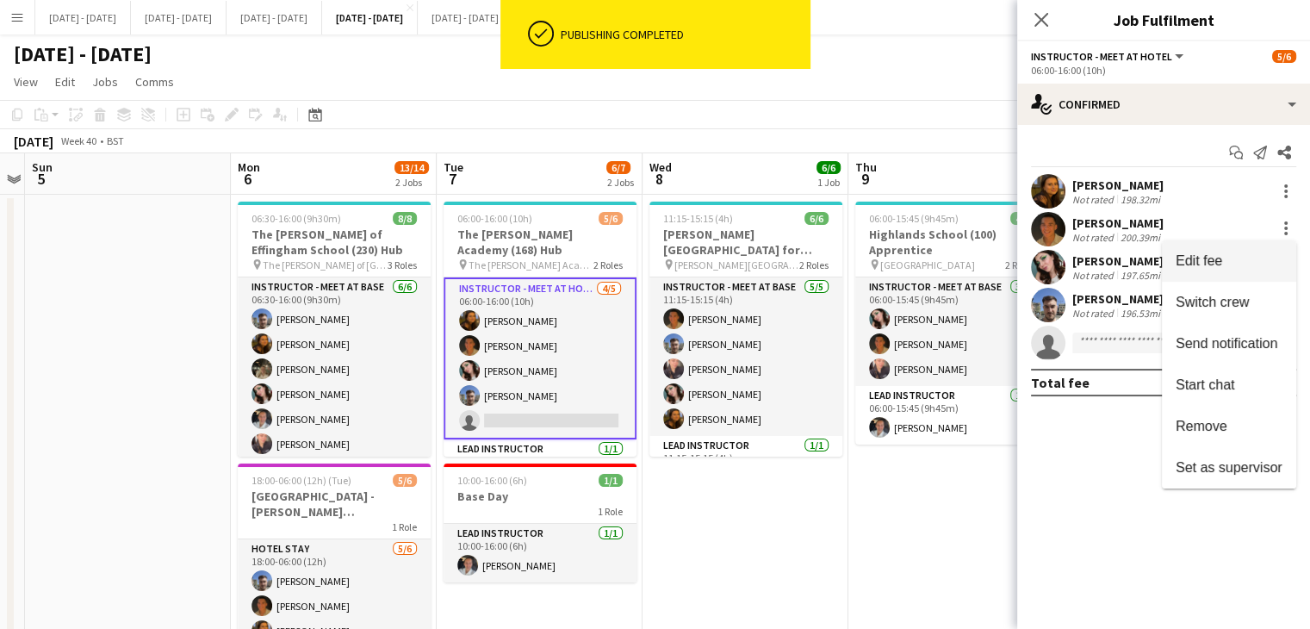
click at [1229, 258] on span "Edit fee" at bounding box center [1229, 261] width 107 height 16
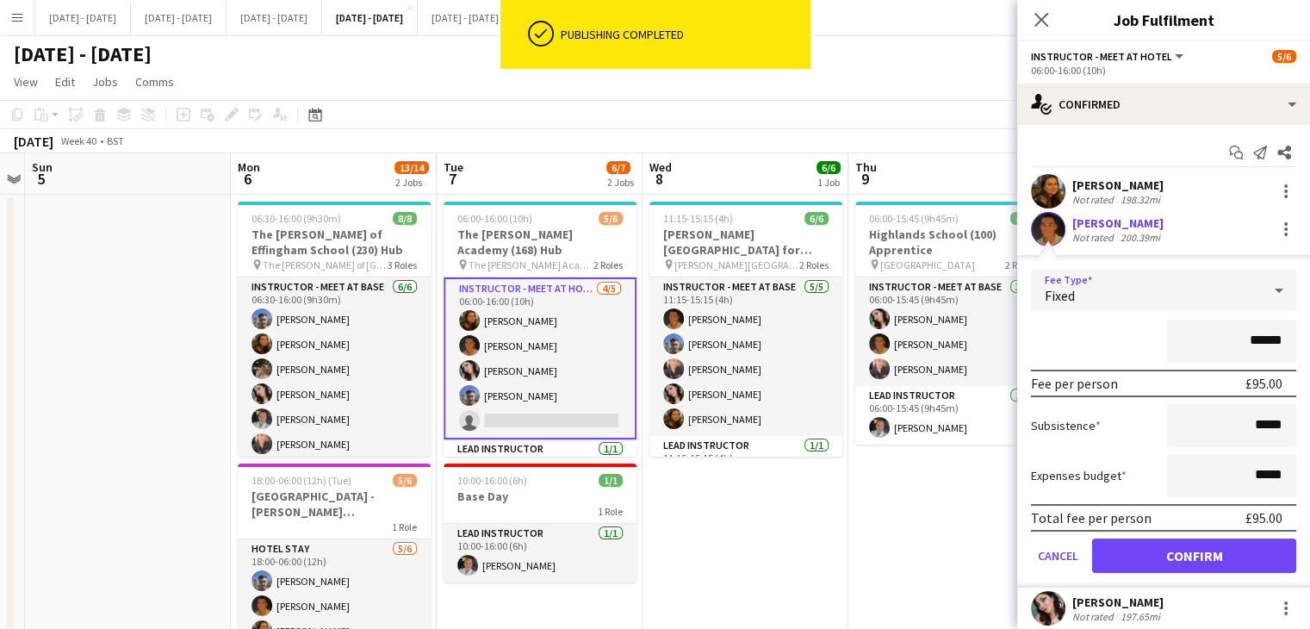
click at [1171, 285] on div "Fixed" at bounding box center [1146, 290] width 231 height 41
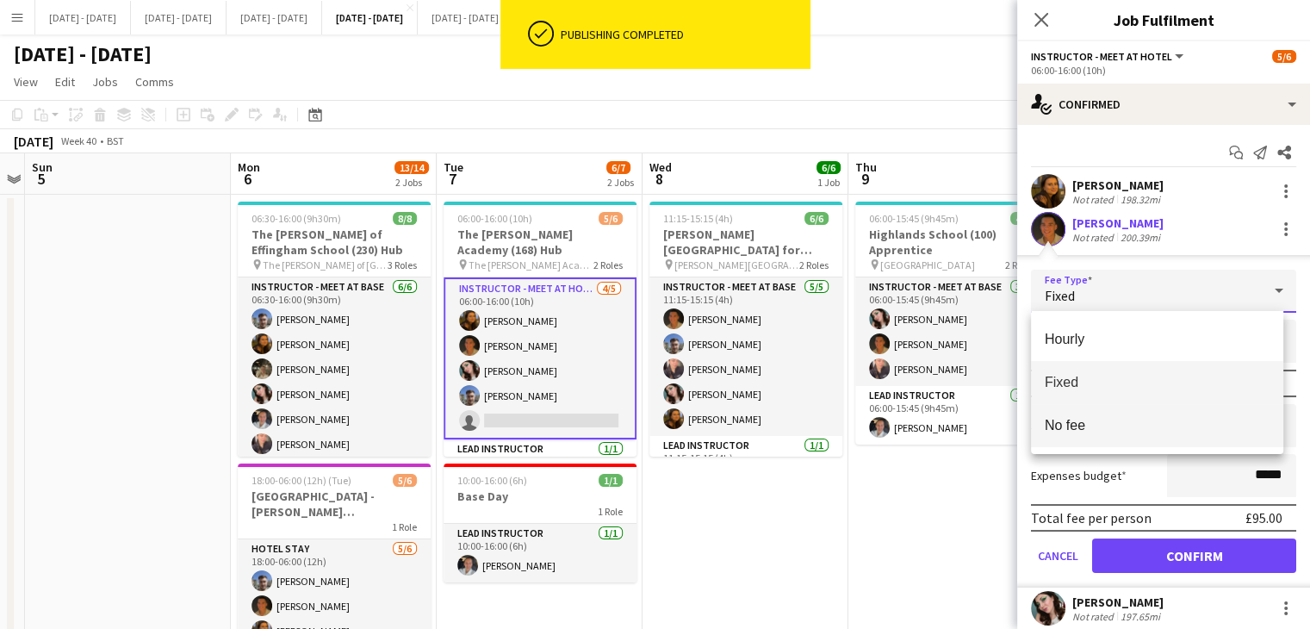
click at [1141, 410] on mat-option "No fee" at bounding box center [1157, 425] width 252 height 43
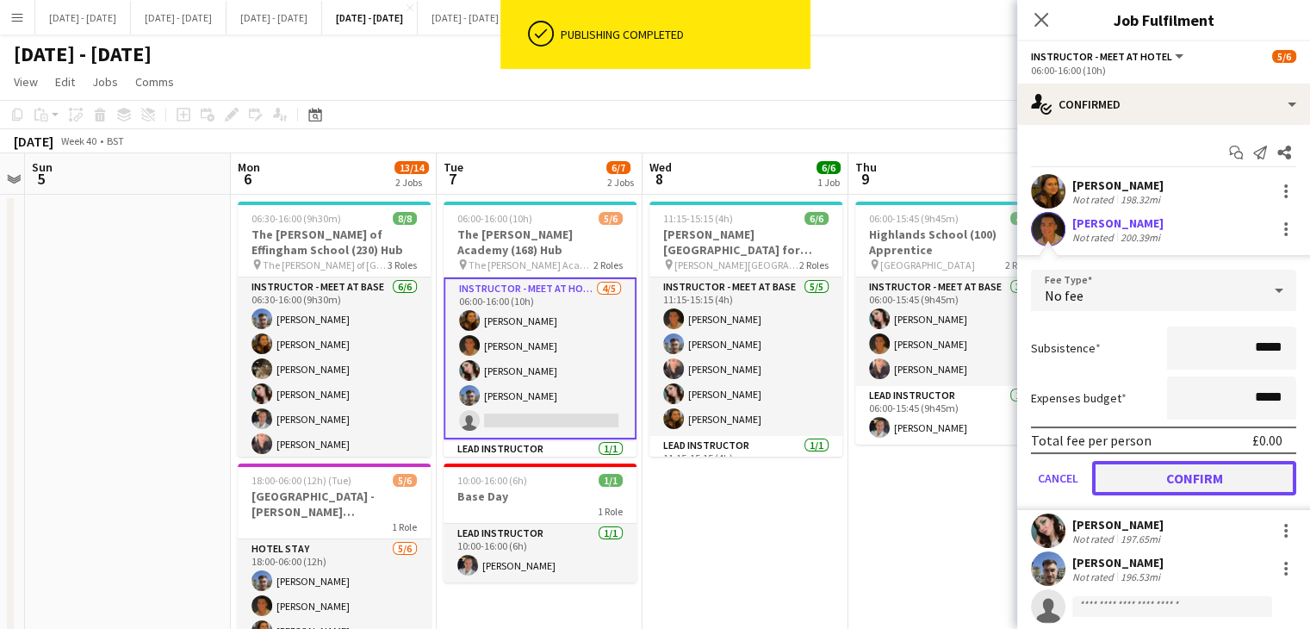
click at [1160, 487] on button "Confirm" at bounding box center [1194, 478] width 204 height 34
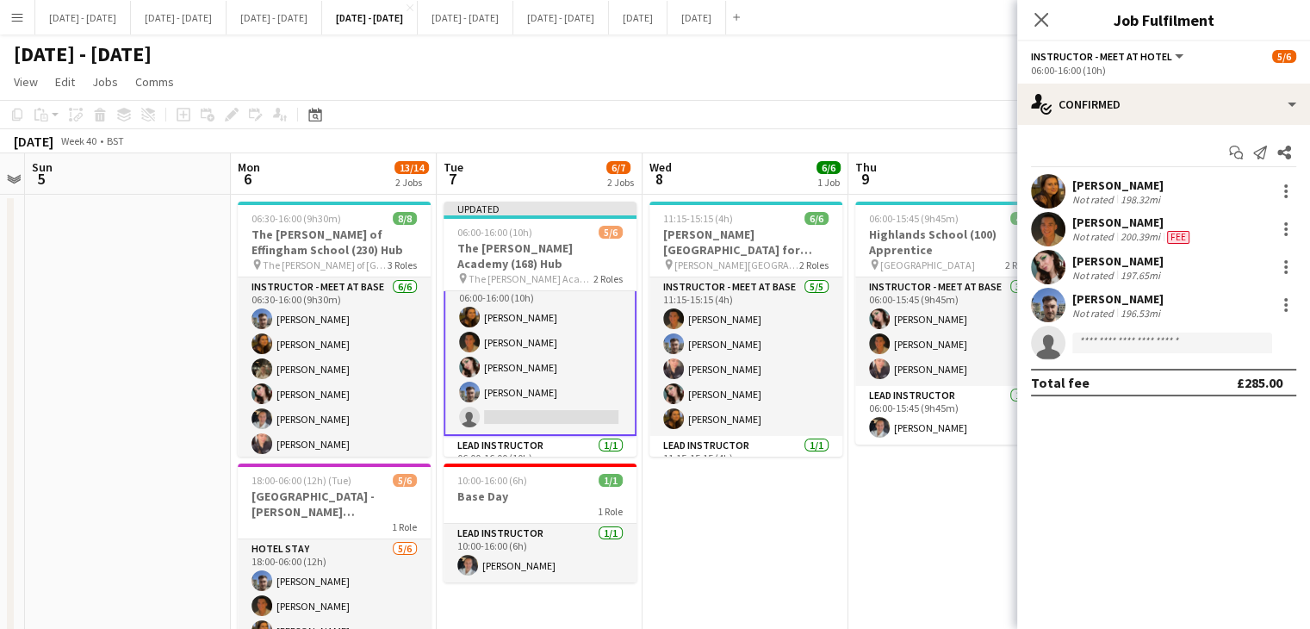
scroll to position [0, 0]
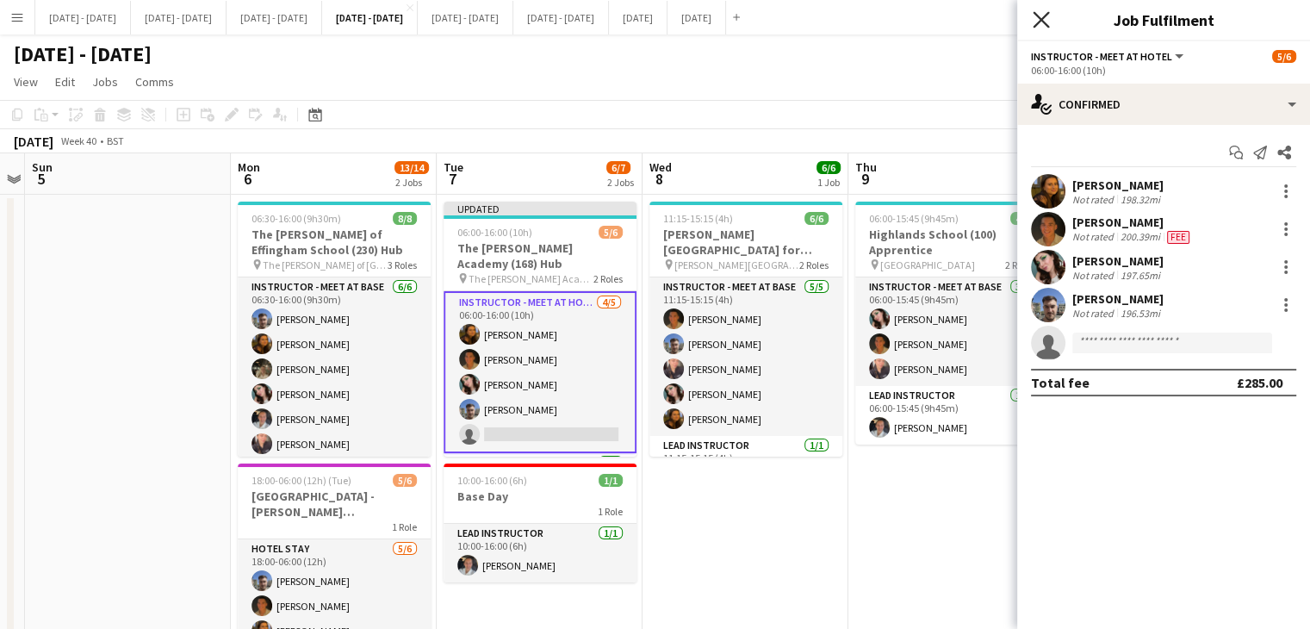
click at [1037, 15] on icon "Close pop-in" at bounding box center [1041, 19] width 16 height 16
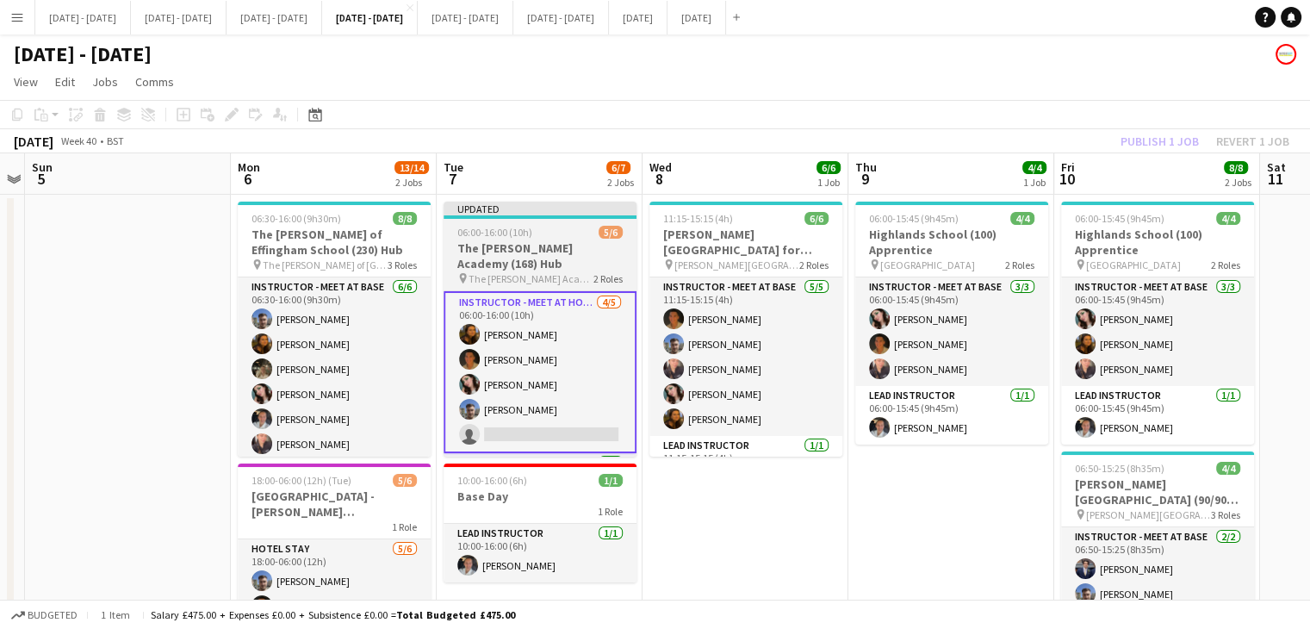
click at [544, 272] on span "The [PERSON_NAME] Academy" at bounding box center [531, 278] width 125 height 13
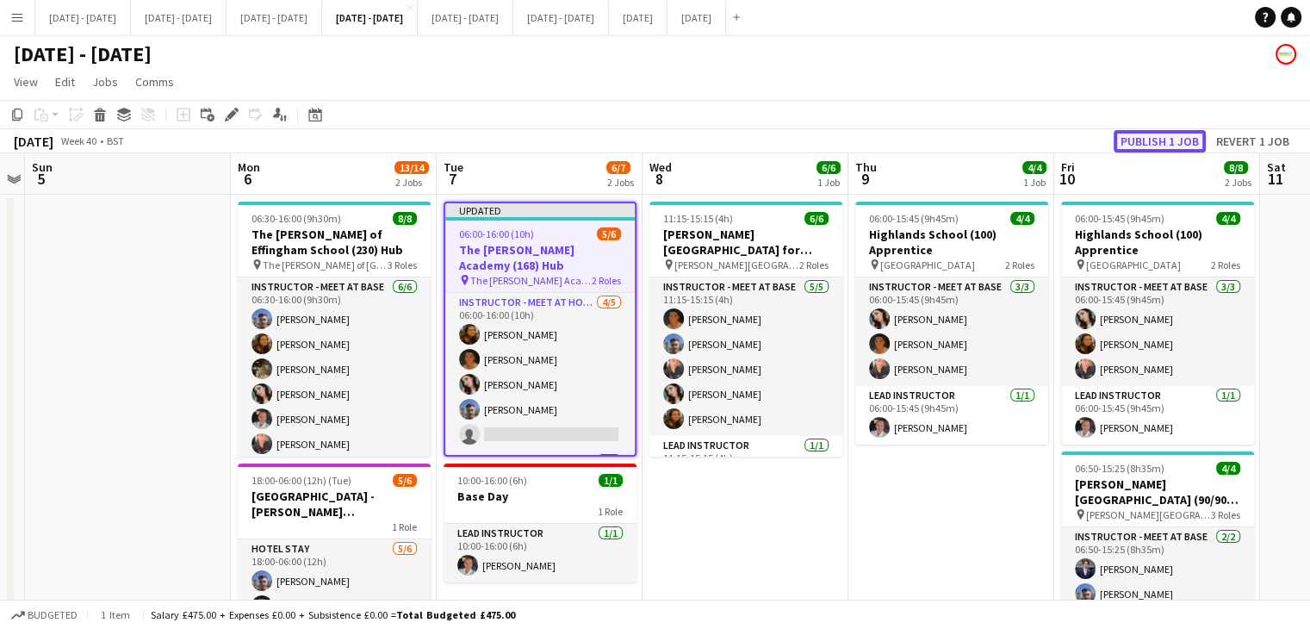
click at [1189, 134] on button "Publish 1 job" at bounding box center [1160, 141] width 92 height 22
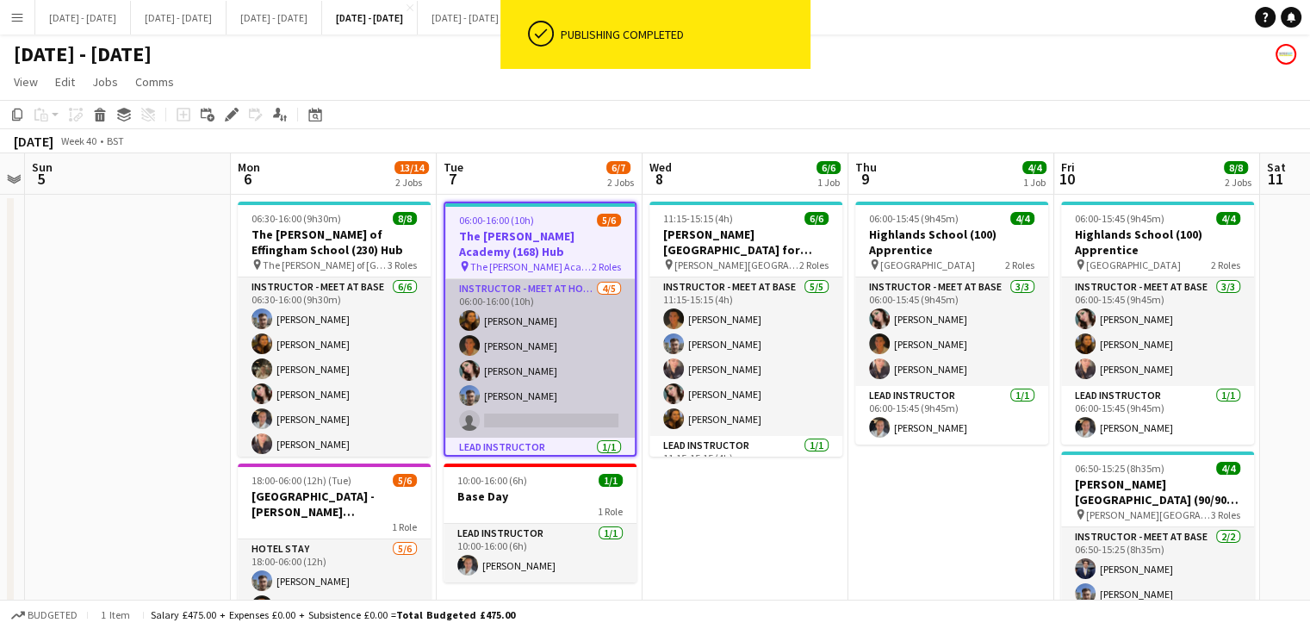
click at [574, 407] on app-card-role "Instructor - Meet at Hotel 4/5 06:00-16:00 (10h) Olivia Best Matthew Penollar L…" at bounding box center [539, 358] width 189 height 158
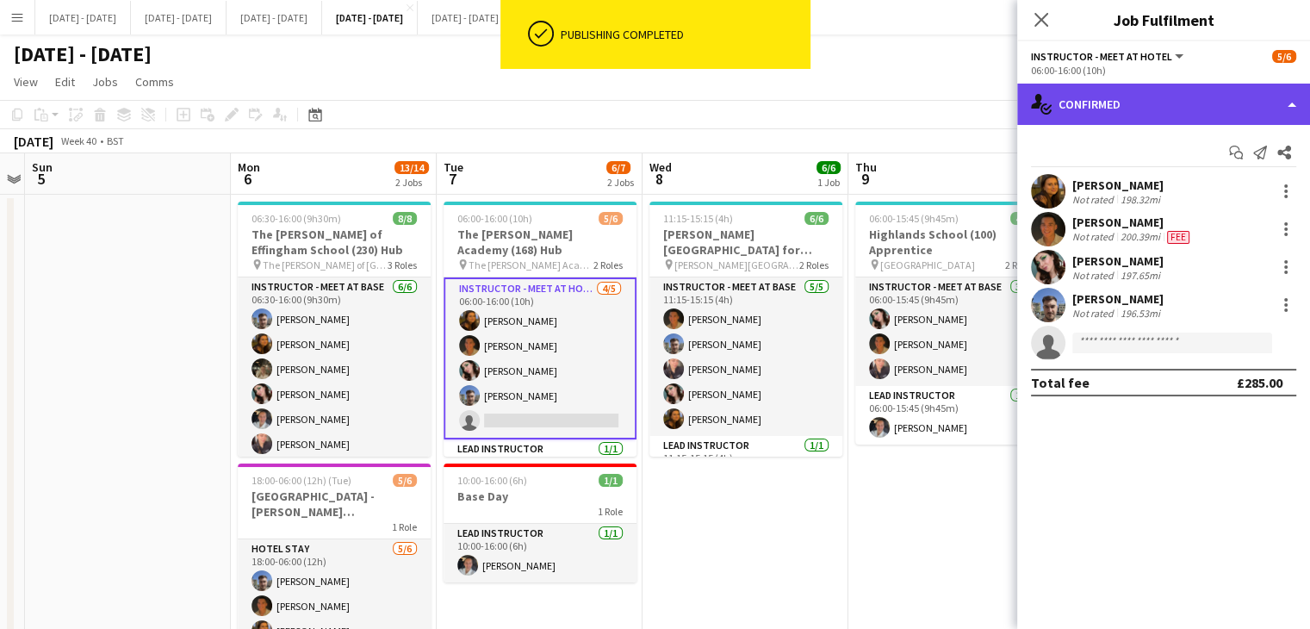
click at [1100, 102] on div "single-neutral-actions-check-2 Confirmed" at bounding box center [1163, 104] width 293 height 41
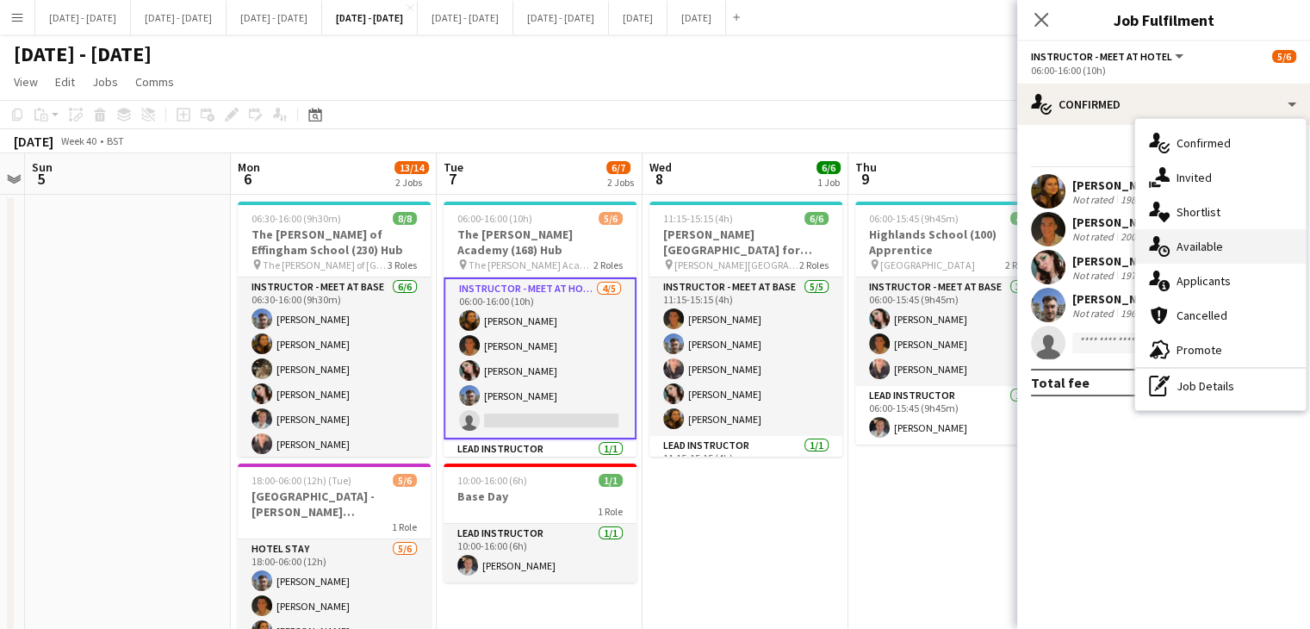
click at [1189, 247] on span "Available" at bounding box center [1200, 247] width 47 height 16
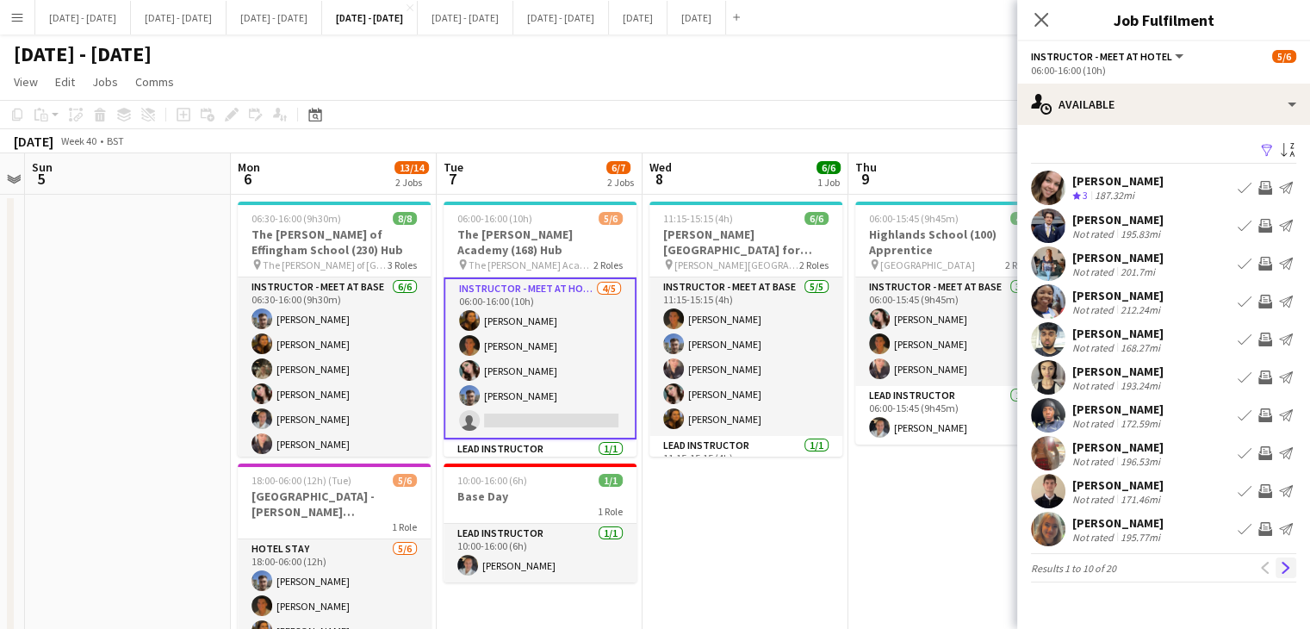
click at [1282, 567] on app-icon "Next" at bounding box center [1286, 568] width 12 height 12
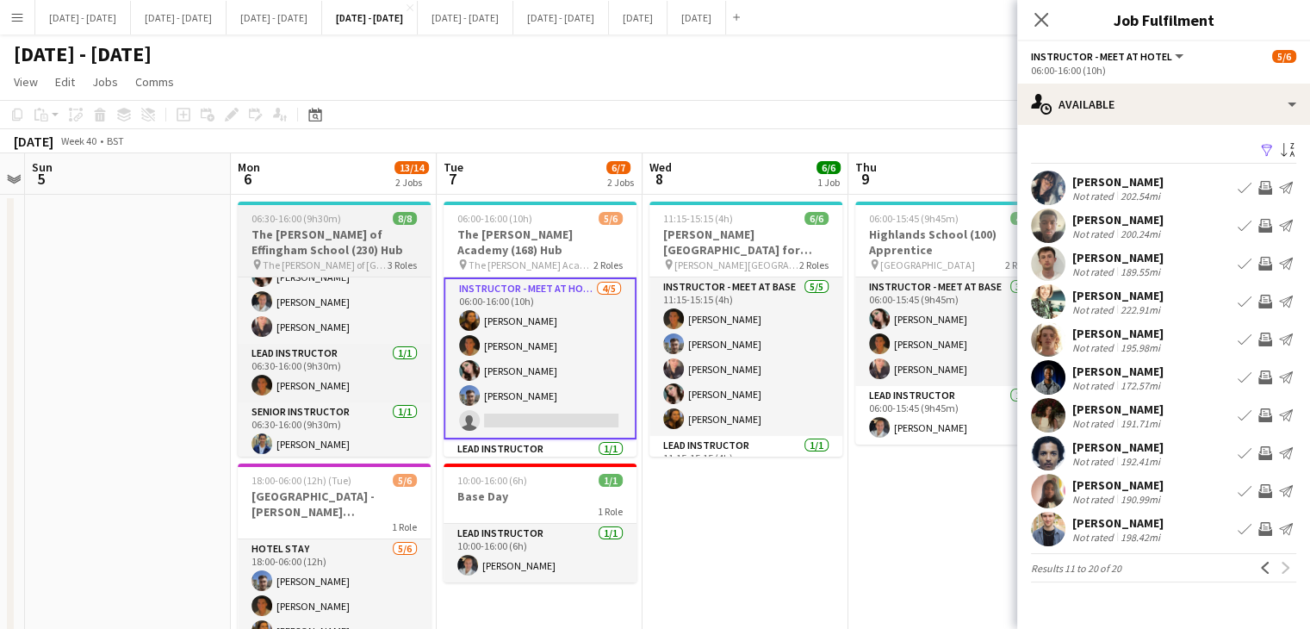
scroll to position [121, 0]
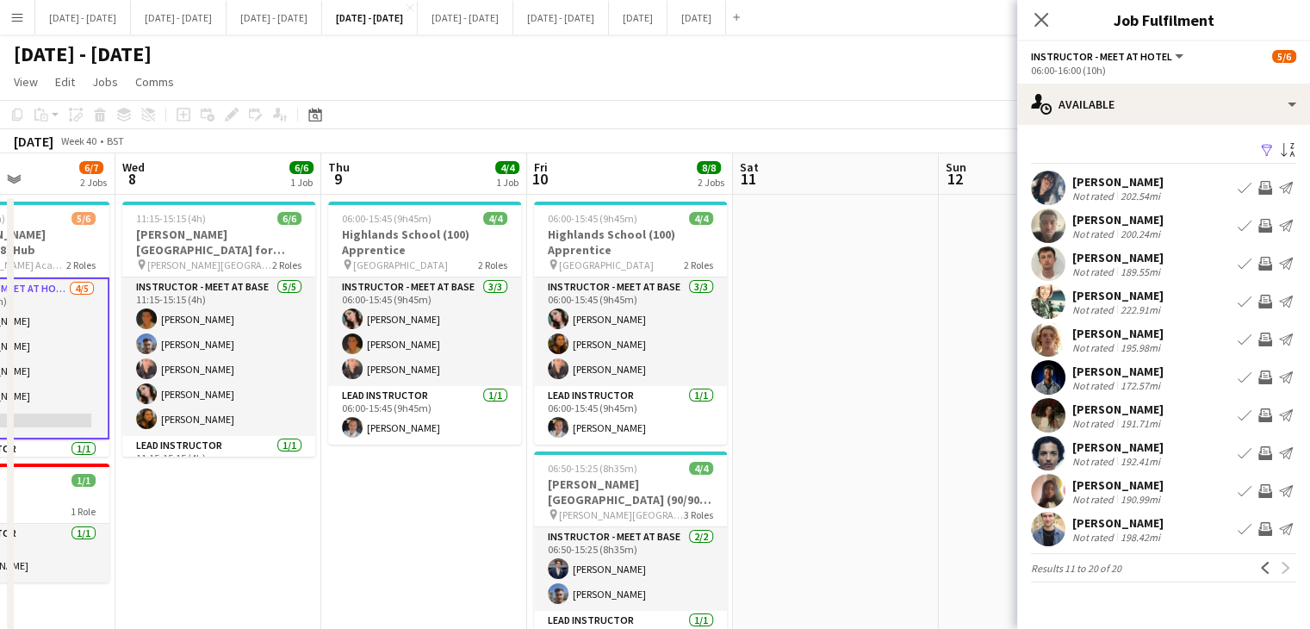
drag, startPoint x: 913, startPoint y: 548, endPoint x: 481, endPoint y: 448, distance: 443.8
click at [388, 538] on app-calendar-viewport "Sat 4 Sun 5 Mon 6 13/14 2 Jobs Tue 7 6/7 2 Jobs Wed 8 6/6 1 Job Thu 9 4/4 1 Job…" at bounding box center [655, 452] width 1310 height 599
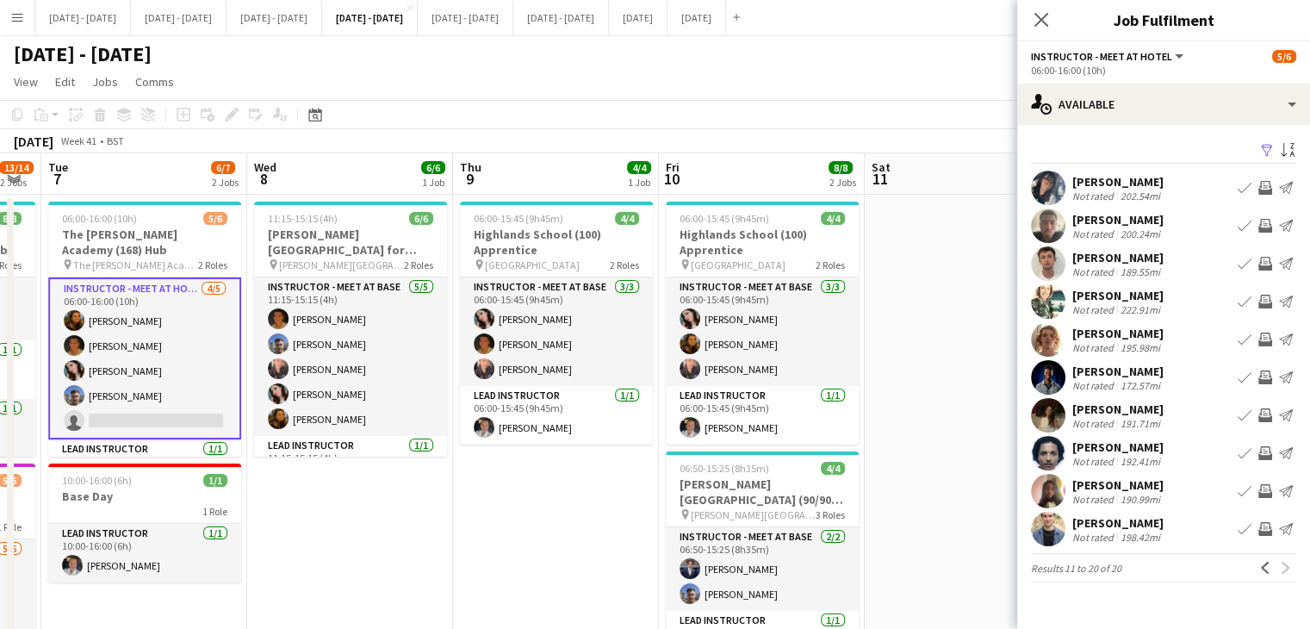
drag, startPoint x: 867, startPoint y: 349, endPoint x: 971, endPoint y: 340, distance: 103.7
click at [971, 340] on app-calendar-viewport "Sat 4 Sun 5 Mon 6 13/14 2 Jobs Tue 7 6/7 2 Jobs Wed 8 6/6 1 Job Thu 9 4/4 1 Job…" at bounding box center [655, 452] width 1310 height 599
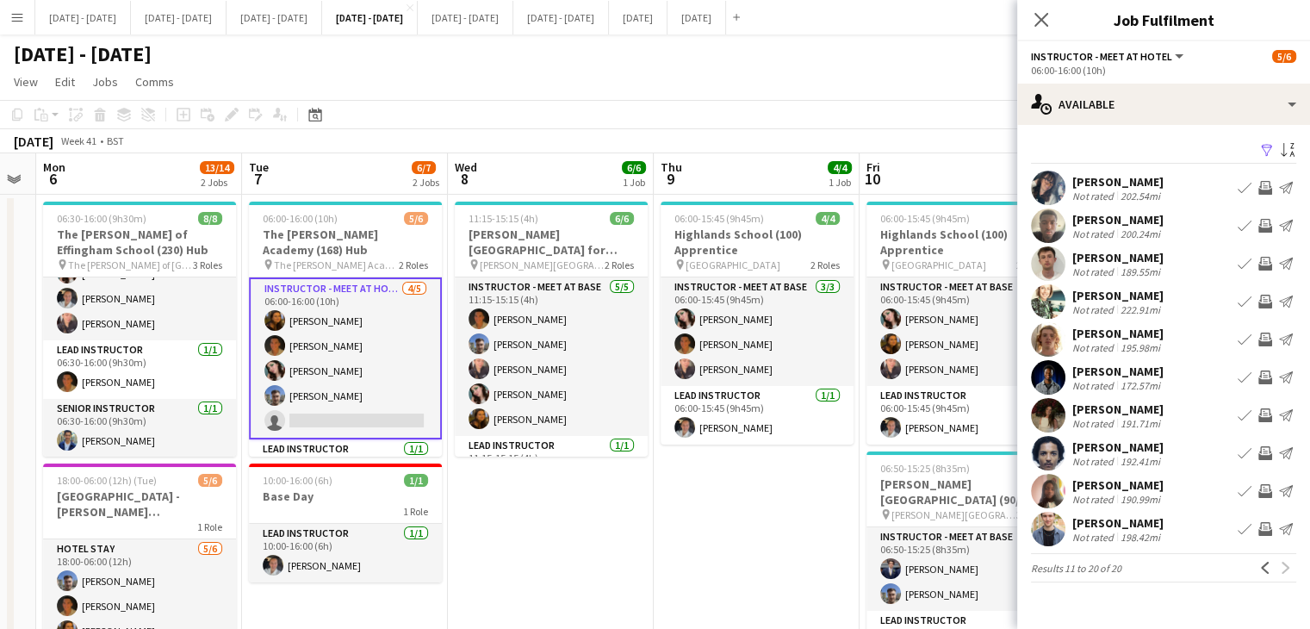
drag, startPoint x: 341, startPoint y: 518, endPoint x: 497, endPoint y: 480, distance: 160.4
click at [478, 518] on app-calendar-viewport "Sat 4 Sun 5 Mon 6 13/14 2 Jobs Tue 7 6/7 2 Jobs Wed 8 6/6 1 Job Thu 9 4/4 1 Job…" at bounding box center [655, 452] width 1310 height 599
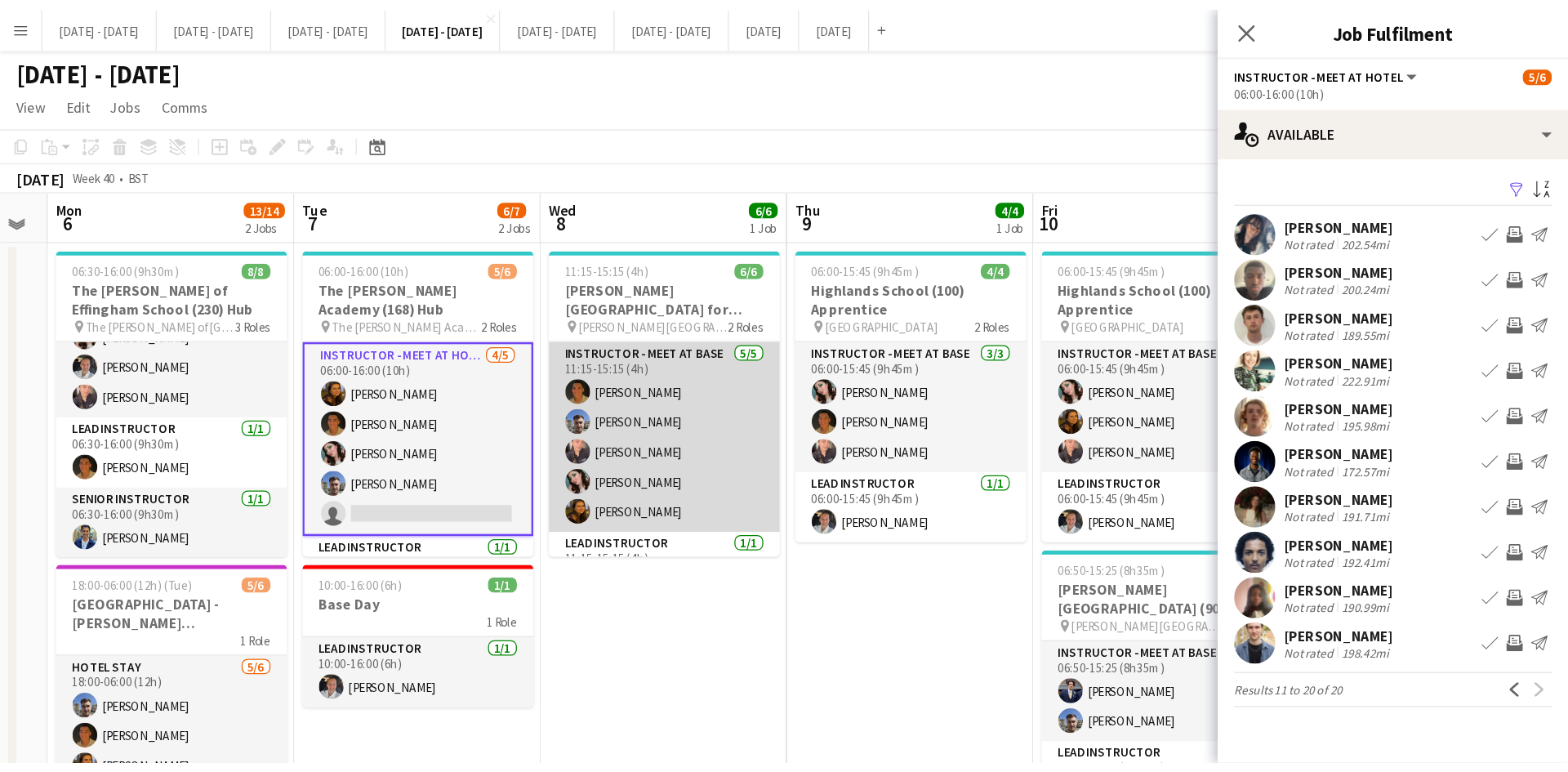
scroll to position [36, 0]
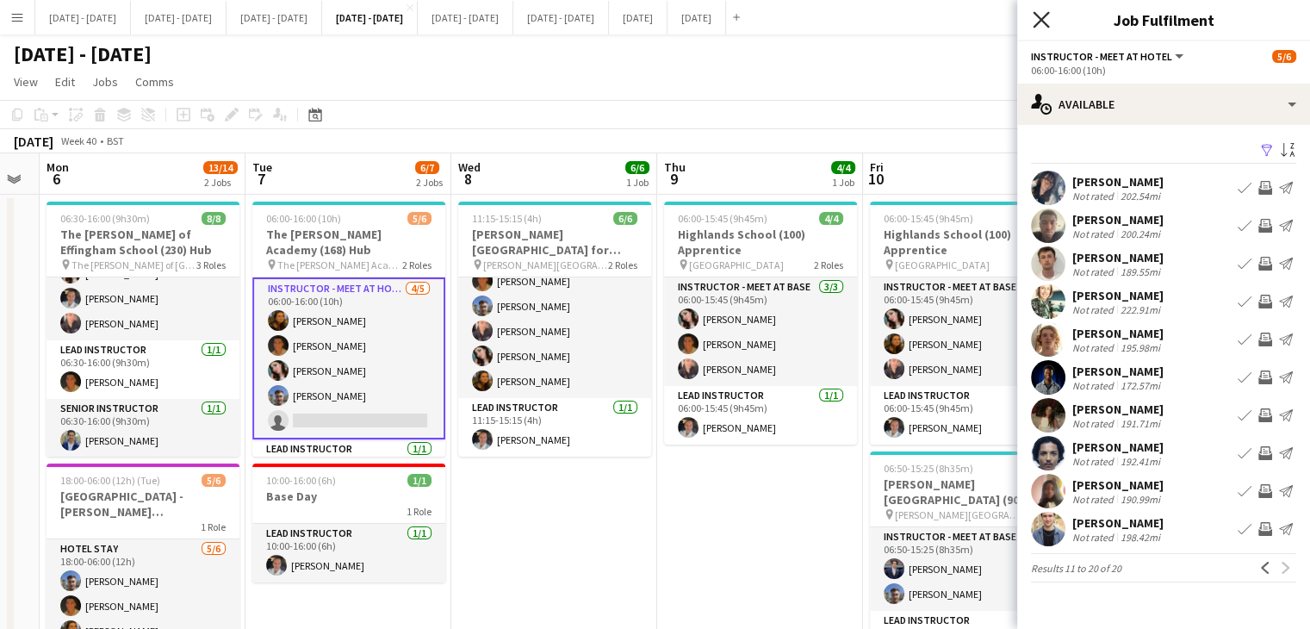
click at [1040, 18] on icon "Close pop-in" at bounding box center [1041, 19] width 16 height 16
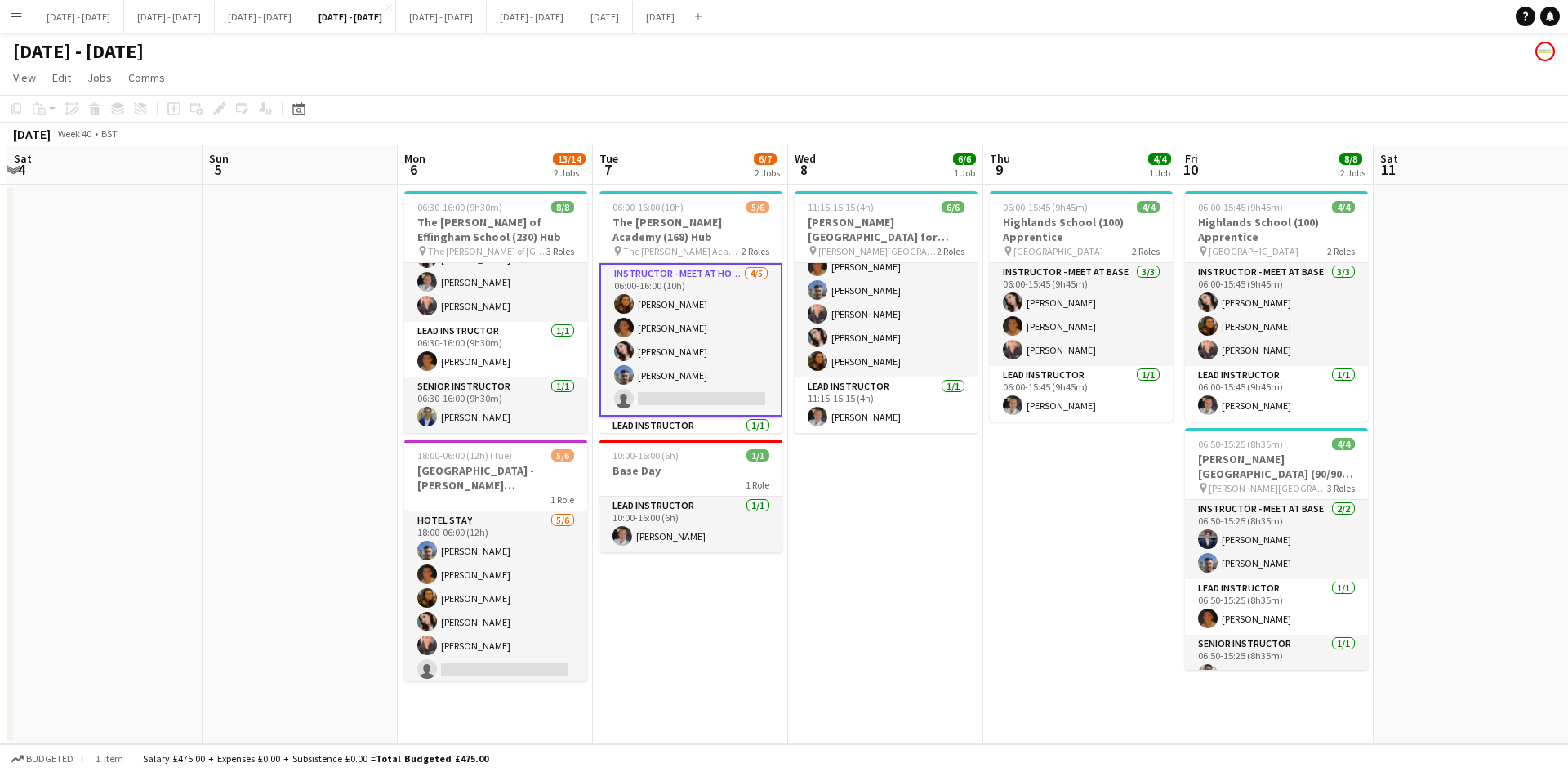
scroll to position [0, 591]
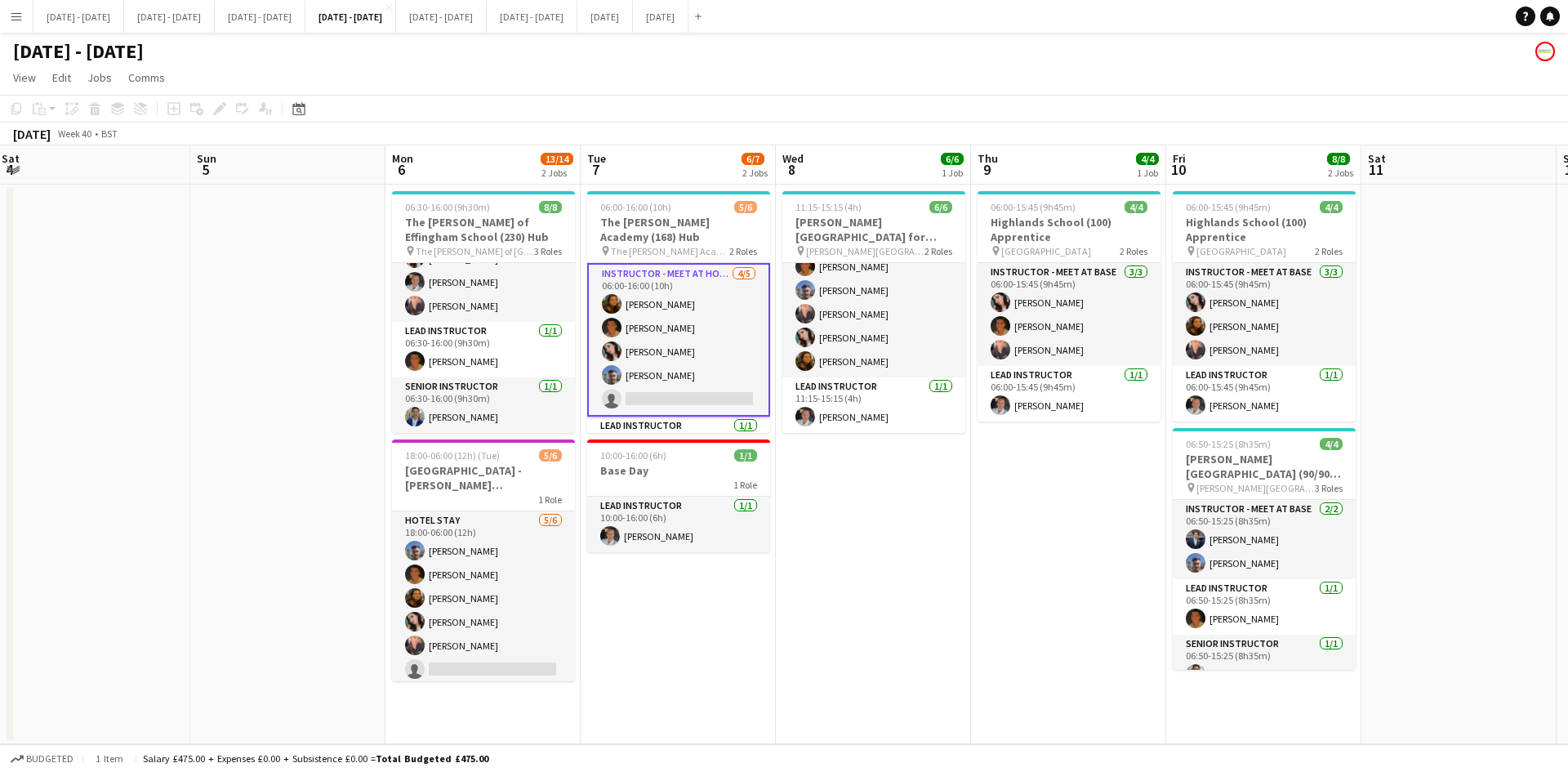
drag, startPoint x: 1115, startPoint y: 651, endPoint x: 878, endPoint y: 668, distance: 237.6
click at [878, 596] on app-calendar-viewport "Wed 1 Thu 2 Fri 3 Sat 4 Sun 5 Mon 6 13/14 2 Jobs Tue 7 6/7 2 Jobs Wed 8 6/6 1 J…" at bounding box center [784, 444] width 1568 height 598
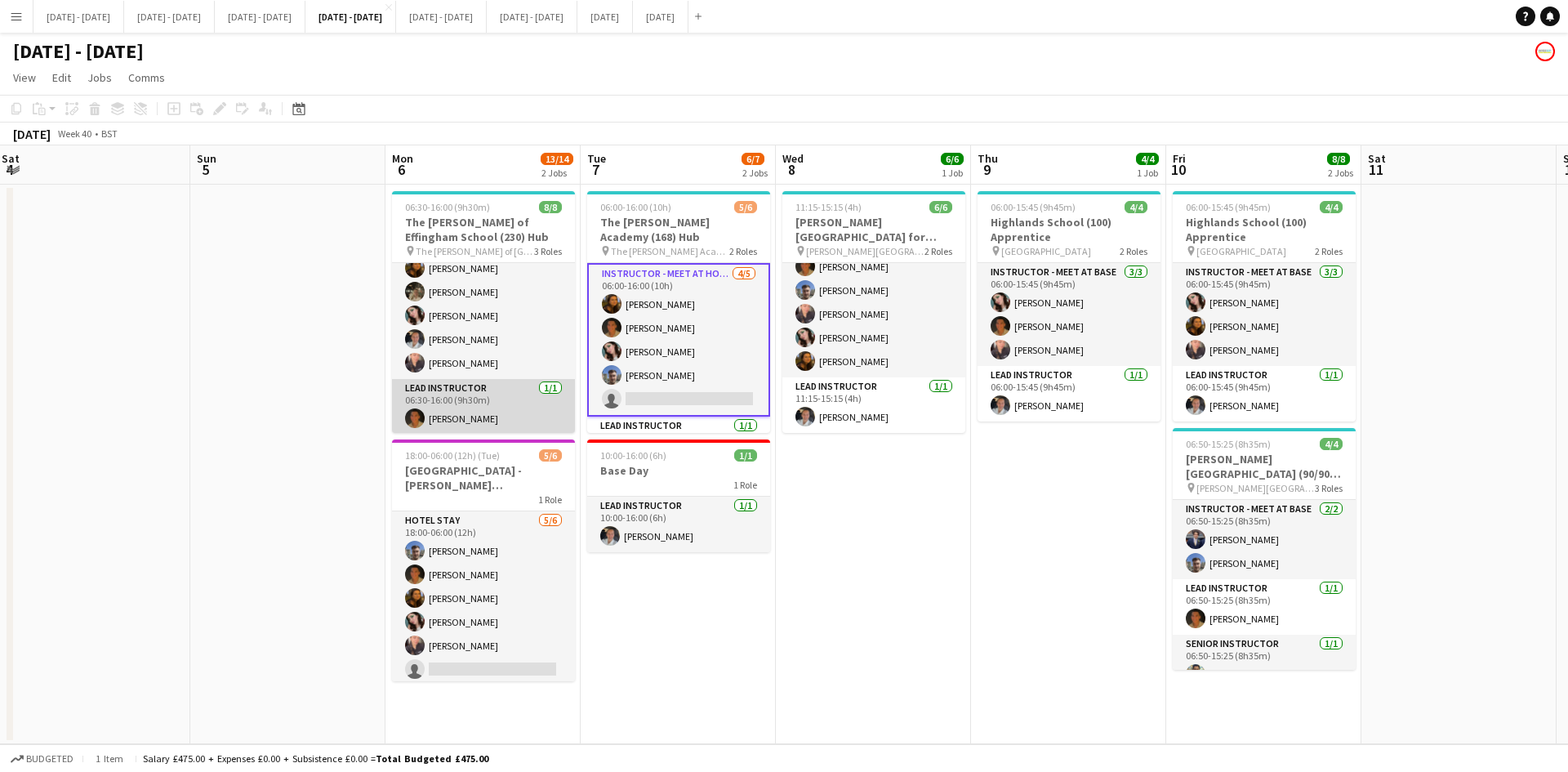
scroll to position [0, 0]
click at [300, 15] on button "[DATE] - [DATE] Close" at bounding box center [261, 17] width 91 height 32
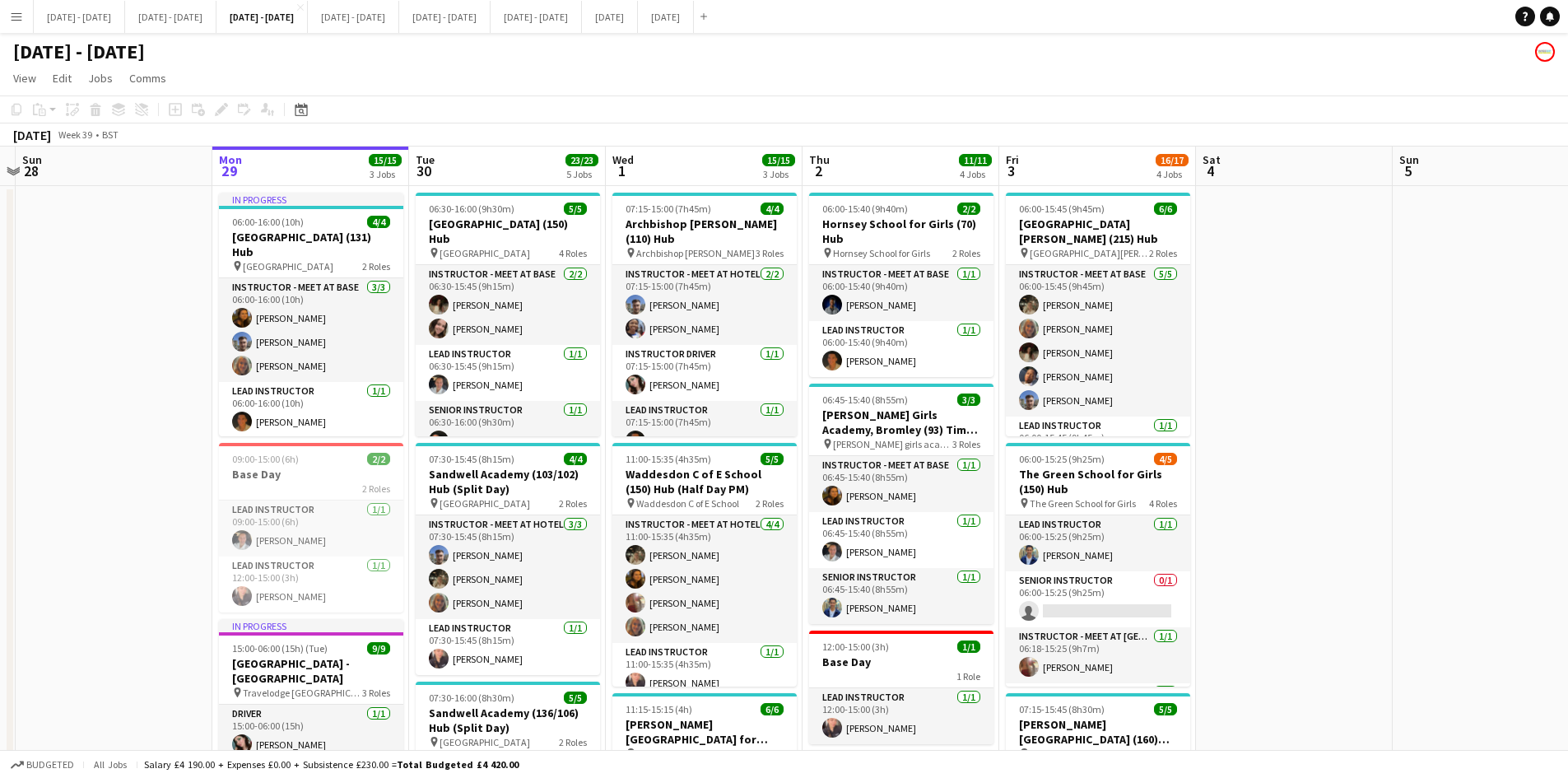
scroll to position [0, 376]
drag, startPoint x: 1199, startPoint y: 533, endPoint x: 1313, endPoint y: 535, distance: 114.0
click at [1263, 535] on app-calendar-viewport "Fri 26 Sat 27 Sun 28 Mon 29 15/15 3 Jobs Tue 30 23/23 5 Jobs Wed 1 15/15 3 Jobs…" at bounding box center [784, 772] width 1568 height 1253
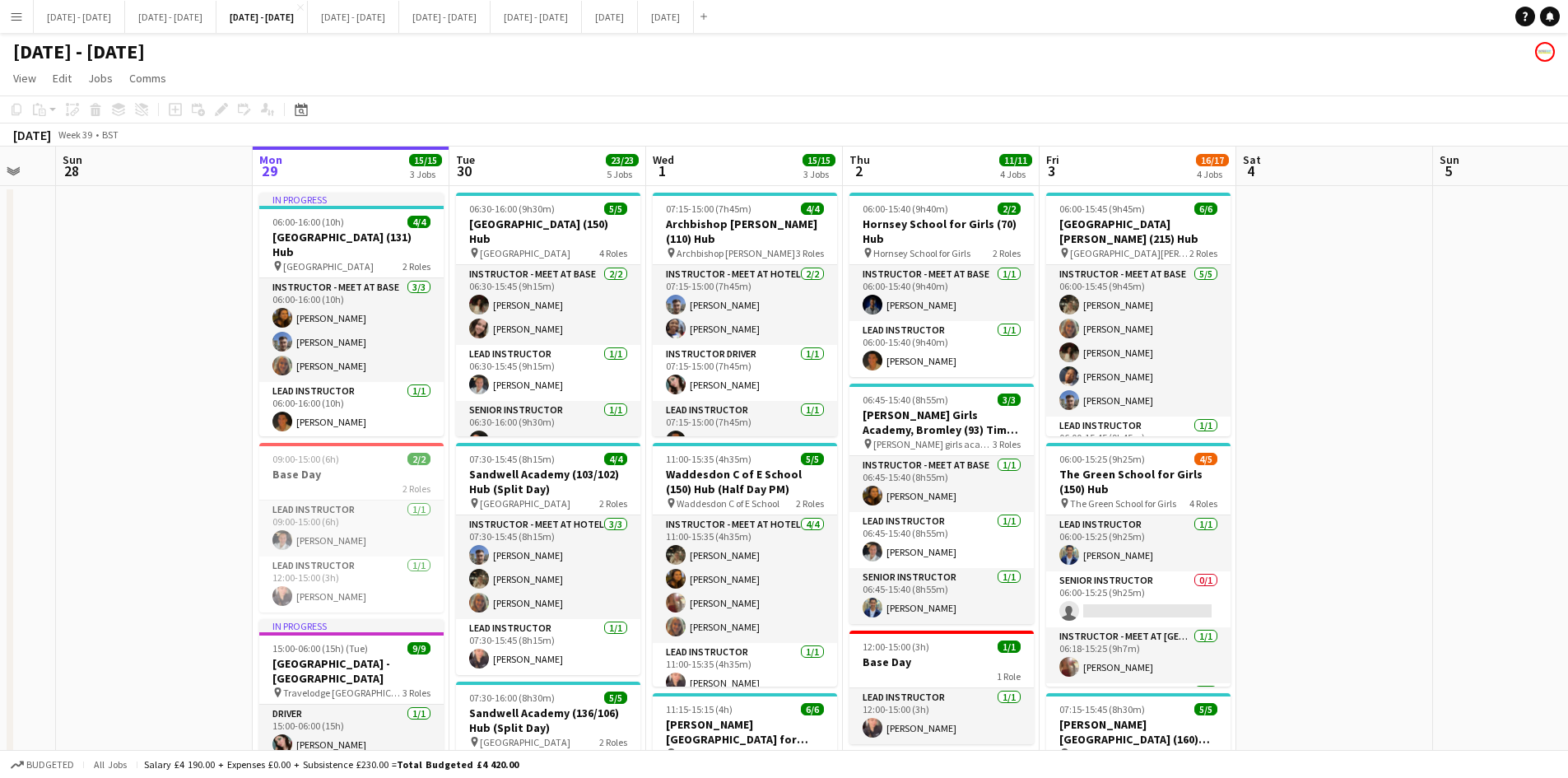
scroll to position [0, 401]
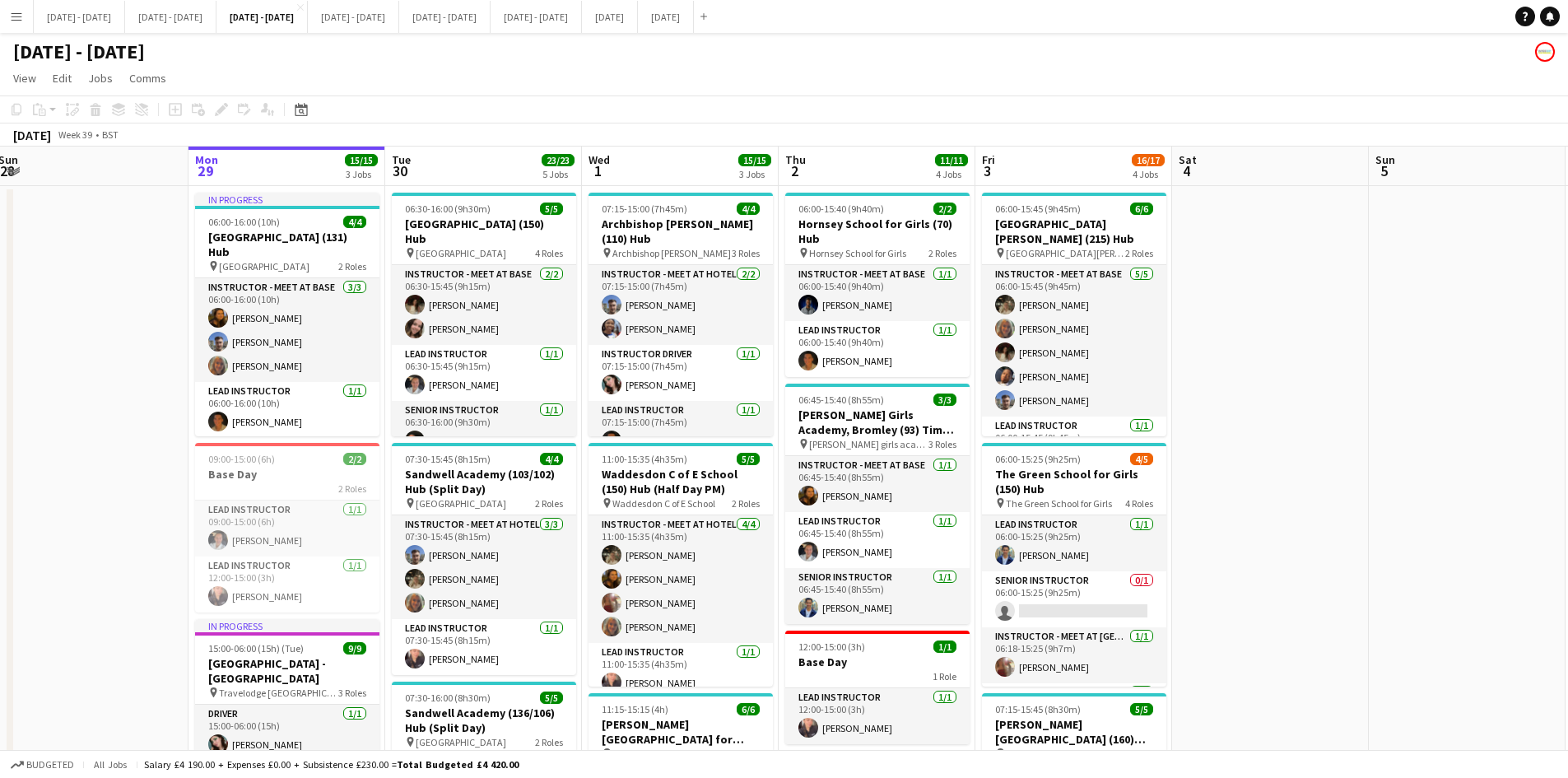
drag, startPoint x: 519, startPoint y: 173, endPoint x: 490, endPoint y: 183, distance: 30.7
click at [490, 183] on app-calendar-viewport "Fri 26 Sat 27 Sun 28 Mon 29 15/15 3 Jobs Tue 30 23/23 5 Jobs Wed 1 15/15 3 Jobs…" at bounding box center [784, 772] width 1568 height 1253
click at [490, 182] on app-board-header-date "Tue 30 23/23 5 Jobs" at bounding box center [483, 165] width 197 height 39
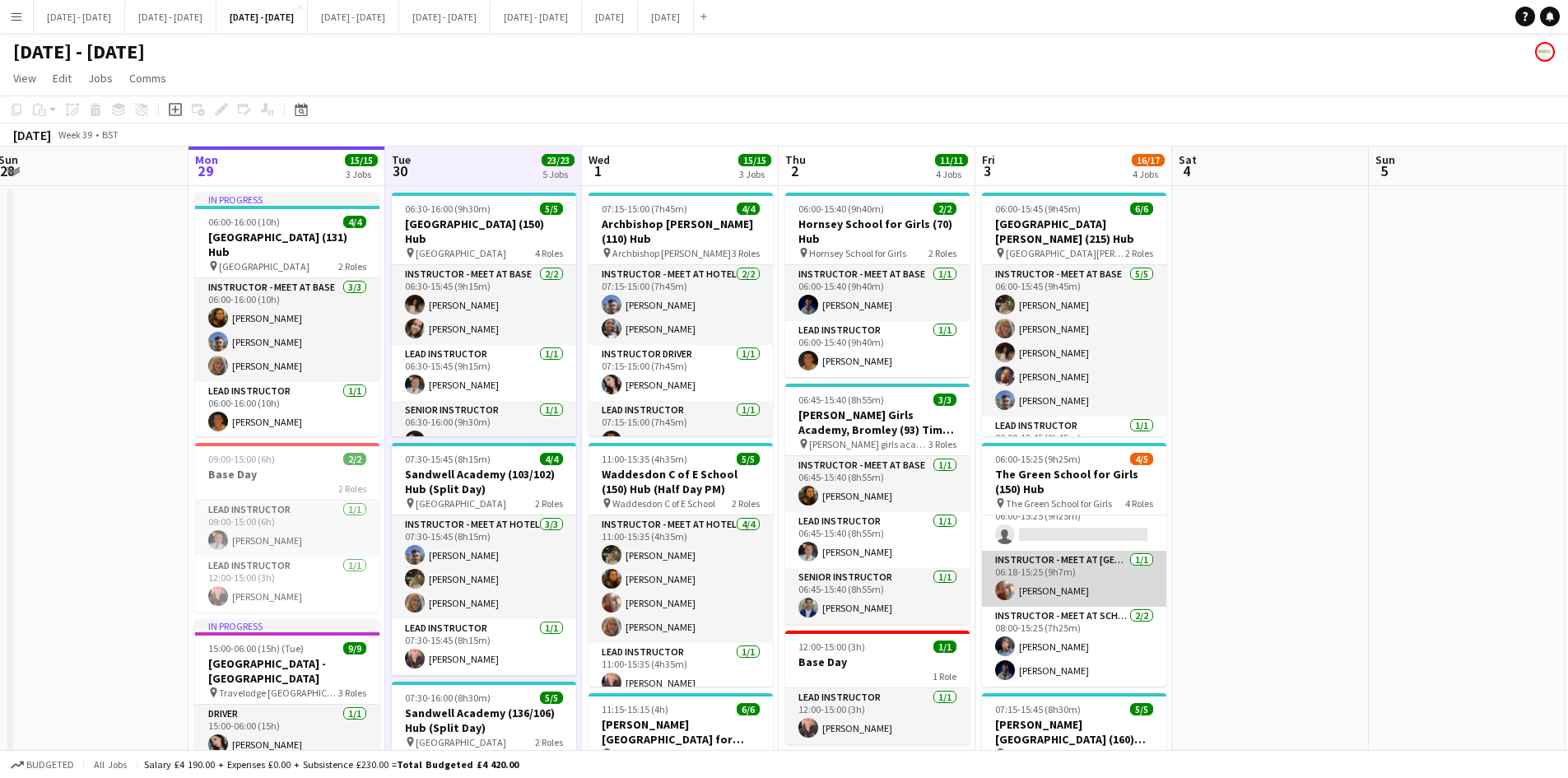
scroll to position [0, 0]
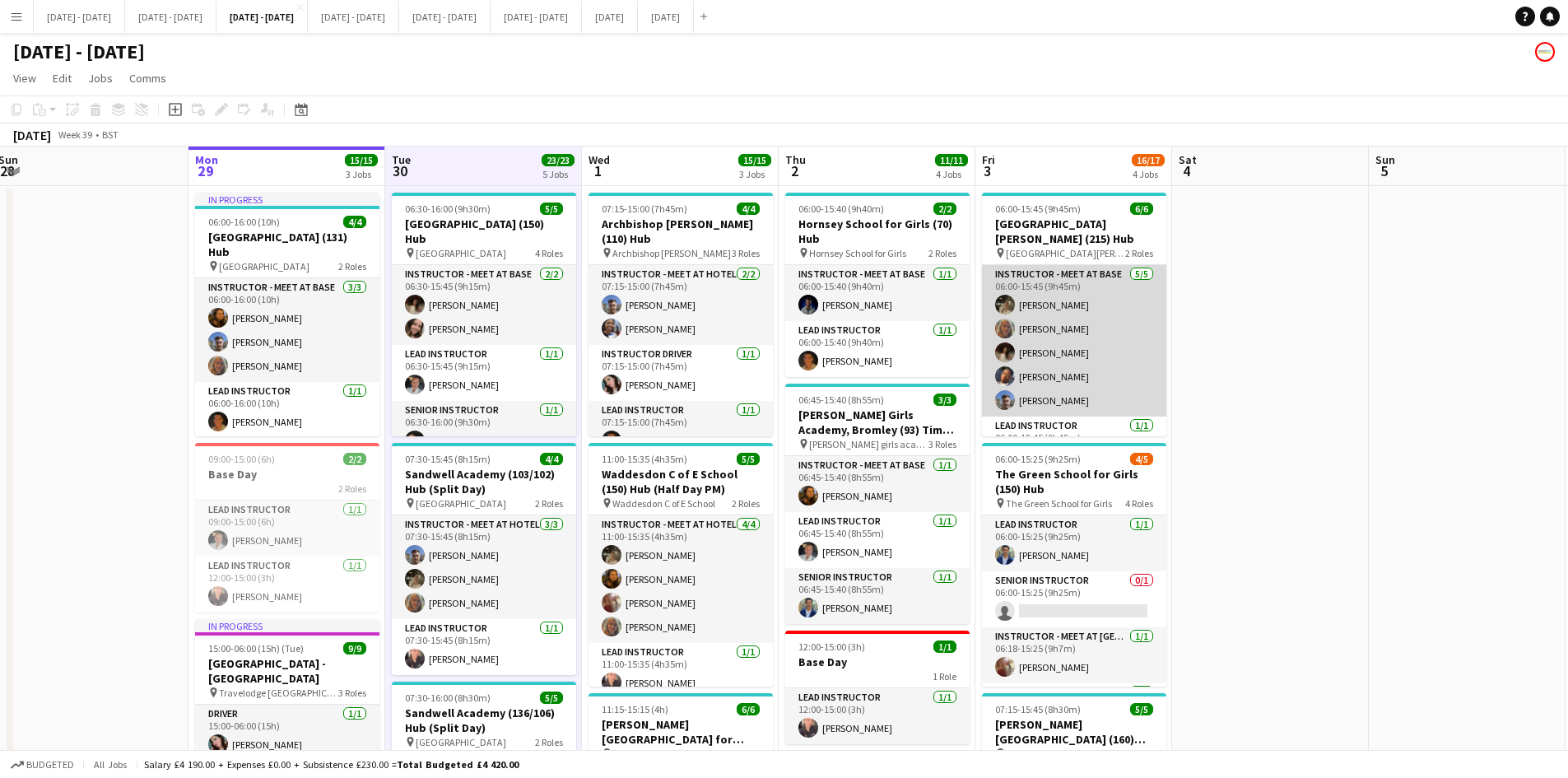
click at [1076, 349] on app-card-role "Instructor - Meet at Base 5/5 06:00-15:45 (9h45m) Emily Pratt Chloe Rice Bella …" at bounding box center [1074, 340] width 184 height 151
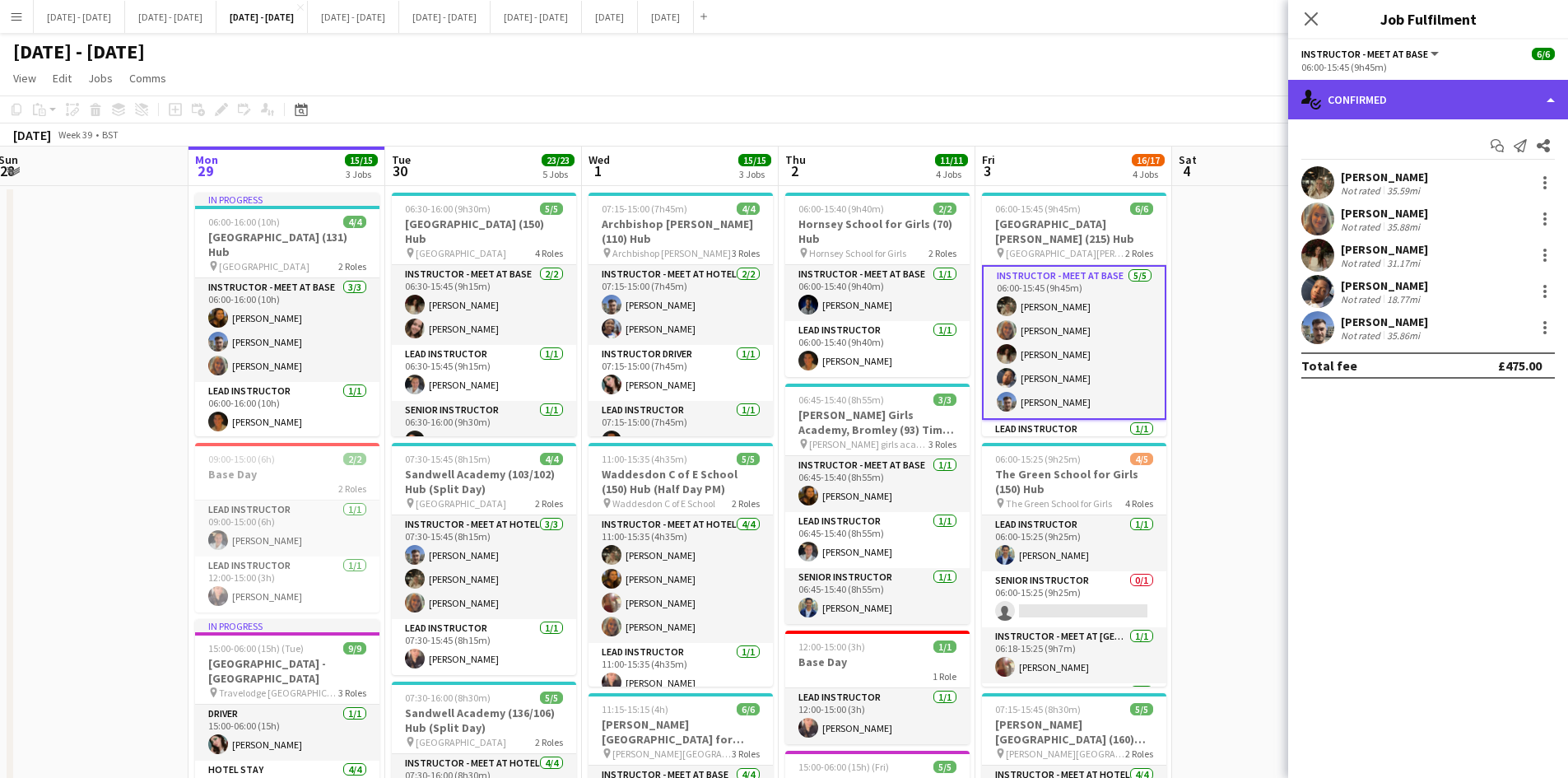
click at [1263, 100] on div "single-neutral-actions-check-2 Confirmed" at bounding box center [1428, 99] width 280 height 39
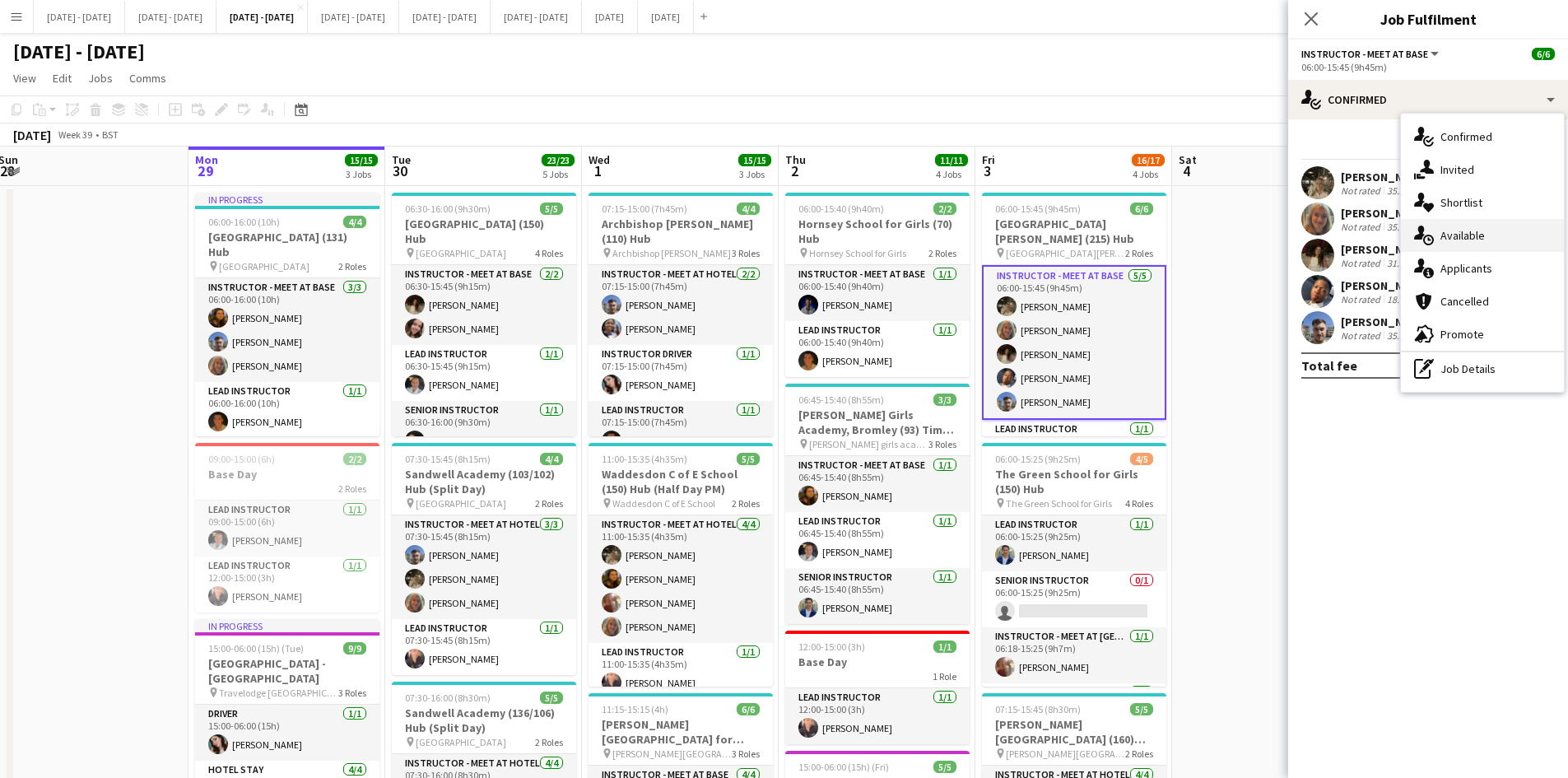
click at [1263, 227] on div "single-neutral-actions-upload Available" at bounding box center [1482, 235] width 163 height 32
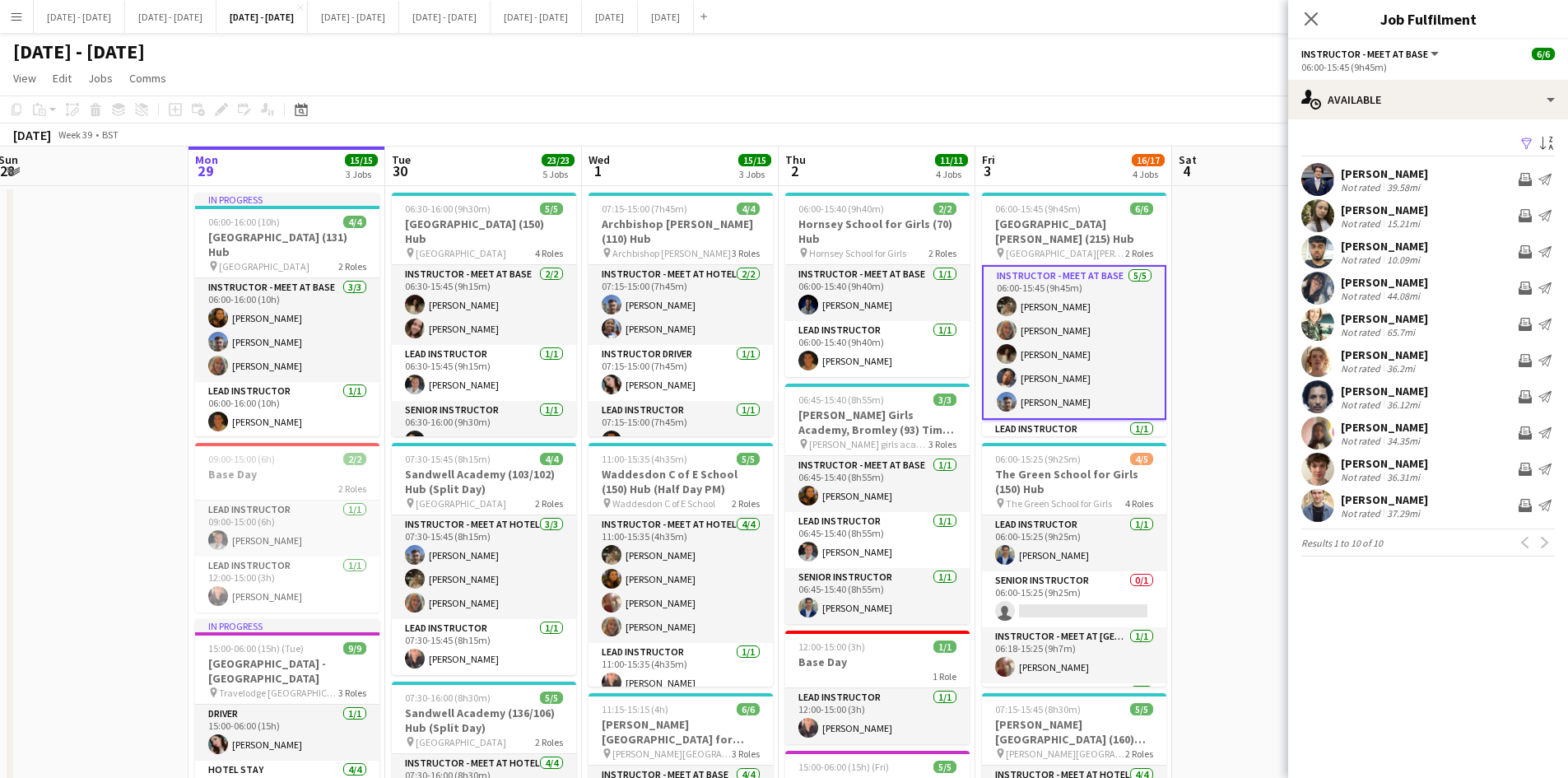
click at [1263, 16] on icon "Close pop-in" at bounding box center [1311, 19] width 13 height 13
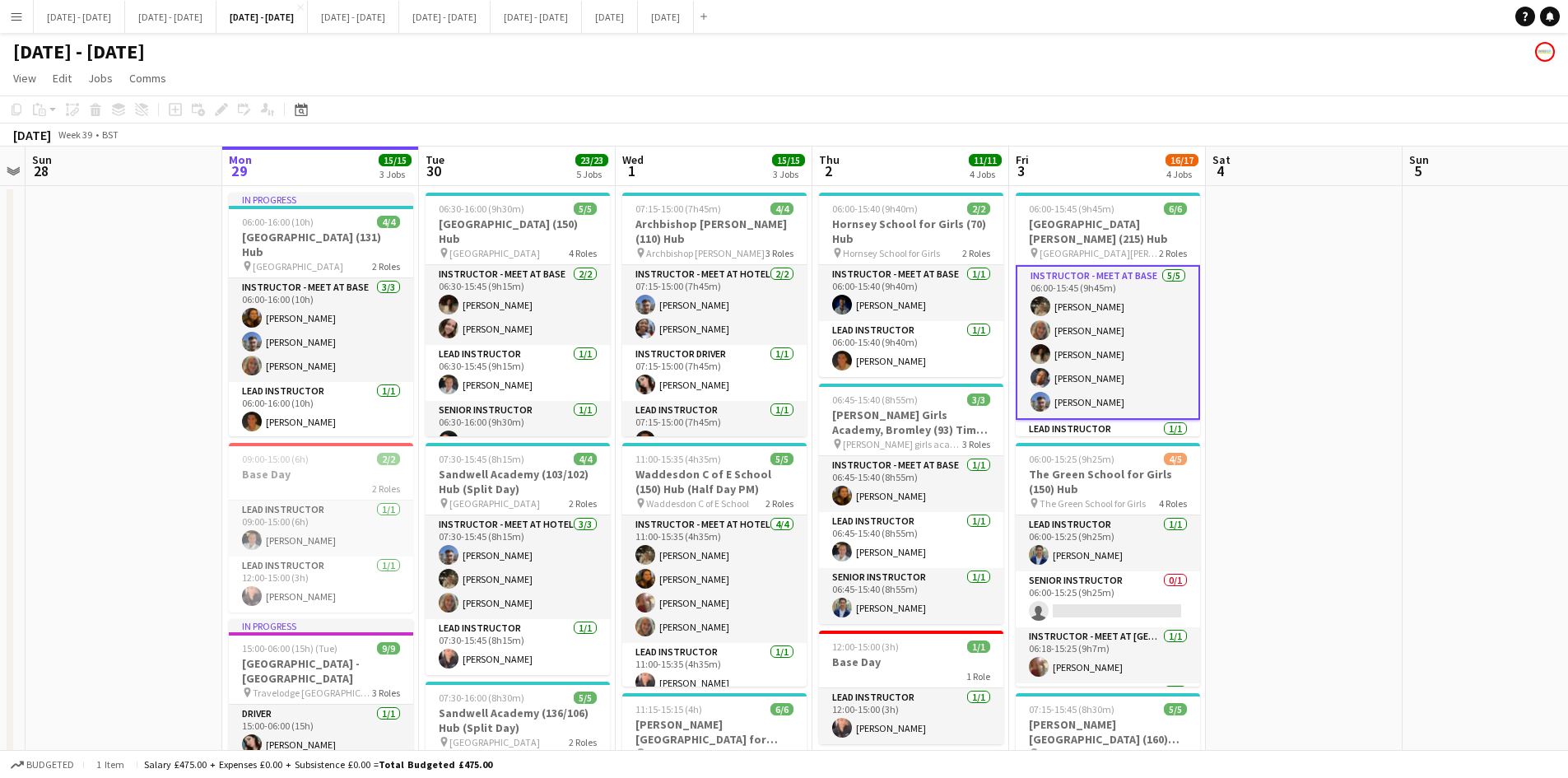
scroll to position [0, 367]
drag, startPoint x: 663, startPoint y: 150, endPoint x: 698, endPoint y: 149, distance: 35.0
click at [698, 149] on app-calendar-viewport "Fri 26 Sat 27 Sun 28 Mon 29 15/15 3 Jobs Tue 30 23/23 5 Jobs Wed 1 15/15 3 Jobs…" at bounding box center [784, 772] width 1568 height 1253
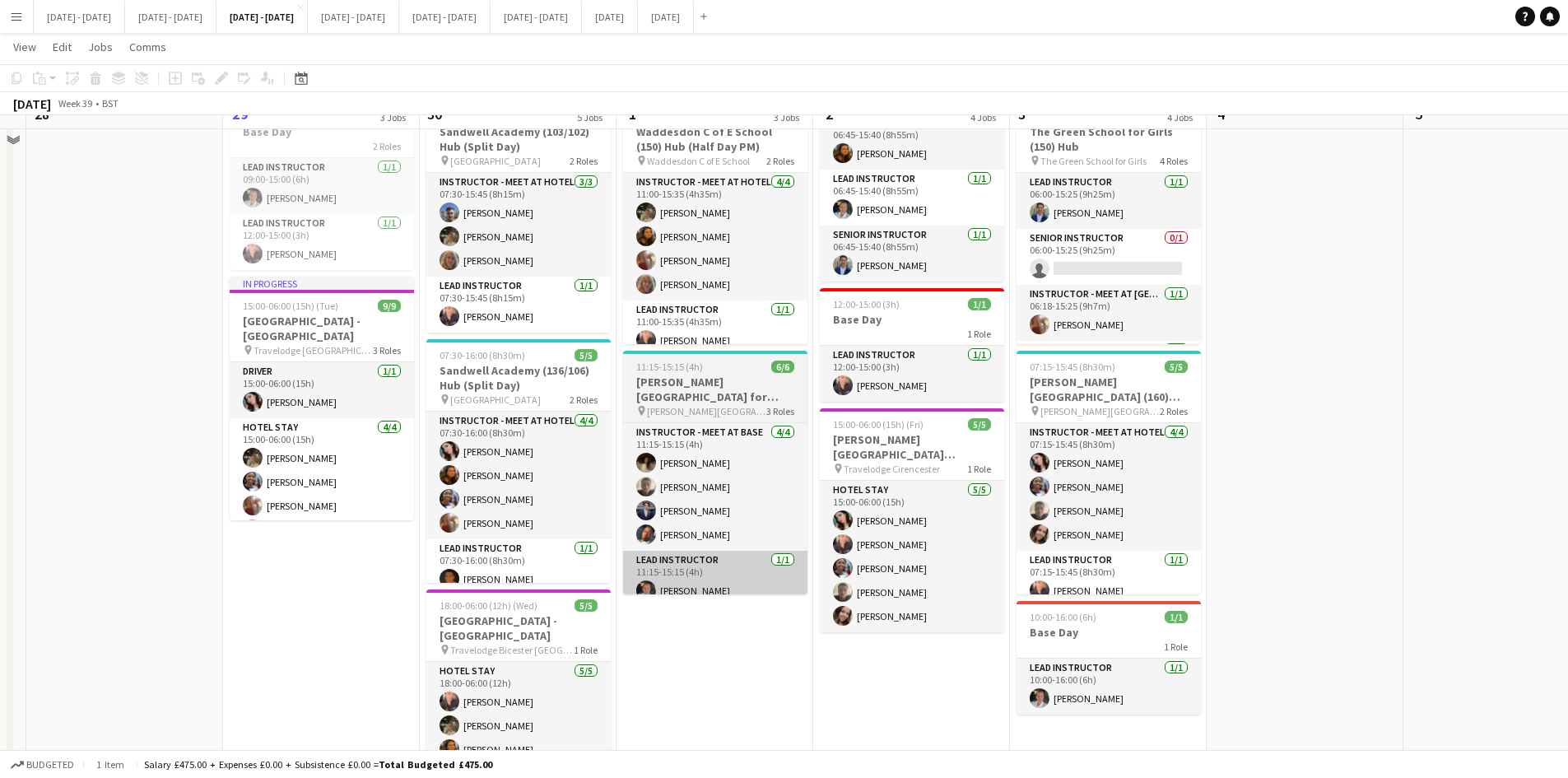
scroll to position [0, 0]
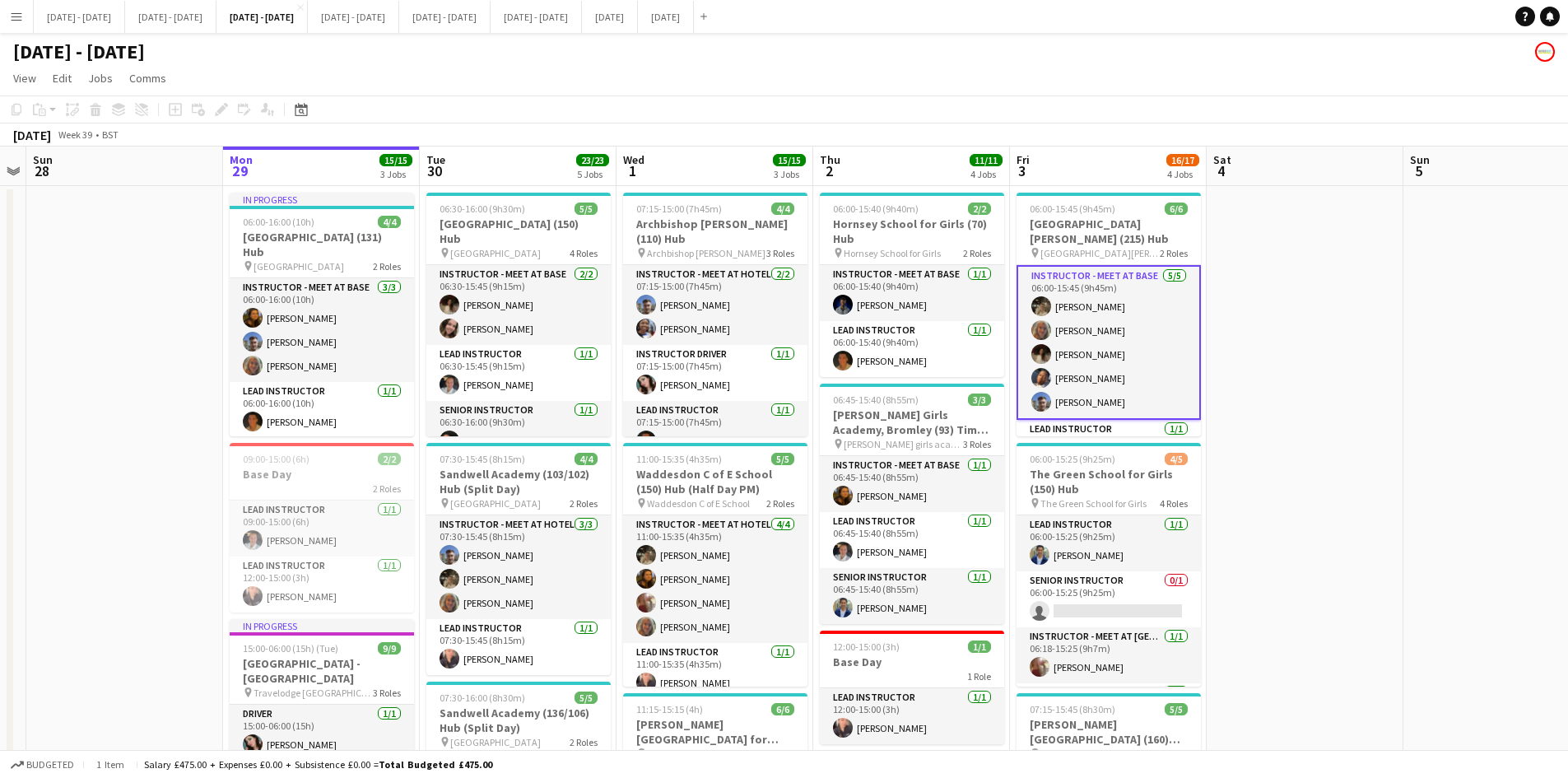
click at [1263, 352] on app-date-cell at bounding box center [1305, 793] width 197 height 1214
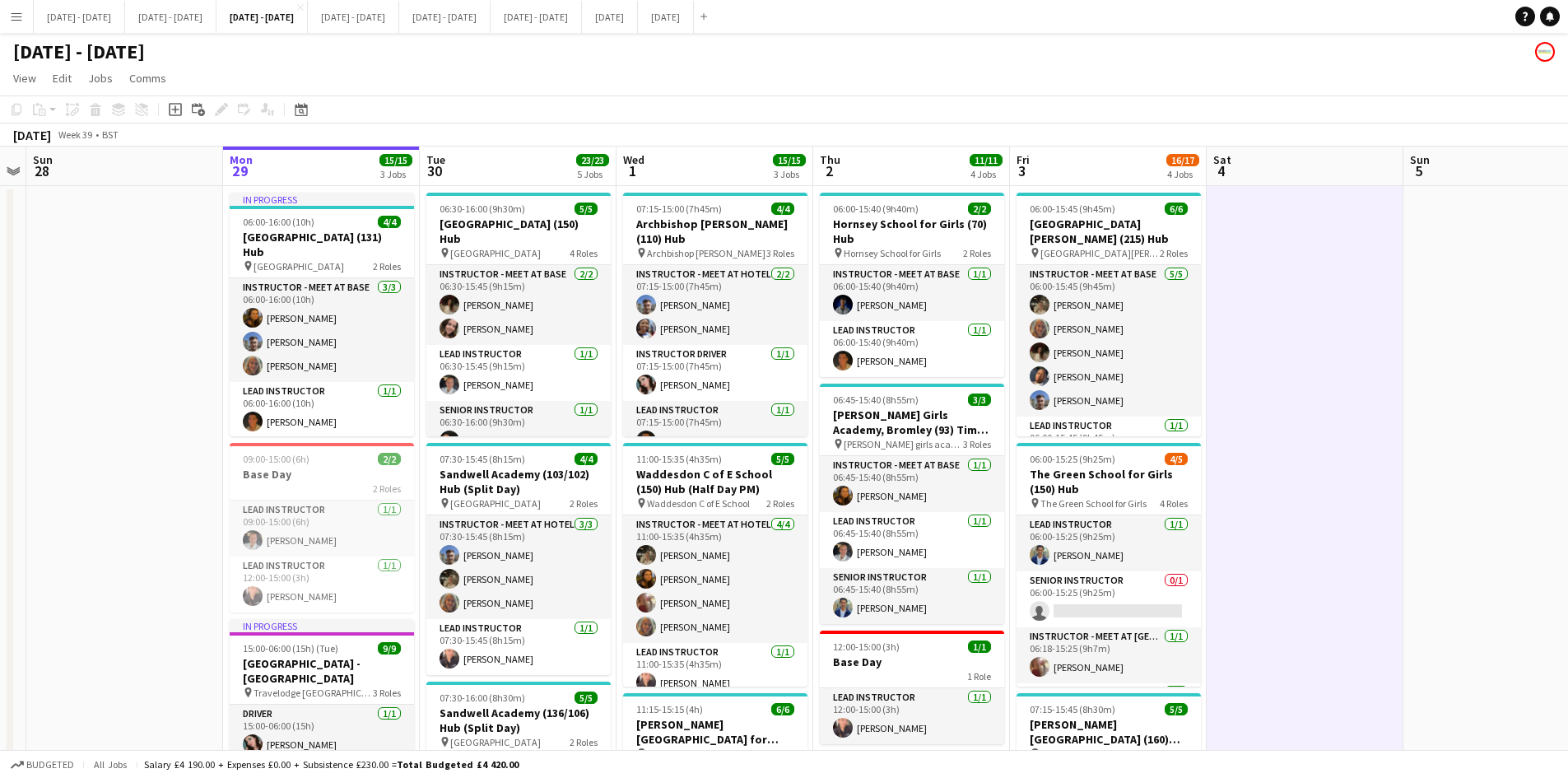
drag, startPoint x: 1136, startPoint y: 169, endPoint x: 1079, endPoint y: 181, distance: 58.2
click at [1136, 168] on app-board-header-date "Fri 3 16/17 4 Jobs" at bounding box center [1108, 165] width 197 height 39
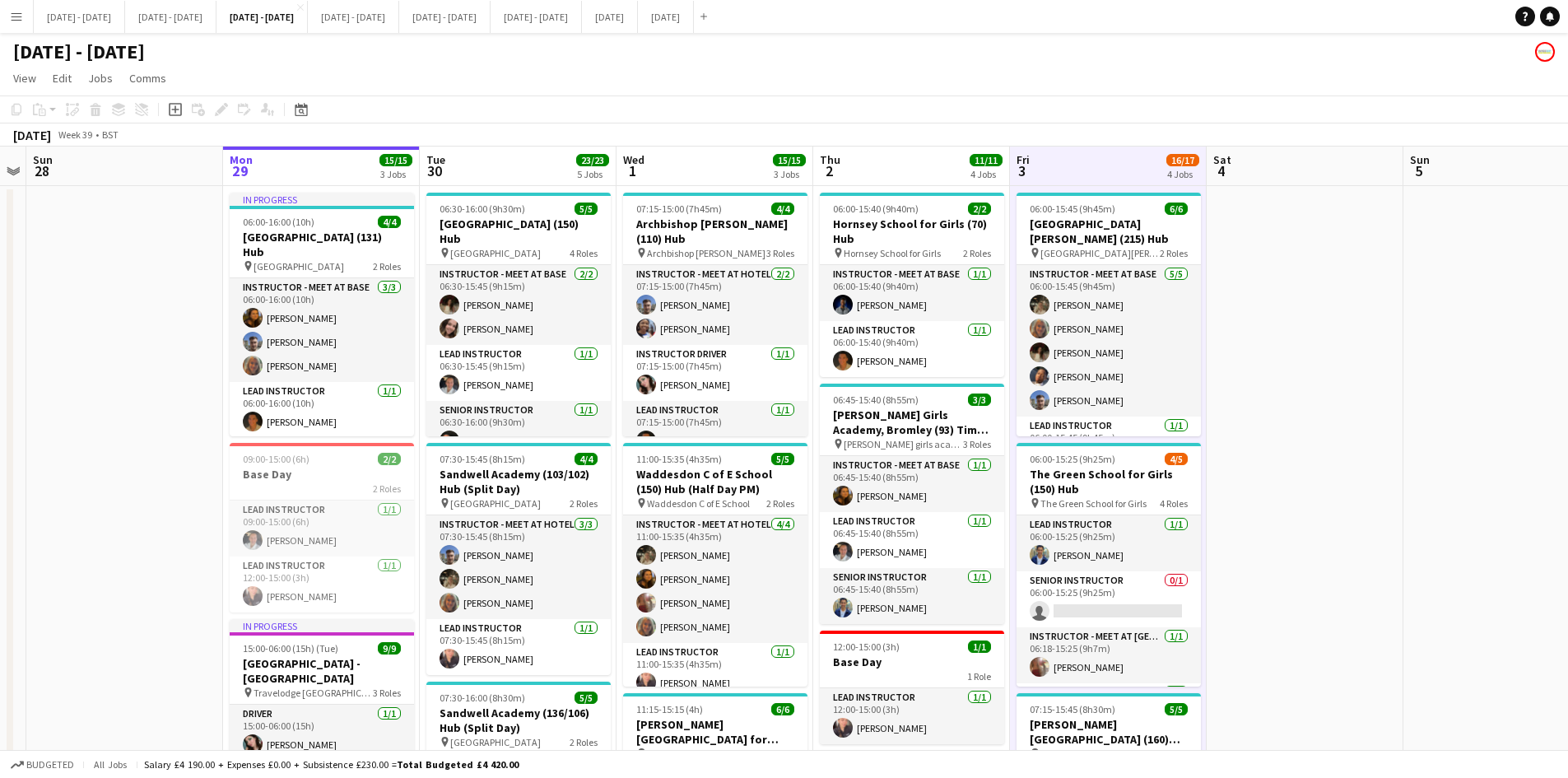
click at [904, 164] on app-board-header-date "Thu 2 11/11 4 Jobs" at bounding box center [912, 165] width 197 height 39
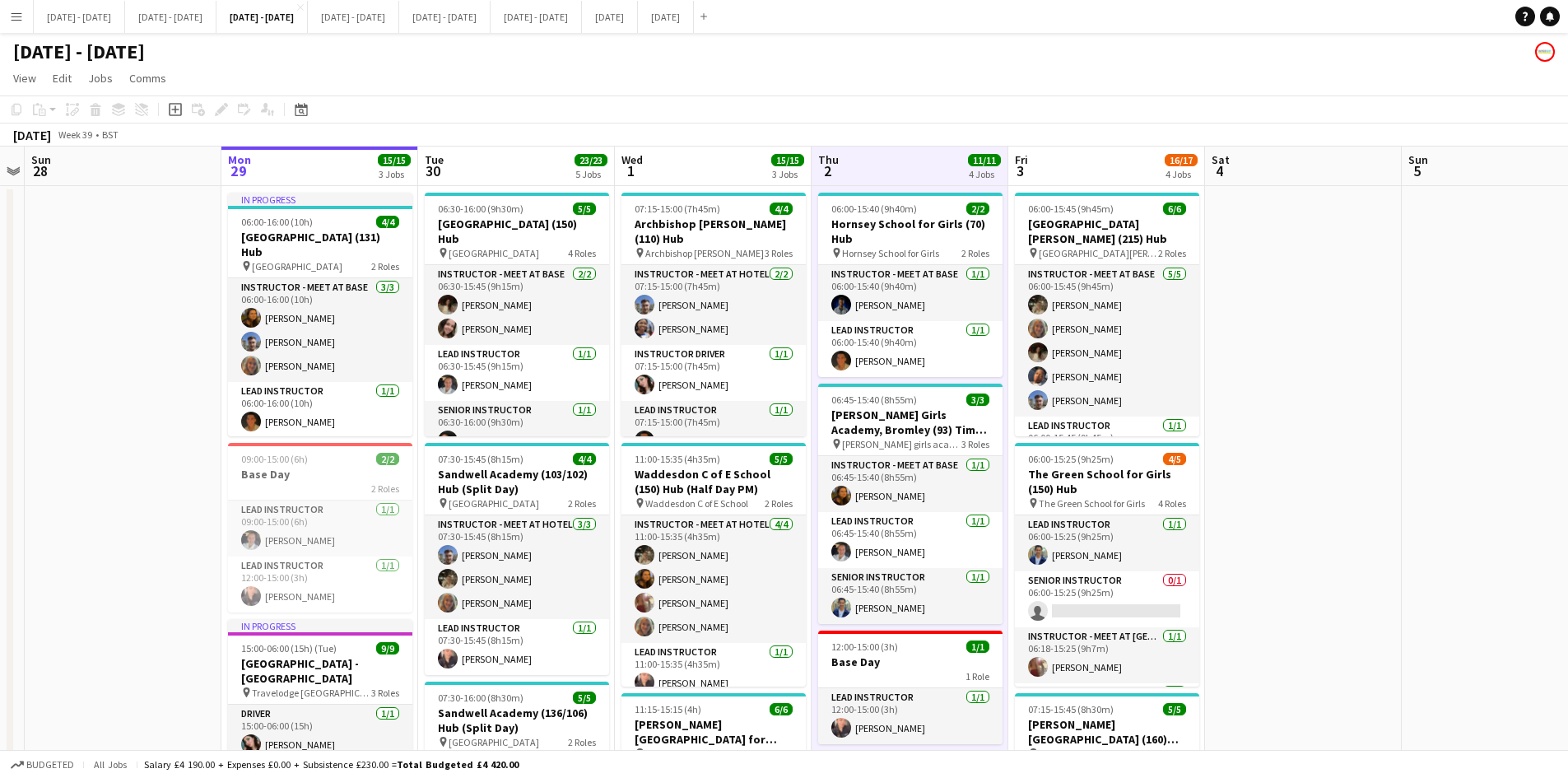
click at [703, 132] on div "September 2025 Week 39 • BST" at bounding box center [784, 135] width 1568 height 23
click at [504, 159] on app-board-header-date "Tue 30 23/23 5 Jobs" at bounding box center [517, 165] width 197 height 39
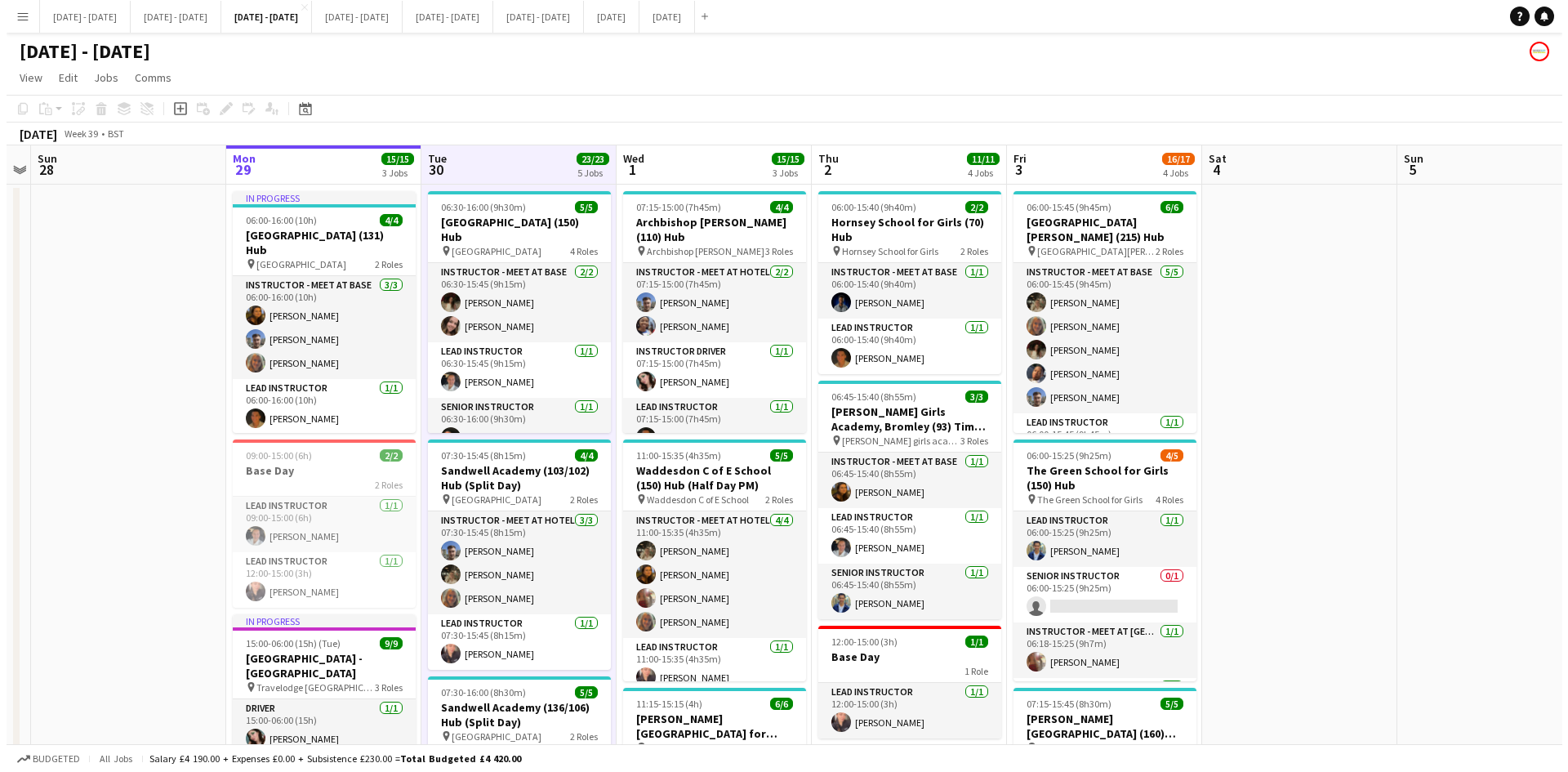
scroll to position [0, 365]
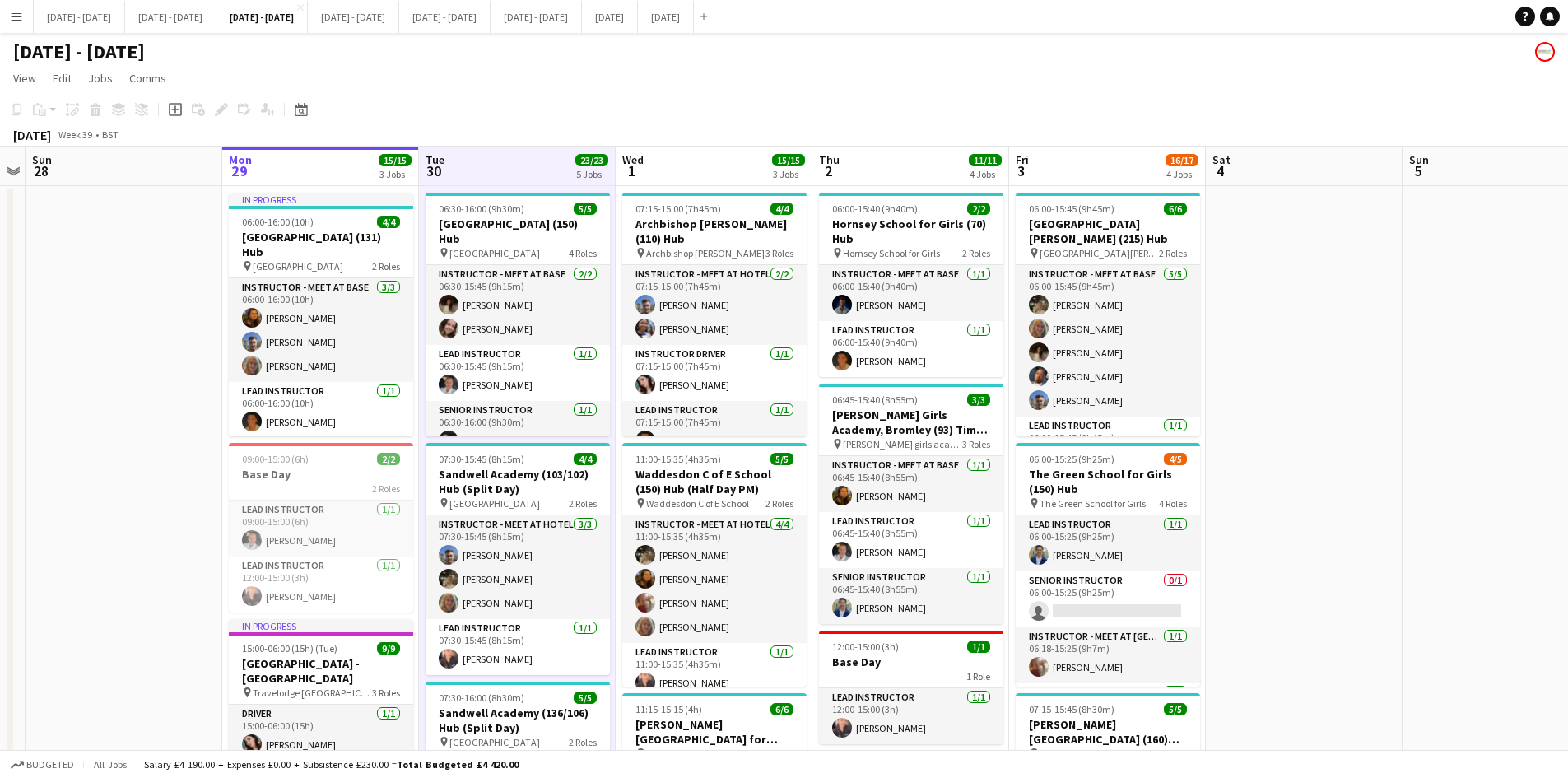
click at [686, 178] on app-board-header-date "Wed 1 15/15 3 Jobs" at bounding box center [714, 165] width 197 height 39
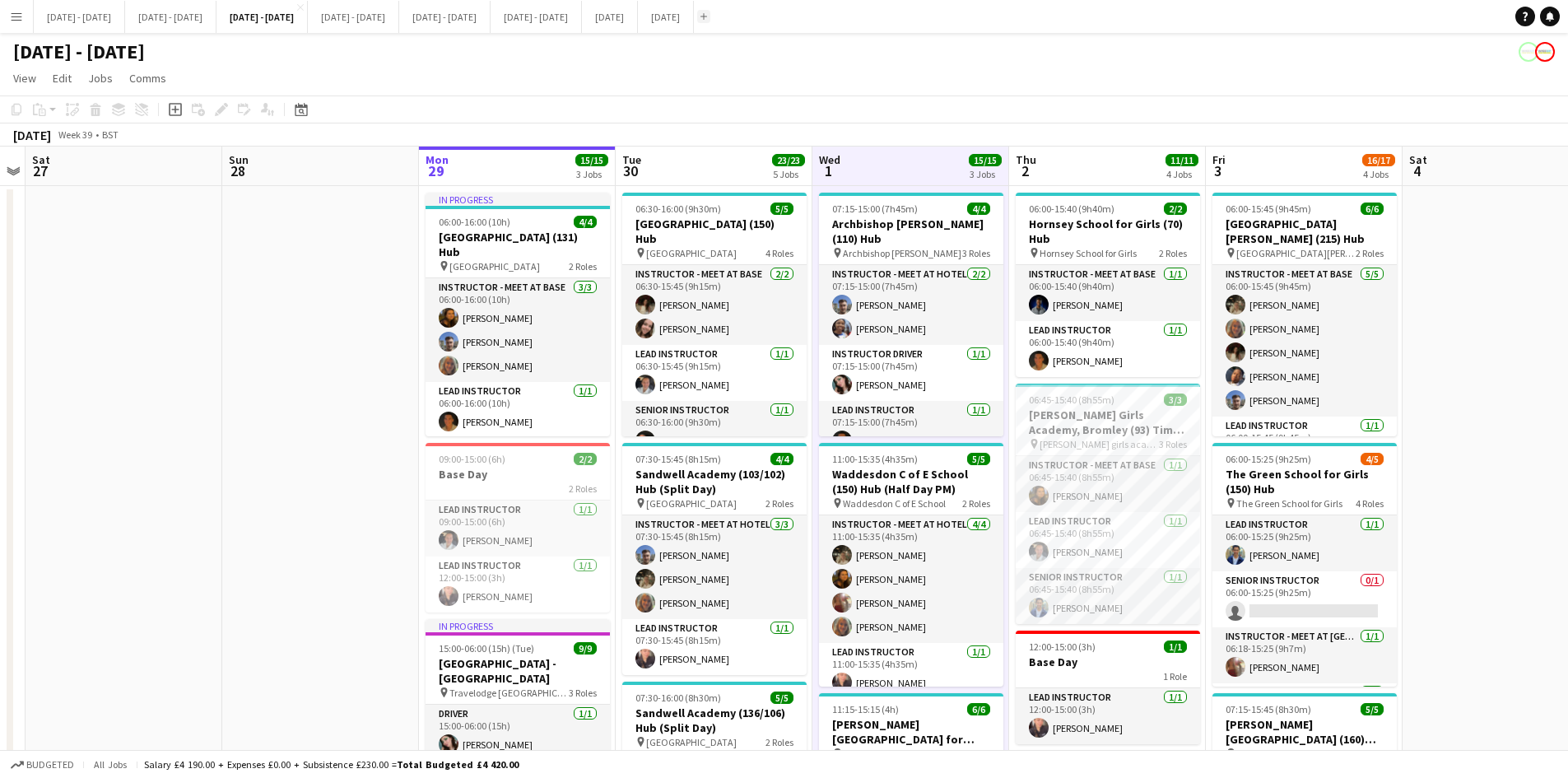
click at [707, 19] on app-icon "Add" at bounding box center [703, 16] width 7 height 7
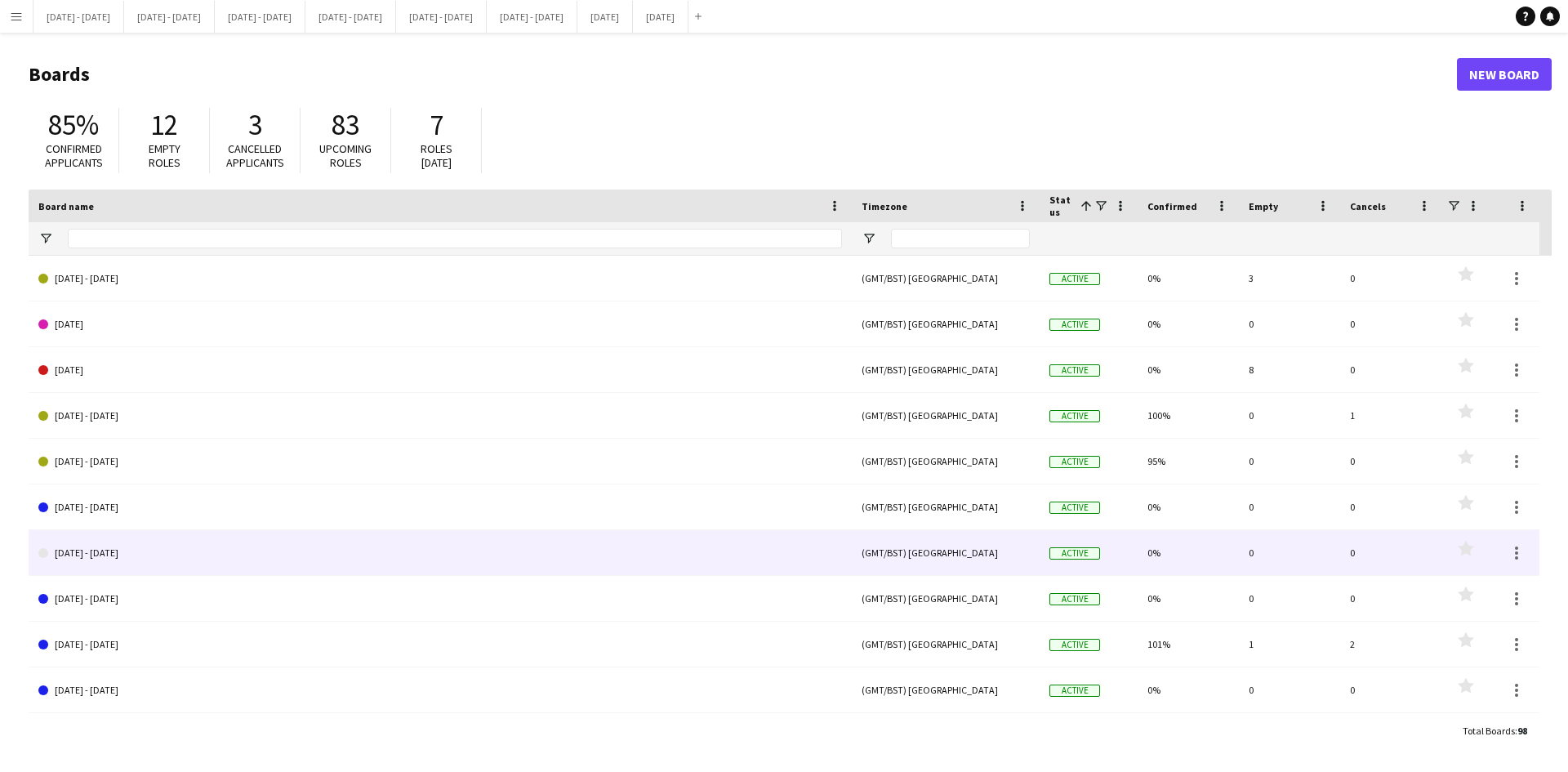
scroll to position [245, 0]
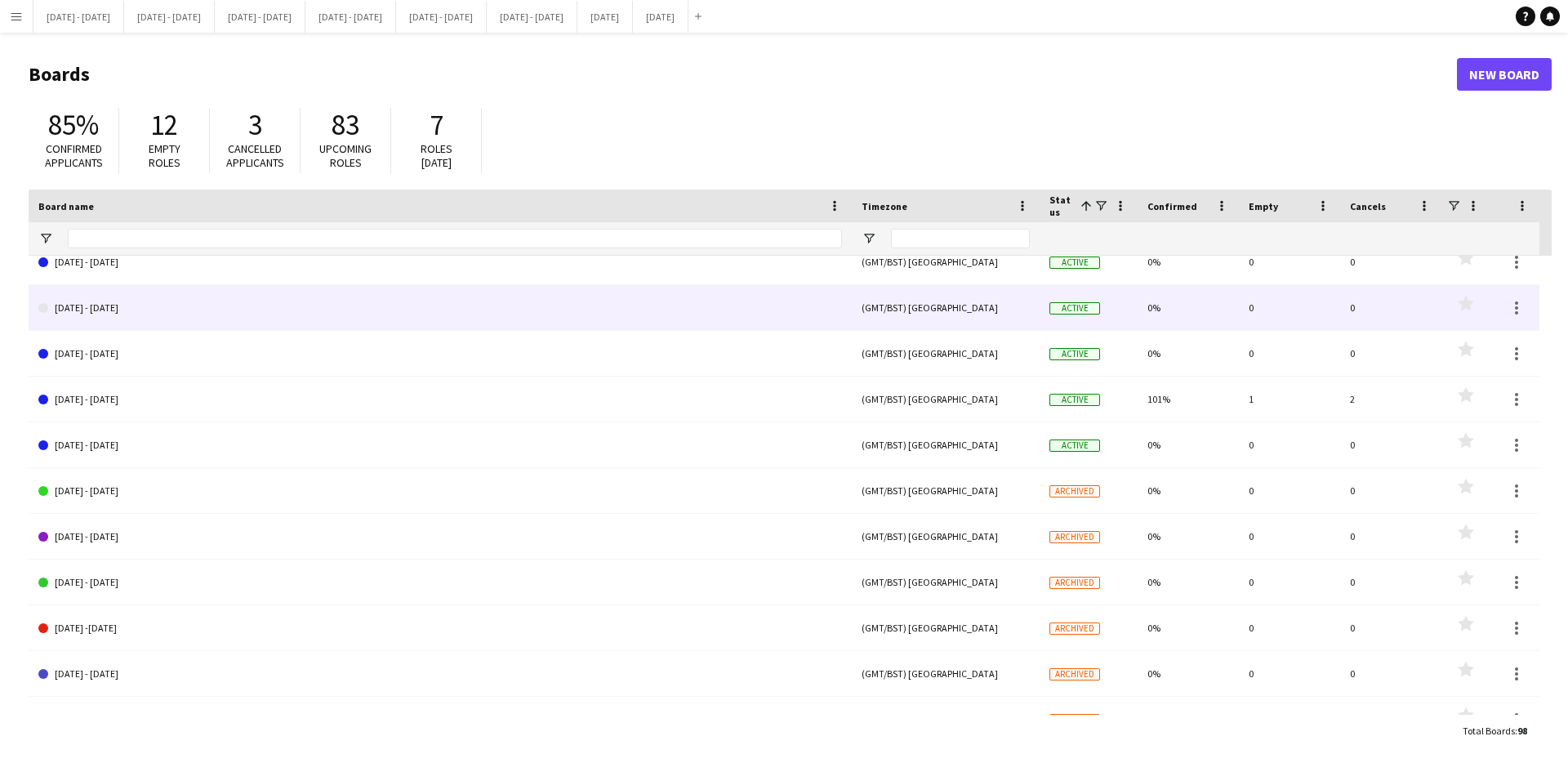
click at [147, 311] on link "Sept 1st - 5th 2025" at bounding box center [440, 308] width 804 height 46
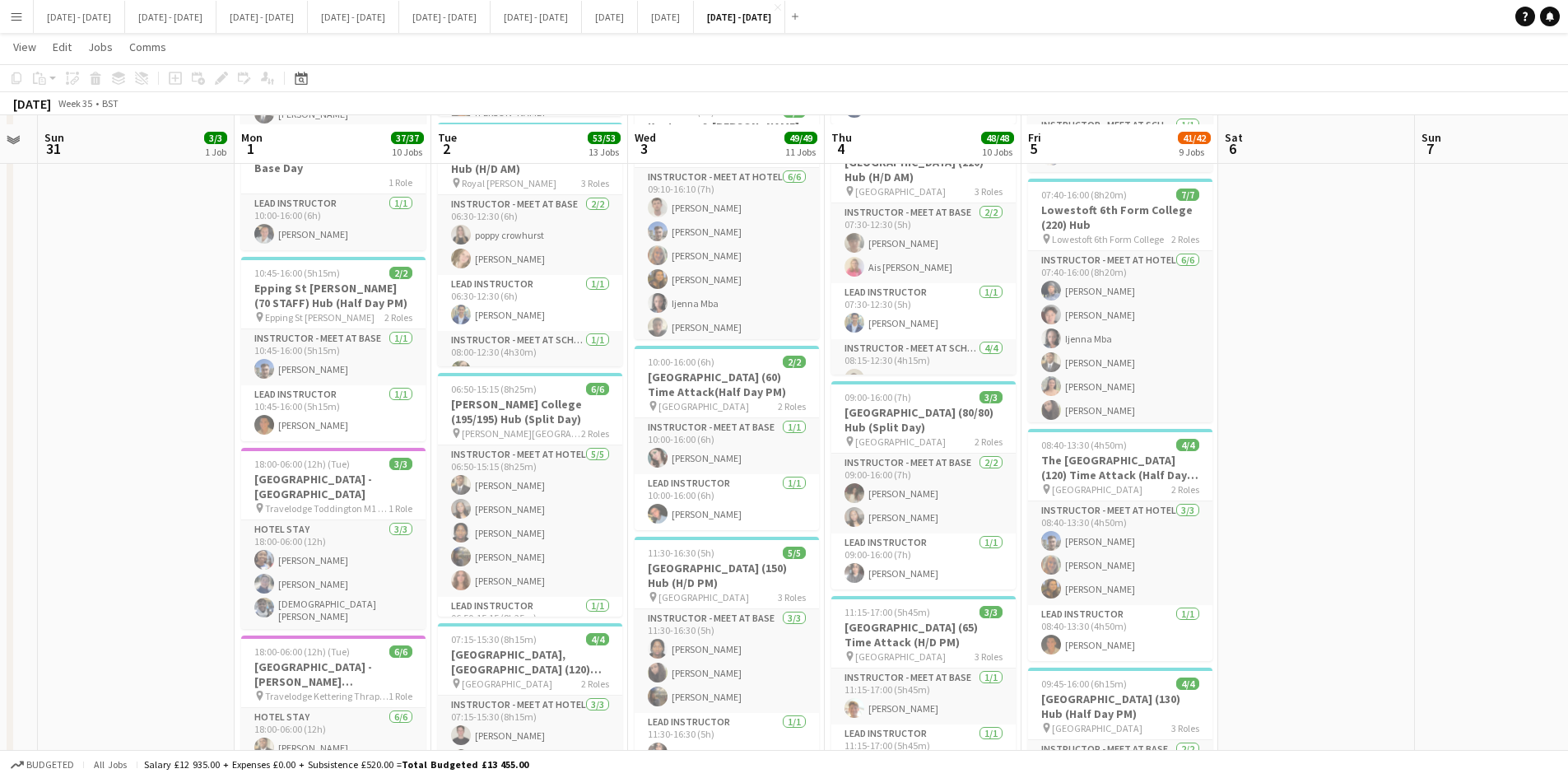
scroll to position [1235, 0]
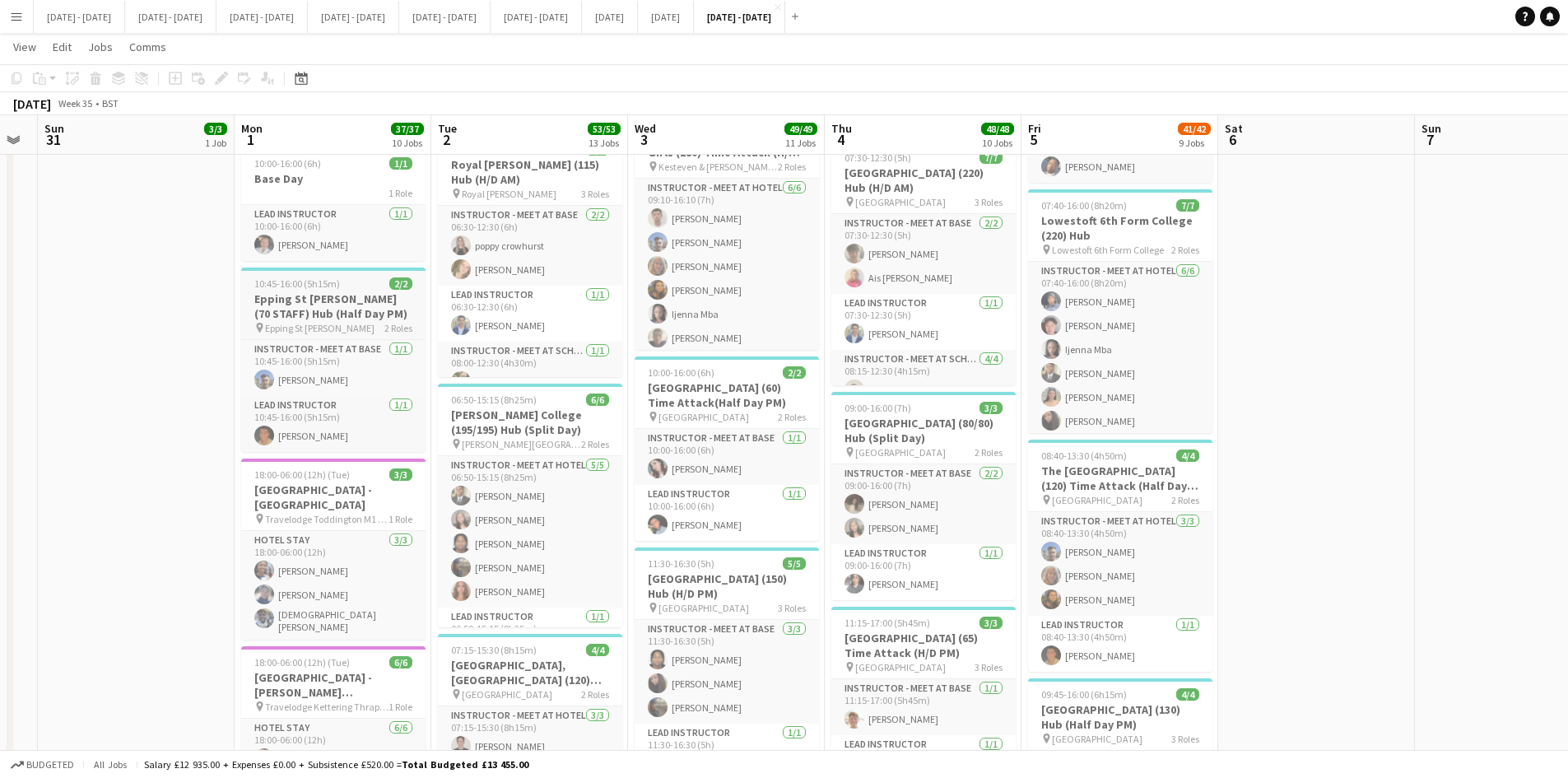
click at [318, 270] on app-job-card "10:45-16:00 (5h15m) 2/2 Epping St John (70 STAFF) Hub (Half Day PM) pin Epping …" at bounding box center [333, 359] width 184 height 184
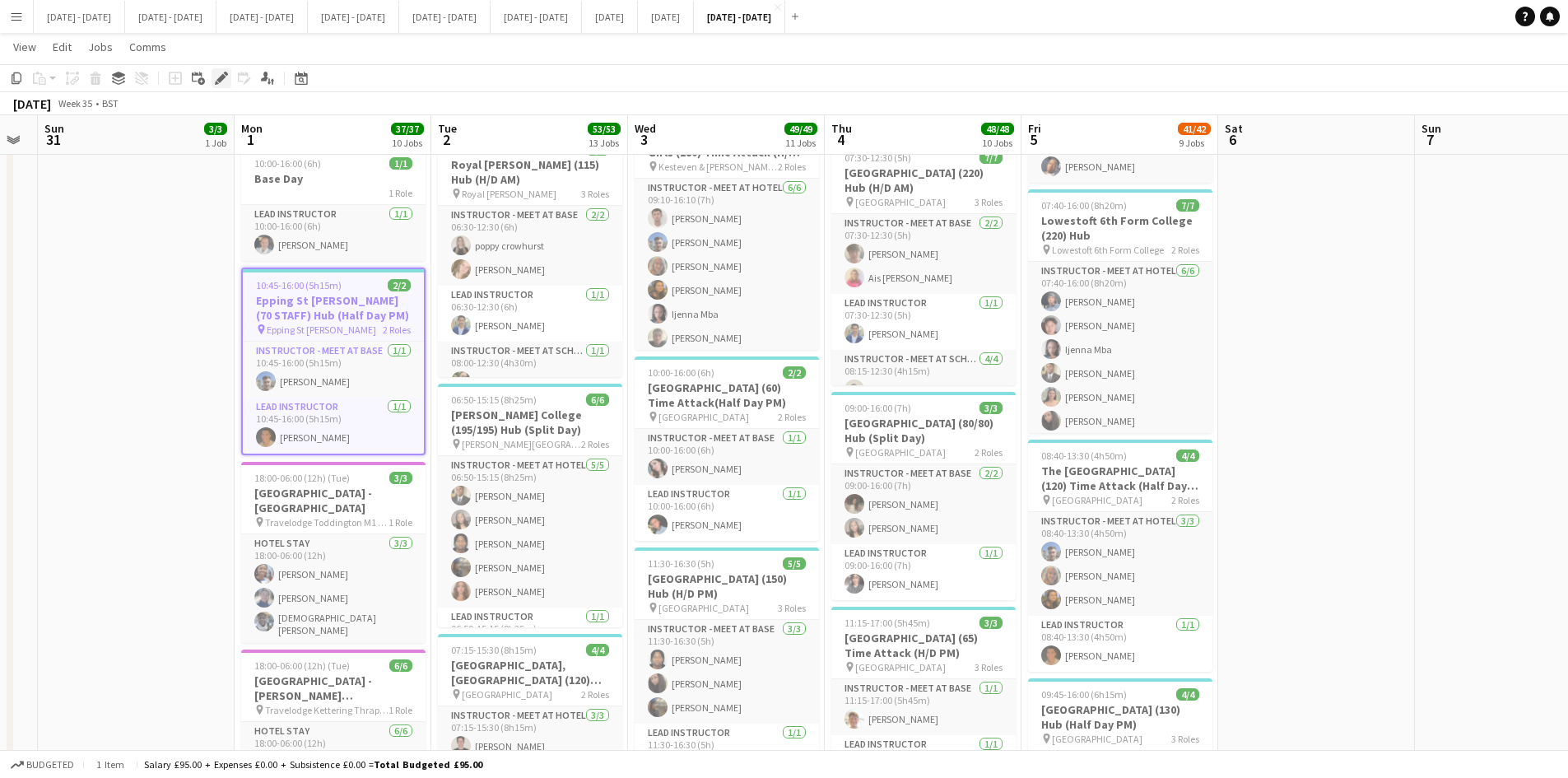
click at [221, 76] on icon at bounding box center [221, 78] width 9 height 9
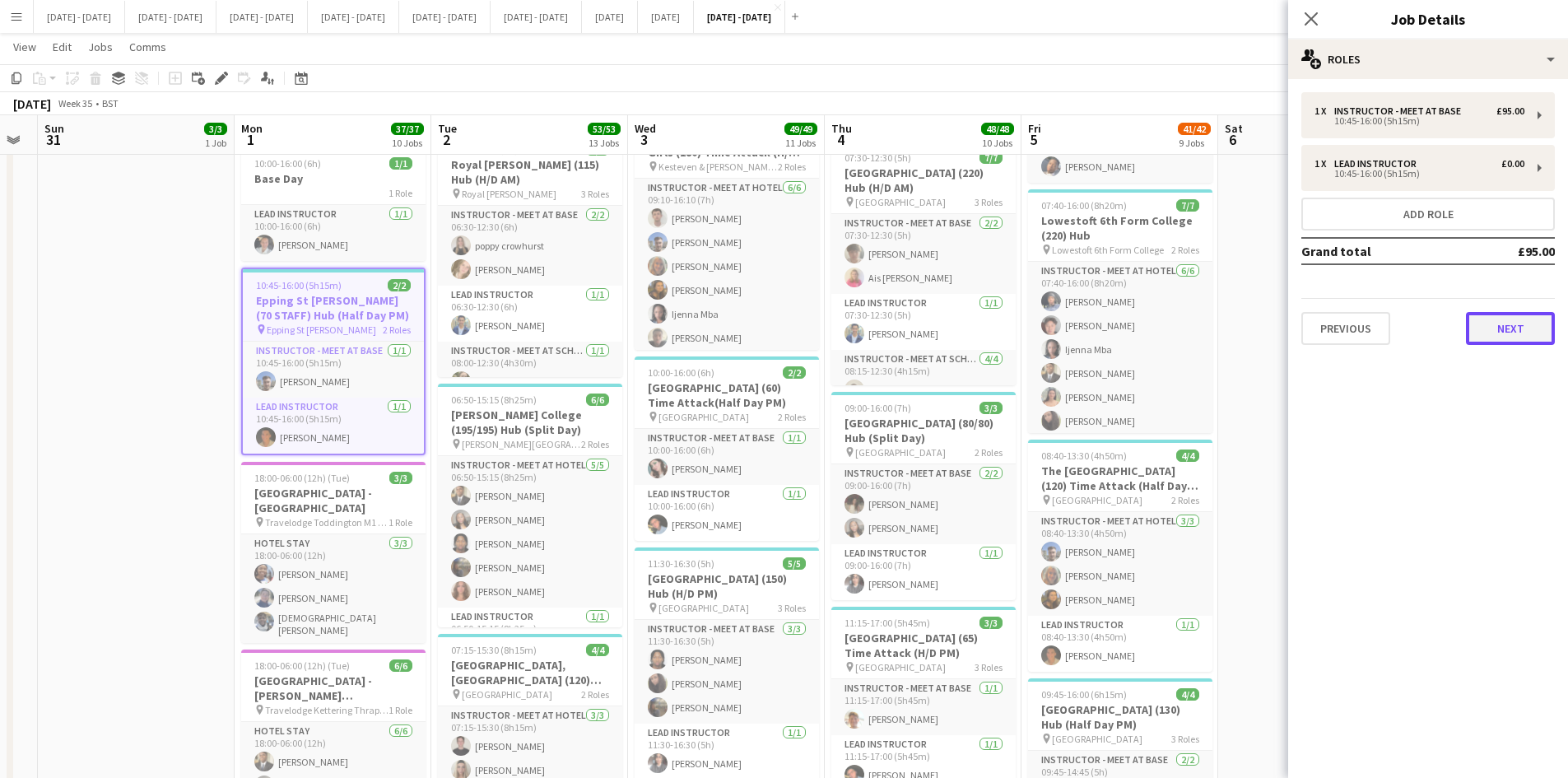
click at [1263, 328] on button "Next" at bounding box center [1510, 328] width 89 height 32
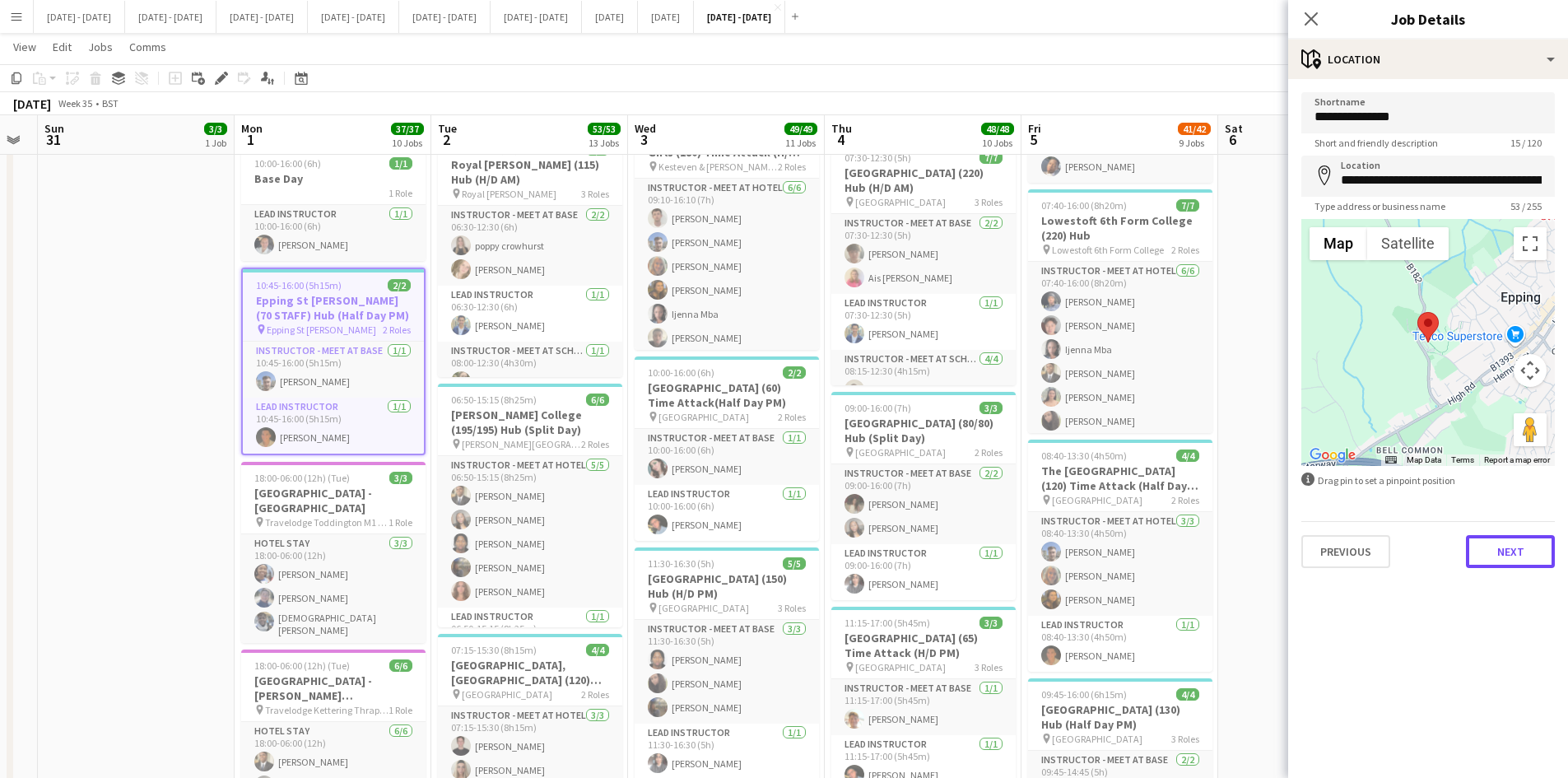
click at [1263, 564] on button "Next" at bounding box center [1510, 551] width 89 height 32
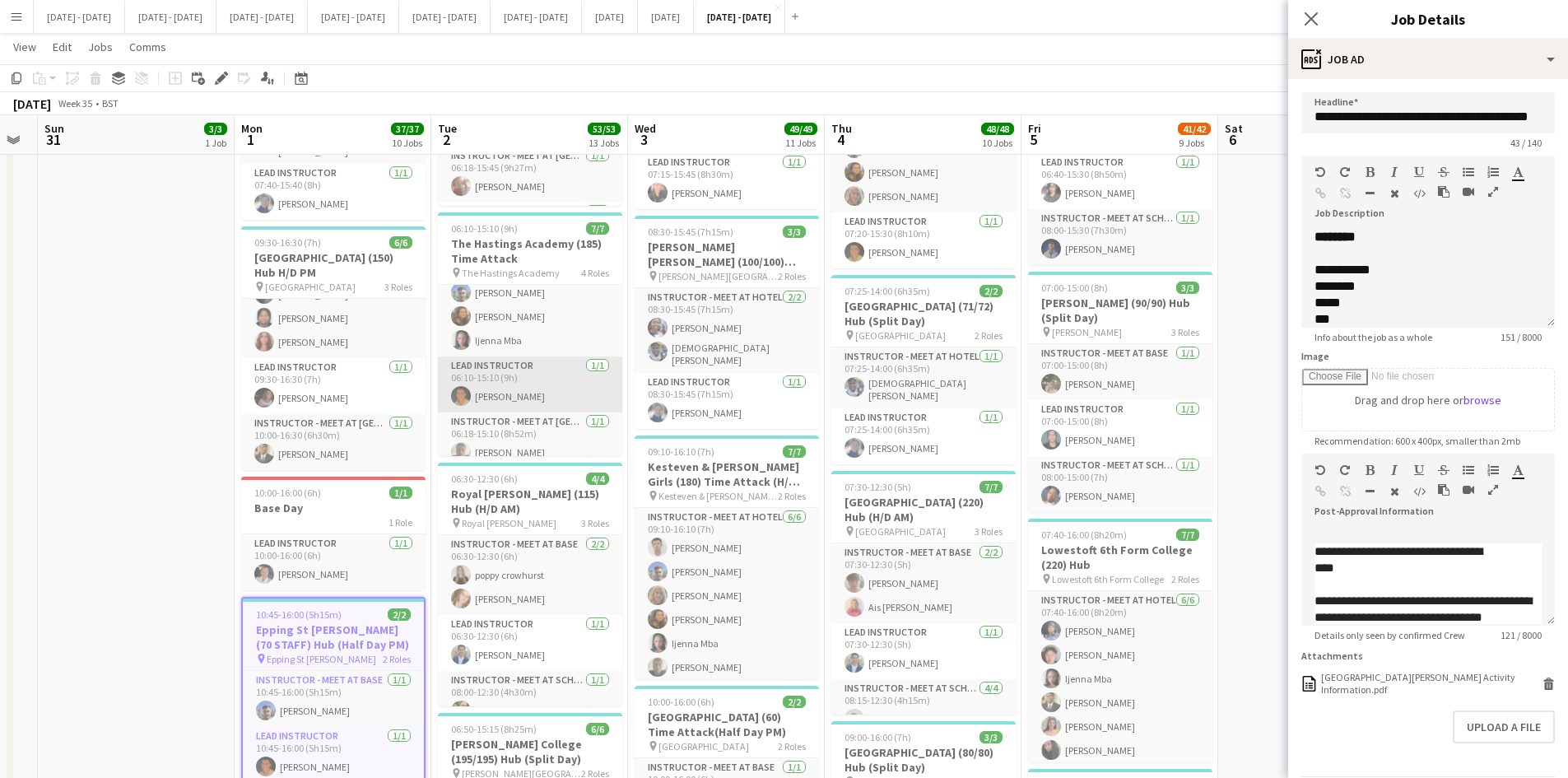
scroll to position [82, 0]
click at [540, 258] on h3 "The Hastings Academy (185) Time Attack" at bounding box center [529, 250] width 184 height 30
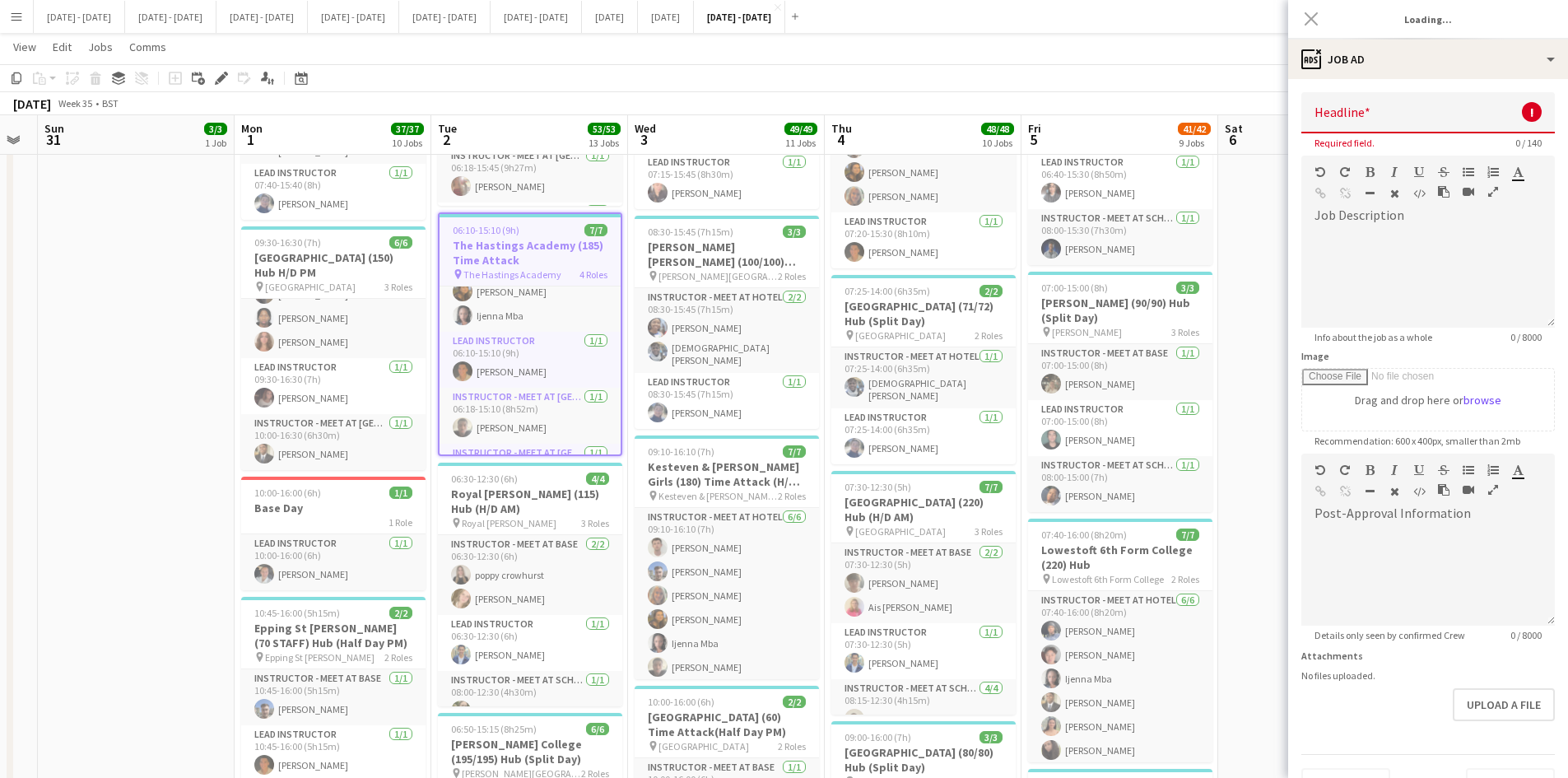
type input "**********"
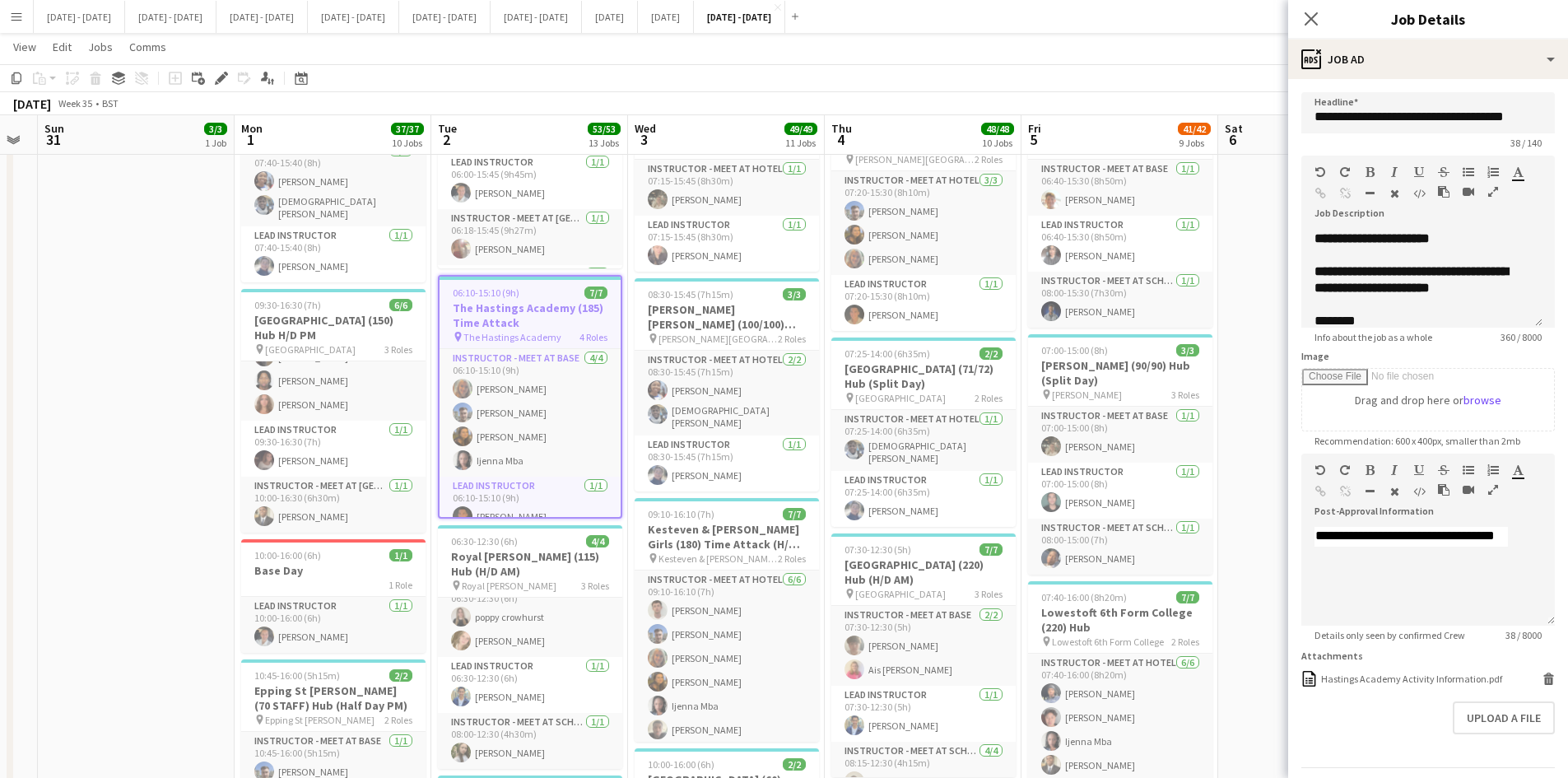
scroll to position [164, 0]
click at [1263, 24] on icon "Close pop-in" at bounding box center [1310, 18] width 15 height 15
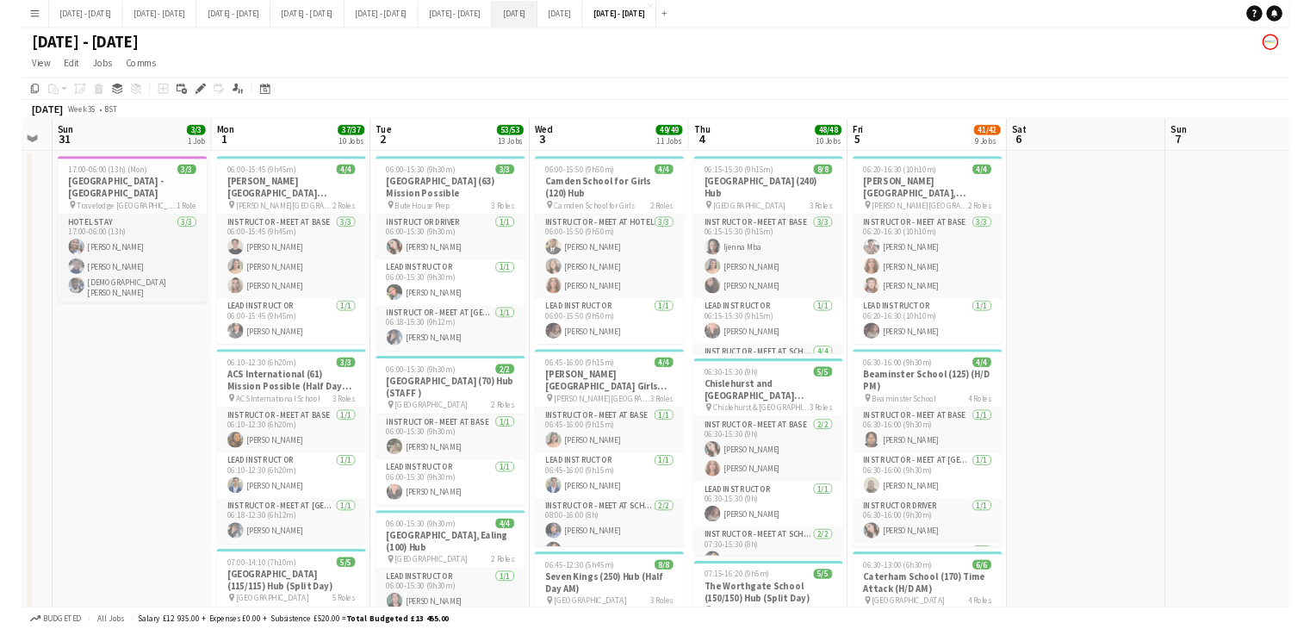
scroll to position [0, 578]
